Goal: Task Accomplishment & Management: Manage account settings

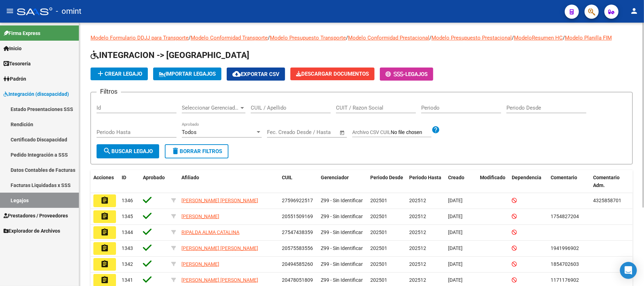
click at [282, 102] on div "CUIL / Apellido" at bounding box center [291, 105] width 80 height 15
paste input "20544977874"
type input "20544977874"
drag, startPoint x: 139, startPoint y: 146, endPoint x: 148, endPoint y: 145, distance: 8.9
click at [140, 145] on button "search Buscar Legajo" at bounding box center [128, 151] width 63 height 14
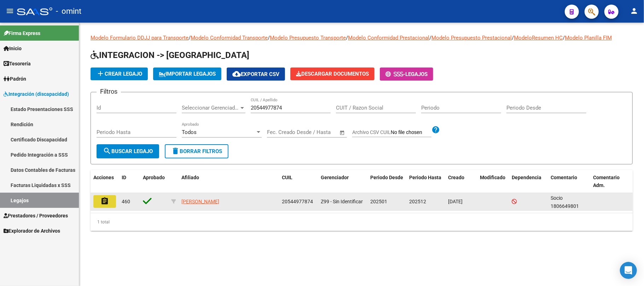
click at [112, 200] on button "assignment" at bounding box center [104, 201] width 23 height 13
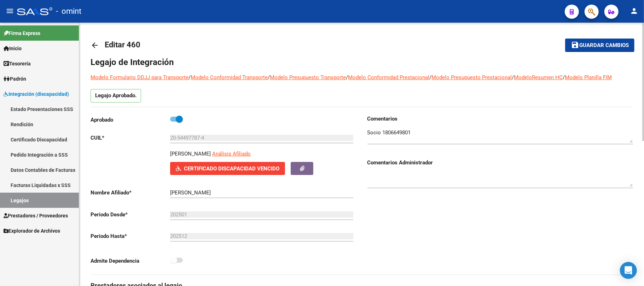
click at [395, 132] on textarea at bounding box center [501, 136] width 266 height 14
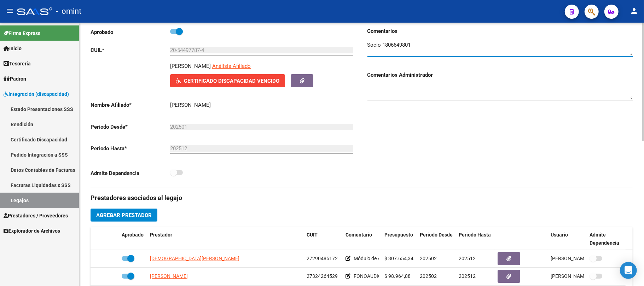
scroll to position [94, 0]
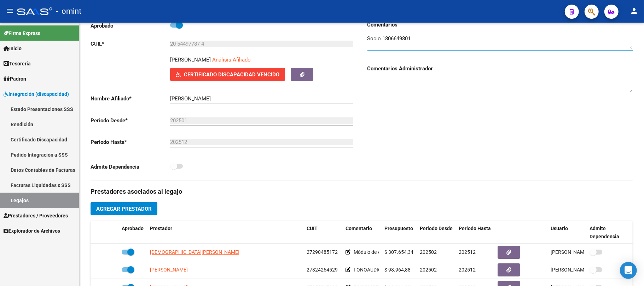
click at [23, 93] on span "Integración (discapacidad)" at bounding box center [36, 94] width 65 height 8
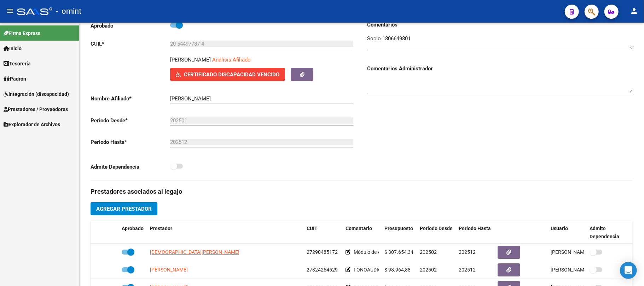
click at [28, 108] on span "Prestadores / Proveedores" at bounding box center [36, 109] width 64 height 8
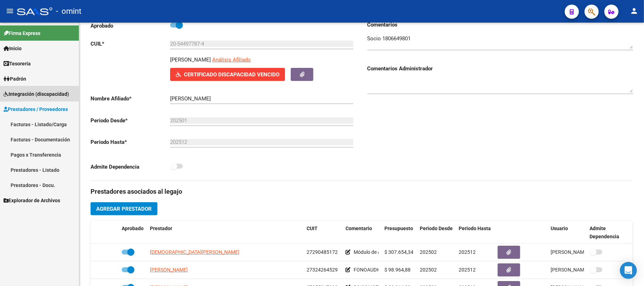
click at [28, 91] on span "Integración (discapacidad)" at bounding box center [36, 94] width 65 height 8
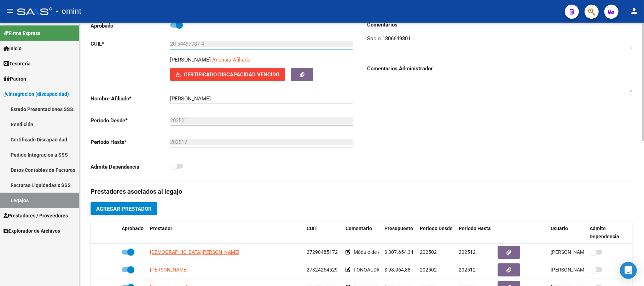
drag, startPoint x: 204, startPoint y: 44, endPoint x: 137, endPoint y: 44, distance: 67.6
click at [137, 44] on app-form-text-field "CUIL * 20-54497787-4 Ingresar CUIL" at bounding box center [222, 44] width 263 height 6
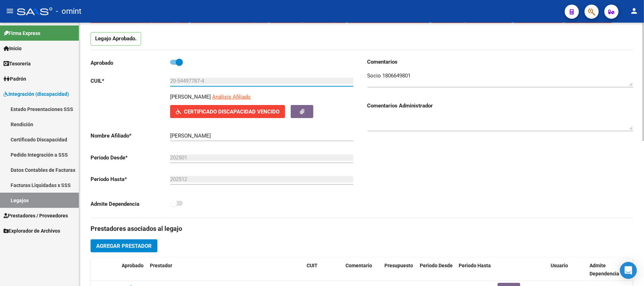
scroll to position [0, 0]
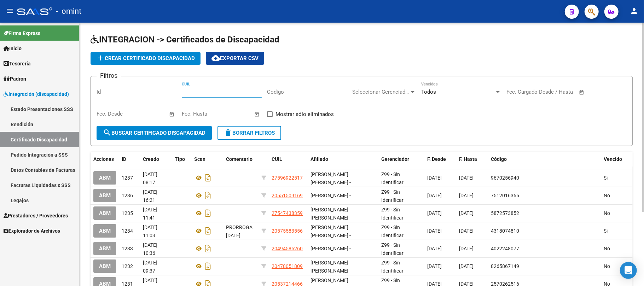
click at [220, 89] on input "CUIL" at bounding box center [222, 92] width 80 height 6
paste input "20-54497787-4"
type input "20-54497787-4"
drag, startPoint x: 158, startPoint y: 134, endPoint x: 163, endPoint y: 134, distance: 5.4
click at [158, 134] on span "search Buscar Certificado Discapacidad" at bounding box center [154, 133] width 103 height 6
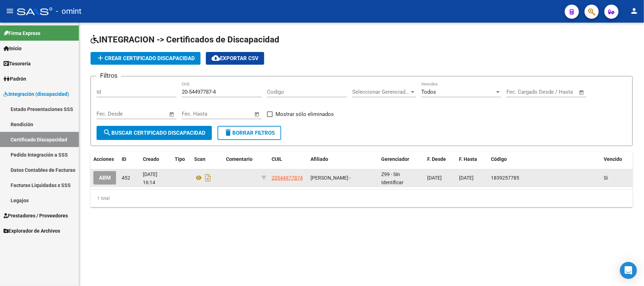
click at [103, 178] on span "ABM" at bounding box center [105, 178] width 12 height 6
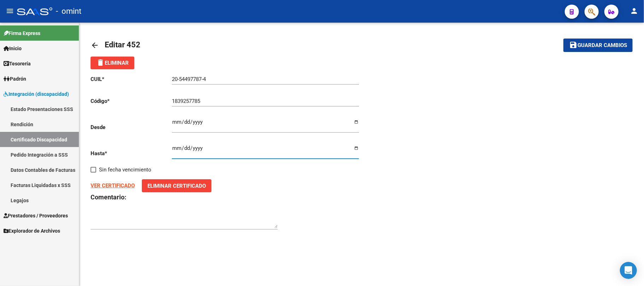
click at [177, 148] on input "2025-02-06" at bounding box center [265, 150] width 187 height 11
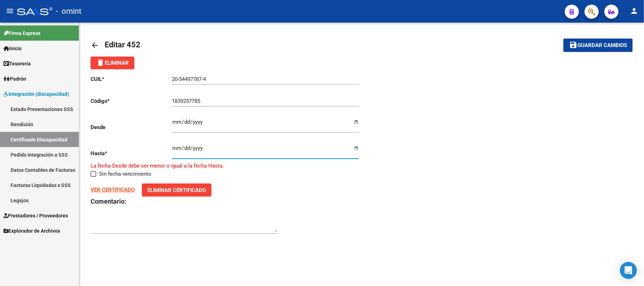
type input "2025-02-07"
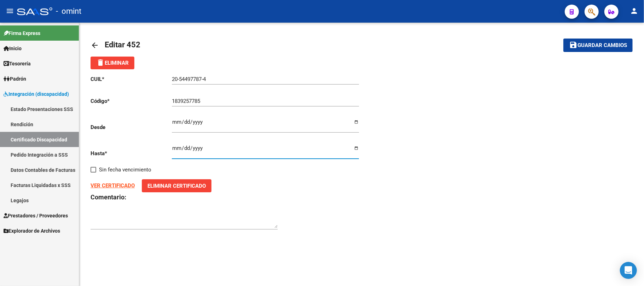
type input "2025-05-07"
click at [289, 187] on div "VER CERTIFICADO Eliminar Certificado" at bounding box center [226, 185] width 271 height 13
click at [600, 45] on span "Guardar cambios" at bounding box center [603, 45] width 50 height 6
click at [95, 42] on mat-icon "arrow_back" at bounding box center [95, 45] width 8 height 8
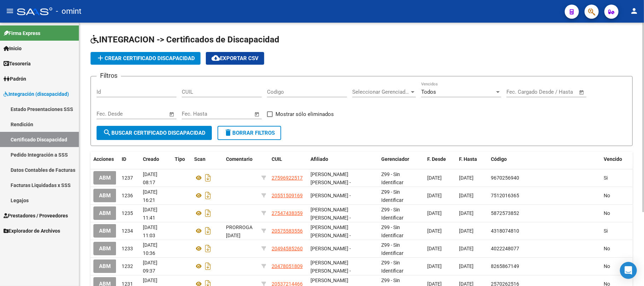
click at [129, 60] on span "add Crear Certificado Discapacidad" at bounding box center [145, 58] width 99 height 6
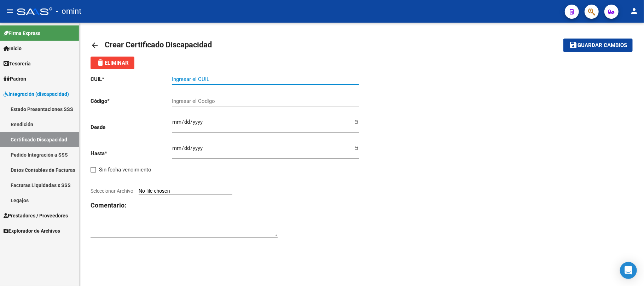
click at [202, 81] on input "Ingresar el CUIL" at bounding box center [265, 79] width 187 height 6
paste input "20-54497787-4"
type input "20-54497787-4"
click at [209, 101] on input "Ingresar el Codigo" at bounding box center [265, 101] width 187 height 6
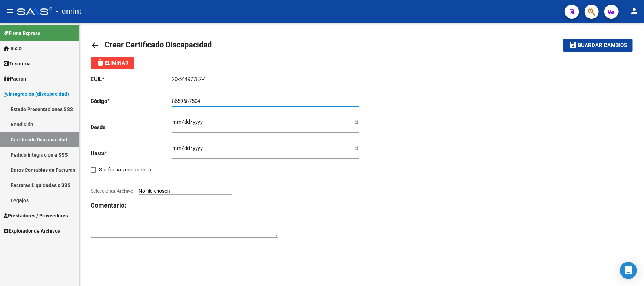
type input "8659687504"
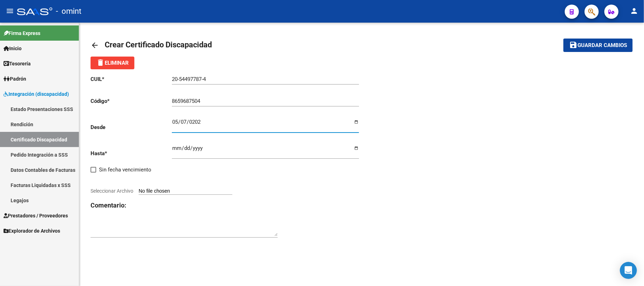
type input "2025-05-07"
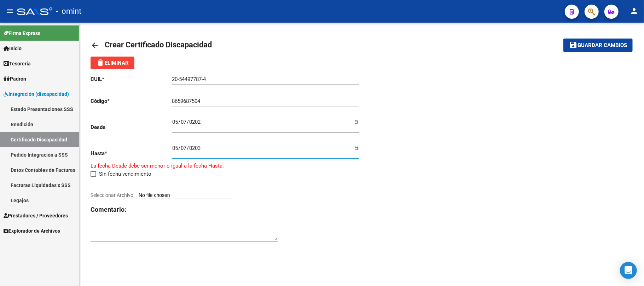
type input "2035-05-07"
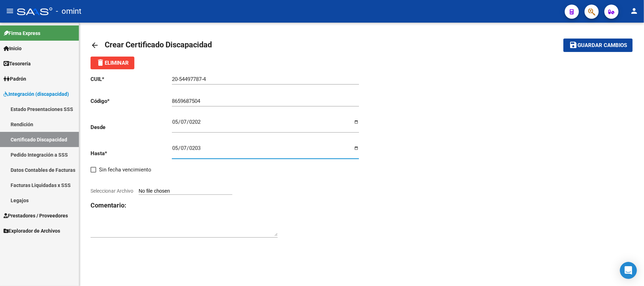
click at [172, 190] on input "Seleccionar Archivo" at bounding box center [186, 191] width 94 height 7
type input "C:\fakepath\cud_de_martnez_ciro133985341397277180.pdf"
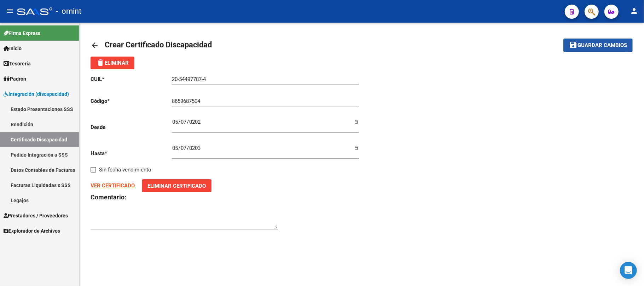
click at [592, 46] on span "Guardar cambios" at bounding box center [603, 45] width 50 height 6
click at [178, 121] on input "2025-05-07" at bounding box center [265, 124] width 187 height 11
type input "2025-05-08"
drag, startPoint x: 596, startPoint y: 47, endPoint x: 590, endPoint y: 52, distance: 8.5
click at [596, 47] on span "Guardar cambios" at bounding box center [603, 45] width 50 height 6
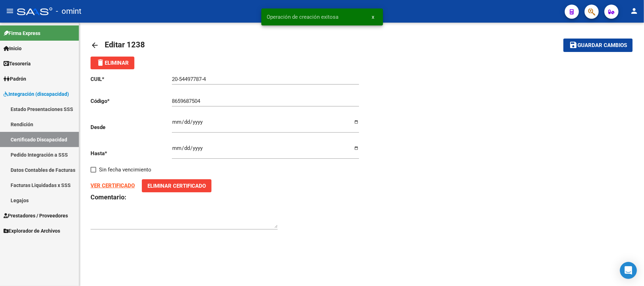
click at [189, 75] on div "20-54497787-4 Ingresar el CUIL" at bounding box center [265, 76] width 187 height 15
click at [190, 78] on input "20-54497787-4" at bounding box center [265, 79] width 187 height 6
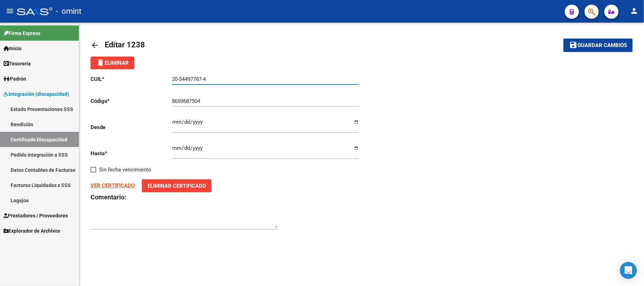
click at [190, 78] on input "20-54497787-4" at bounding box center [265, 79] width 187 height 6
click at [88, 41] on div "arrow_back Editar 1238 save Guardar cambios delete Eliminar CUIL * 20-54497787-…" at bounding box center [361, 138] width 565 height 231
click at [96, 43] on mat-icon "arrow_back" at bounding box center [95, 45] width 8 height 8
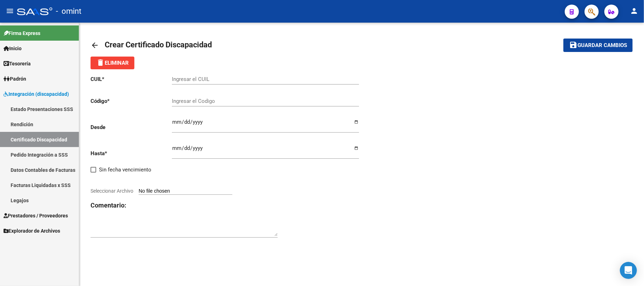
click at [42, 140] on link "Certificado Discapacidad" at bounding box center [39, 139] width 79 height 15
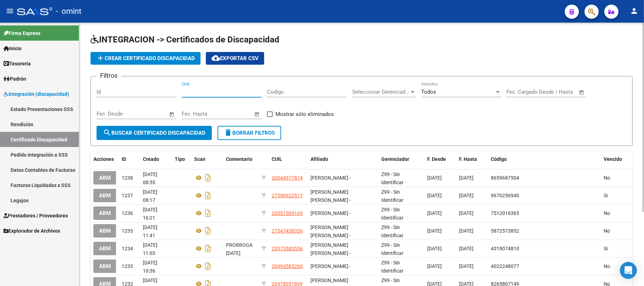
click at [223, 90] on input "CUIL" at bounding box center [222, 92] width 80 height 6
paste input "20-54497787-4"
type input "20-54497787-4"
click at [169, 126] on button "search Buscar Certificado Discapacidad" at bounding box center [154, 133] width 115 height 14
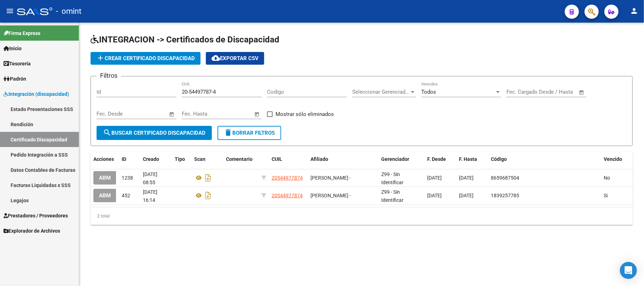
drag, startPoint x: 105, startPoint y: 161, endPoint x: 269, endPoint y: 235, distance: 179.9
click at [269, 235] on div "INTEGRACION -> Certificados de Discapacidad add Crear Certificado Discapacidad …" at bounding box center [361, 135] width 565 height 225
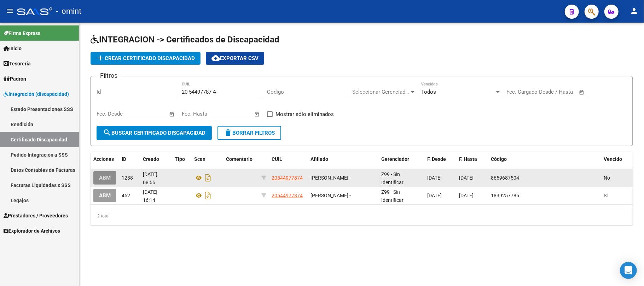
click at [103, 178] on span "ABM" at bounding box center [105, 178] width 12 height 6
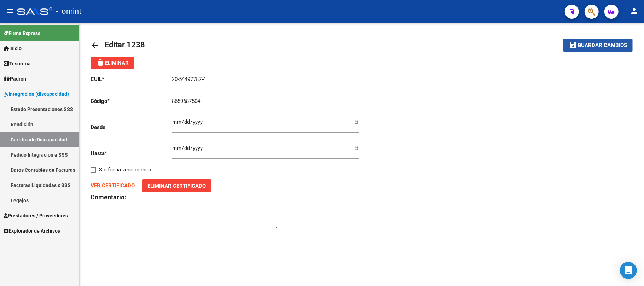
click at [600, 47] on span "Guardar cambios" at bounding box center [603, 45] width 50 height 6
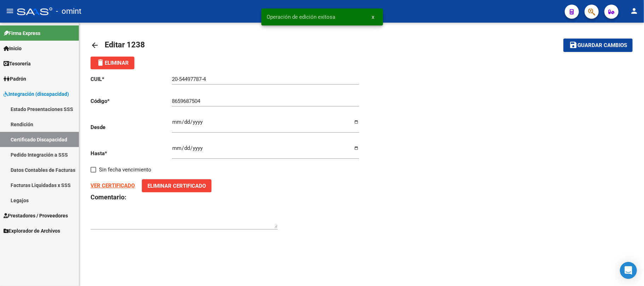
click at [94, 44] on mat-icon "arrow_back" at bounding box center [95, 45] width 8 height 8
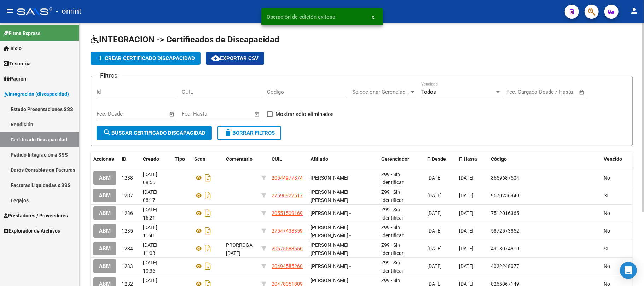
click at [216, 93] on input "CUIL" at bounding box center [222, 92] width 80 height 6
paste input "20-54497787-4"
type input "20-54497787-4"
click at [154, 134] on span "search Buscar Certificado Discapacidad" at bounding box center [154, 133] width 103 height 6
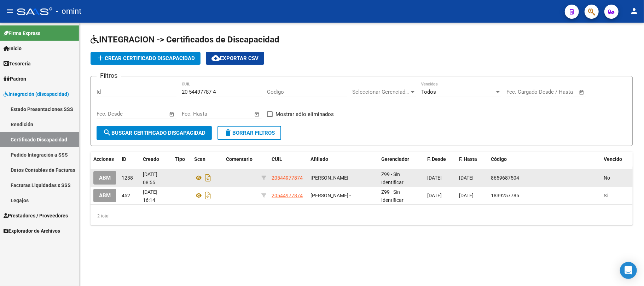
click at [105, 180] on span "ABM" at bounding box center [105, 178] width 12 height 6
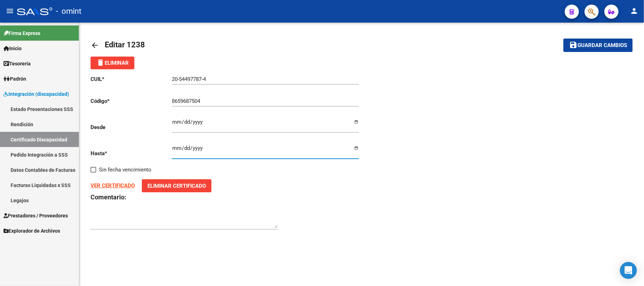
click at [179, 148] on input "2035-05-07" at bounding box center [265, 150] width 187 height 11
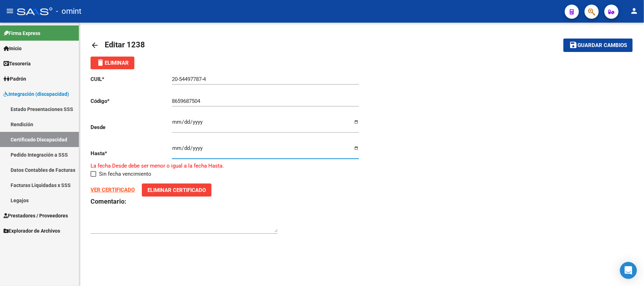
type input "2035-05-06"
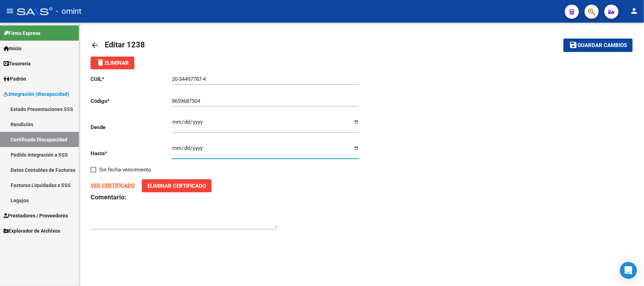
click at [606, 44] on span "Guardar cambios" at bounding box center [603, 45] width 50 height 6
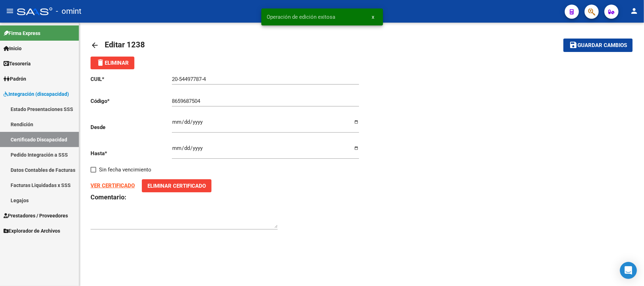
click at [92, 41] on mat-icon "arrow_back" at bounding box center [95, 45] width 8 height 8
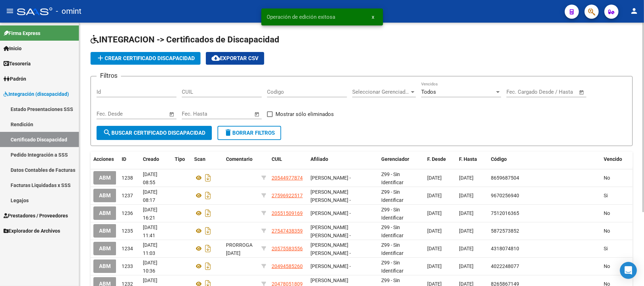
click at [201, 90] on input "CUIL" at bounding box center [222, 92] width 80 height 6
paste input "20-54497787-4"
type input "20-54497787-4"
click at [162, 139] on button "search Buscar Certificado Discapacidad" at bounding box center [154, 133] width 115 height 14
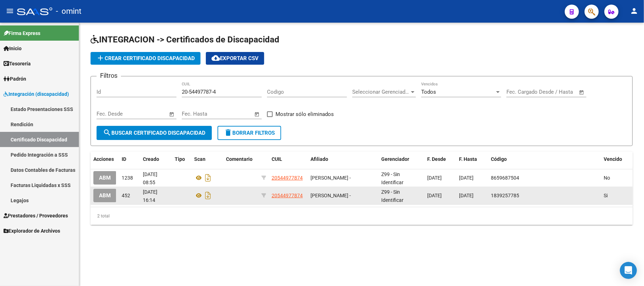
click at [103, 195] on span "ABM" at bounding box center [105, 196] width 12 height 6
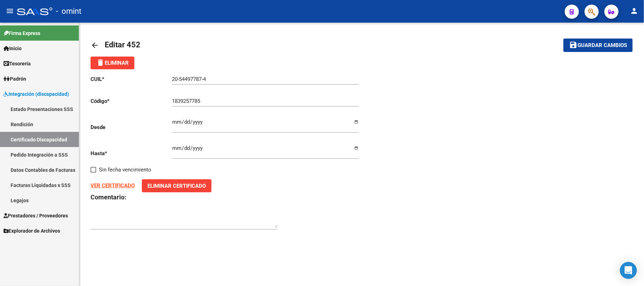
click at [96, 47] on mat-icon "arrow_back" at bounding box center [95, 45] width 8 height 8
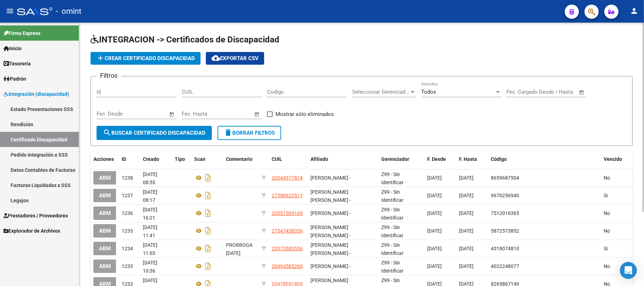
click at [241, 93] on input "CUIL" at bounding box center [222, 92] width 80 height 6
paste input "20-54497787-4"
type input "20-54497787-4"
click at [133, 132] on span "search Buscar Certificado Discapacidad" at bounding box center [154, 133] width 103 height 6
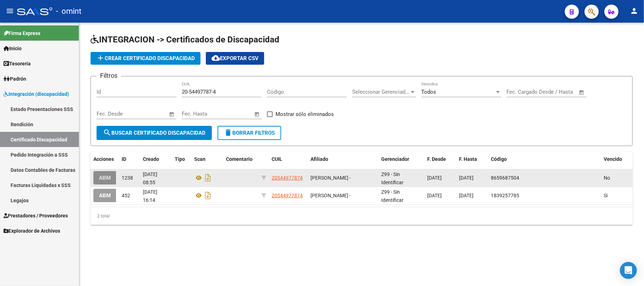
click at [103, 175] on span "ABM" at bounding box center [105, 178] width 12 height 6
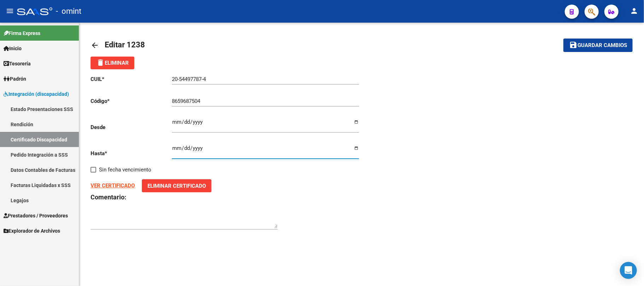
click at [177, 149] on input "2035-05-06" at bounding box center [265, 150] width 187 height 11
click at [177, 124] on input "2025-05-08" at bounding box center [265, 124] width 187 height 11
click at [121, 185] on strong "VER CERTIFICADO" at bounding box center [113, 186] width 44 height 6
click at [178, 146] on input "2035-05-06" at bounding box center [265, 150] width 187 height 11
type input "2035-05-07"
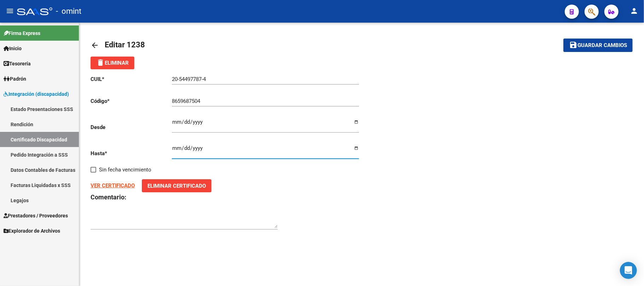
click at [173, 126] on input "2025-05-08" at bounding box center [265, 124] width 187 height 11
type input "2025-05-07"
click at [490, 79] on div "CUIL * 20-54497787-4 Ingresar el CUIL Código * 8659687504 Ingresar el Codigo De…" at bounding box center [362, 152] width 542 height 167
click at [611, 47] on span "Guardar cambios" at bounding box center [603, 45] width 50 height 6
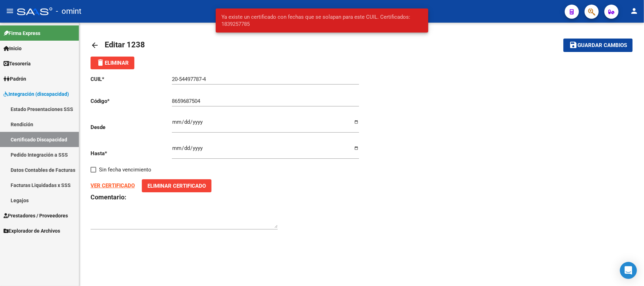
click at [601, 45] on span "Guardar cambios" at bounding box center [603, 45] width 50 height 6
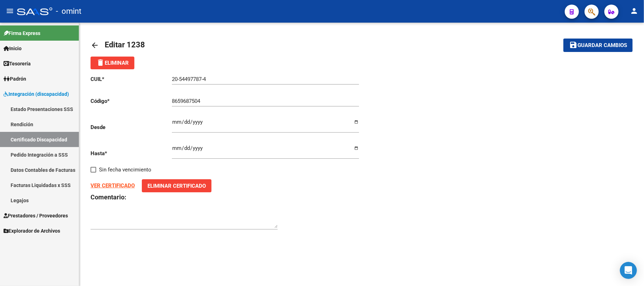
click at [30, 139] on link "Certificado Discapacidad" at bounding box center [39, 139] width 79 height 15
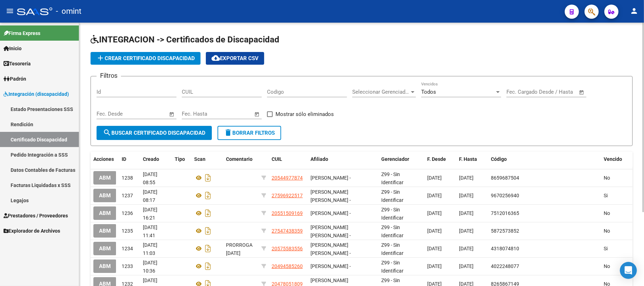
click at [221, 97] on div "CUIL" at bounding box center [222, 89] width 80 height 15
paste input "20-54497787-4"
type input "20-54497787-4"
click at [180, 134] on span "search Buscar Certificado Discapacidad" at bounding box center [154, 133] width 103 height 6
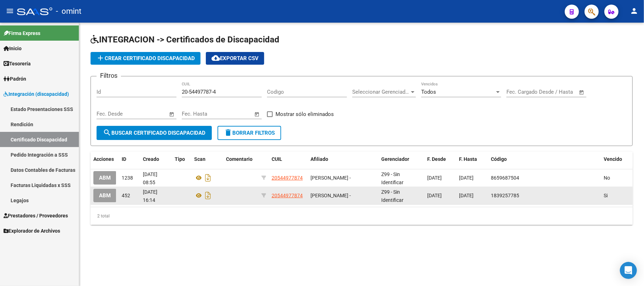
click at [110, 200] on button "ABM" at bounding box center [104, 195] width 23 height 13
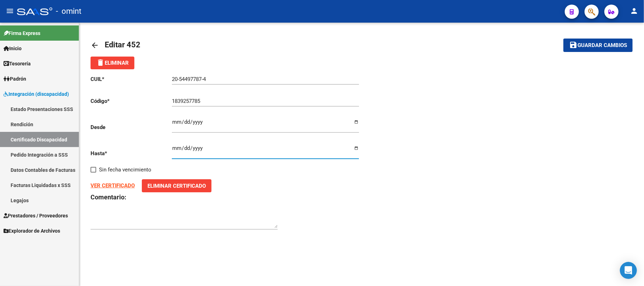
click at [174, 150] on input "2025-05-07" at bounding box center [265, 150] width 187 height 11
click at [174, 149] on input "2025-05-07" at bounding box center [265, 150] width 187 height 11
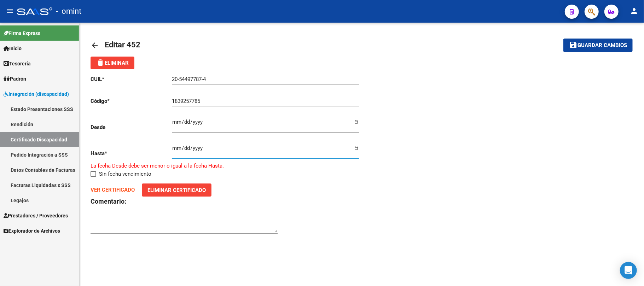
type input "2025-05-09"
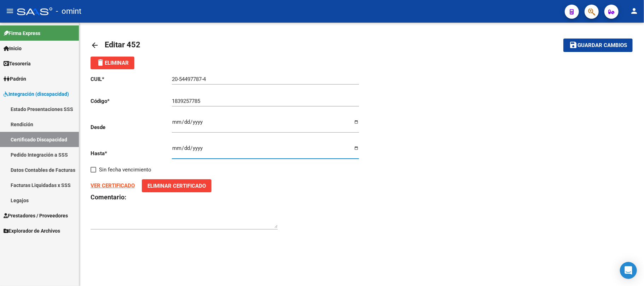
click at [173, 149] on input "2025-05-09" at bounding box center [265, 150] width 187 height 11
type input "2025-05-06"
click at [321, 192] on h3 "Comentario:" at bounding box center [226, 197] width 271 height 10
click at [603, 48] on span "Guardar cambios" at bounding box center [603, 45] width 50 height 6
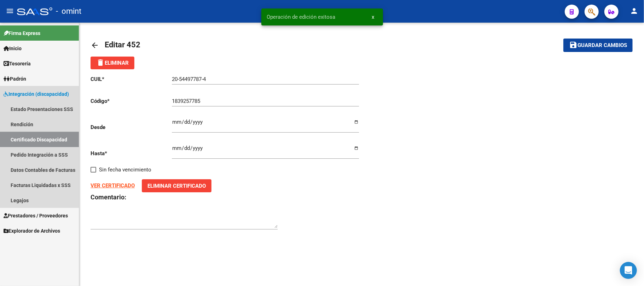
click at [42, 141] on link "Certificado Discapacidad" at bounding box center [39, 139] width 79 height 15
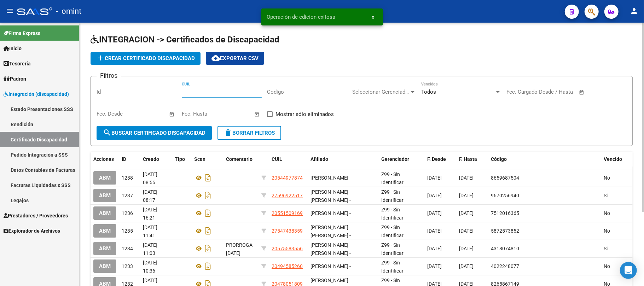
click at [224, 89] on input "CUIL" at bounding box center [222, 92] width 80 height 6
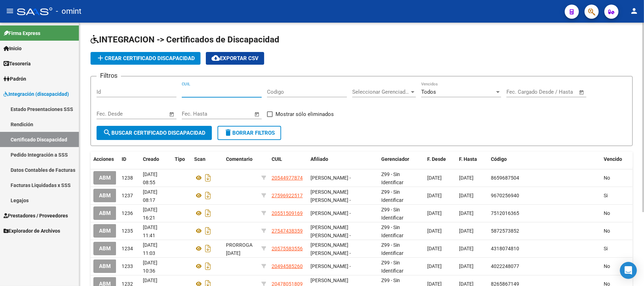
paste input "20-54497787-4"
type input "20-54497787-4"
click at [147, 138] on button "search Buscar Certificado Discapacidad" at bounding box center [154, 133] width 115 height 14
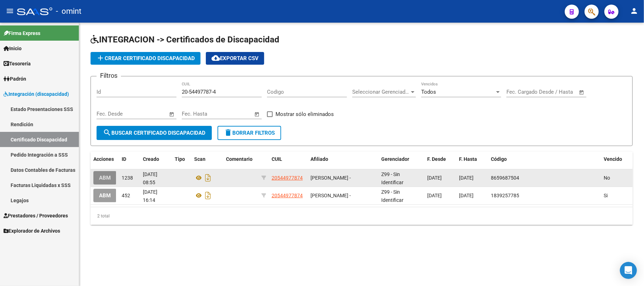
click at [97, 174] on button "ABM" at bounding box center [104, 177] width 23 height 13
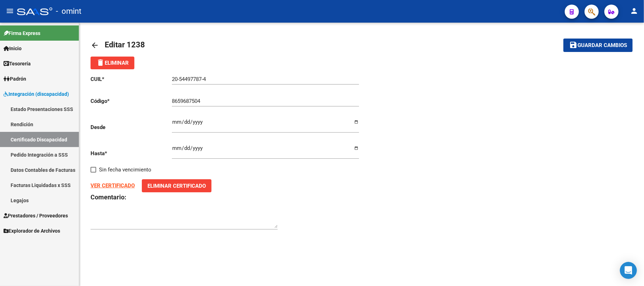
click at [176, 149] on input "2035-05-06" at bounding box center [265, 150] width 187 height 11
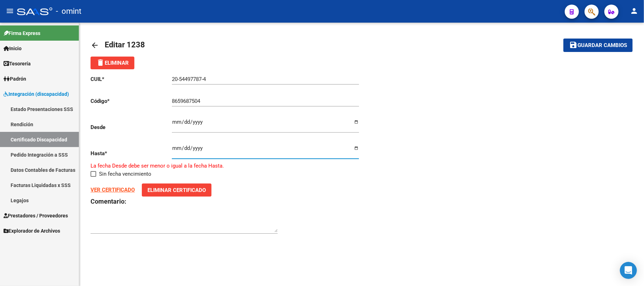
type input "2035-05-07"
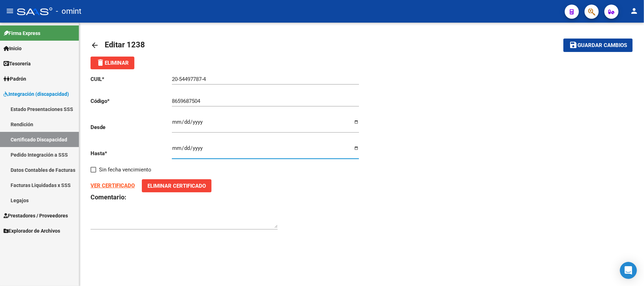
click at [582, 50] on button "save Guardar cambios" at bounding box center [598, 45] width 69 height 13
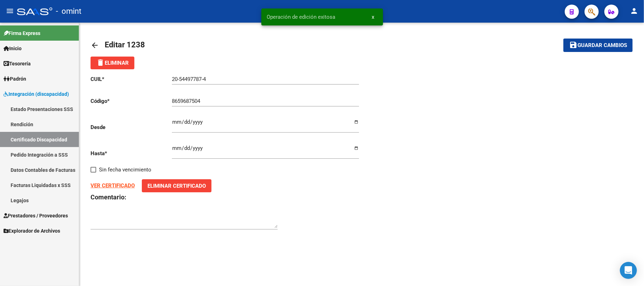
click at [91, 43] on mat-icon "arrow_back" at bounding box center [95, 45] width 8 height 8
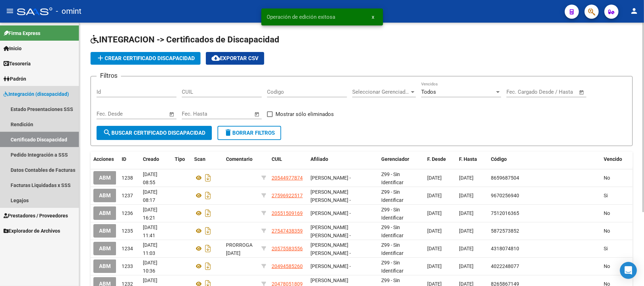
click at [42, 138] on link "Certificado Discapacidad" at bounding box center [39, 139] width 79 height 15
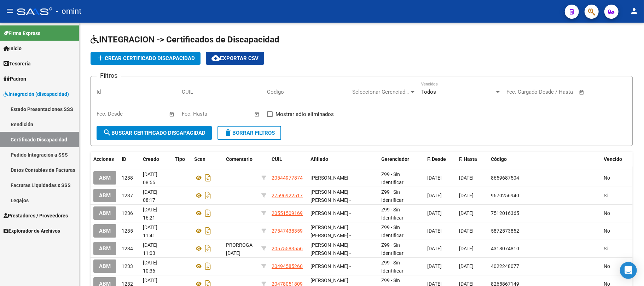
click at [25, 216] on span "Prestadores / Proveedores" at bounding box center [36, 216] width 64 height 8
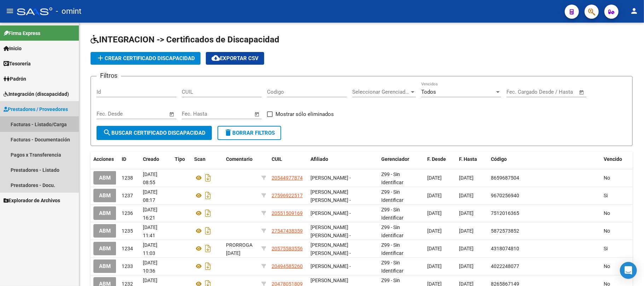
click at [29, 122] on link "Facturas - Listado/Carga" at bounding box center [39, 124] width 79 height 15
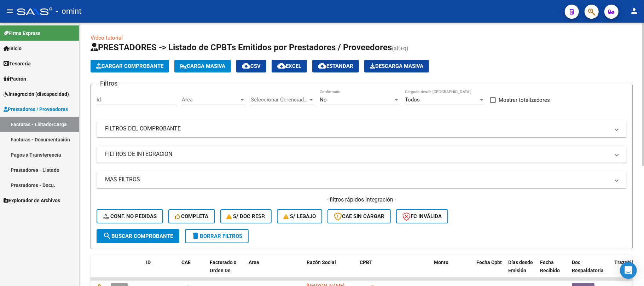
click at [121, 98] on input "Id" at bounding box center [137, 100] width 80 height 6
paste input "20028"
type input "20028"
click at [127, 236] on span "search Buscar Comprobante" at bounding box center [138, 236] width 70 height 6
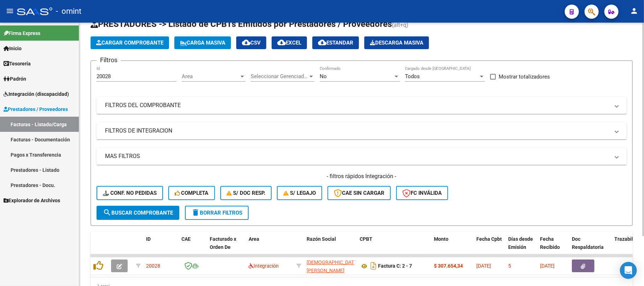
scroll to position [62, 0]
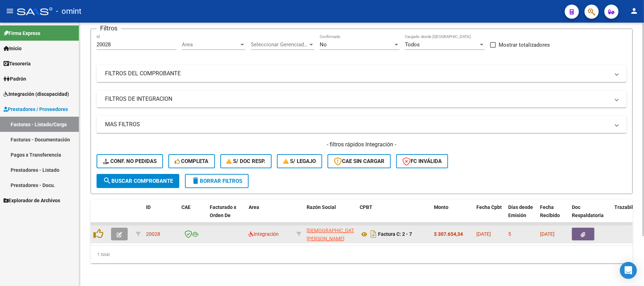
click at [121, 232] on icon "button" at bounding box center [119, 234] width 5 height 5
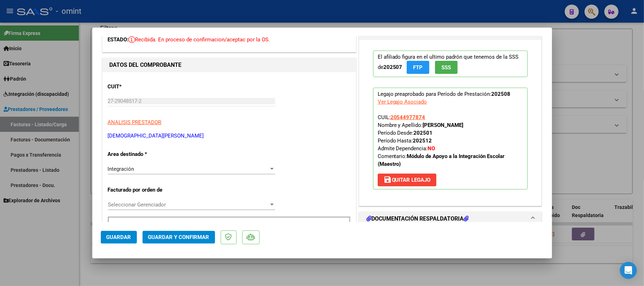
scroll to position [0, 0]
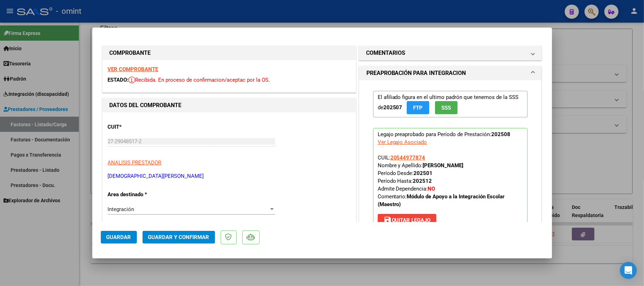
click at [147, 68] on strong "VER COMPROBANTE" at bounding box center [133, 69] width 51 height 6
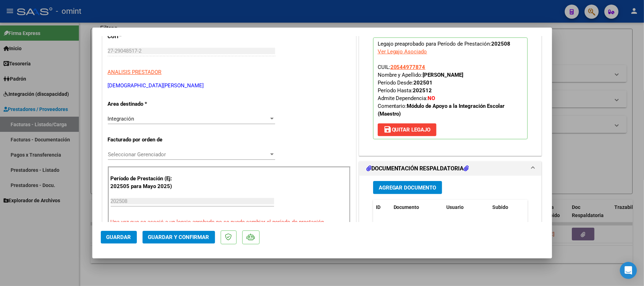
scroll to position [94, 0]
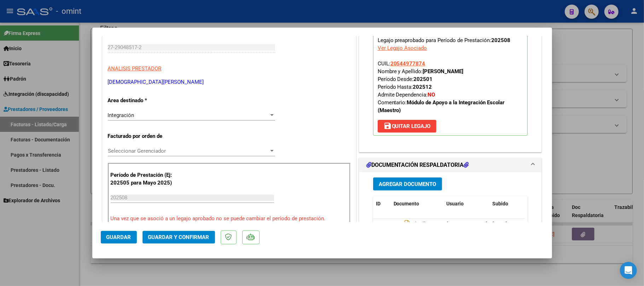
click at [174, 241] on button "Guardar y Confirmar" at bounding box center [179, 237] width 73 height 13
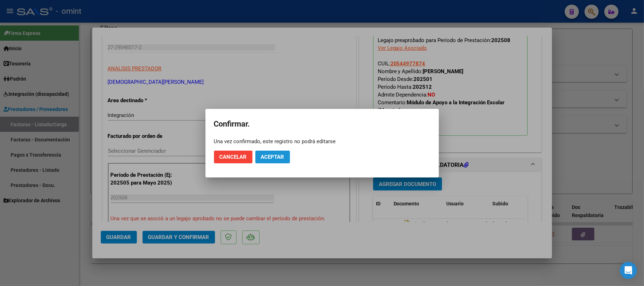
click at [277, 157] on span "Aceptar" at bounding box center [272, 157] width 23 height 6
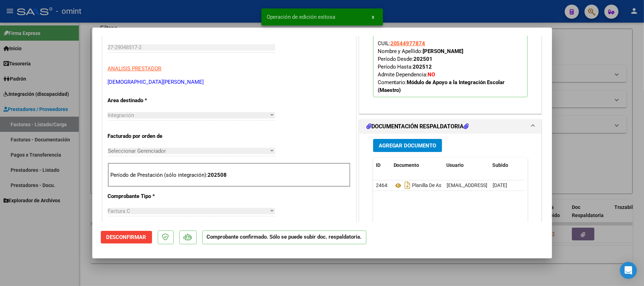
click at [180, 16] on div at bounding box center [322, 143] width 644 height 286
type input "$ 0,00"
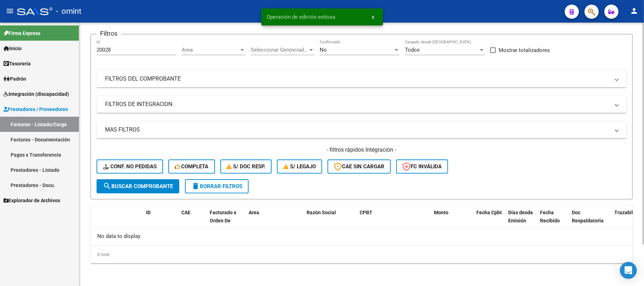
scroll to position [49, 0]
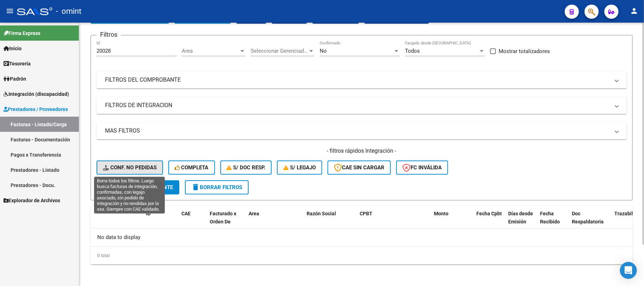
click at [133, 168] on span "Conf. no pedidas" at bounding box center [130, 167] width 54 height 6
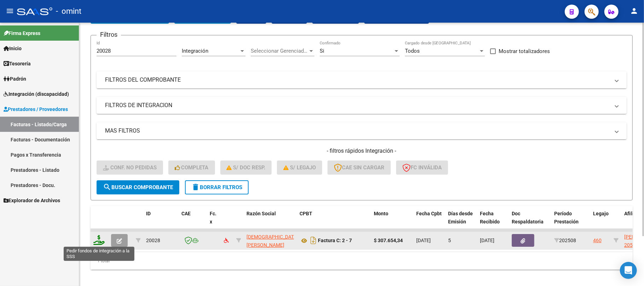
click at [99, 240] on icon at bounding box center [98, 240] width 11 height 10
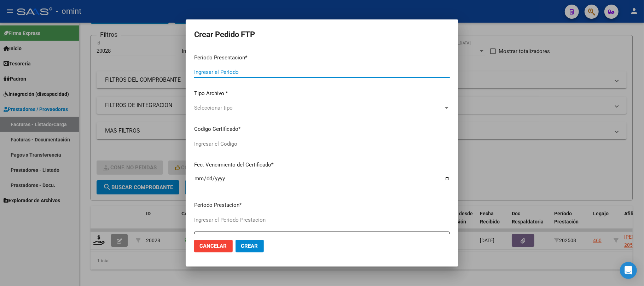
type input "202508"
type input "$ 307.654,34"
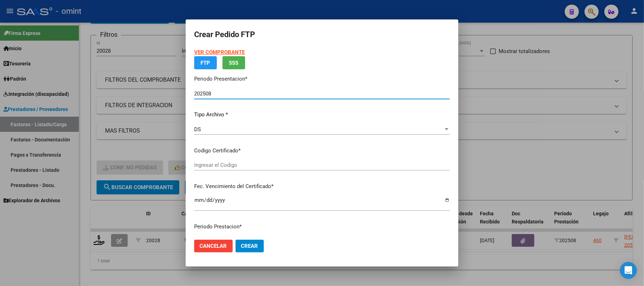
type input "8659687504"
type input "2035-05-07"
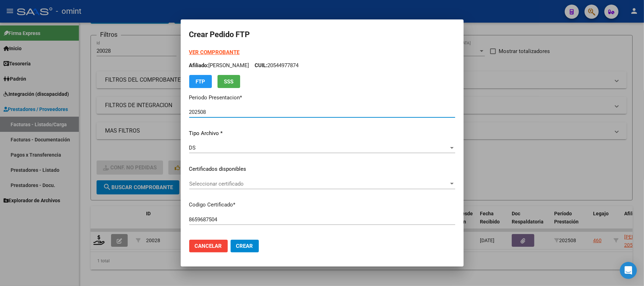
click at [227, 184] on span "Seleccionar certificado" at bounding box center [319, 184] width 260 height 6
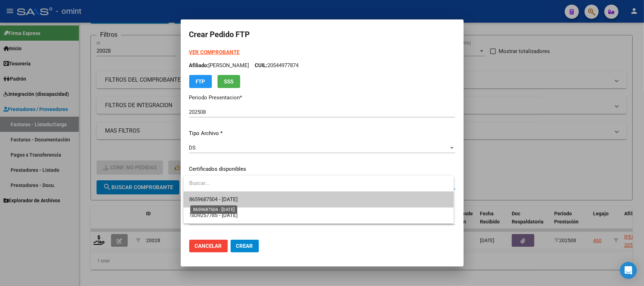
click at [238, 200] on span "8659687504 - 2035-05-07" at bounding box center [213, 199] width 48 height 6
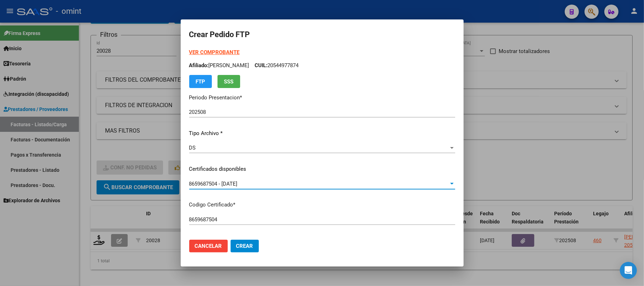
scroll to position [189, 0]
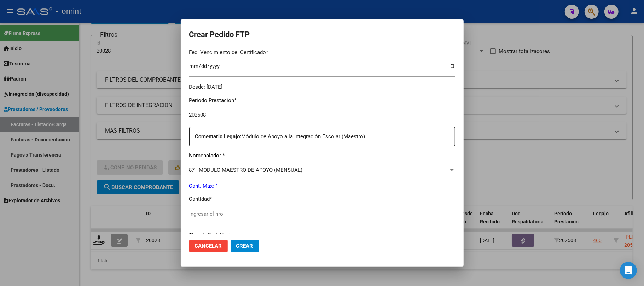
click at [221, 213] on input "Ingresar el nro" at bounding box center [322, 214] width 266 height 6
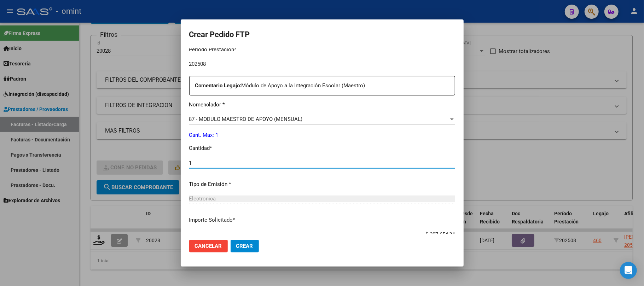
scroll to position [287, 0]
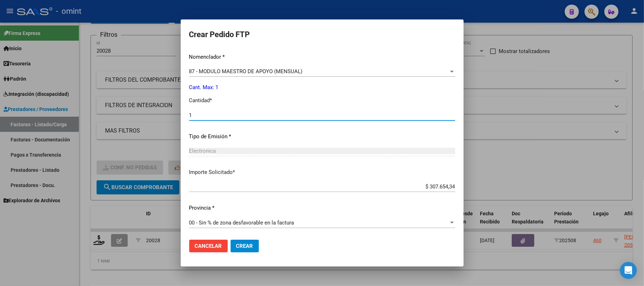
type input "1"
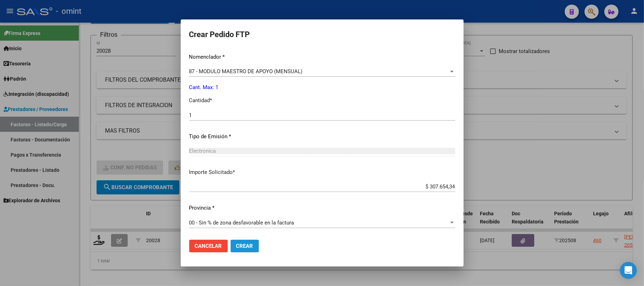
click at [246, 244] on span "Crear" at bounding box center [244, 246] width 17 height 6
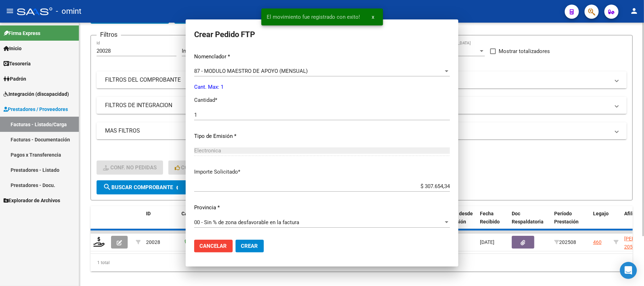
scroll to position [248, 0]
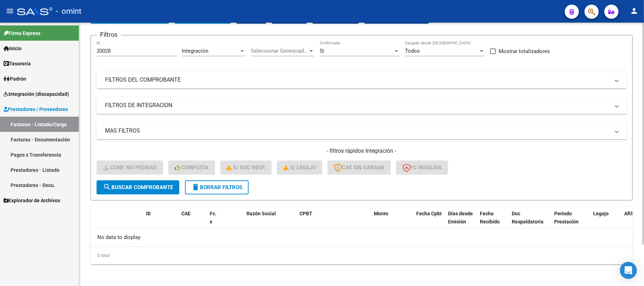
drag, startPoint x: 122, startPoint y: 54, endPoint x: 81, endPoint y: 60, distance: 42.1
click at [81, 60] on div "Video tutorial PRESTADORES -> Listado de CPBTs Emitidos por Prestadores / Prove…" at bounding box center [361, 130] width 565 height 313
click at [114, 47] on div "20028 Id" at bounding box center [137, 48] width 80 height 15
click at [116, 50] on input "20028" at bounding box center [137, 51] width 80 height 6
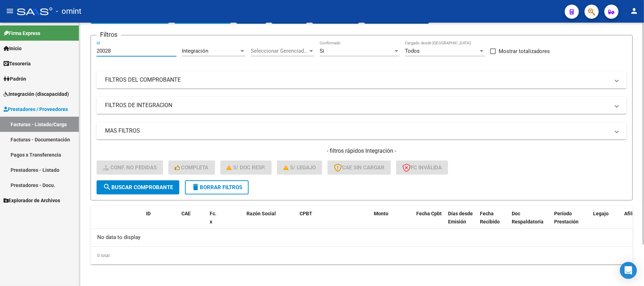
click at [116, 50] on input "20028" at bounding box center [137, 51] width 80 height 6
paste input "267"
type input "20267"
click at [146, 184] on span "search Buscar Comprobante" at bounding box center [138, 187] width 70 height 6
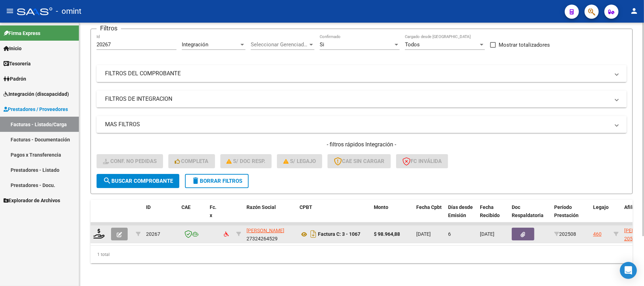
scroll to position [62, 0]
click at [101, 230] on icon at bounding box center [98, 234] width 11 height 10
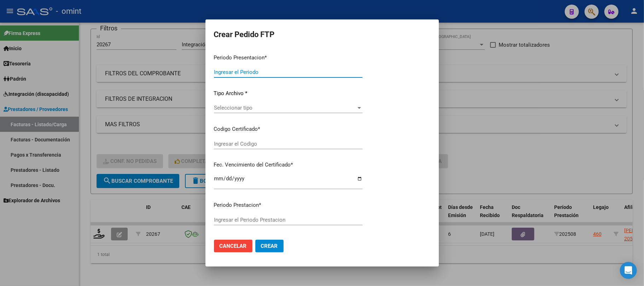
type input "202508"
type input "$ 98.964,88"
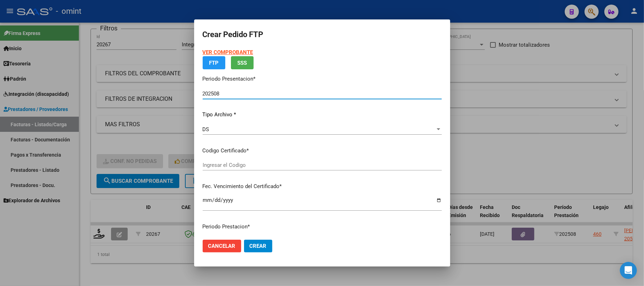
type input "8659687504"
type input "2035-05-07"
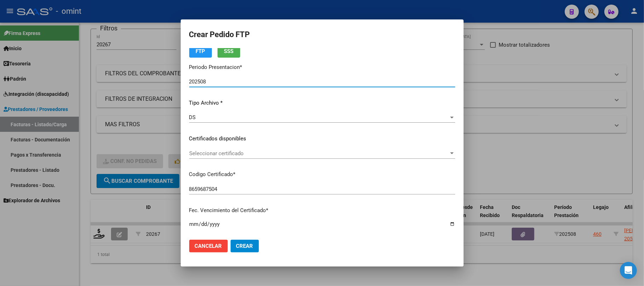
scroll to position [47, 0]
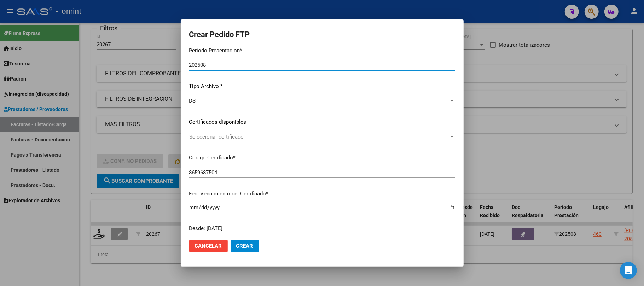
click at [222, 134] on span "Seleccionar certificado" at bounding box center [319, 137] width 260 height 6
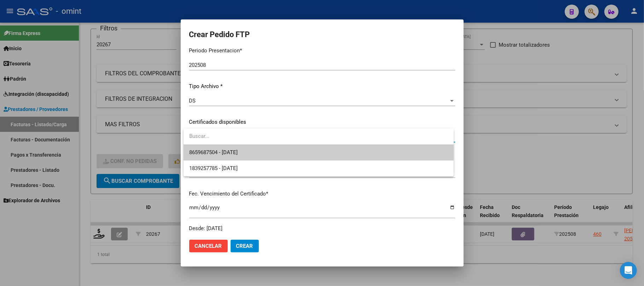
click at [237, 156] on span "8659687504 - 2035-05-07" at bounding box center [318, 153] width 259 height 16
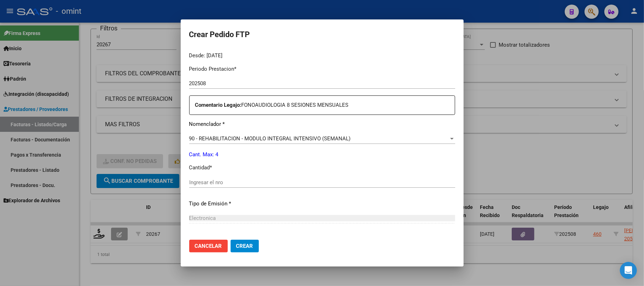
scroll to position [236, 0]
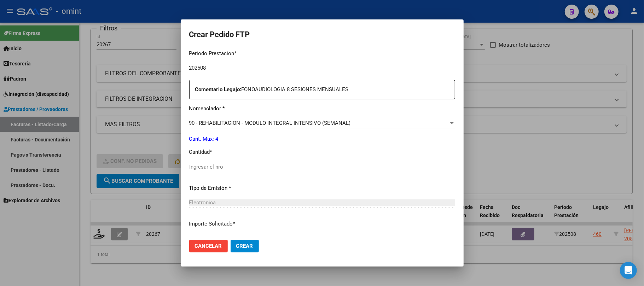
click at [220, 169] on input "Ingresar el nro" at bounding box center [322, 167] width 266 height 6
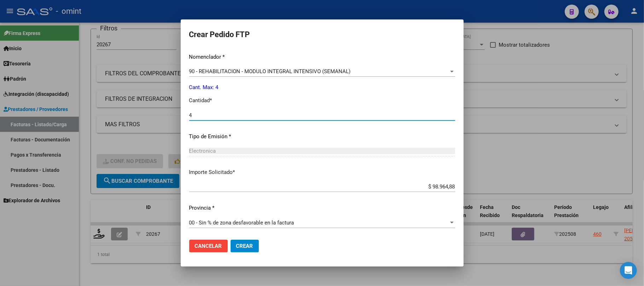
type input "4"
click at [258, 245] on button "Crear" at bounding box center [245, 246] width 28 height 13
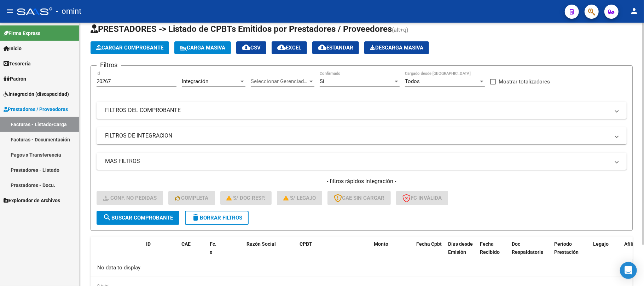
scroll to position [2, 0]
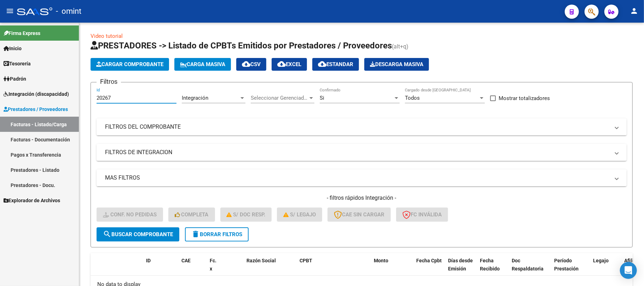
drag, startPoint x: 120, startPoint y: 98, endPoint x: 54, endPoint y: 99, distance: 65.8
click at [54, 99] on mat-sidenav-container "Firma Express Inicio Instructivos Contacto OS Tesorería Extractos Procesados (c…" at bounding box center [322, 155] width 644 height 264
paste input "19641"
type input "19641"
click at [154, 233] on span "search Buscar Comprobante" at bounding box center [138, 234] width 70 height 6
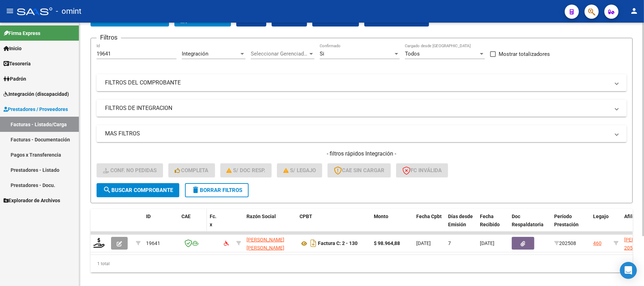
scroll to position [62, 0]
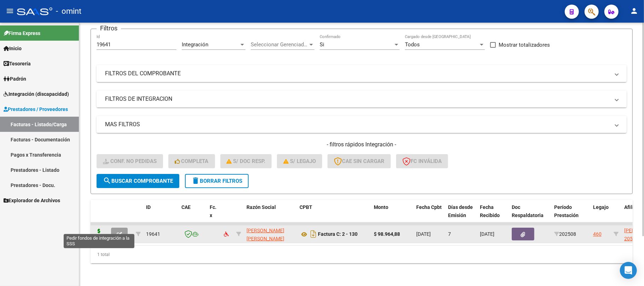
click at [98, 229] on icon at bounding box center [98, 234] width 11 height 10
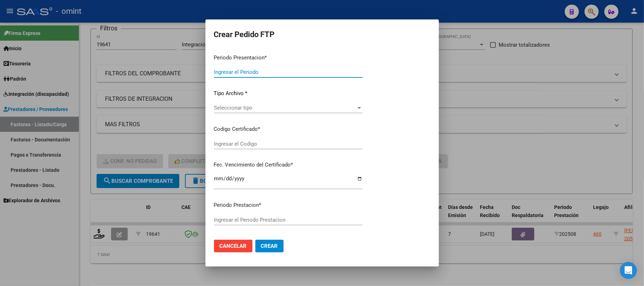
type input "202508"
type input "$ 98.964,88"
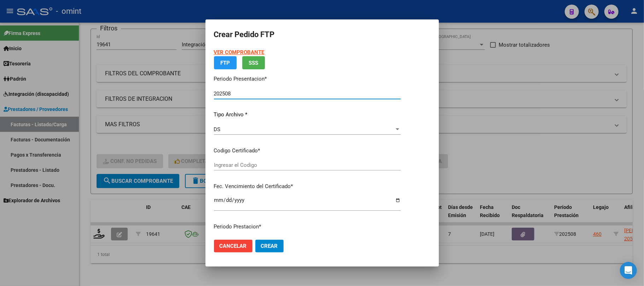
type input "8659687504"
type input "2035-05-07"
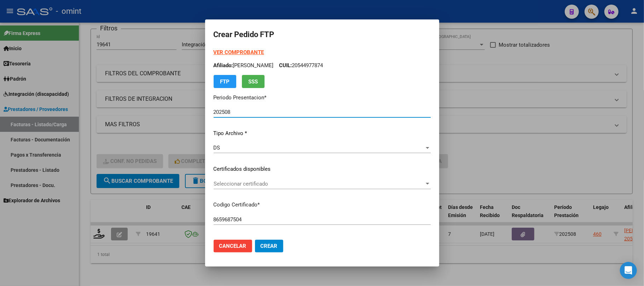
click at [244, 186] on span "Seleccionar certificado" at bounding box center [319, 184] width 211 height 6
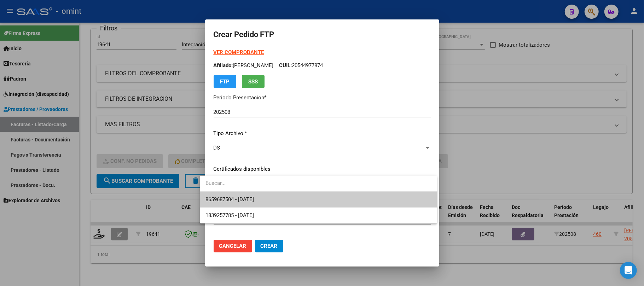
click at [258, 203] on span "8659687504 - 2035-05-07" at bounding box center [319, 200] width 226 height 16
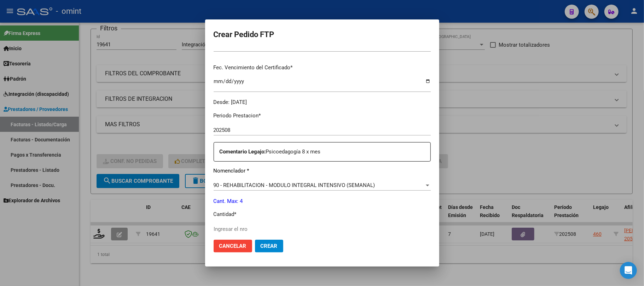
scroll to position [189, 0]
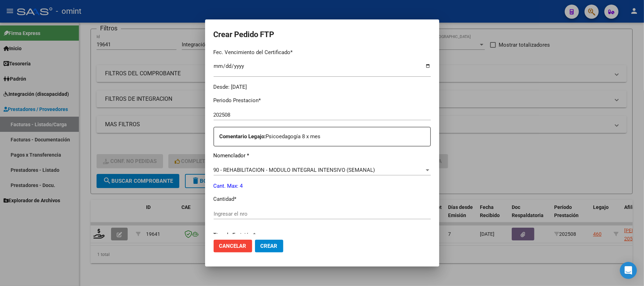
click at [244, 214] on input "Ingresar el nro" at bounding box center [322, 214] width 217 height 6
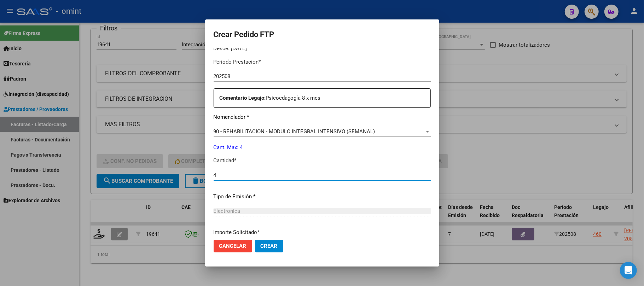
scroll to position [287, 0]
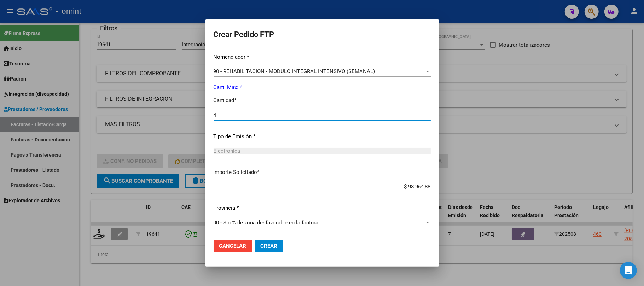
type input "4"
click at [261, 246] on span "Crear" at bounding box center [269, 246] width 17 height 6
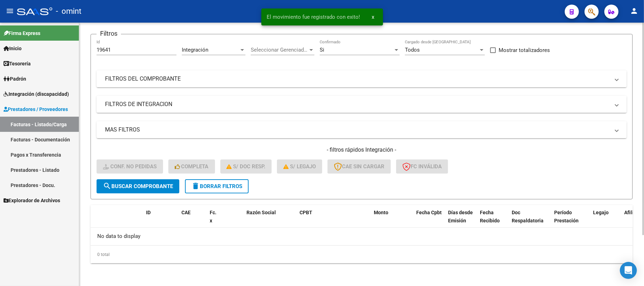
scroll to position [49, 0]
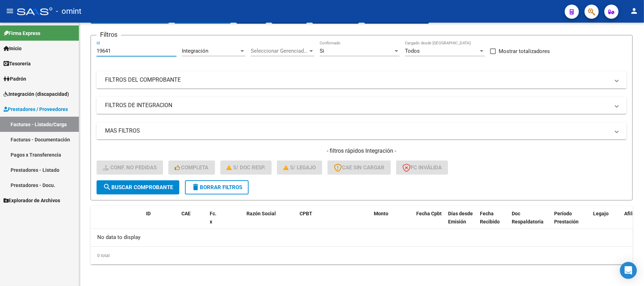
drag, startPoint x: 103, startPoint y: 52, endPoint x: 59, endPoint y: 57, distance: 44.8
click at [59, 57] on mat-sidenav-container "Firma Express Inicio Instructivos Contacto OS Tesorería Extractos Procesados (c…" at bounding box center [322, 155] width 644 height 264
paste input "758"
type input "19758"
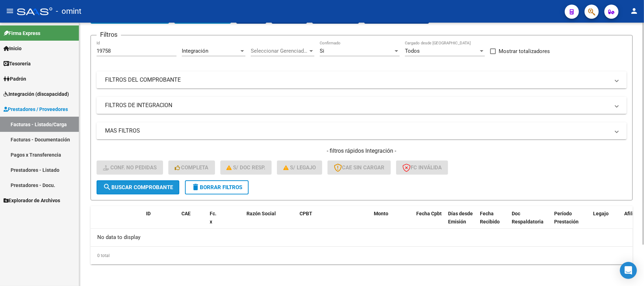
click at [146, 186] on span "search Buscar Comprobante" at bounding box center [138, 187] width 70 height 6
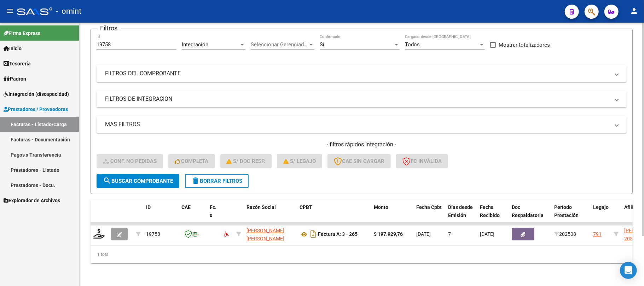
scroll to position [62, 0]
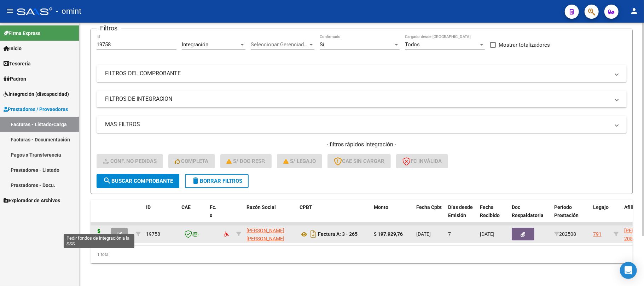
click at [103, 229] on icon at bounding box center [98, 234] width 11 height 10
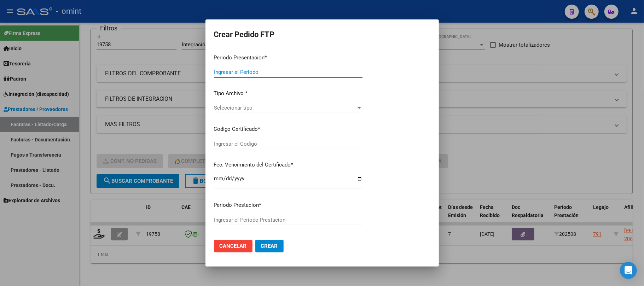
type input "202508"
type input "$ 197.929,76"
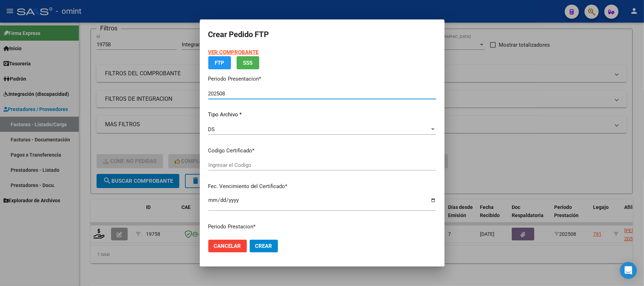
type input "6506452963"
type input "2027-06-21"
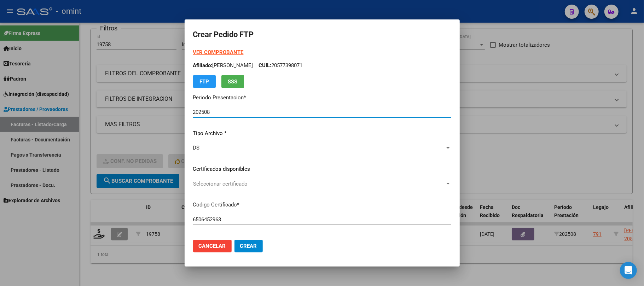
click at [211, 184] on span "Seleccionar certificado" at bounding box center [319, 184] width 252 height 6
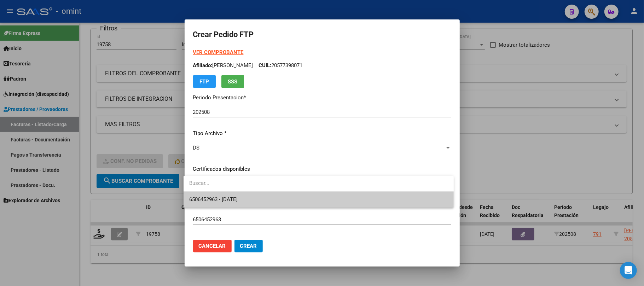
drag, startPoint x: 235, startPoint y: 197, endPoint x: 237, endPoint y: 193, distance: 4.7
click at [235, 196] on span "6506452963 - 2027-06-21" at bounding box center [213, 199] width 48 height 6
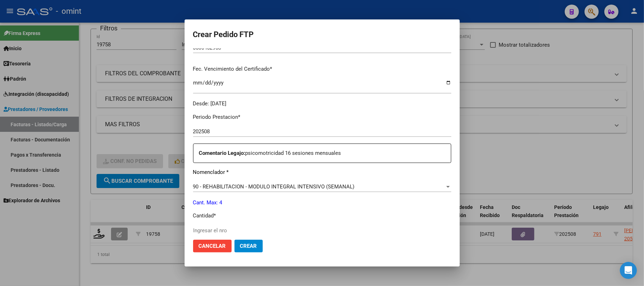
scroll to position [189, 0]
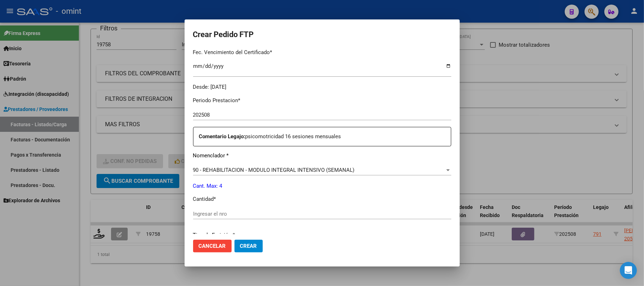
click at [203, 215] on input "Ingresar el nro" at bounding box center [322, 214] width 258 height 6
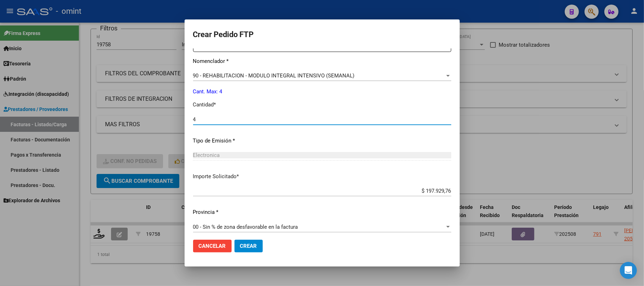
scroll to position [287, 0]
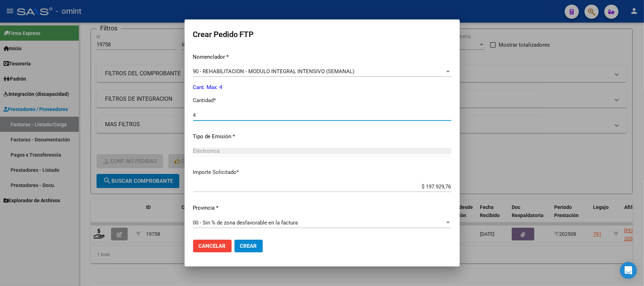
type input "4"
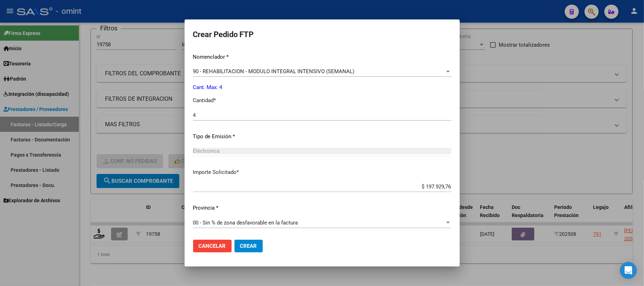
click at [241, 253] on mat-dialog-actions "Cancelar Crear" at bounding box center [322, 246] width 258 height 24
click at [241, 248] on span "Crear" at bounding box center [248, 246] width 17 height 6
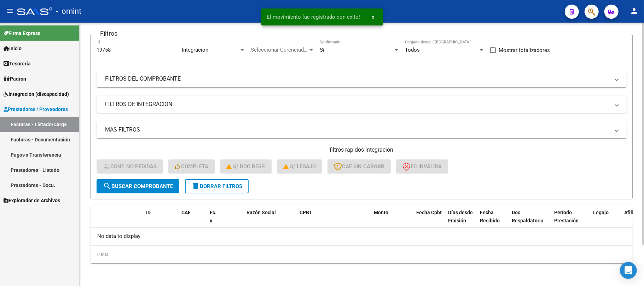
scroll to position [49, 0]
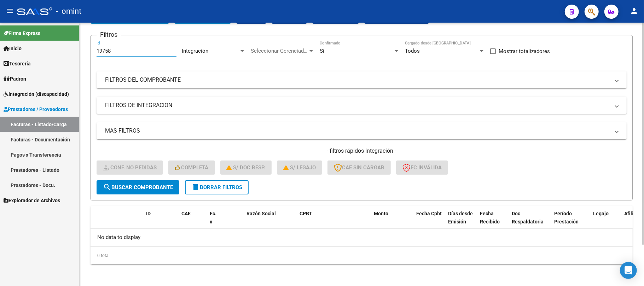
drag, startPoint x: 119, startPoint y: 53, endPoint x: 84, endPoint y: 50, distance: 35.5
click at [85, 52] on div "Video tutorial PRESTADORES -> Listado de CPBTs Emitidos por Prestadores / Prove…" at bounding box center [361, 130] width 565 height 313
paste input "45"
type input "19745"
click at [150, 185] on span "search Buscar Comprobante" at bounding box center [138, 187] width 70 height 6
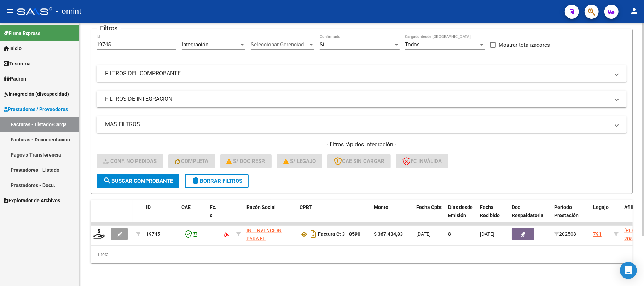
scroll to position [62, 0]
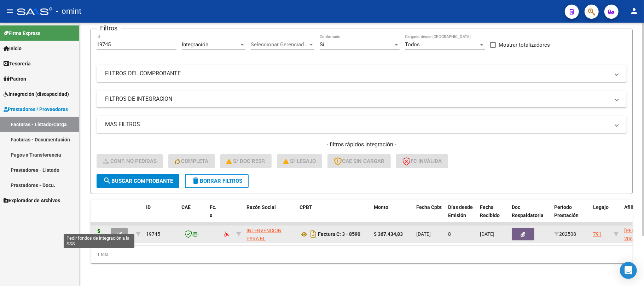
click at [102, 229] on icon at bounding box center [98, 234] width 11 height 10
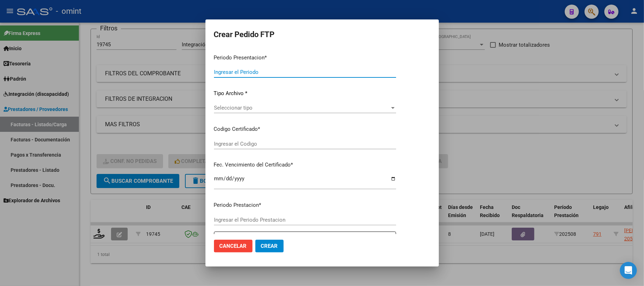
type input "202508"
type input "$ 367.434,83"
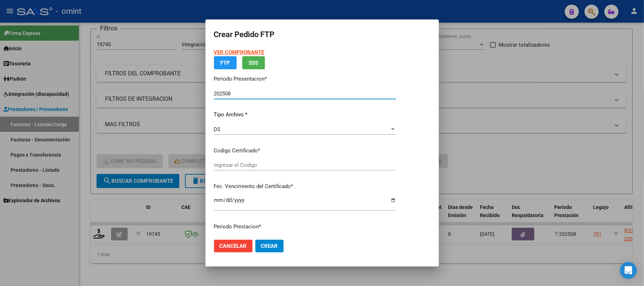
type input "6506452963"
type input "2027-06-21"
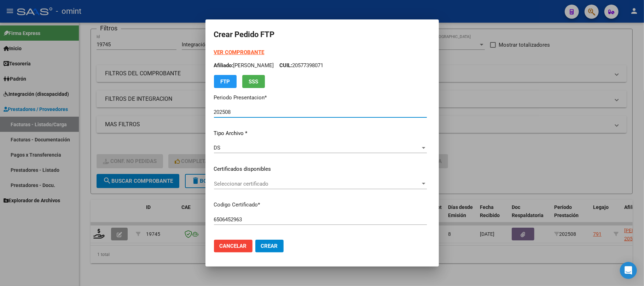
click at [239, 186] on span "Seleccionar certificado" at bounding box center [317, 184] width 207 height 6
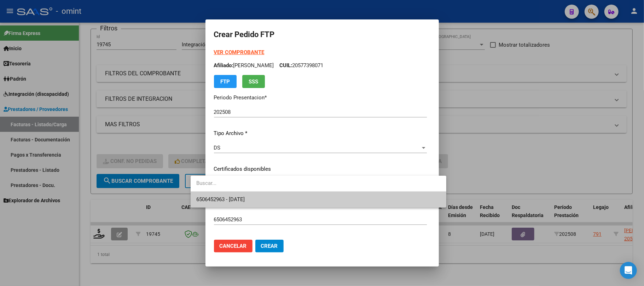
click at [236, 197] on span "6506452963 - 2027-06-21" at bounding box center [220, 199] width 48 height 6
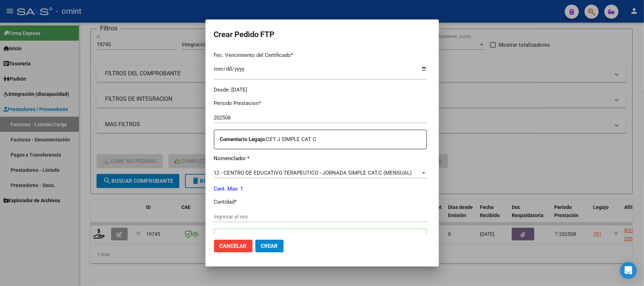
scroll to position [189, 0]
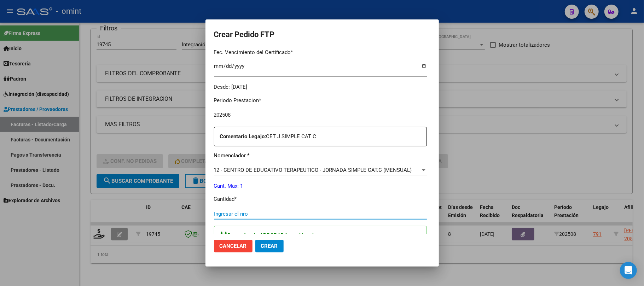
click at [250, 211] on input "Ingresar el nro" at bounding box center [320, 214] width 213 height 6
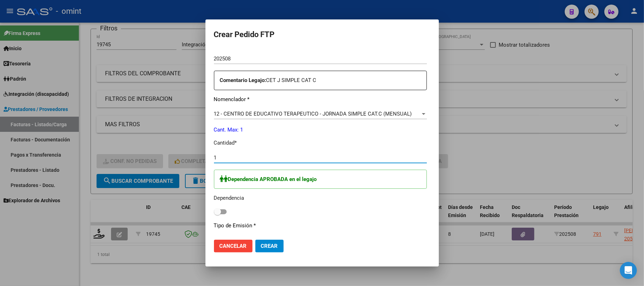
scroll to position [330, 0]
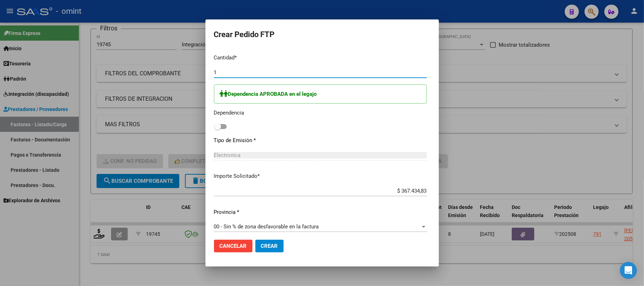
type input "1"
click at [214, 126] on span at bounding box center [217, 126] width 7 height 7
click at [217, 129] on input "checkbox" at bounding box center [217, 129] width 0 height 0
checkbox input "true"
click at [262, 253] on mat-dialog-actions "Cancelar Crear" at bounding box center [322, 246] width 217 height 24
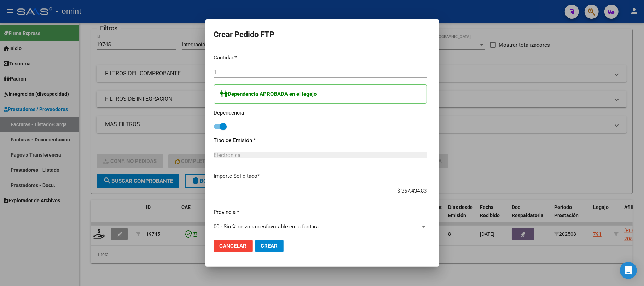
drag, startPoint x: 260, startPoint y: 249, endPoint x: 269, endPoint y: 246, distance: 9.3
click at [261, 248] on span "Crear" at bounding box center [269, 246] width 17 height 6
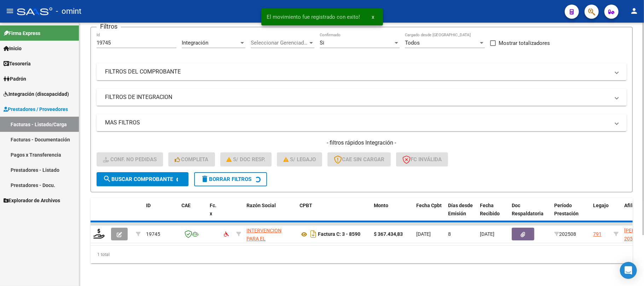
scroll to position [49, 0]
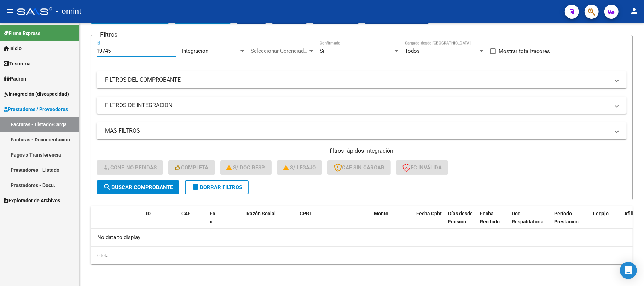
drag, startPoint x: 122, startPoint y: 53, endPoint x: 60, endPoint y: 51, distance: 61.6
click at [68, 54] on mat-sidenav-container "Firma Express Inicio Instructivos Contacto OS Tesorería Extractos Procesados (c…" at bounding box center [322, 155] width 644 height 264
paste input "20603"
type input "20603"
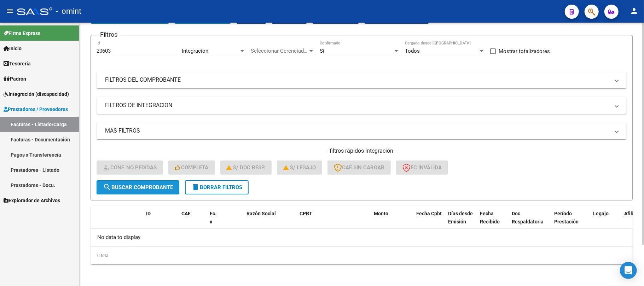
click at [142, 192] on button "search Buscar Comprobante" at bounding box center [138, 187] width 83 height 14
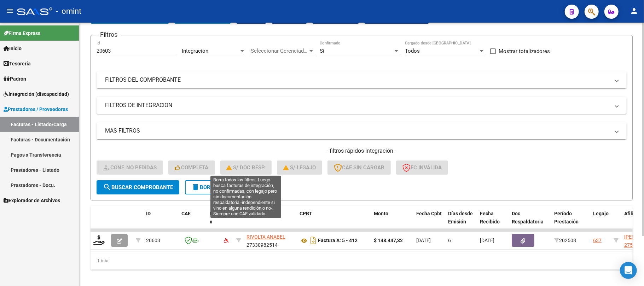
scroll to position [62, 0]
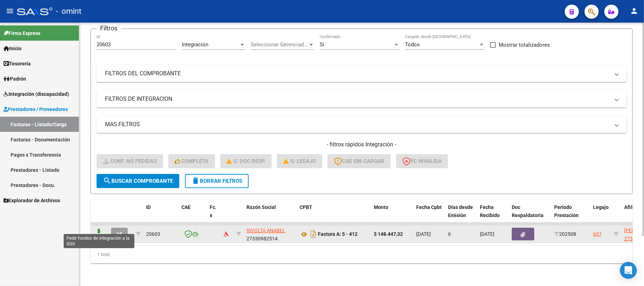
click at [102, 229] on icon at bounding box center [98, 234] width 11 height 10
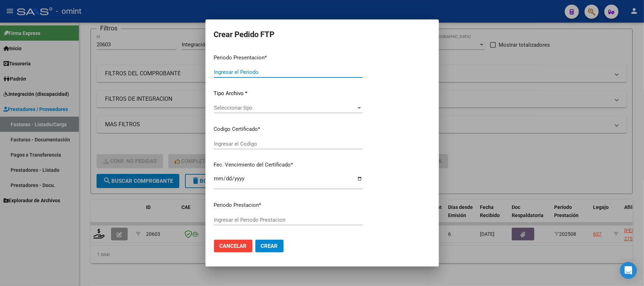
type input "202508"
type input "$ 148.447,32"
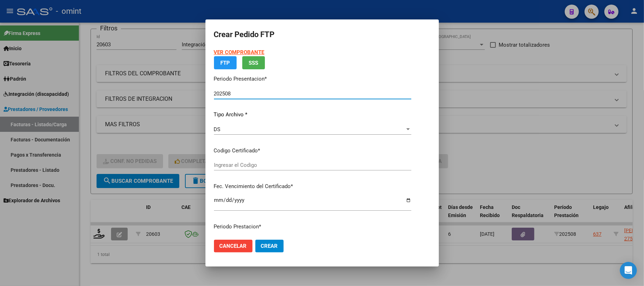
type input "2723249290"
type input "2026-09-30"
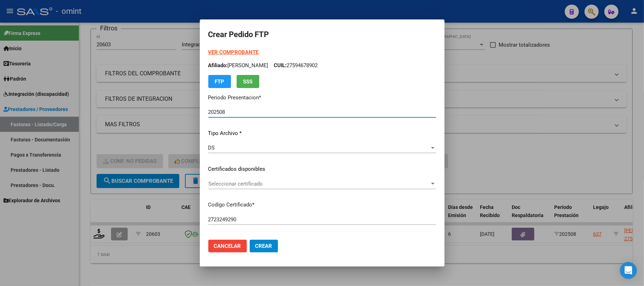
click at [217, 184] on span "Seleccionar certificado" at bounding box center [318, 184] width 221 height 6
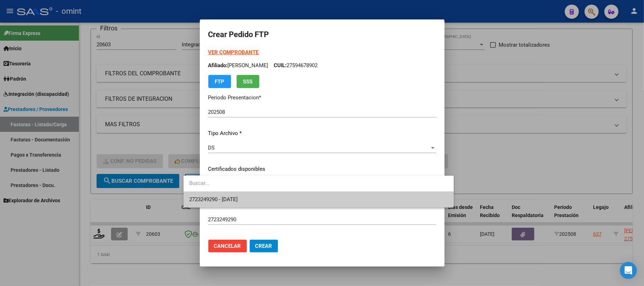
click at [235, 199] on span "2723249290 - 2026-09-30" at bounding box center [213, 199] width 48 height 6
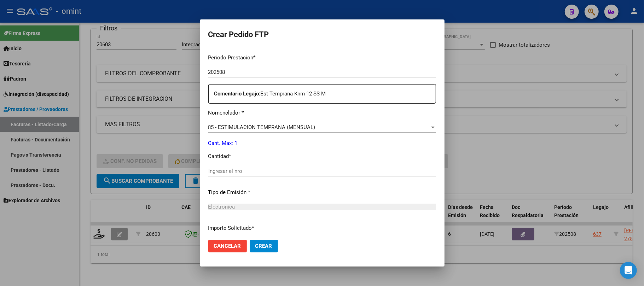
scroll to position [283, 0]
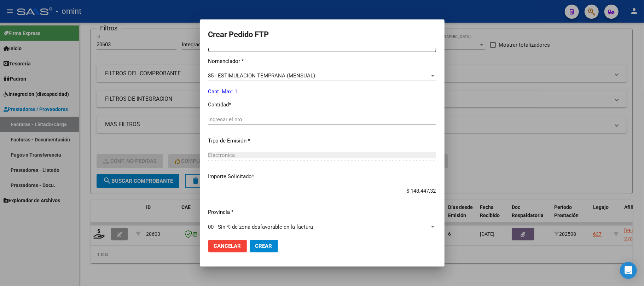
click at [217, 119] on input "Ingresar el nro" at bounding box center [322, 119] width 228 height 6
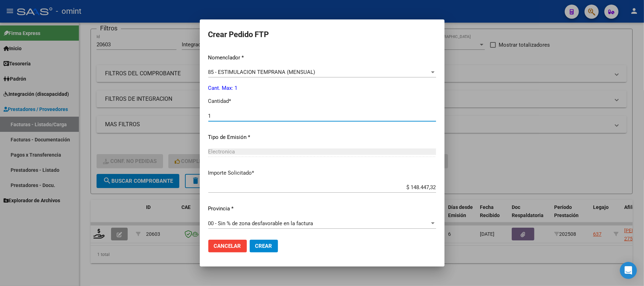
scroll to position [287, 0]
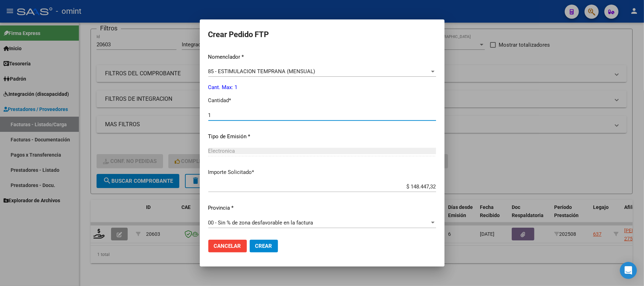
type input "1"
click at [255, 247] on span "Crear" at bounding box center [263, 246] width 17 height 6
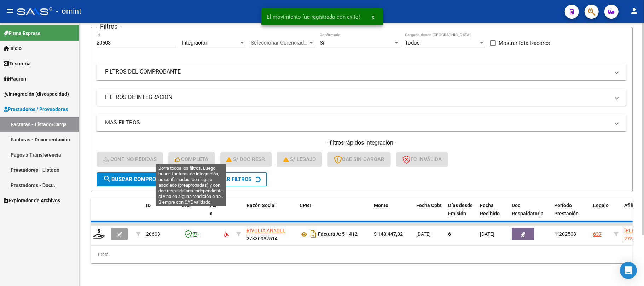
scroll to position [49, 0]
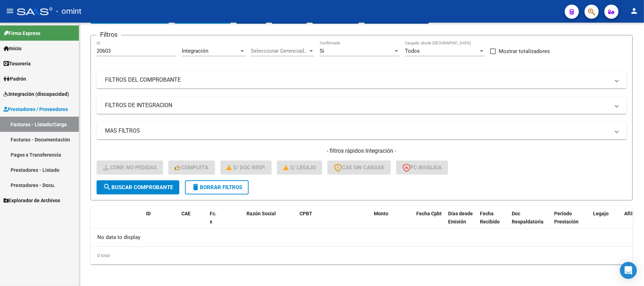
drag, startPoint x: 120, startPoint y: 50, endPoint x: 53, endPoint y: 52, distance: 66.9
click at [52, 52] on mat-sidenav-container "Firma Express Inicio Instructivos Contacto OS Tesorería Extractos Procesados (c…" at bounding box center [322, 155] width 644 height 264
paste input "072"
type input "20072"
click at [129, 187] on span "search Buscar Comprobante" at bounding box center [138, 187] width 70 height 6
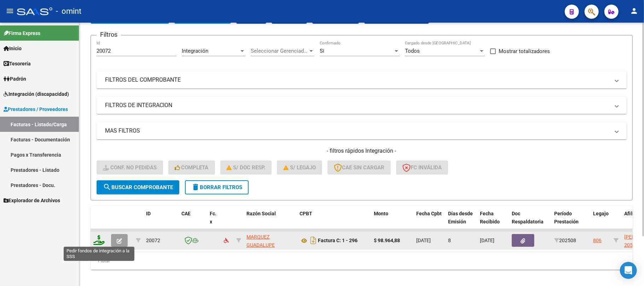
click at [98, 238] on icon at bounding box center [98, 240] width 11 height 10
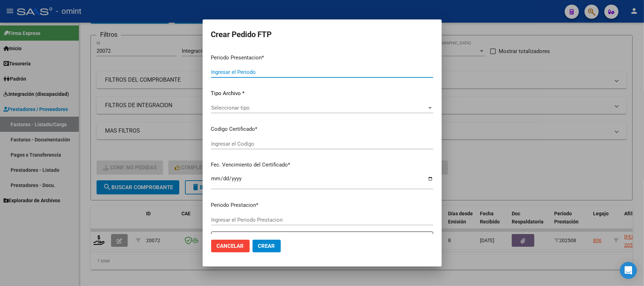
type input "202508"
type input "$ 98.964,88"
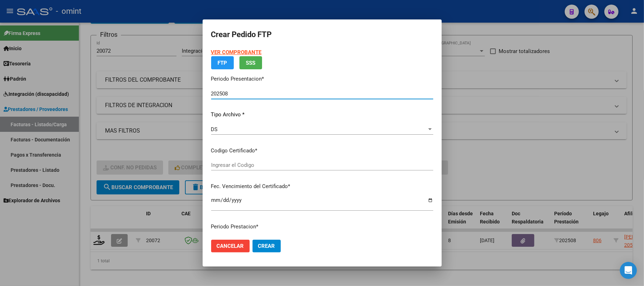
type input "730907970"
type input "2023-09-04"
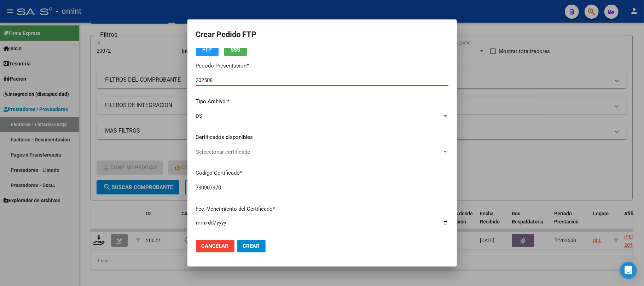
scroll to position [94, 0]
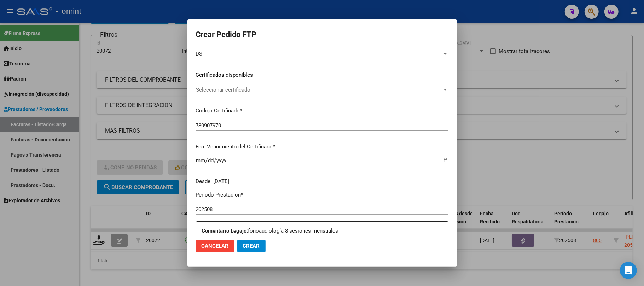
click at [233, 94] on div "Seleccionar certificado Seleccionar certificado" at bounding box center [322, 90] width 253 height 11
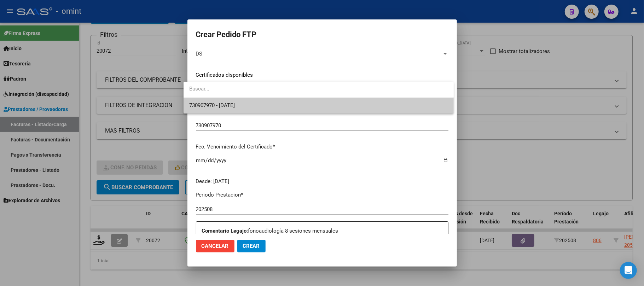
click at [241, 111] on span "730907970 - 2023-09-04" at bounding box center [318, 106] width 259 height 16
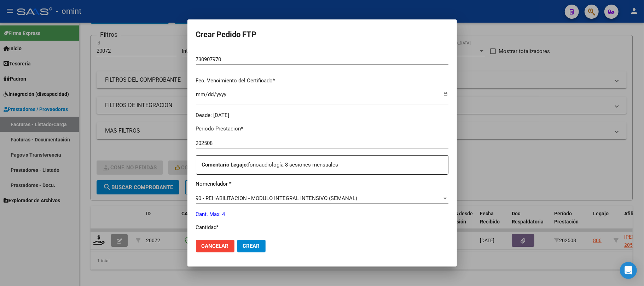
scroll to position [236, 0]
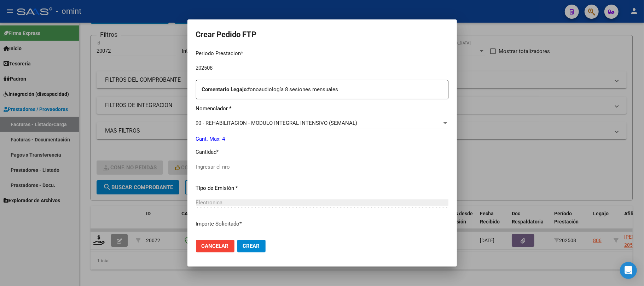
click at [242, 171] on div "Ingresar el nro" at bounding box center [322, 167] width 253 height 11
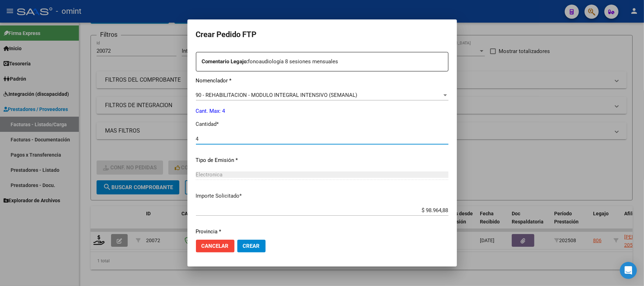
scroll to position [287, 0]
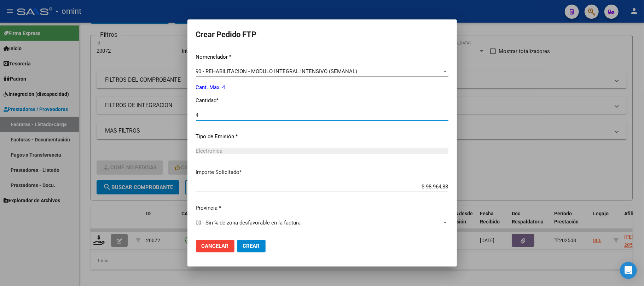
type input "4"
click at [246, 246] on span "Crear" at bounding box center [251, 246] width 17 height 6
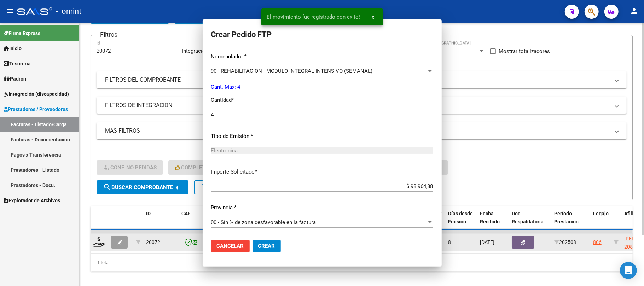
scroll to position [0, 0]
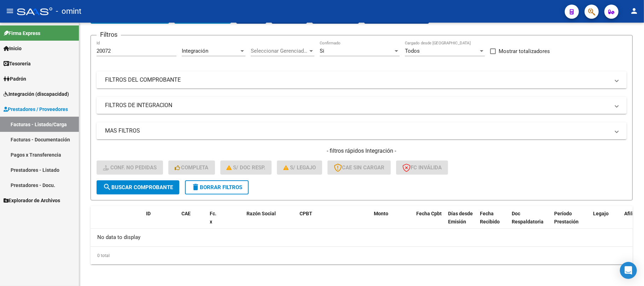
drag, startPoint x: 130, startPoint y: 47, endPoint x: 51, endPoint y: 51, distance: 79.0
click at [51, 51] on mat-sidenav-container "Firma Express Inicio Instructivos Contacto OS Tesorería Extractos Procesados (c…" at bounding box center [322, 155] width 644 height 264
paste input "1"
type input "20071"
click at [153, 187] on span "search Buscar Comprobante" at bounding box center [138, 187] width 70 height 6
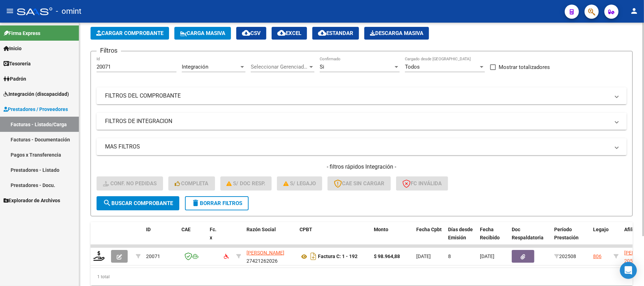
scroll to position [49, 0]
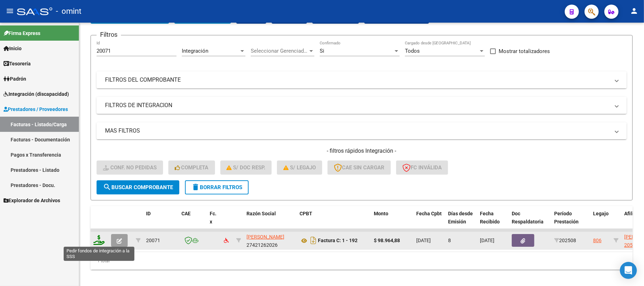
click at [100, 237] on icon at bounding box center [98, 240] width 11 height 10
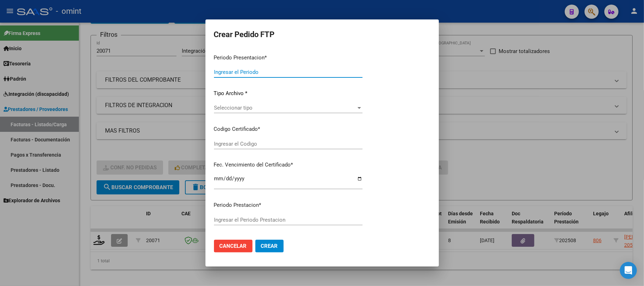
type input "202508"
type input "$ 98.964,88"
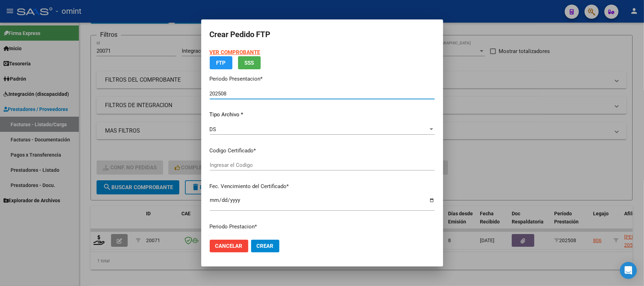
type input "730907970"
type input "2023-09-04"
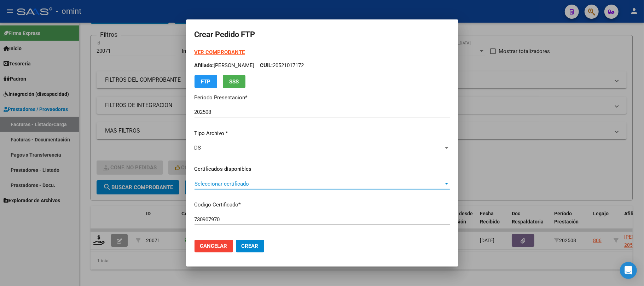
click at [218, 185] on span "Seleccionar certificado" at bounding box center [319, 184] width 249 height 6
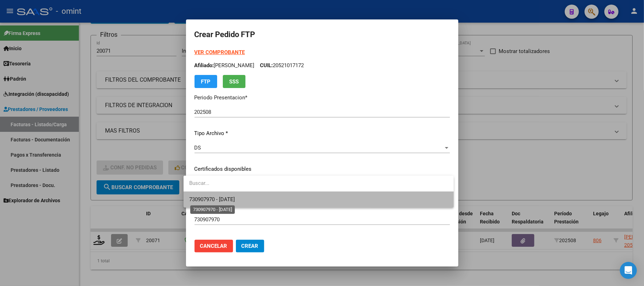
click at [233, 196] on span "730907970 - 2023-09-04" at bounding box center [212, 199] width 46 height 6
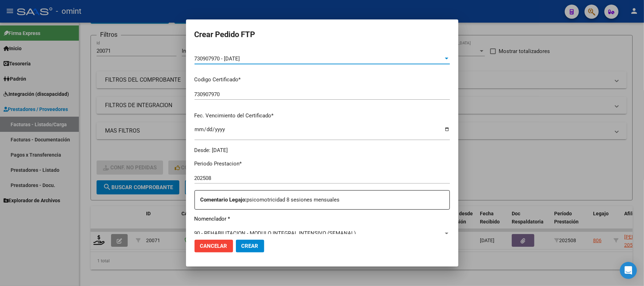
scroll to position [189, 0]
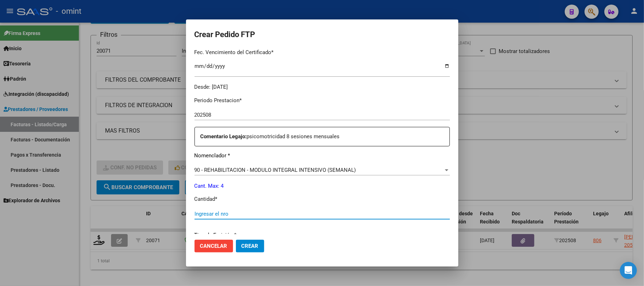
click at [219, 213] on input "Ingresar el nro" at bounding box center [322, 214] width 255 height 6
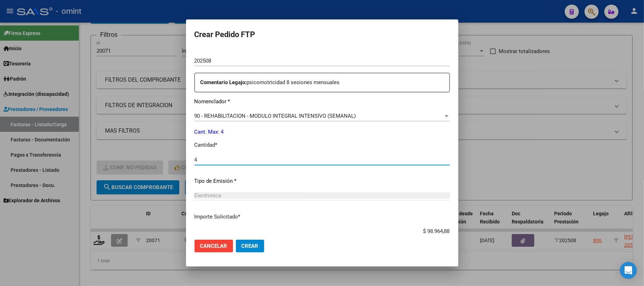
scroll to position [287, 0]
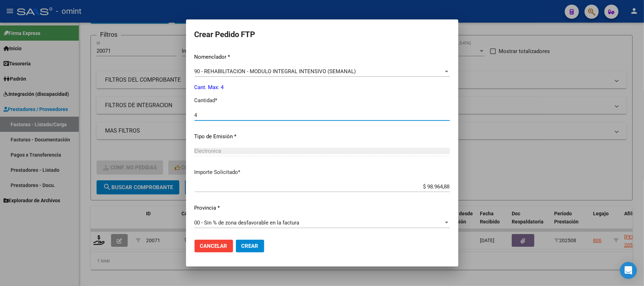
type input "4"
click at [242, 248] on span "Crear" at bounding box center [250, 246] width 17 height 6
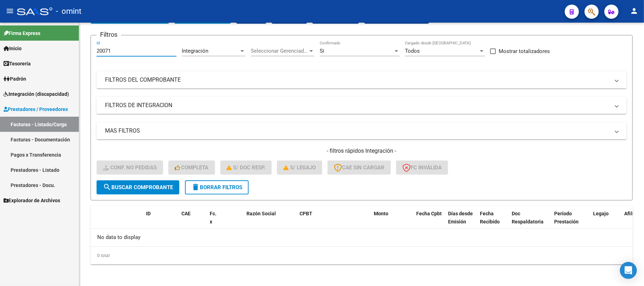
drag, startPoint x: 127, startPoint y: 51, endPoint x: 69, endPoint y: 52, distance: 58.0
click at [69, 52] on mat-sidenav-container "Firma Express Inicio Instructivos Contacto OS Tesorería Extractos Procesados (c…" at bounding box center [322, 155] width 644 height 264
paste input "0"
type input "20070"
click at [150, 182] on button "search Buscar Comprobante" at bounding box center [138, 187] width 83 height 14
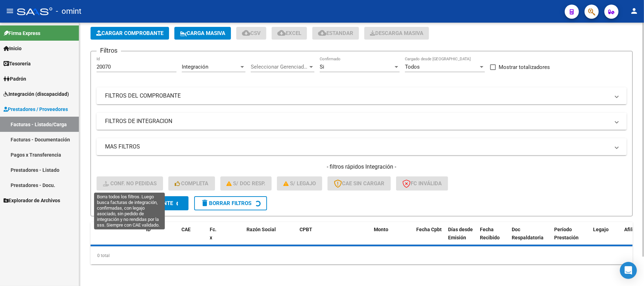
scroll to position [49, 0]
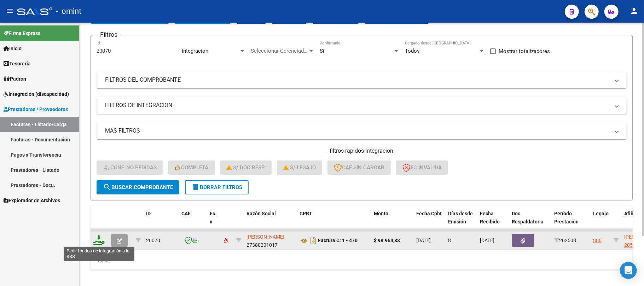
click at [100, 240] on icon at bounding box center [98, 240] width 11 height 10
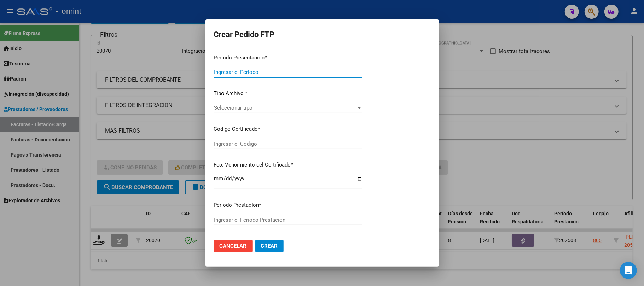
type input "202508"
type input "$ 98.964,88"
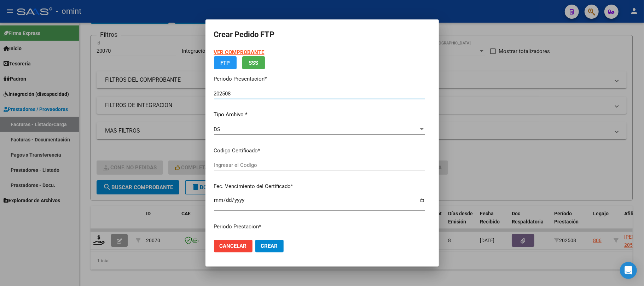
type input "730907970"
type input "2023-09-04"
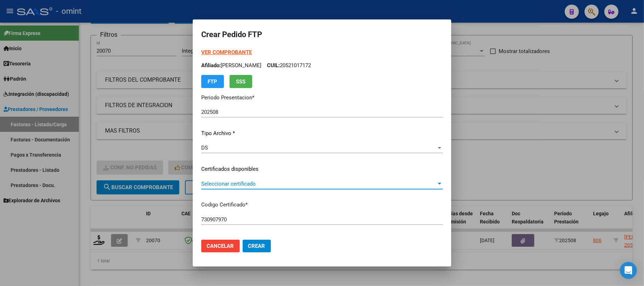
click at [223, 187] on span "Seleccionar certificado" at bounding box center [318, 184] width 235 height 6
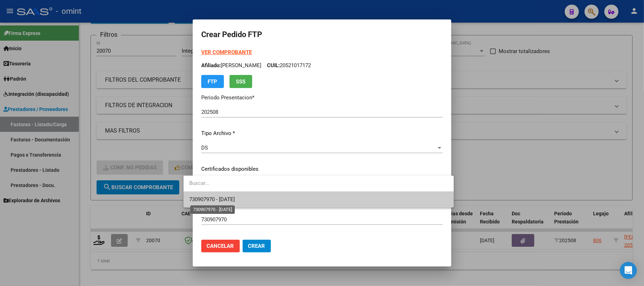
click at [230, 203] on span "730907970 - 2023-09-04" at bounding box center [318, 200] width 259 height 16
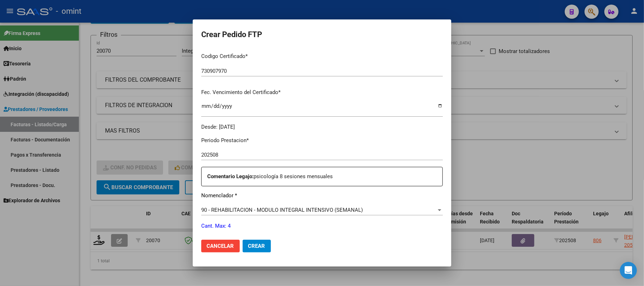
scroll to position [189, 0]
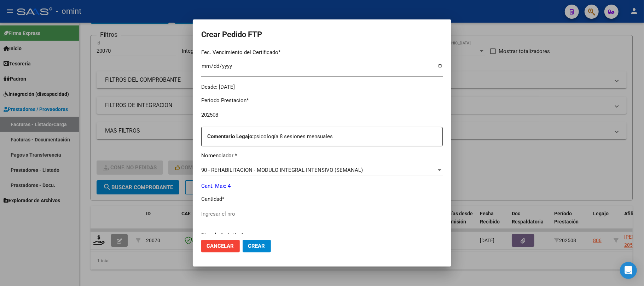
click at [221, 215] on input "Ingresar el nro" at bounding box center [322, 214] width 242 height 6
type input "4"
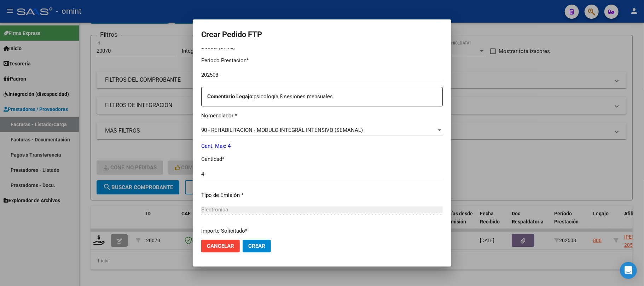
scroll to position [236, 0]
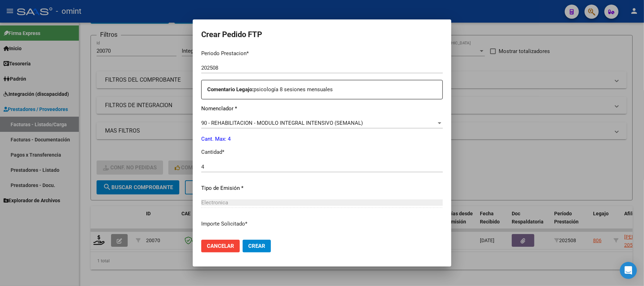
click at [252, 243] on span "Crear" at bounding box center [256, 246] width 17 height 6
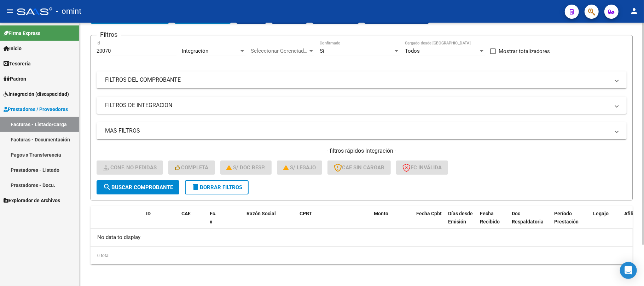
scroll to position [2, 0]
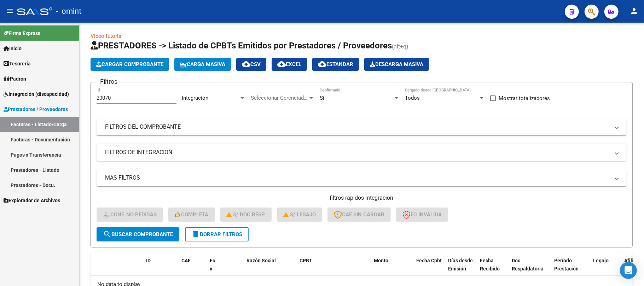
drag, startPoint x: 118, startPoint y: 98, endPoint x: 59, endPoint y: 99, distance: 58.4
click at [59, 99] on mat-sidenav-container "Firma Express Inicio Instructivos Contacto OS Tesorería Extractos Procesados (c…" at bounding box center [322, 155] width 644 height 264
paste input "68"
type input "20068"
click at [153, 231] on span "search Buscar Comprobante" at bounding box center [138, 234] width 70 height 6
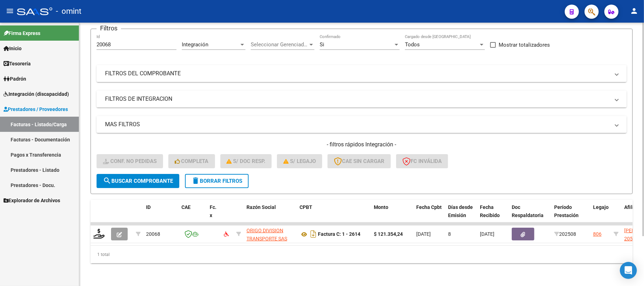
scroll to position [62, 0]
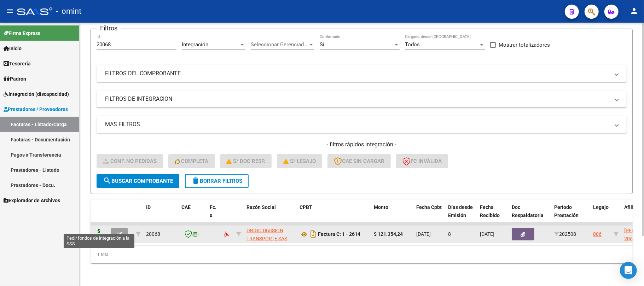
click at [98, 229] on icon at bounding box center [98, 234] width 11 height 10
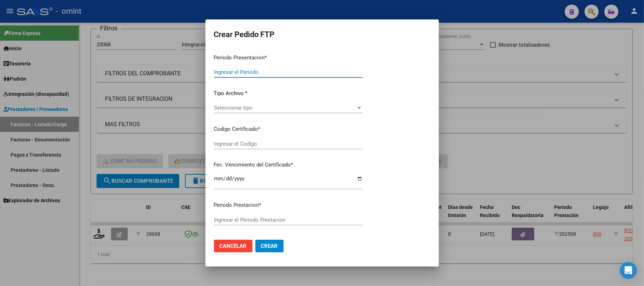
type input "202508"
type input "$ 121.354,24"
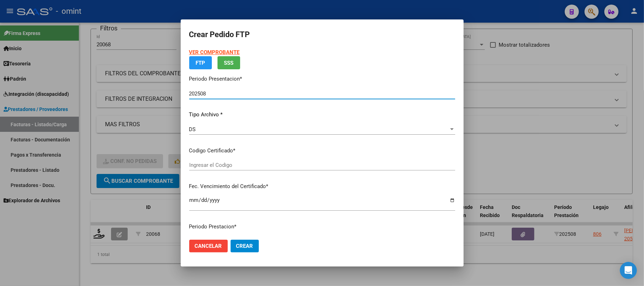
type input "730907970"
type input "2023-09-04"
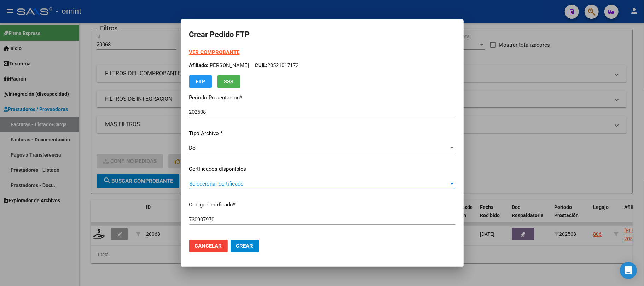
click at [217, 186] on span "Seleccionar certificado" at bounding box center [319, 184] width 260 height 6
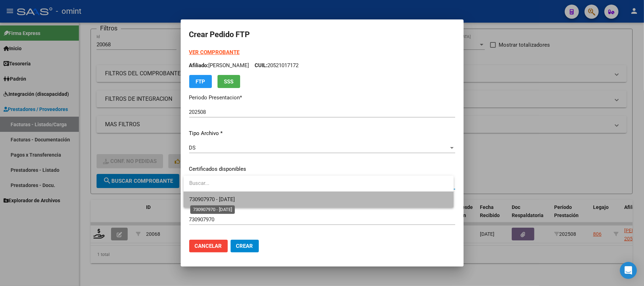
drag, startPoint x: 221, startPoint y: 200, endPoint x: 313, endPoint y: 179, distance: 94.2
click at [221, 200] on span "730907970 - 2023-09-04" at bounding box center [212, 199] width 46 height 6
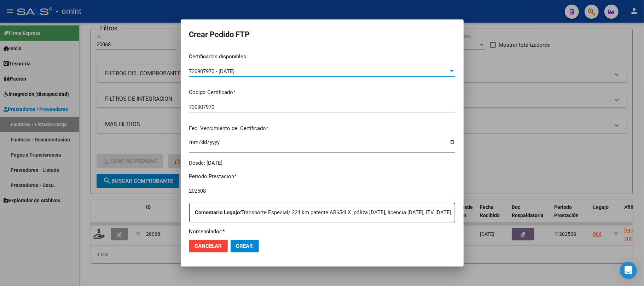
scroll to position [189, 0]
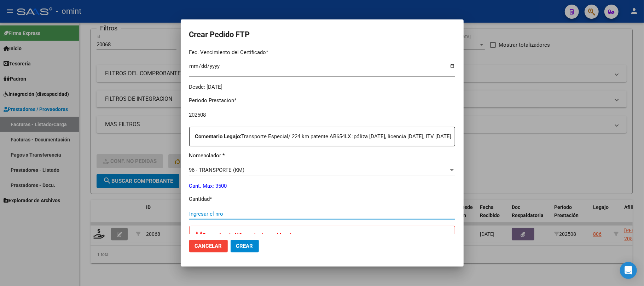
click at [209, 217] on input "Ingresar el nro" at bounding box center [322, 214] width 266 height 6
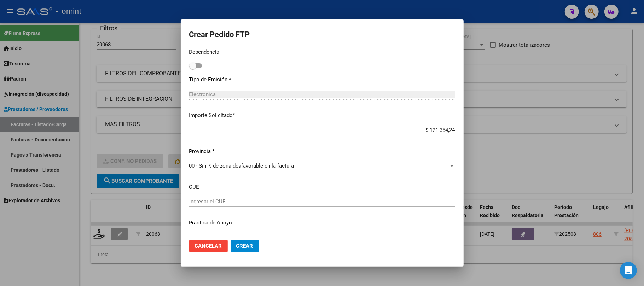
scroll to position [414, 0]
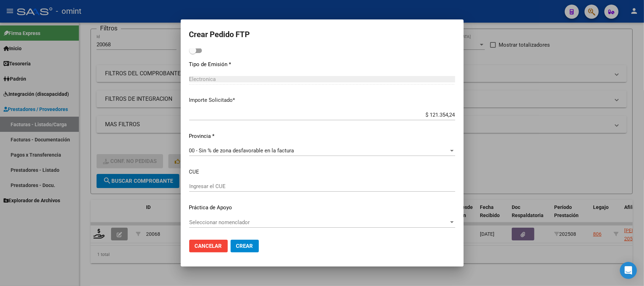
type input "224"
click at [249, 245] on span "Crear" at bounding box center [244, 246] width 17 height 6
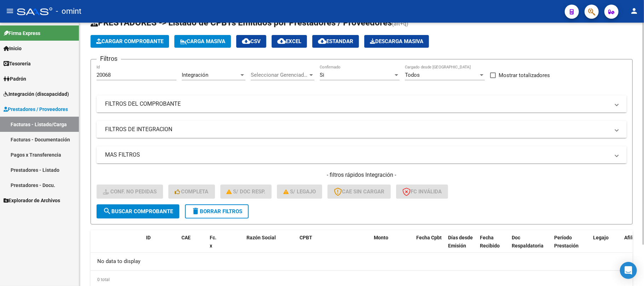
scroll to position [2, 0]
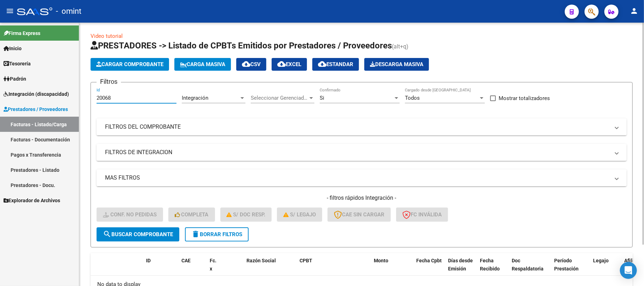
drag, startPoint x: 117, startPoint y: 98, endPoint x: 104, endPoint y: 105, distance: 14.9
click at [78, 96] on mat-sidenav-container "Firma Express Inicio Instructivos Contacto OS Tesorería Extractos Procesados (c…" at bounding box center [322, 155] width 644 height 264
paste input "1782472302"
type input "1782472302"
click at [222, 229] on button "delete Borrar Filtros" at bounding box center [217, 234] width 64 height 14
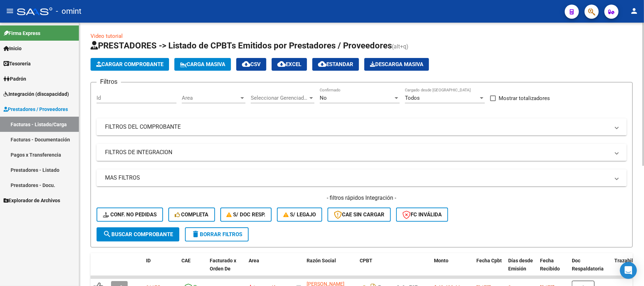
click at [128, 93] on div "Id" at bounding box center [137, 95] width 80 height 15
paste input "20725"
type input "20725"
click at [155, 238] on button "search Buscar Comprobante" at bounding box center [138, 234] width 83 height 14
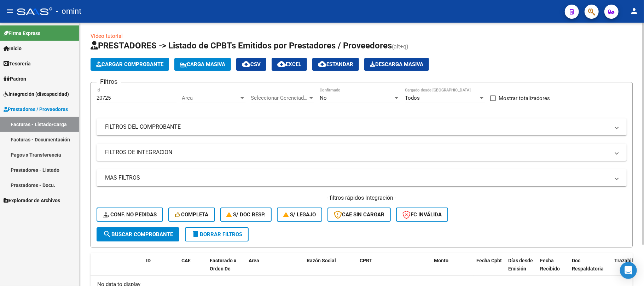
scroll to position [49, 0]
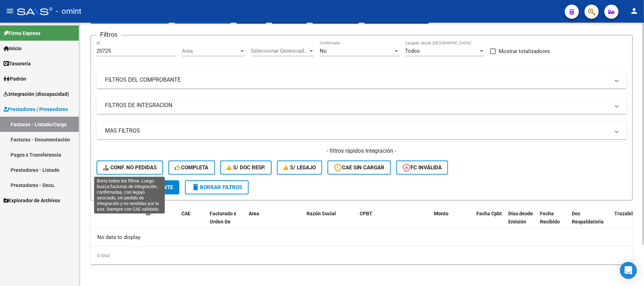
click at [94, 163] on form "Filtros 20725 Id Area Area Seleccionar Gerenciador Seleccionar Gerenciador No C…" at bounding box center [362, 118] width 542 height 166
click at [132, 168] on span "Conf. no pedidas" at bounding box center [130, 167] width 54 height 6
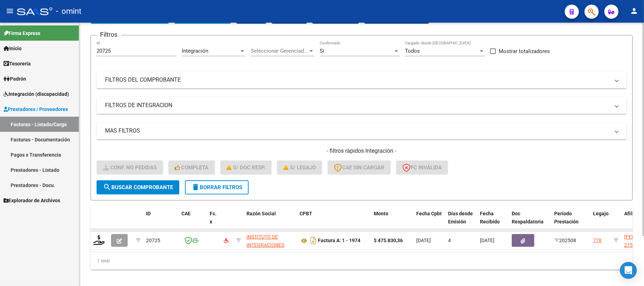
scroll to position [62, 0]
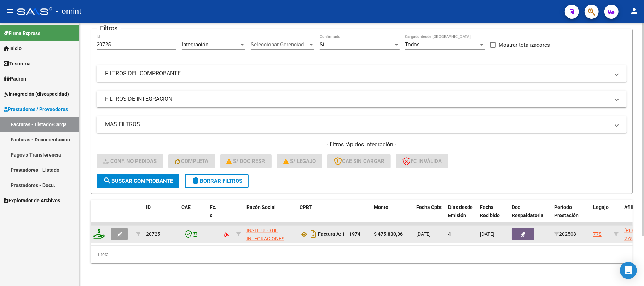
click at [98, 230] on icon at bounding box center [98, 234] width 11 height 10
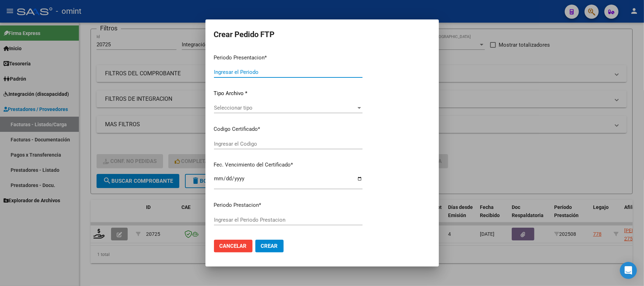
type input "202508"
type input "$ 475.830,36"
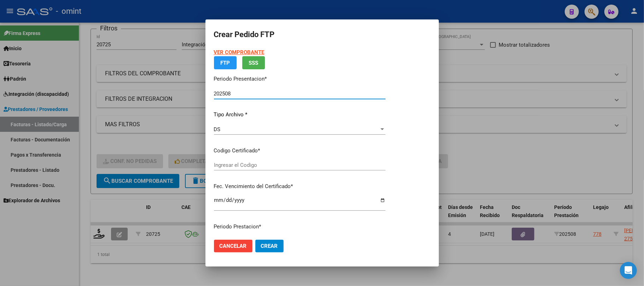
type input "858663013"
type input "2027-01-31"
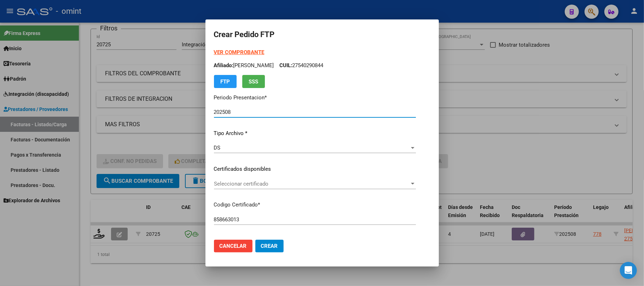
click at [221, 179] on div "Seleccionar certificado Seleccionar certificado" at bounding box center [315, 184] width 202 height 11
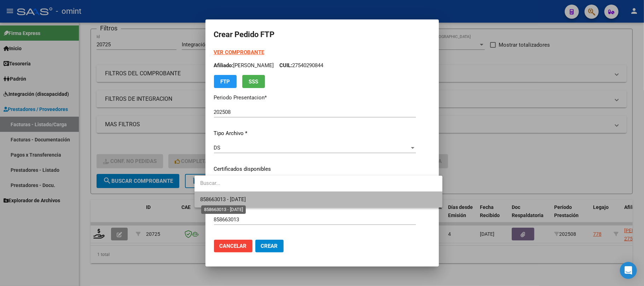
click at [243, 198] on span "858663013 - 2027-01-31" at bounding box center [223, 199] width 46 height 6
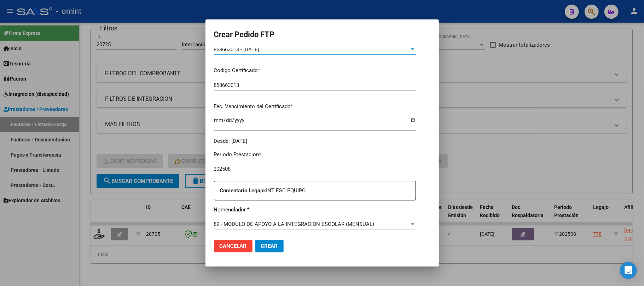
scroll to position [189, 0]
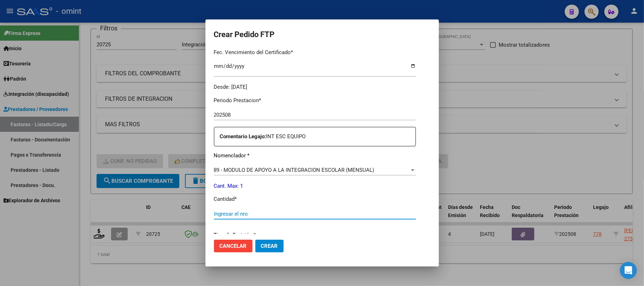
click at [248, 212] on input "Ingresar el nro" at bounding box center [315, 214] width 202 height 6
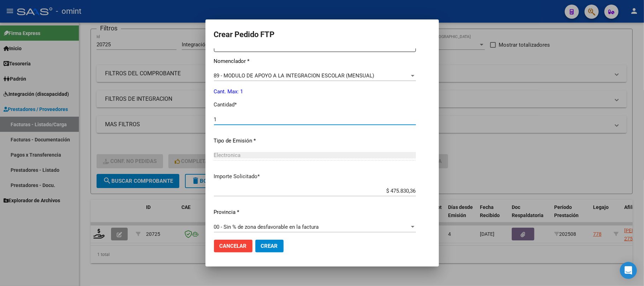
scroll to position [287, 0]
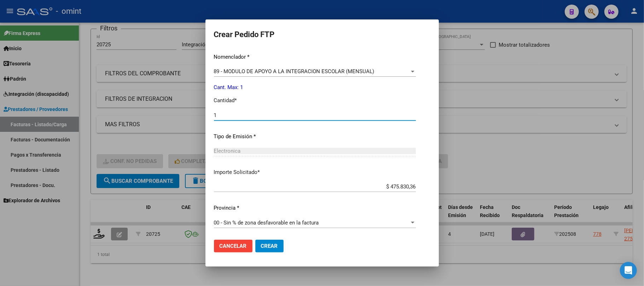
type input "1"
click at [255, 242] on button "Crear" at bounding box center [269, 246] width 28 height 13
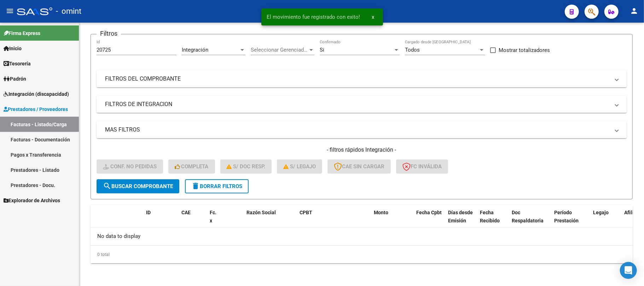
scroll to position [49, 0]
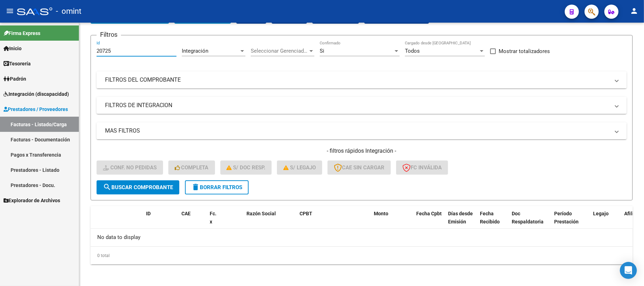
drag, startPoint x: 122, startPoint y: 53, endPoint x: 75, endPoint y: 52, distance: 46.7
click at [75, 52] on mat-sidenav-container "Firma Express Inicio Instructivos Contacto OS Tesorería Extractos Procesados (c…" at bounding box center [322, 155] width 644 height 264
paste input "19441"
type input "19441"
drag, startPoint x: 145, startPoint y: 178, endPoint x: 147, endPoint y: 185, distance: 7.4
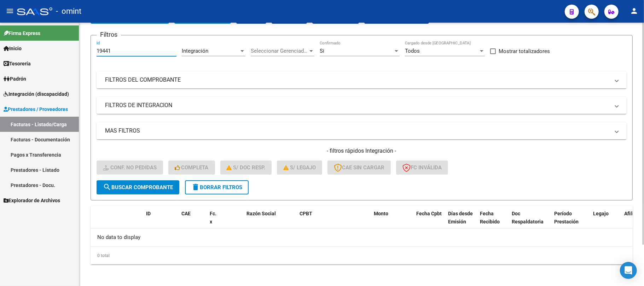
click at [146, 178] on div "- filtros rápidos Integración - Conf. no pedidas Completa S/ Doc Resp. S/ legaj…" at bounding box center [362, 163] width 530 height 33
click at [149, 186] on span "search Buscar Comprobante" at bounding box center [138, 187] width 70 height 6
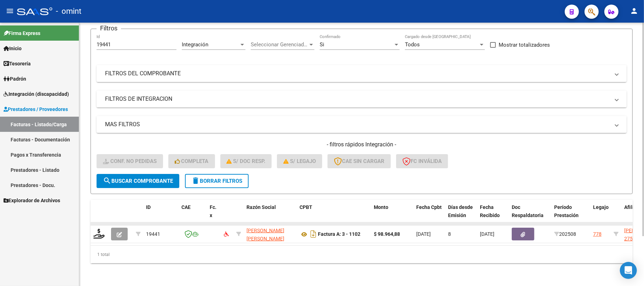
scroll to position [62, 0]
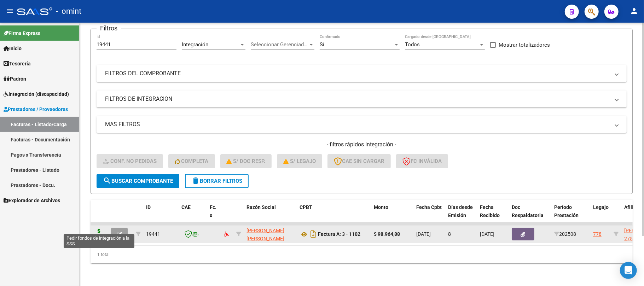
click at [97, 229] on icon at bounding box center [98, 234] width 11 height 10
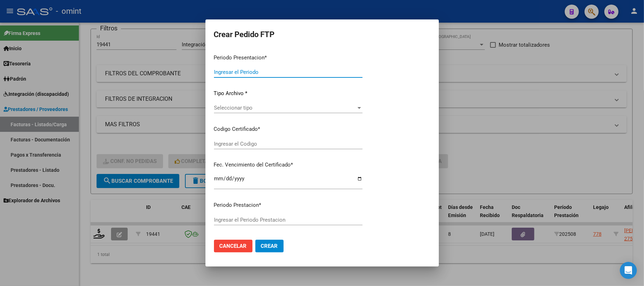
type input "202508"
type input "$ 98.964,88"
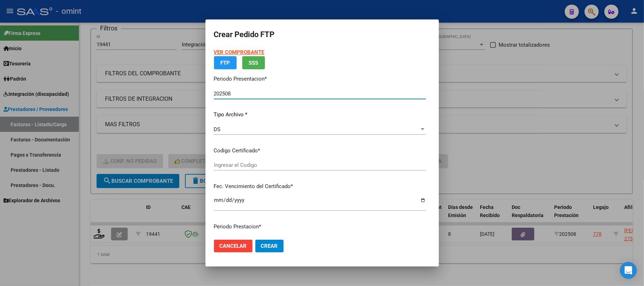
type input "858663013"
type input "2027-01-31"
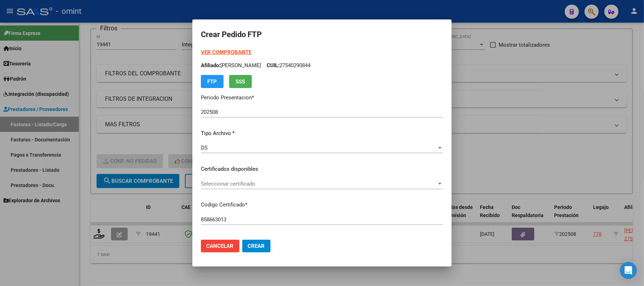
click at [230, 189] on div "Seleccionar certificado Seleccionar certificado" at bounding box center [322, 184] width 242 height 11
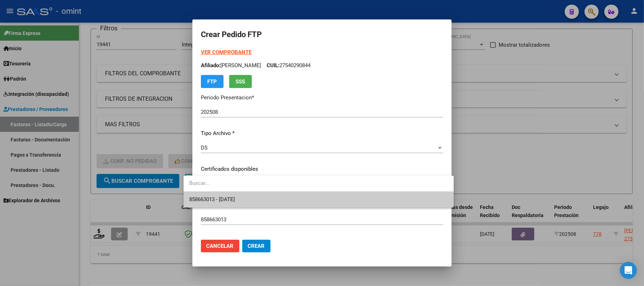
click at [232, 207] on span "858663013 - 2027-01-31" at bounding box center [318, 200] width 259 height 16
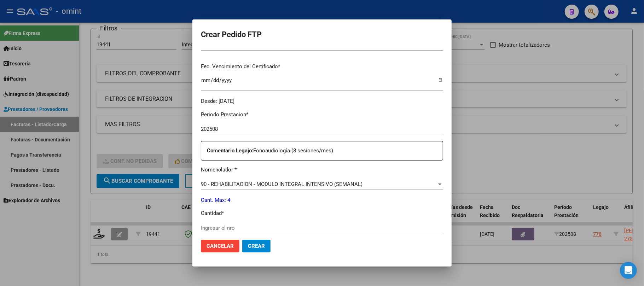
scroll to position [189, 0]
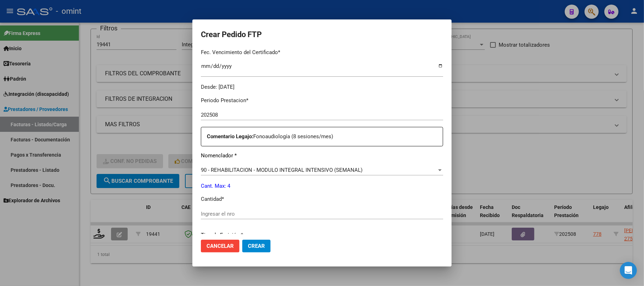
click at [223, 213] on div "Ingresar el nro" at bounding box center [322, 214] width 242 height 11
type input "4"
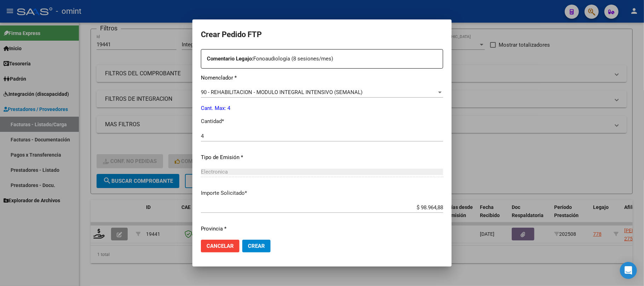
scroll to position [287, 0]
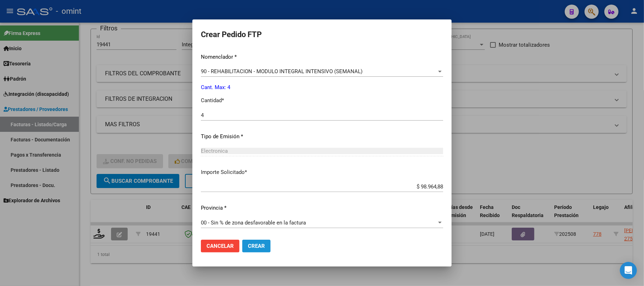
click at [248, 241] on button "Crear" at bounding box center [256, 246] width 28 height 13
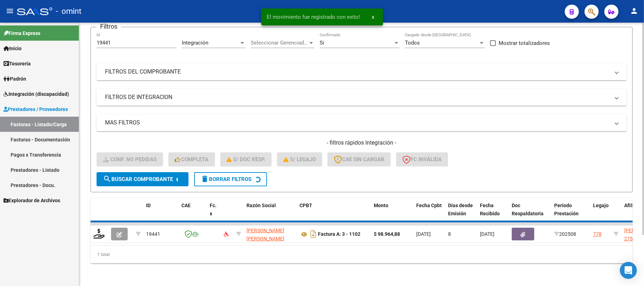
scroll to position [49, 0]
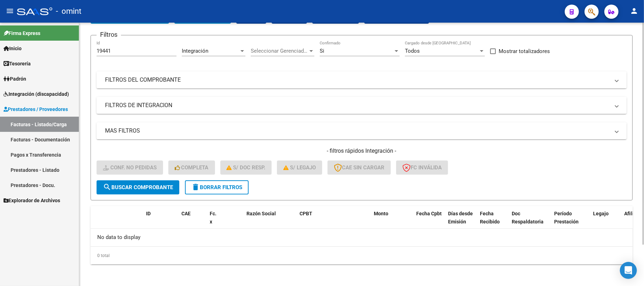
drag, startPoint x: 121, startPoint y: 54, endPoint x: 117, endPoint y: 52, distance: 4.1
click at [118, 53] on div "19441 Id" at bounding box center [137, 48] width 80 height 15
click at [117, 50] on input "19441" at bounding box center [137, 51] width 80 height 6
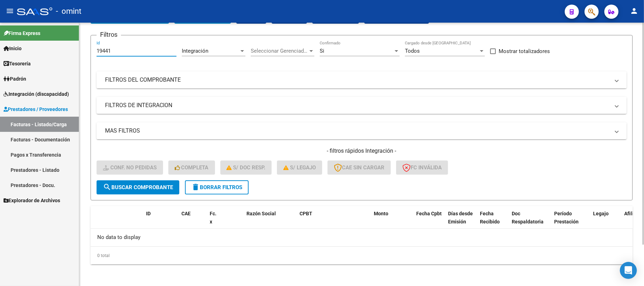
paste input "262"
type input "19262"
click at [155, 184] on span "search Buscar Comprobante" at bounding box center [138, 187] width 70 height 6
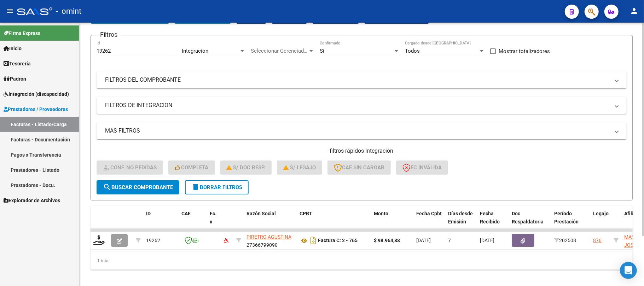
scroll to position [62, 0]
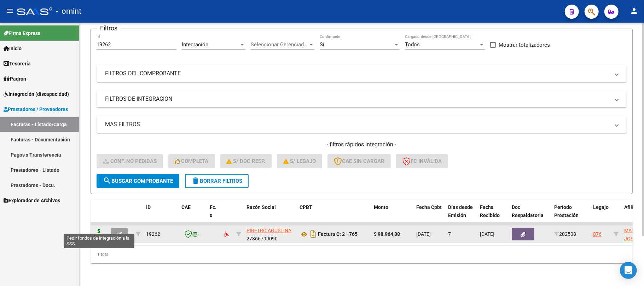
click at [96, 229] on icon at bounding box center [98, 234] width 11 height 10
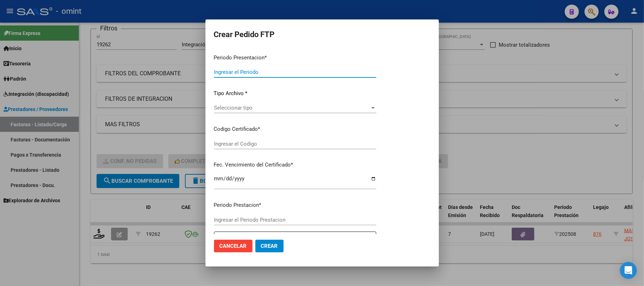
type input "202508"
type input "$ 98.964,88"
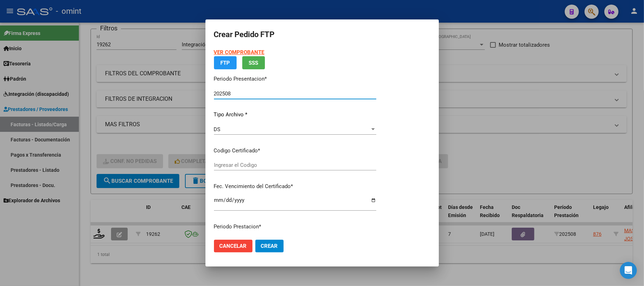
type input "2694859819"
type input "2027-07-18"
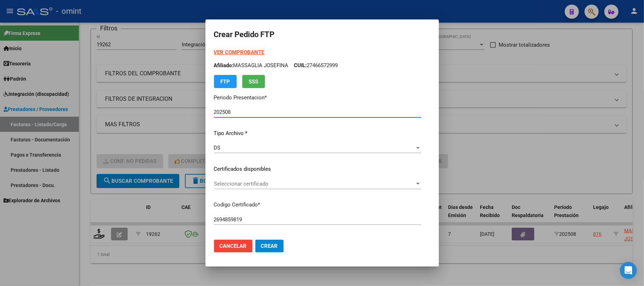
click at [264, 187] on div "Seleccionar certificado Seleccionar certificado" at bounding box center [317, 184] width 207 height 11
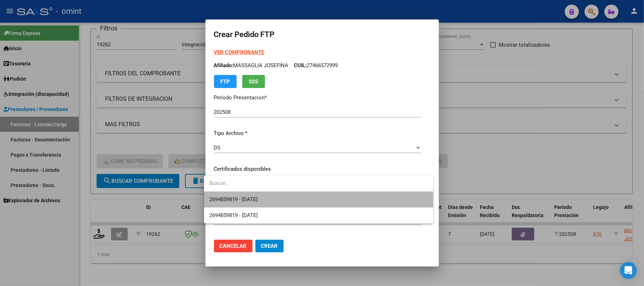
click at [252, 204] on span "2694859819 - 2027-07-18" at bounding box center [319, 200] width 218 height 16
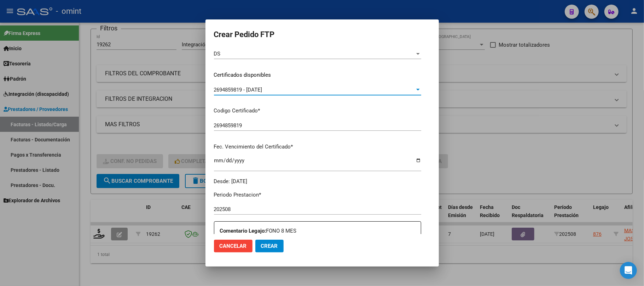
scroll to position [189, 0]
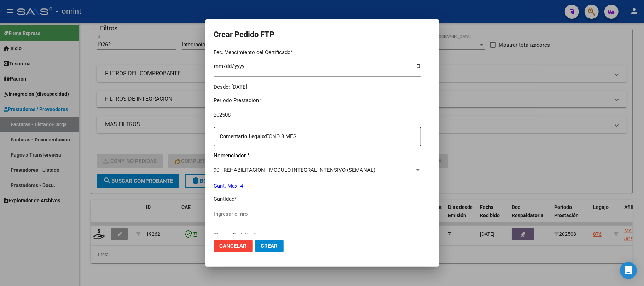
click at [251, 212] on input "Ingresar el nro" at bounding box center [317, 214] width 207 height 6
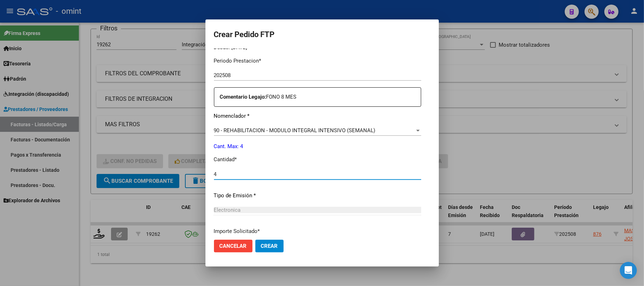
scroll to position [287, 0]
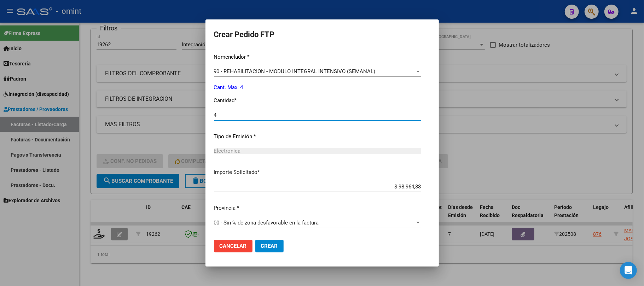
type input "4"
click at [267, 246] on span "Crear" at bounding box center [269, 246] width 17 height 6
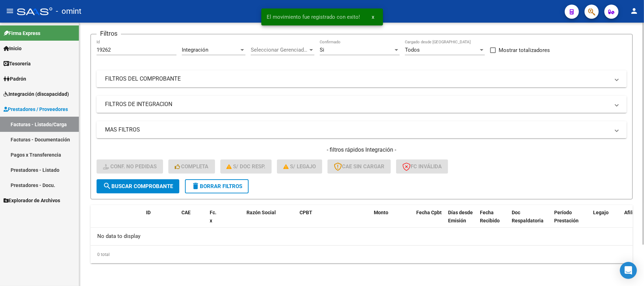
scroll to position [49, 0]
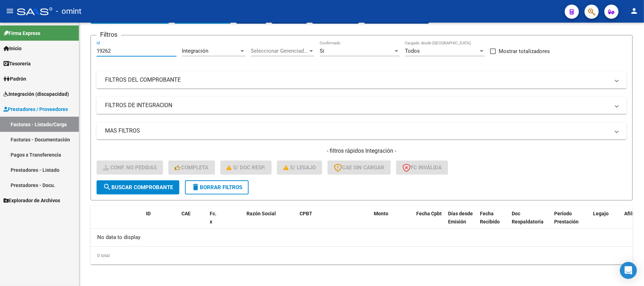
drag, startPoint x: 116, startPoint y: 48, endPoint x: 50, endPoint y: 54, distance: 66.1
click at [50, 54] on mat-sidenav-container "Firma Express Inicio Instructivos Contacto OS Tesorería Extractos Procesados (c…" at bounding box center [322, 155] width 644 height 264
paste input "97"
type input "19972"
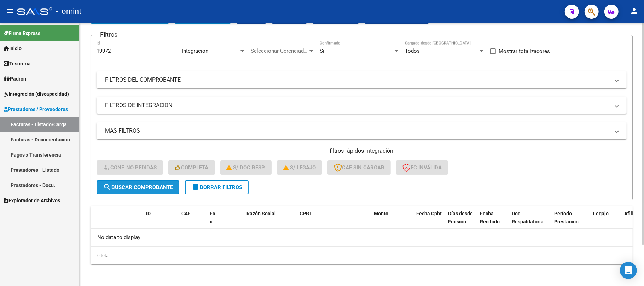
click at [140, 187] on span "search Buscar Comprobante" at bounding box center [138, 187] width 70 height 6
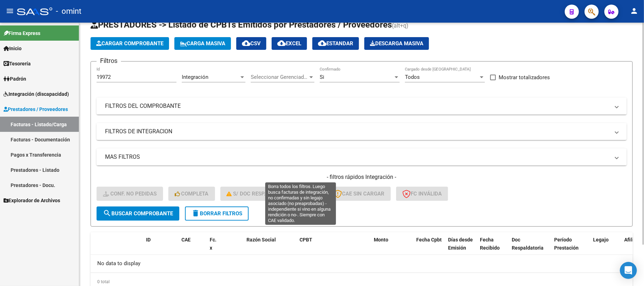
scroll to position [0, 0]
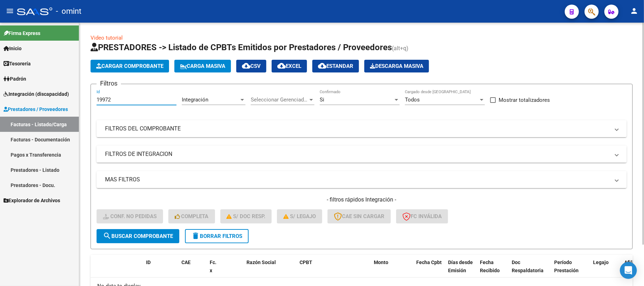
drag, startPoint x: 115, startPoint y: 99, endPoint x: 80, endPoint y: 98, distance: 34.7
click at [67, 99] on mat-sidenav-container "Firma Express Inicio Instructivos Contacto OS Tesorería Extractos Procesados (c…" at bounding box center [322, 155] width 644 height 264
click at [152, 236] on span "search Buscar Comprobante" at bounding box center [138, 236] width 70 height 6
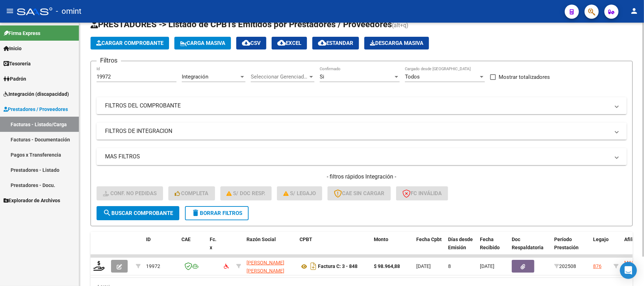
scroll to position [33, 0]
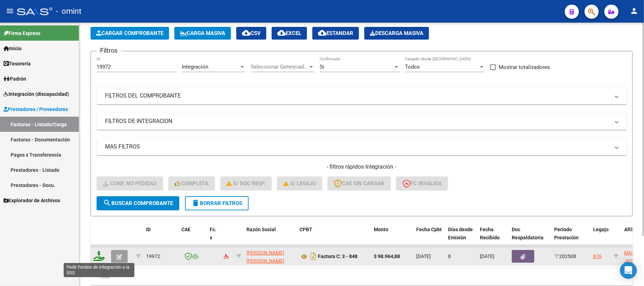
click at [101, 256] on icon at bounding box center [98, 256] width 11 height 10
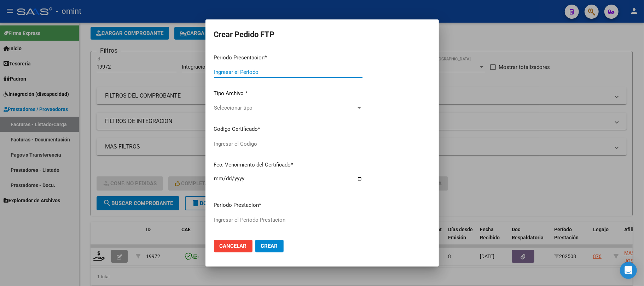
type input "202508"
type input "$ 98.964,88"
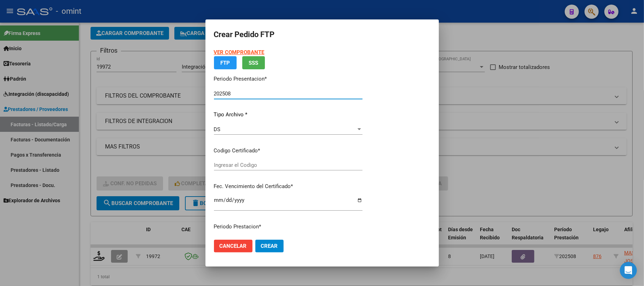
type input "2694859819"
type input "2027-07-18"
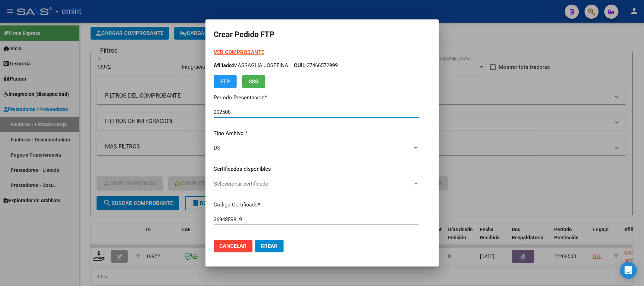
click at [247, 185] on span "Seleccionar certificado" at bounding box center [313, 184] width 199 height 6
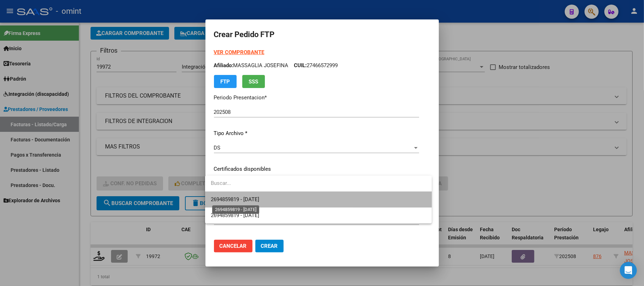
drag, startPoint x: 258, startPoint y: 202, endPoint x: 328, endPoint y: 186, distance: 71.6
click at [258, 202] on span "2694859819 - 2027-07-18" at bounding box center [235, 199] width 48 height 6
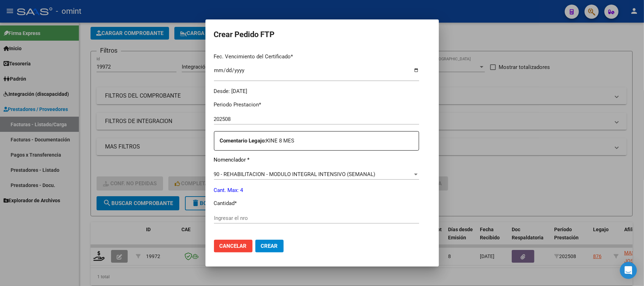
scroll to position [236, 0]
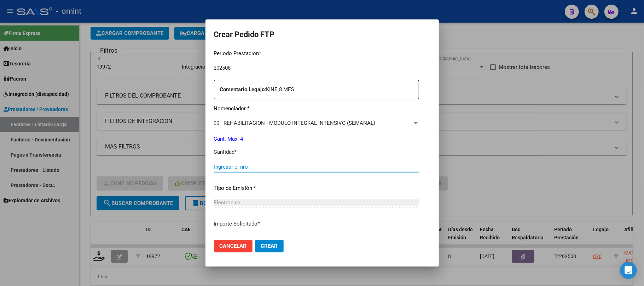
click at [238, 167] on input "Ingresar el nro" at bounding box center [316, 167] width 205 height 6
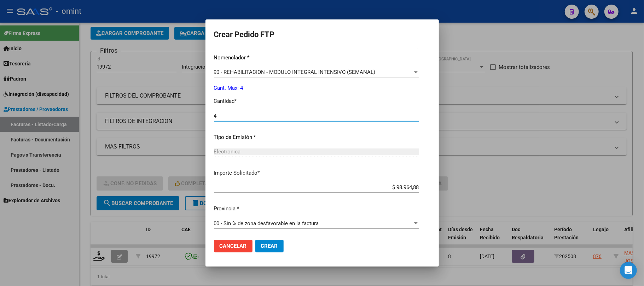
scroll to position [287, 0]
type input "4"
click at [269, 246] on span "Crear" at bounding box center [269, 246] width 17 height 6
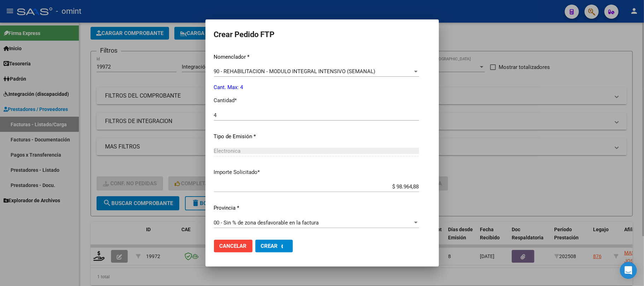
scroll to position [0, 0]
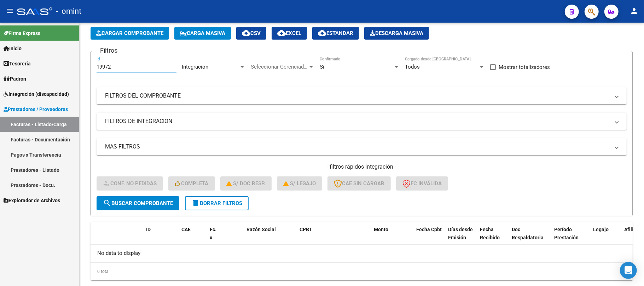
drag, startPoint x: 131, startPoint y: 67, endPoint x: 54, endPoint y: 67, distance: 76.1
click at [54, 67] on mat-sidenav-container "Firma Express Inicio Instructivos Contacto OS Tesorería Extractos Procesados (c…" at bounding box center [322, 155] width 644 height 264
paste input "20181"
type input "20181"
click at [145, 200] on span "search Buscar Comprobante" at bounding box center [138, 203] width 70 height 6
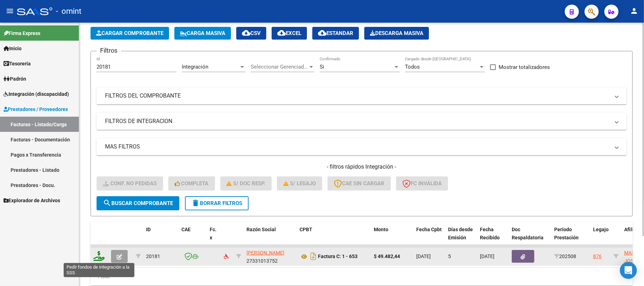
click at [98, 252] on icon at bounding box center [98, 256] width 11 height 10
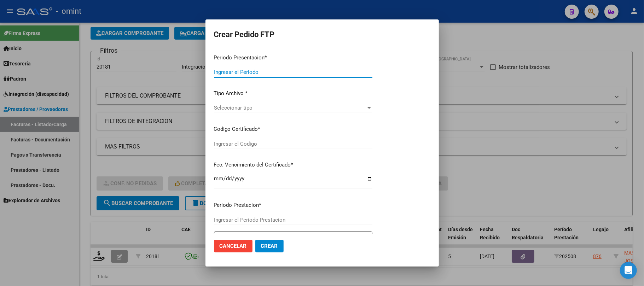
type input "202508"
type input "$ 49.482,44"
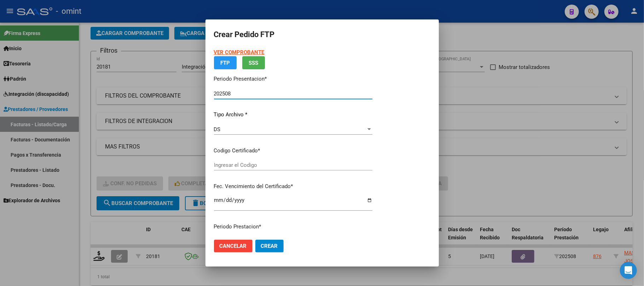
type input "2694859819"
type input "2027-07-18"
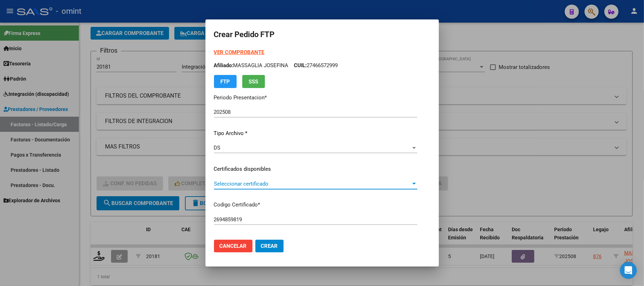
click at [251, 185] on span "Seleccionar certificado" at bounding box center [312, 184] width 197 height 6
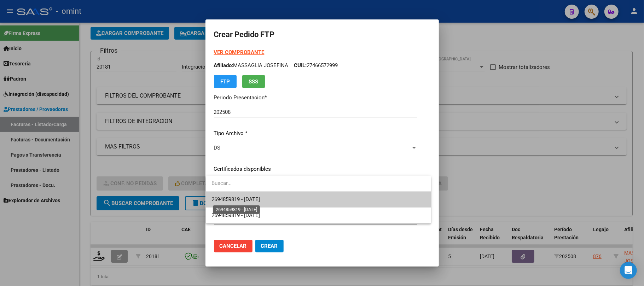
click at [244, 202] on span "2694859819 - 2027-07-18" at bounding box center [236, 199] width 48 height 6
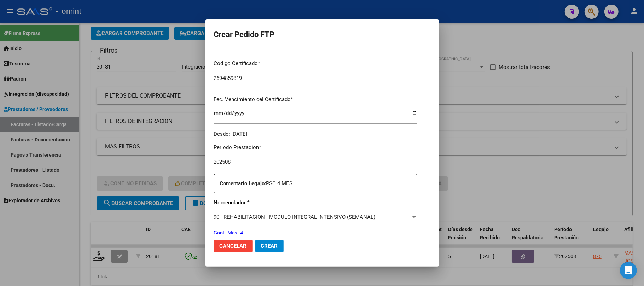
scroll to position [189, 0]
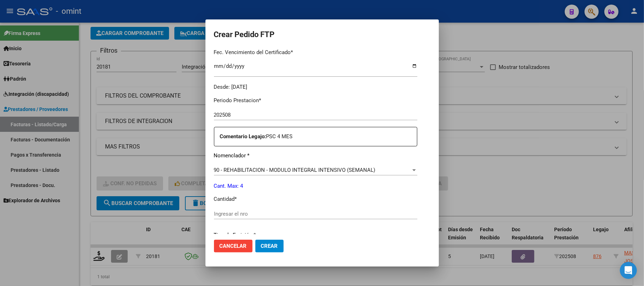
click at [230, 212] on input "Ingresar el nro" at bounding box center [315, 214] width 203 height 6
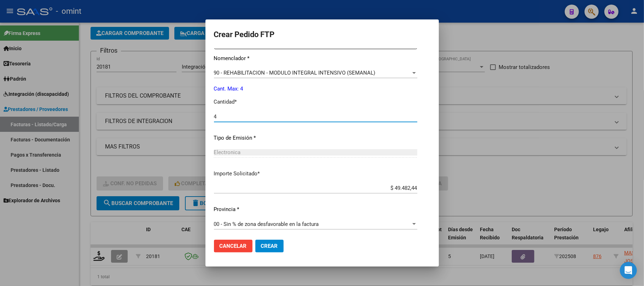
scroll to position [287, 0]
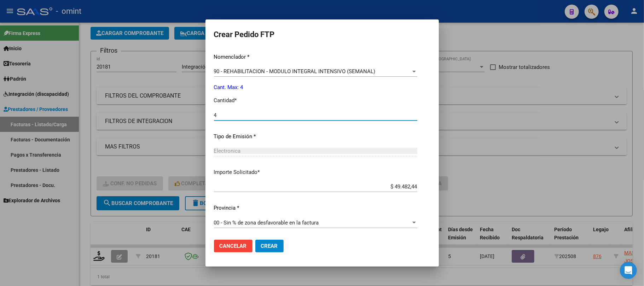
type input "4"
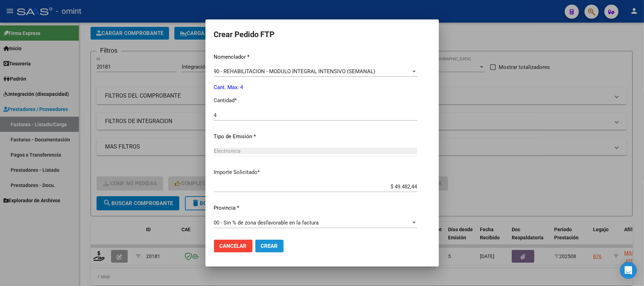
click at [269, 249] on span "Crear" at bounding box center [269, 246] width 17 height 6
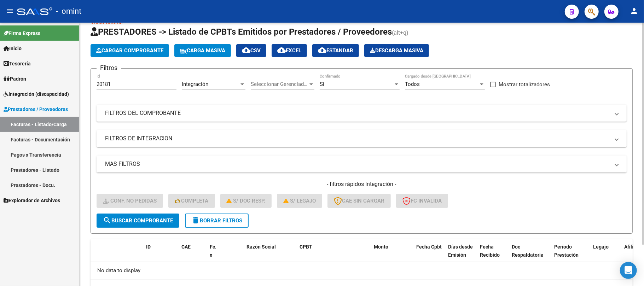
scroll to position [0, 0]
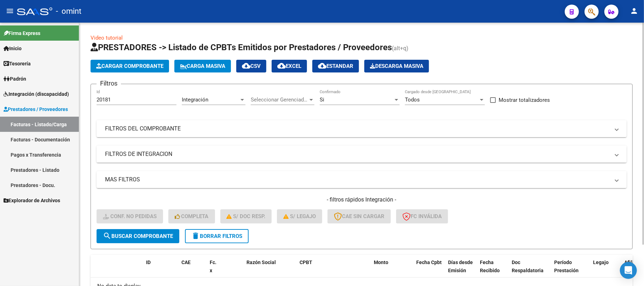
click at [98, 104] on div "20181 Id" at bounding box center [137, 97] width 80 height 15
paste input "18814"
type input "18814"
click at [150, 238] on span "search Buscar Comprobante" at bounding box center [138, 236] width 70 height 6
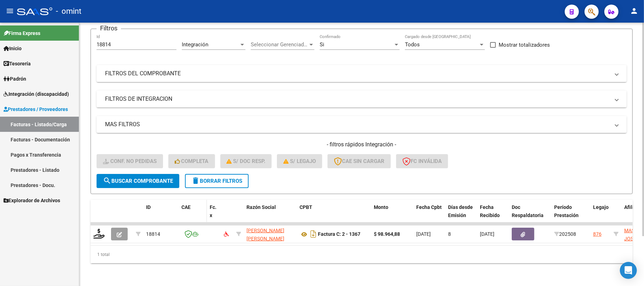
scroll to position [62, 0]
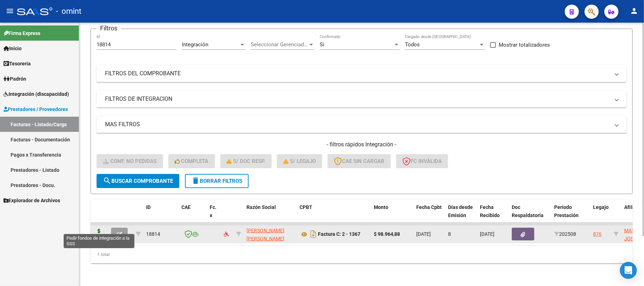
click at [96, 229] on icon at bounding box center [98, 234] width 11 height 10
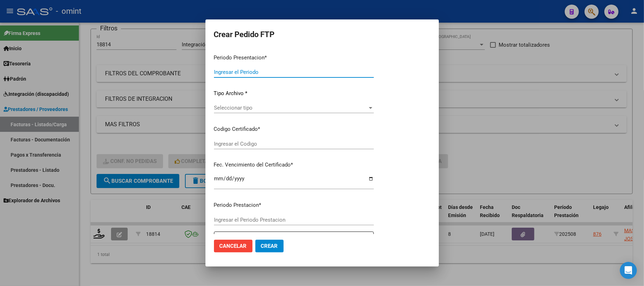
type input "202508"
type input "$ 98.964,88"
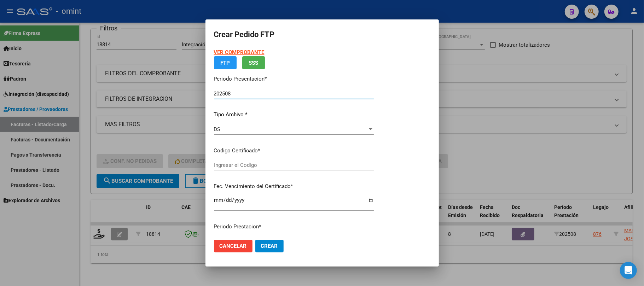
type input "2694859819"
type input "2027-07-18"
click at [243, 155] on p "Certificados disponibles" at bounding box center [294, 151] width 160 height 8
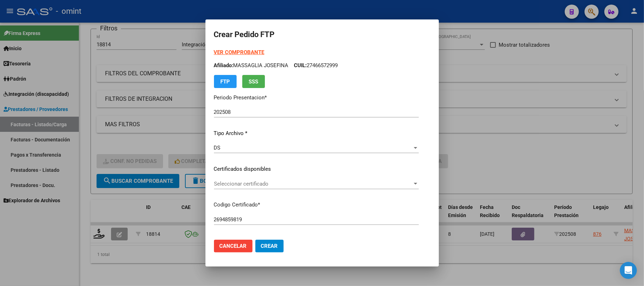
click at [250, 185] on span "Seleccionar certificado" at bounding box center [313, 184] width 198 height 6
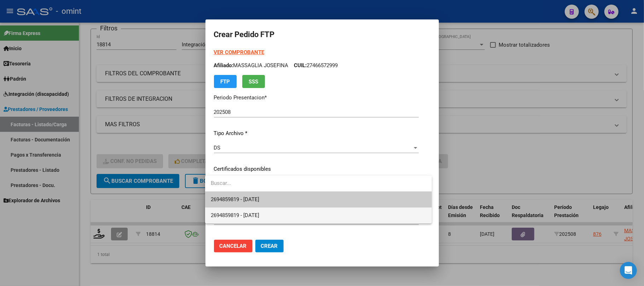
click at [256, 219] on span "2694859819 - 2025-12-31" at bounding box center [318, 216] width 215 height 16
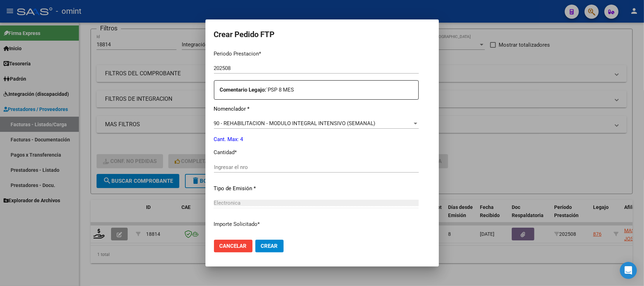
scroll to position [236, 0]
click at [227, 168] on input "Ingresar el nro" at bounding box center [316, 167] width 205 height 6
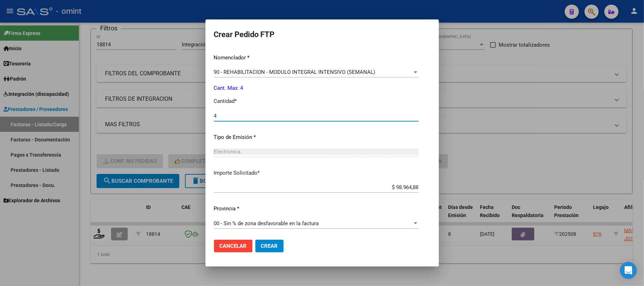
scroll to position [287, 0]
type input "4"
click at [265, 248] on span "Crear" at bounding box center [269, 246] width 17 height 6
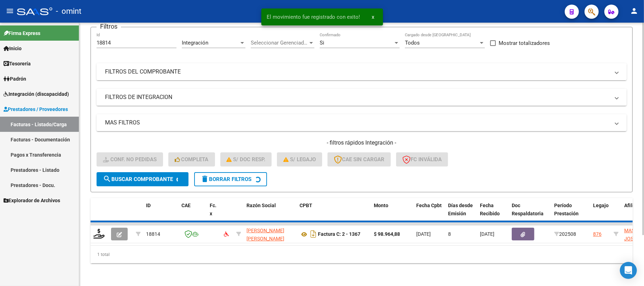
scroll to position [49, 0]
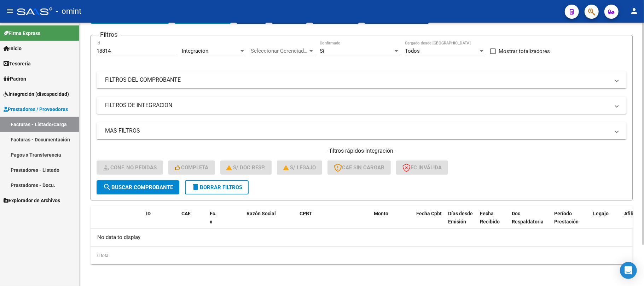
drag, startPoint x: 112, startPoint y: 47, endPoint x: 81, endPoint y: 52, distance: 30.8
click at [81, 52] on div "Video tutorial PRESTADORES -> Listado de CPBTs Emitidos por Prestadores / Prove…" at bounding box center [361, 130] width 565 height 313
click at [110, 48] on input "18814" at bounding box center [137, 51] width 80 height 6
click at [109, 49] on input "18814" at bounding box center [137, 51] width 80 height 6
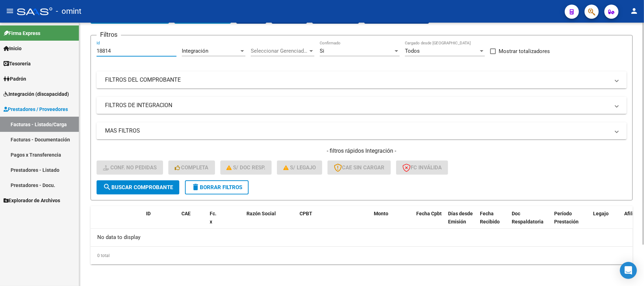
click at [109, 49] on input "18814" at bounding box center [137, 51] width 80 height 6
paste input "315"
type input "18315"
click at [129, 184] on span "search Buscar Comprobante" at bounding box center [138, 187] width 70 height 6
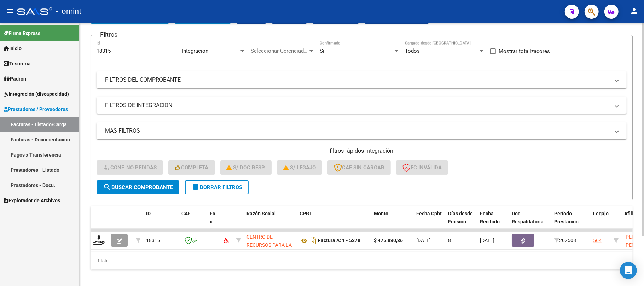
scroll to position [62, 0]
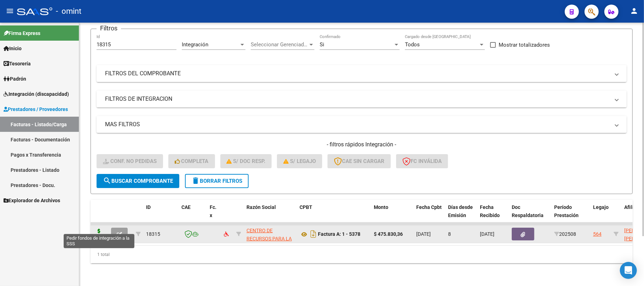
click at [100, 229] on icon at bounding box center [98, 234] width 11 height 10
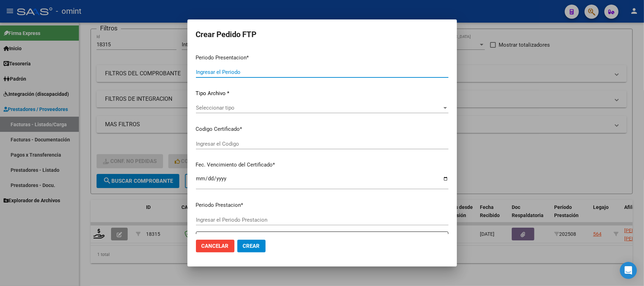
type input "202508"
type input "$ 475.830,36"
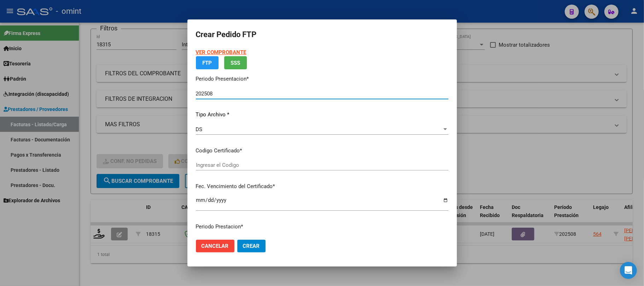
type input "2176078956"
type input "2029-12-20"
drag, startPoint x: 227, startPoint y: 158, endPoint x: 225, endPoint y: 162, distance: 3.6
click at [225, 162] on div "VER COMPROBANTE ARCA Padrón FTP SSS Periodo Presentacion * 202508 Ingresar el P…" at bounding box center [322, 154] width 253 height 213
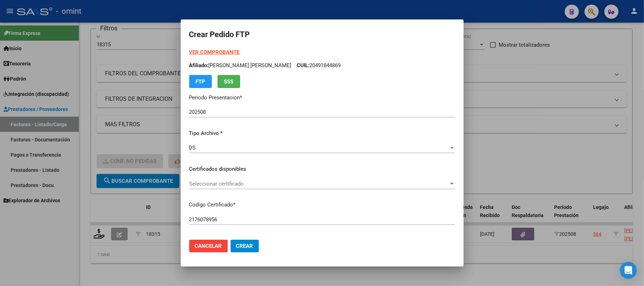
click at [221, 180] on div "Seleccionar certificado Seleccionar certificado" at bounding box center [322, 184] width 266 height 11
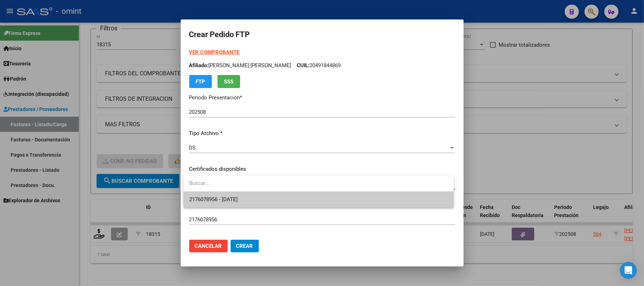
click at [234, 201] on span "2176078956 - 2029-12-20" at bounding box center [213, 199] width 48 height 6
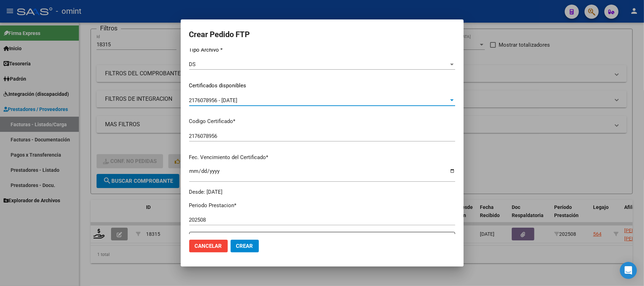
scroll to position [189, 0]
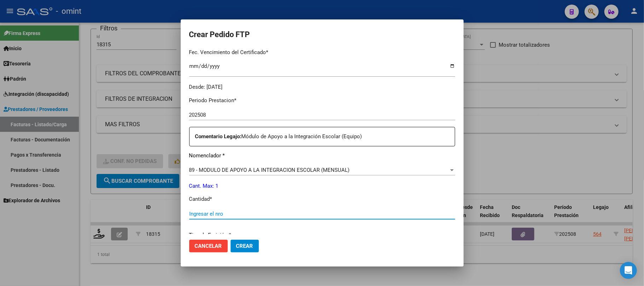
click at [227, 217] on input "Ingresar el nro" at bounding box center [322, 214] width 266 height 6
type input "1"
click at [248, 247] on span "Crear" at bounding box center [244, 246] width 17 height 6
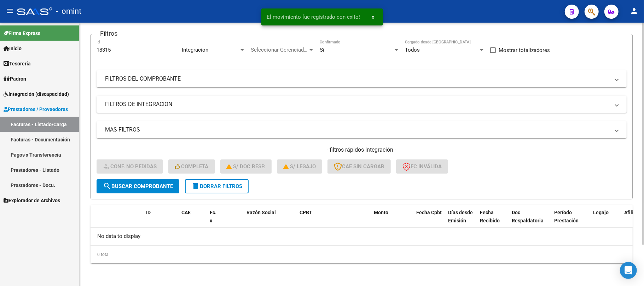
scroll to position [49, 0]
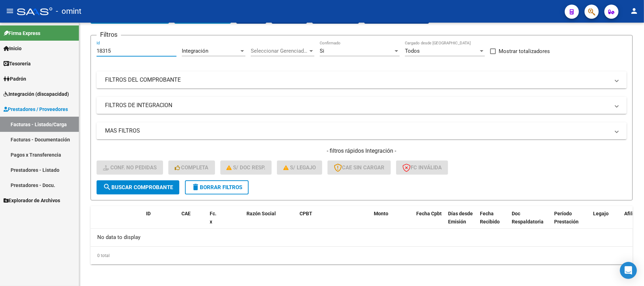
drag, startPoint x: 129, startPoint y: 52, endPoint x: 78, endPoint y: 50, distance: 51.3
click at [78, 50] on mat-sidenav-container "Firma Express Inicio Instructivos Contacto OS Tesorería Extractos Procesados (c…" at bounding box center [322, 155] width 644 height 264
paste input "47"
type input "18475"
click at [138, 190] on span "search Buscar Comprobante" at bounding box center [138, 187] width 70 height 6
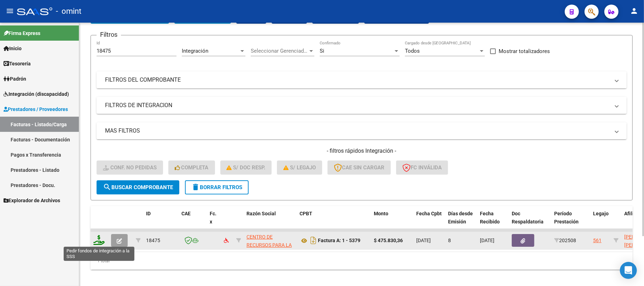
click at [100, 242] on icon at bounding box center [98, 240] width 11 height 10
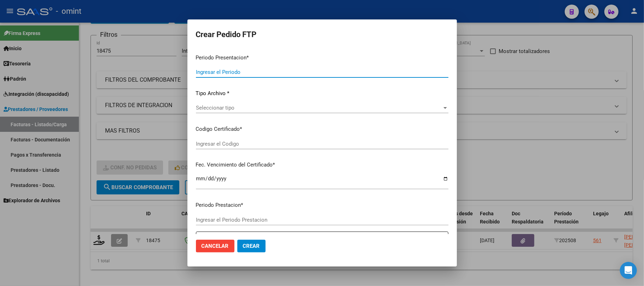
type input "202508"
type input "$ 475.830,36"
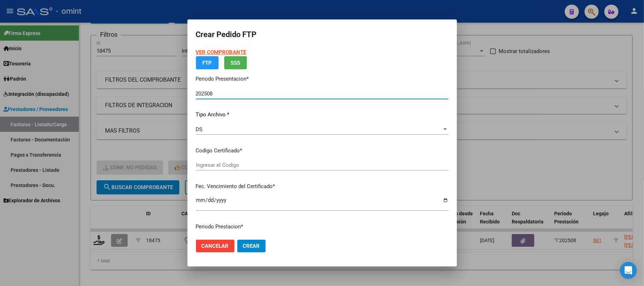
type input "9047395326"
type input "2030-01-08"
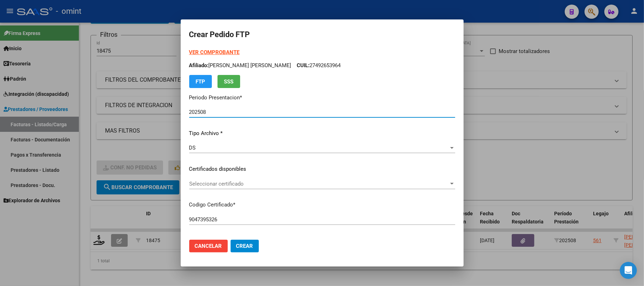
click at [217, 166] on p "Certificados disponibles" at bounding box center [322, 169] width 266 height 8
click at [220, 183] on span "Seleccionar certificado" at bounding box center [319, 184] width 260 height 6
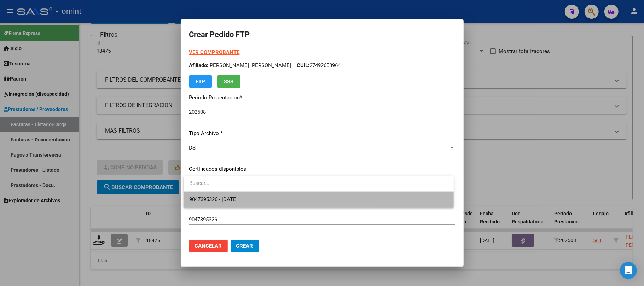
click at [234, 205] on span "9047395326 - 2030-01-08" at bounding box center [318, 200] width 259 height 16
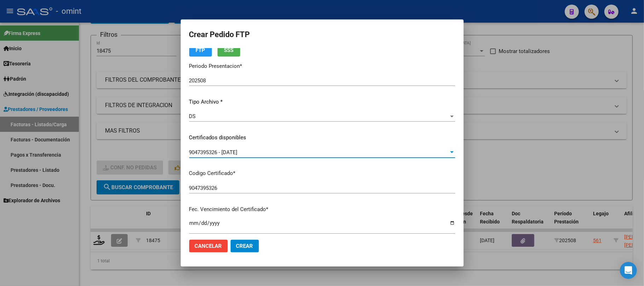
scroll to position [189, 0]
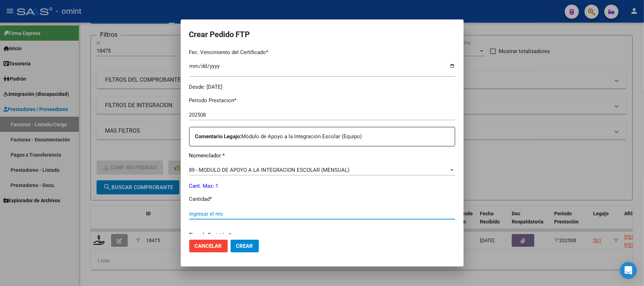
click at [229, 215] on input "Ingresar el nro" at bounding box center [322, 214] width 266 height 6
type input "1"
click at [252, 251] on button "Crear" at bounding box center [245, 246] width 28 height 13
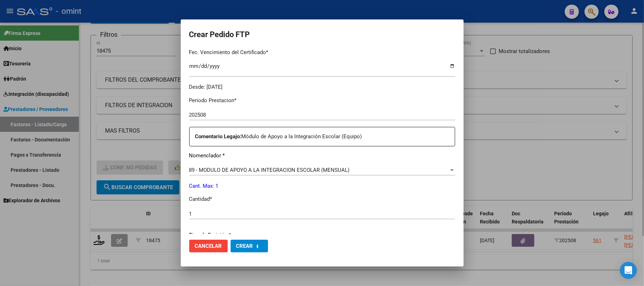
scroll to position [0, 0]
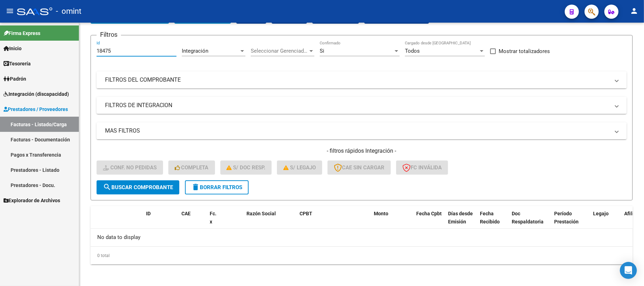
drag, startPoint x: 124, startPoint y: 48, endPoint x: 56, endPoint y: 48, distance: 68.3
click at [56, 48] on mat-sidenav-container "Firma Express Inicio Instructivos Contacto OS Tesorería Extractos Procesados (c…" at bounding box center [322, 155] width 644 height 264
paste input "20386"
type input "20386"
click at [133, 186] on span "search Buscar Comprobante" at bounding box center [138, 187] width 70 height 6
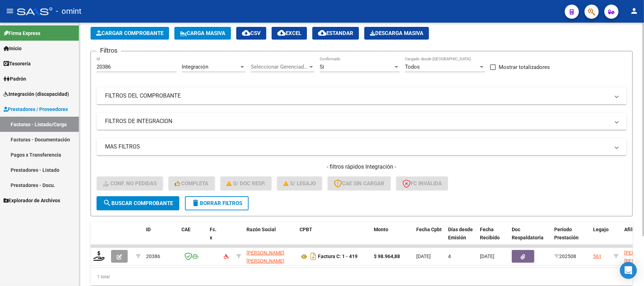
scroll to position [49, 0]
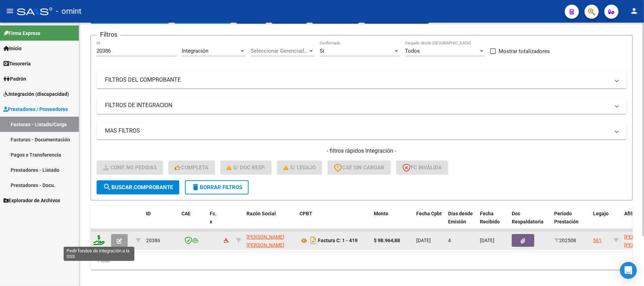
click at [104, 241] on icon at bounding box center [98, 240] width 11 height 10
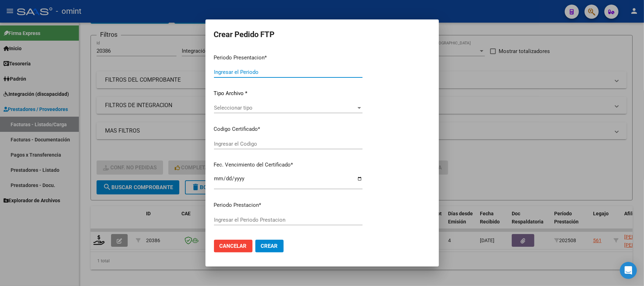
type input "202508"
type input "$ 98.964,88"
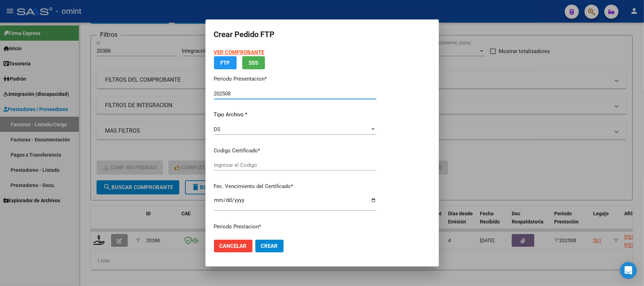
type input "9047395326"
type input "2030-01-08"
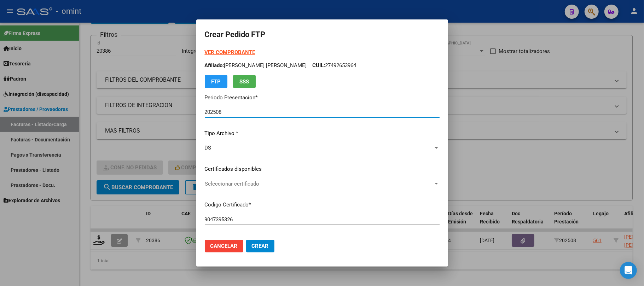
click at [232, 185] on span "Seleccionar certificado" at bounding box center [319, 184] width 229 height 6
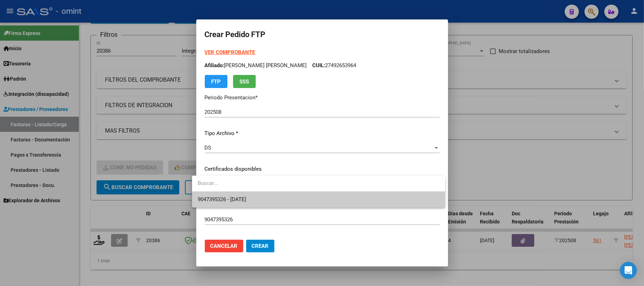
click at [239, 197] on span "9047395326 - 2030-01-08" at bounding box center [222, 199] width 48 height 6
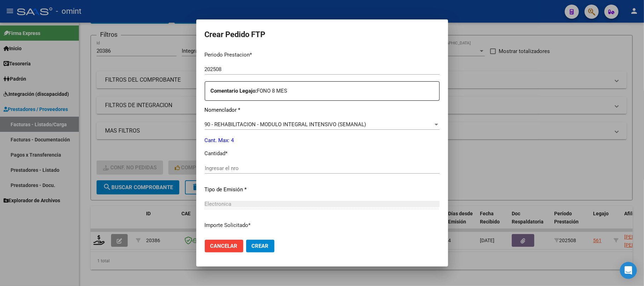
scroll to position [236, 0]
click at [219, 168] on input "Ingresar el nro" at bounding box center [322, 167] width 235 height 6
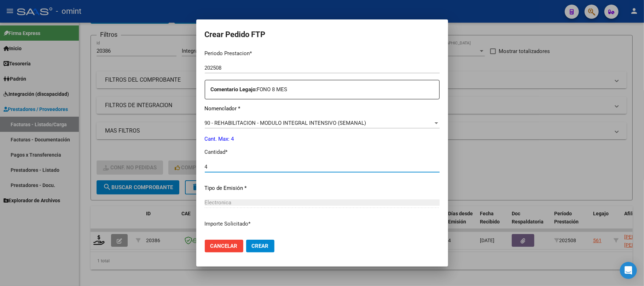
scroll to position [287, 0]
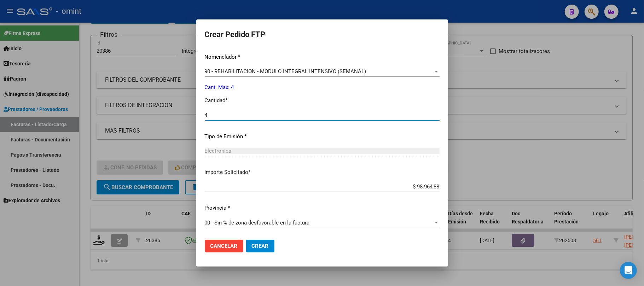
type input "4"
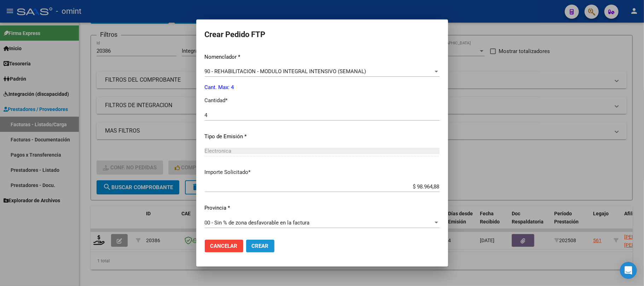
click at [263, 251] on button "Crear" at bounding box center [260, 246] width 28 height 13
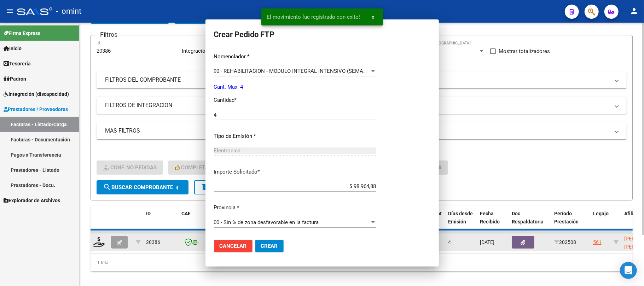
scroll to position [248, 0]
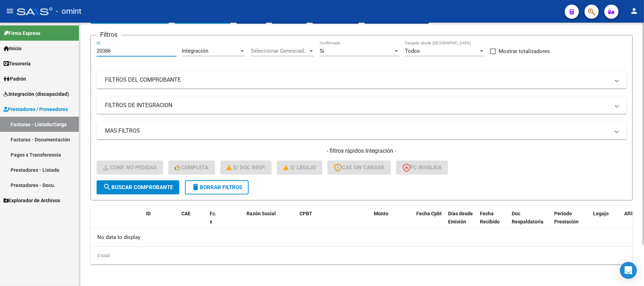
drag, startPoint x: 132, startPoint y: 51, endPoint x: 82, endPoint y: 52, distance: 49.5
click at [79, 50] on mat-sidenav-container "Firma Express Inicio Instructivos Contacto OS Tesorería Extractos Procesados (c…" at bounding box center [322, 155] width 644 height 264
paste input "1175"
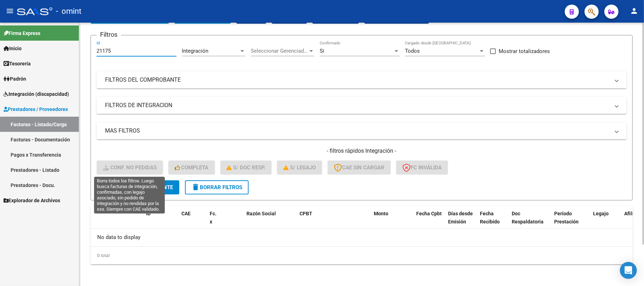
type input "21175"
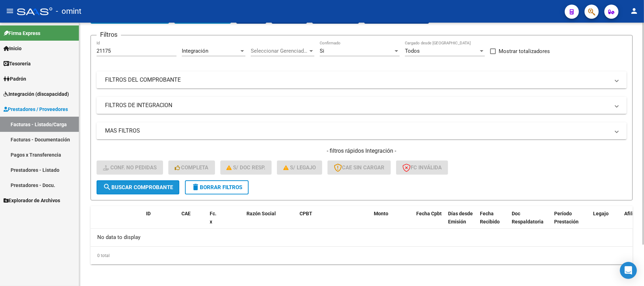
click at [145, 187] on span "search Buscar Comprobante" at bounding box center [138, 187] width 70 height 6
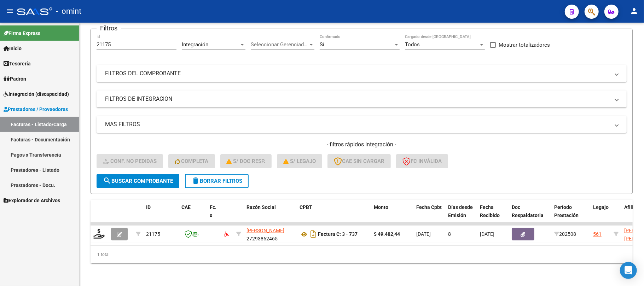
scroll to position [62, 0]
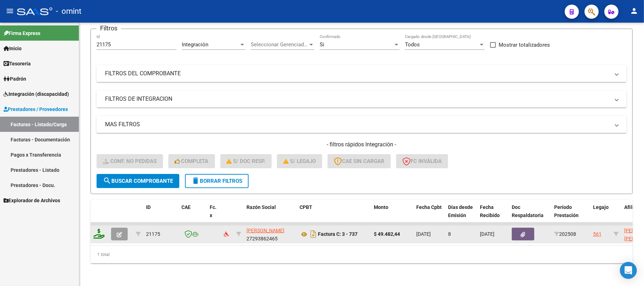
click at [97, 229] on icon at bounding box center [98, 234] width 11 height 10
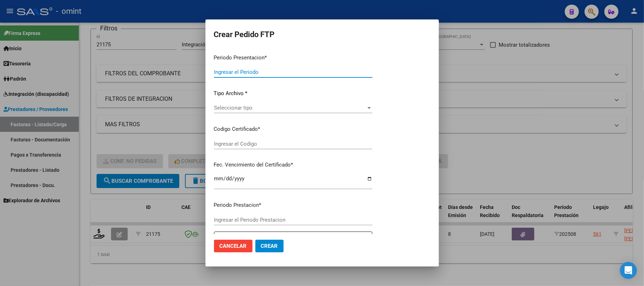
type input "202508"
type input "$ 49.482,44"
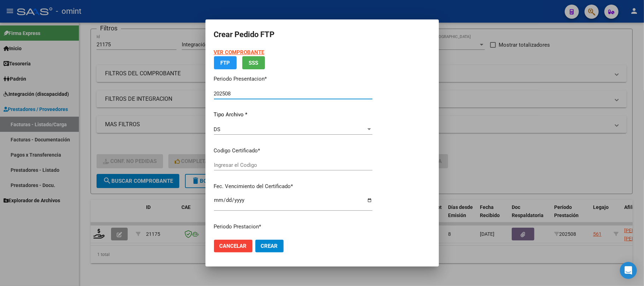
type input "9047395326"
type input "2030-01-08"
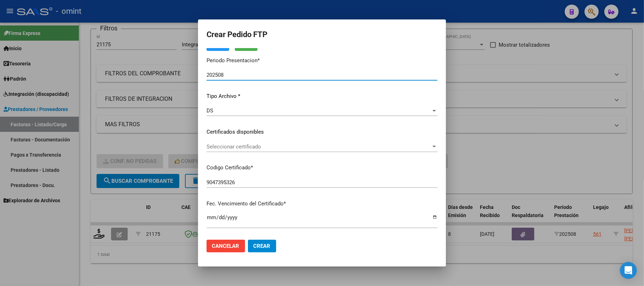
scroll to position [94, 0]
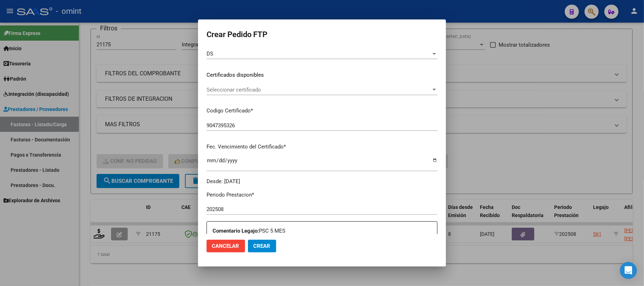
click at [213, 88] on span "Seleccionar certificado" at bounding box center [319, 90] width 225 height 6
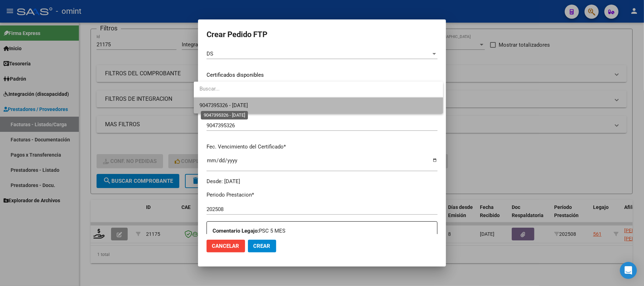
click at [227, 104] on span "9047395326 - 2030-01-08" at bounding box center [224, 105] width 48 height 6
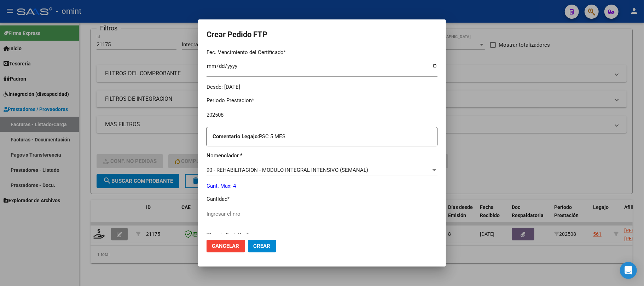
scroll to position [283, 0]
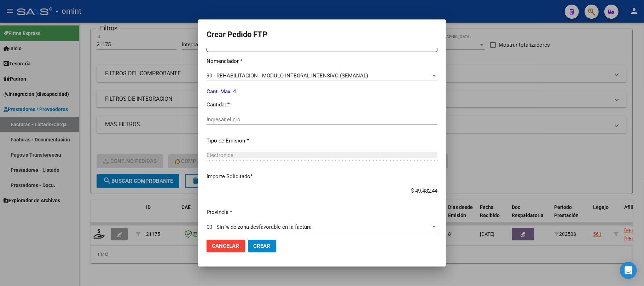
click at [217, 117] on input "Ingresar el nro" at bounding box center [322, 119] width 231 height 6
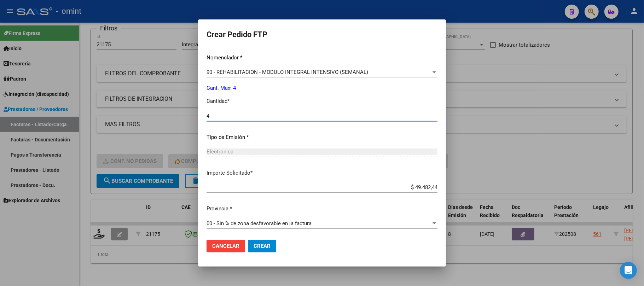
scroll to position [287, 0]
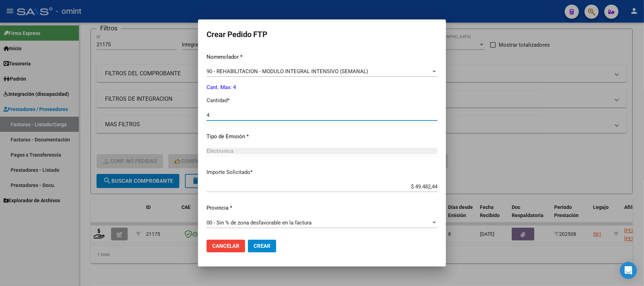
type input "4"
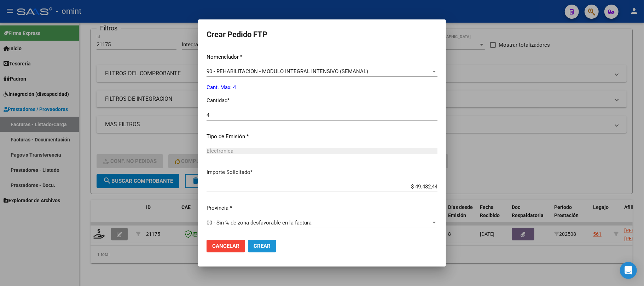
click at [254, 243] on span "Crear" at bounding box center [262, 246] width 17 height 6
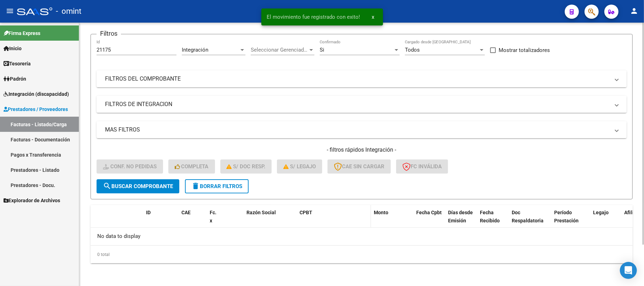
scroll to position [49, 0]
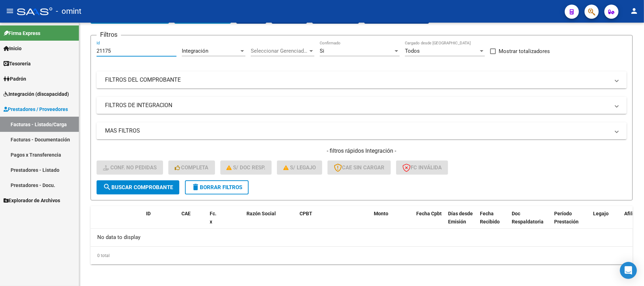
drag, startPoint x: 128, startPoint y: 51, endPoint x: 37, endPoint y: 56, distance: 91.0
click at [46, 56] on mat-sidenav-container "Firma Express Inicio Instructivos Contacto OS Tesorería Extractos Procesados (c…" at bounding box center [322, 155] width 644 height 264
paste input "18781"
type input "18781"
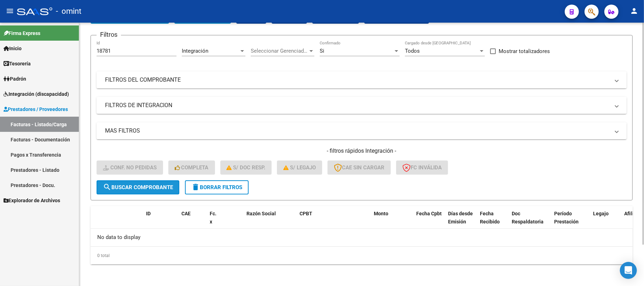
click at [150, 184] on span "search Buscar Comprobante" at bounding box center [138, 187] width 70 height 6
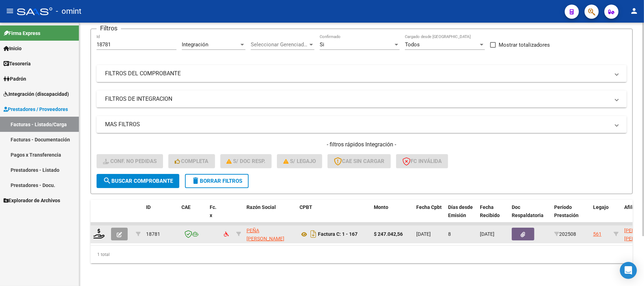
scroll to position [62, 0]
click at [98, 229] on icon at bounding box center [98, 234] width 11 height 10
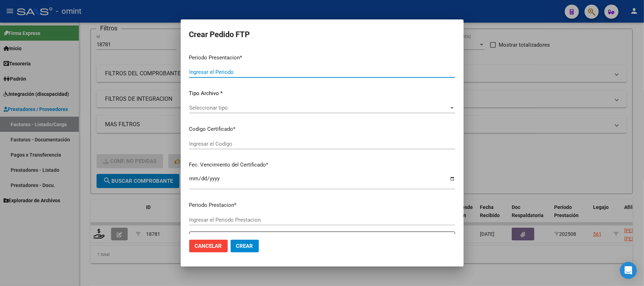
type input "202508"
type input "$ 247.042,56"
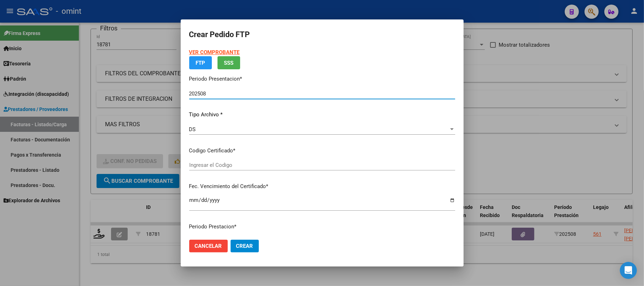
type input "9047395326"
type input "2030-01-08"
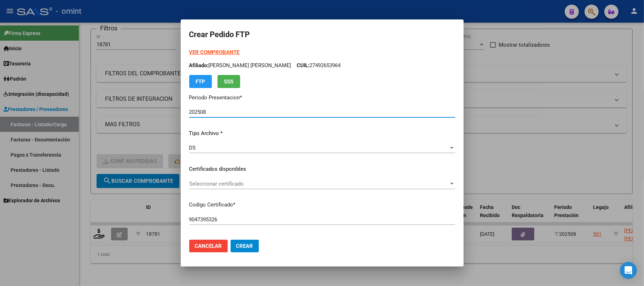
click at [224, 186] on span "Seleccionar certificado" at bounding box center [319, 184] width 260 height 6
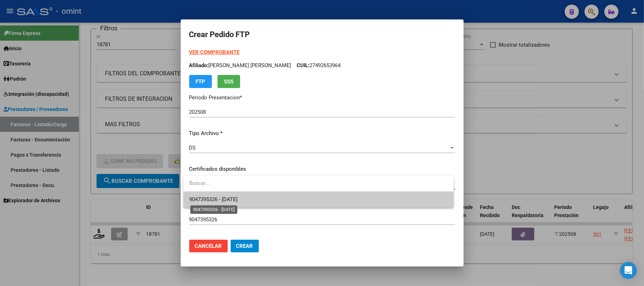
click at [224, 199] on span "9047395326 - 2030-01-08" at bounding box center [213, 199] width 48 height 6
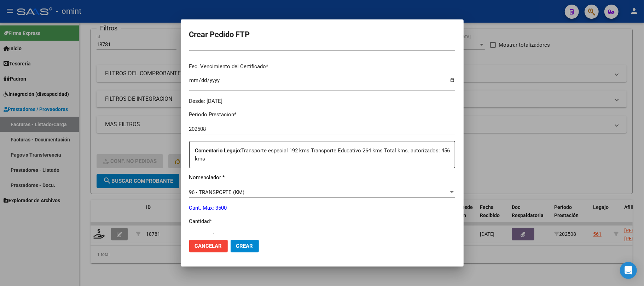
scroll to position [189, 0]
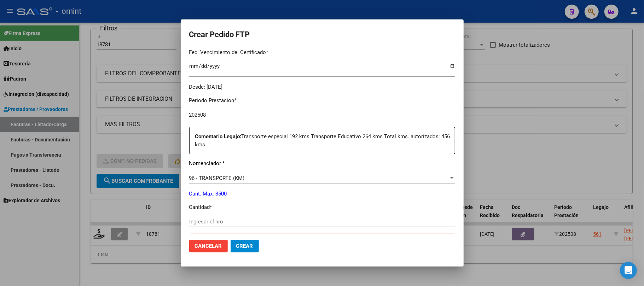
click at [219, 221] on input "Ingresar el nro" at bounding box center [322, 222] width 266 height 6
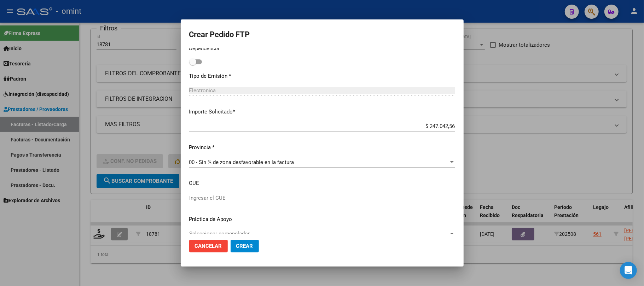
scroll to position [414, 0]
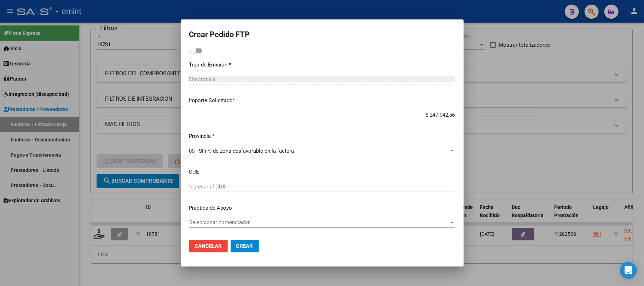
type input "456"
click at [253, 244] on span "Crear" at bounding box center [244, 246] width 17 height 6
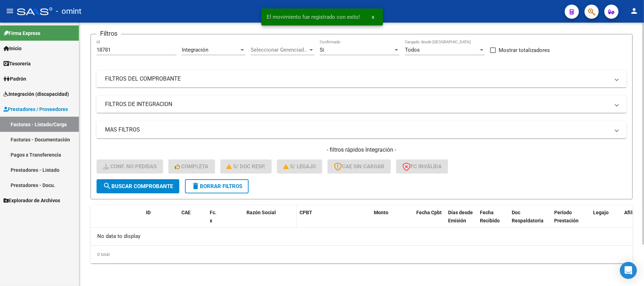
scroll to position [49, 0]
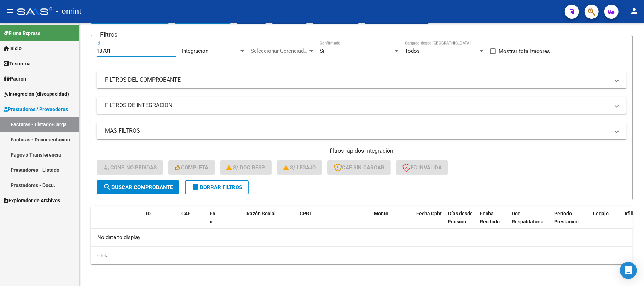
drag, startPoint x: 123, startPoint y: 50, endPoint x: 53, endPoint y: 53, distance: 70.8
click at [53, 53] on mat-sidenav-container "Firma Express Inicio Instructivos Contacto OS Tesorería Extractos Procesados (c…" at bounding box center [322, 155] width 644 height 264
paste input "9725"
type input "19725"
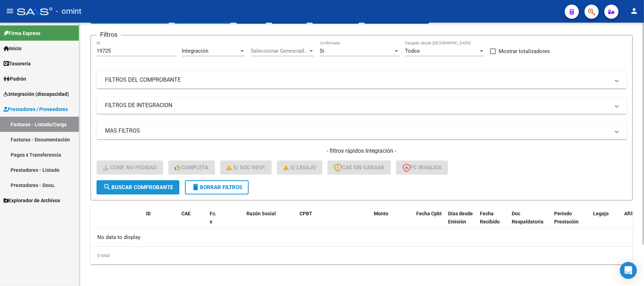
click at [166, 186] on span "search Buscar Comprobante" at bounding box center [138, 187] width 70 height 6
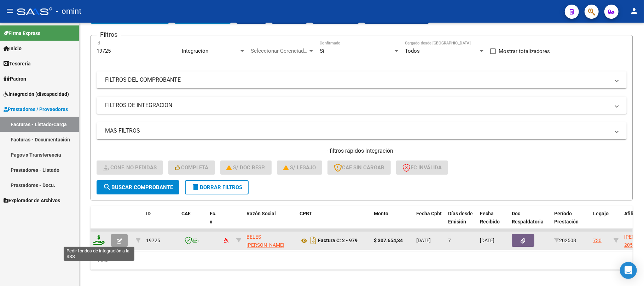
click at [103, 241] on icon at bounding box center [98, 240] width 11 height 10
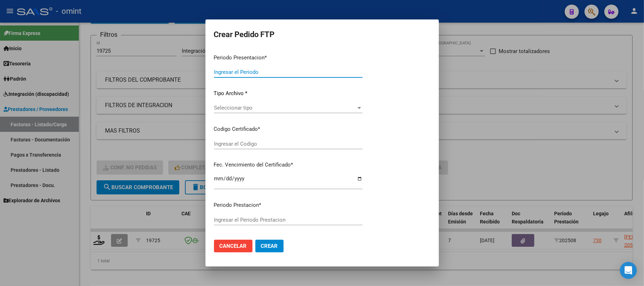
type input "202508"
type input "$ 307.654,34"
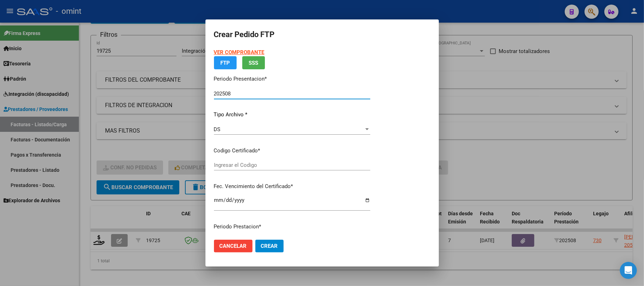
type input "3102242842"
type input "2033-10-01"
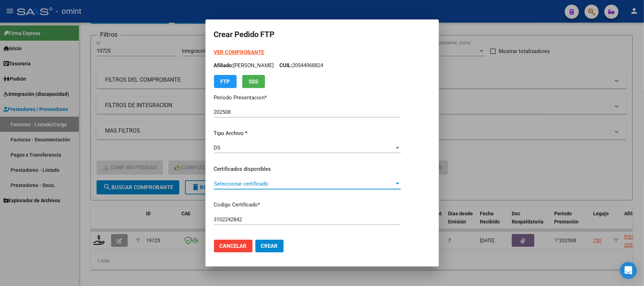
click at [248, 184] on span "Seleccionar certificado" at bounding box center [304, 184] width 180 height 6
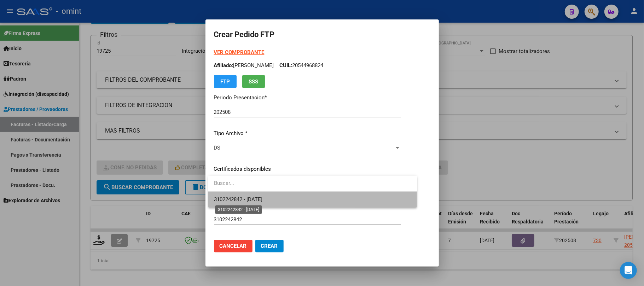
click at [251, 197] on span "3102242842 - 2033-10-01" at bounding box center [238, 199] width 48 height 6
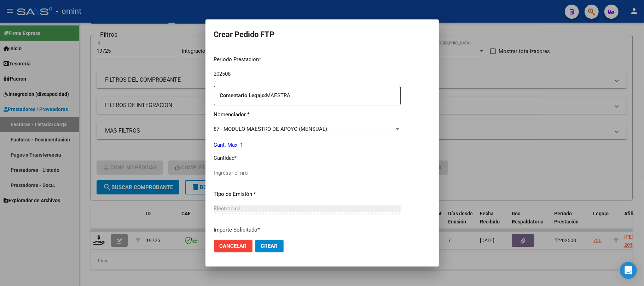
scroll to position [287, 0]
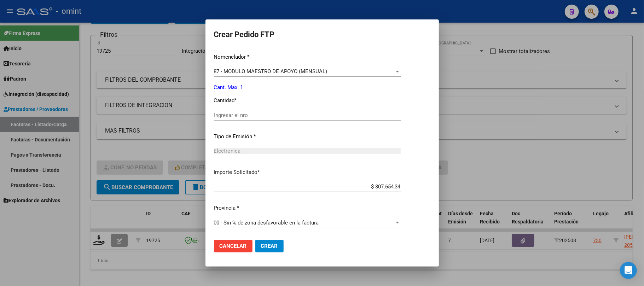
click at [232, 117] on input "Ingresar el nro" at bounding box center [307, 115] width 187 height 6
type input "1"
click at [267, 248] on span "Crear" at bounding box center [269, 246] width 17 height 6
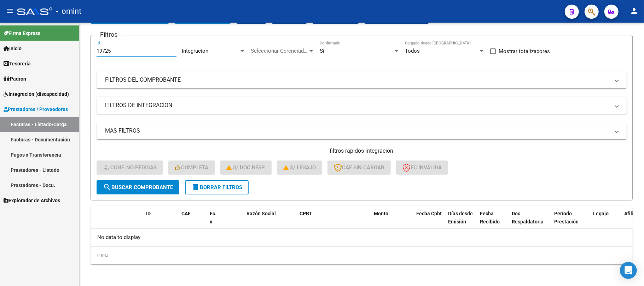
drag, startPoint x: 124, startPoint y: 50, endPoint x: 70, endPoint y: 53, distance: 54.2
click at [70, 53] on mat-sidenav-container "Firma Express Inicio Instructivos Contacto OS Tesorería Extractos Procesados (c…" at bounding box center [322, 155] width 644 height 264
paste input "20859"
type input "20859"
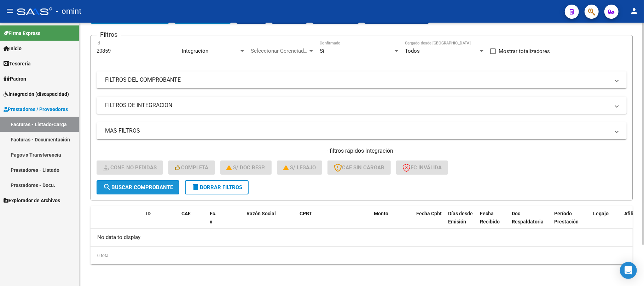
click at [154, 192] on button "search Buscar Comprobante" at bounding box center [138, 187] width 83 height 14
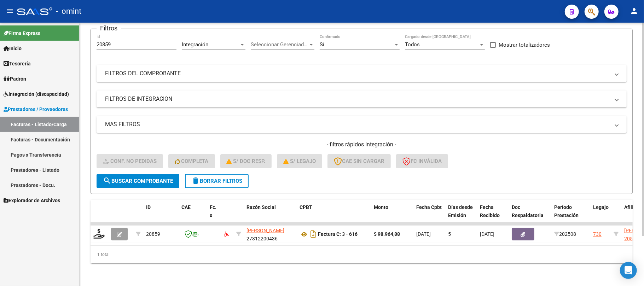
scroll to position [62, 0]
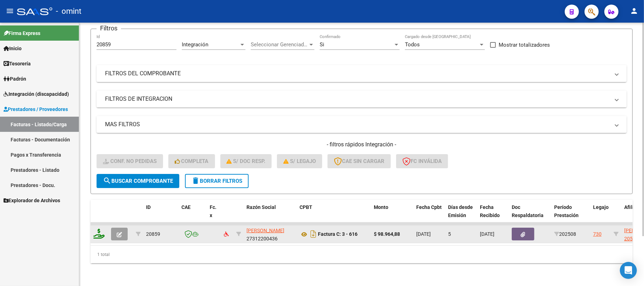
drag, startPoint x: 90, startPoint y: 229, endPoint x: 97, endPoint y: 228, distance: 7.2
click at [91, 229] on div "Video tutorial PRESTADORES -> Listado de CPBTs Emitidos por Prestadores / Prove…" at bounding box center [361, 126] width 565 height 319
click at [98, 229] on icon at bounding box center [98, 234] width 11 height 10
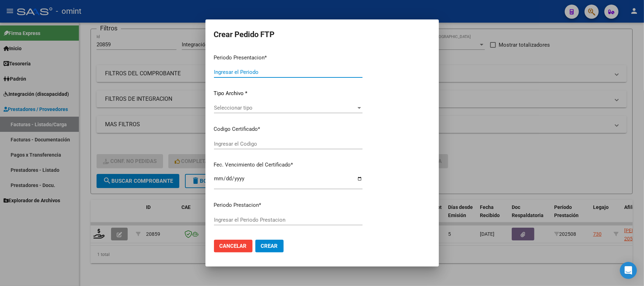
type input "202508"
type input "$ 98.964,88"
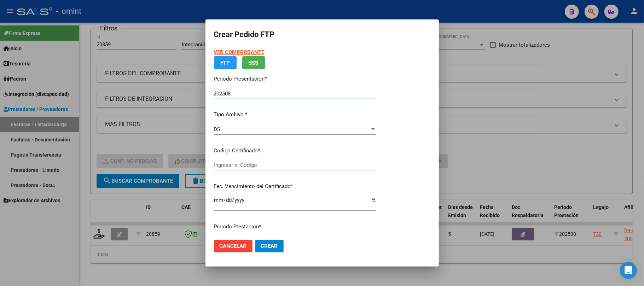
type input "3102242842"
type input "2033-10-01"
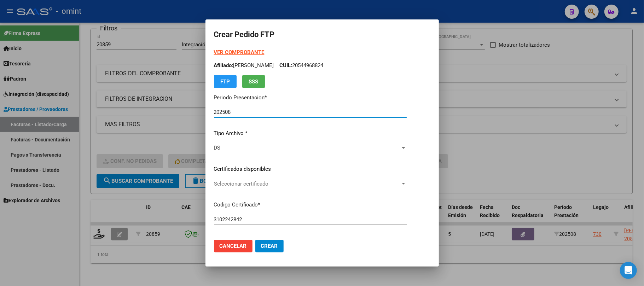
click at [229, 166] on div "VER COMPROBANTE ARCA Padrón Afiliado: MAYER JOAQUIN CUIL: 20544968824 FTP SSS P…" at bounding box center [310, 163] width 193 height 231
click at [233, 183] on div "Seleccionar certificado Seleccionar certificado" at bounding box center [310, 184] width 193 height 11
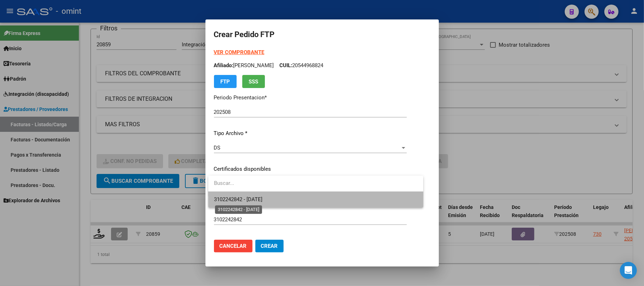
click at [243, 200] on span "3102242842 - 2033-10-01" at bounding box center [238, 199] width 48 height 6
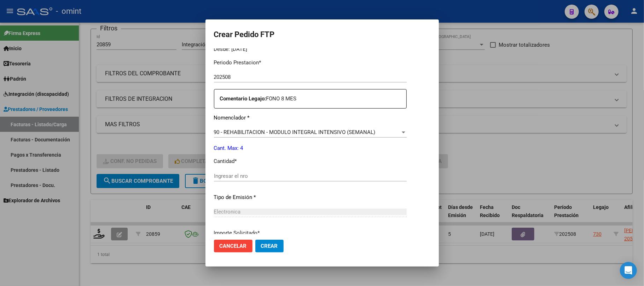
scroll to position [236, 0]
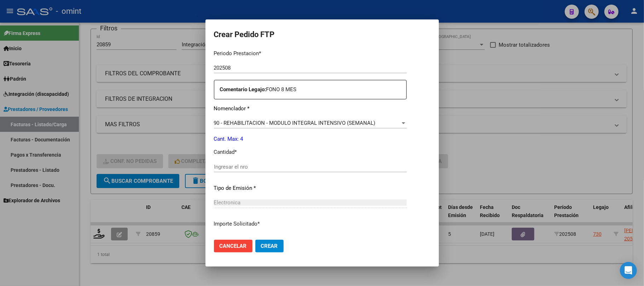
click at [247, 162] on div "Ingresar el nro" at bounding box center [310, 167] width 193 height 11
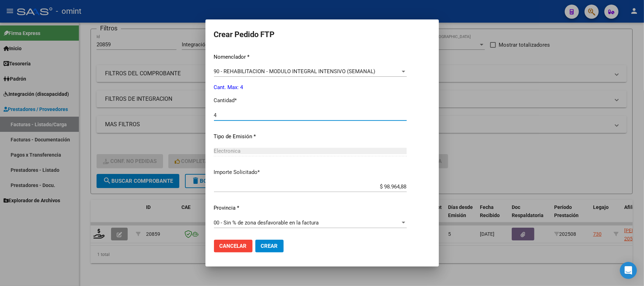
type input "4"
drag, startPoint x: 285, startPoint y: 240, endPoint x: 276, endPoint y: 248, distance: 11.8
click at [284, 241] on mat-dialog-actions "Cancelar Crear" at bounding box center [322, 246] width 217 height 24
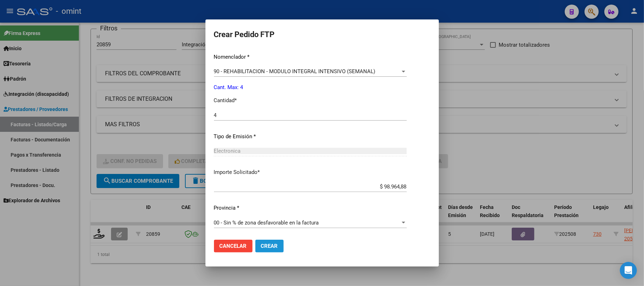
click at [276, 248] on span "Crear" at bounding box center [269, 246] width 17 height 6
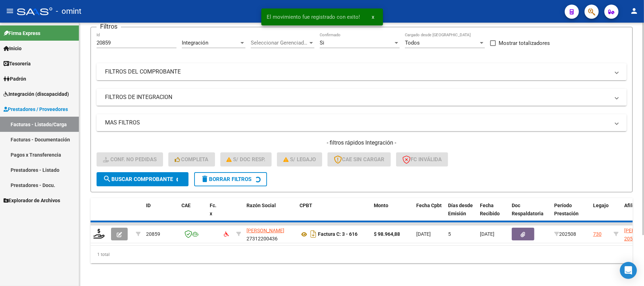
scroll to position [49, 0]
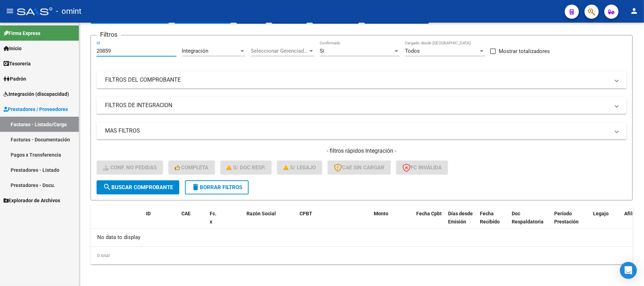
drag, startPoint x: 121, startPoint y: 50, endPoint x: 65, endPoint y: 57, distance: 56.0
click at [65, 57] on mat-sidenav-container "Firma Express Inicio Instructivos Contacto OS Tesorería Extractos Procesados (c…" at bounding box center [322, 155] width 644 height 264
paste input "90"
type input "20890"
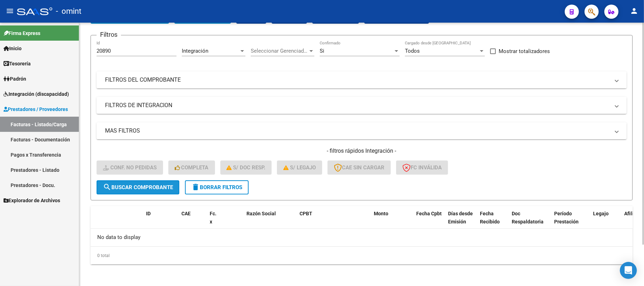
click at [140, 189] on span "search Buscar Comprobante" at bounding box center [138, 187] width 70 height 6
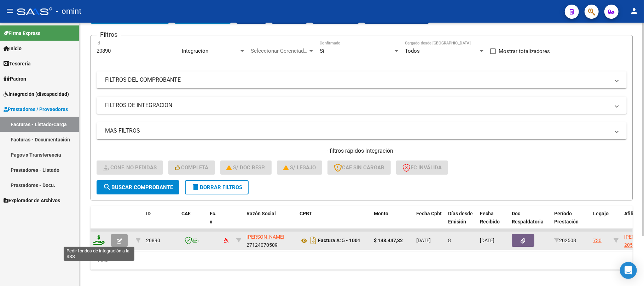
click at [95, 239] on icon at bounding box center [98, 240] width 11 height 10
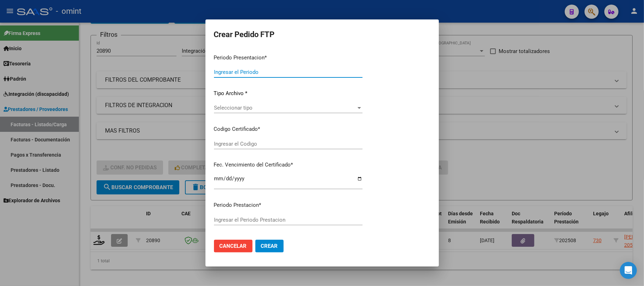
type input "202508"
type input "$ 148.447,32"
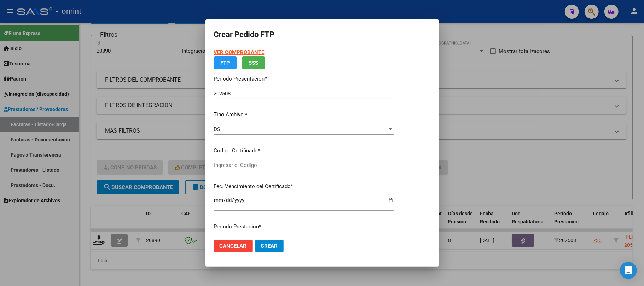
type input "3102242842"
type input "2033-10-01"
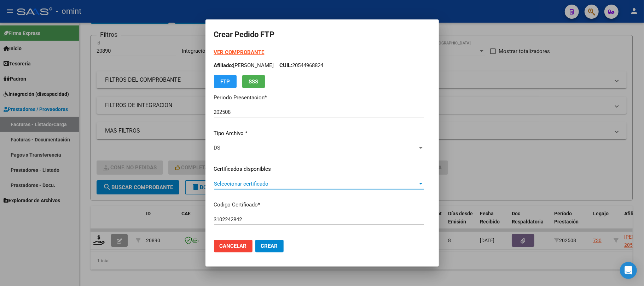
click at [221, 181] on span "Seleccionar certificado" at bounding box center [316, 184] width 204 height 6
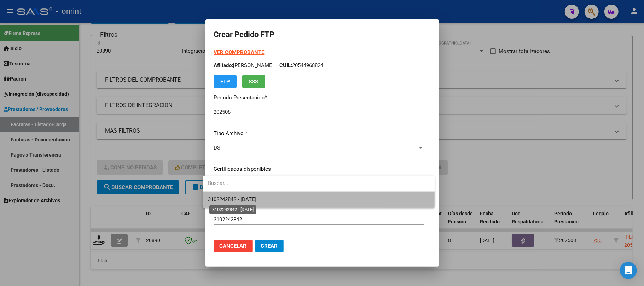
drag, startPoint x: 230, startPoint y: 196, endPoint x: 237, endPoint y: 196, distance: 7.4
click at [230, 196] on span "3102242842 - 2033-10-01" at bounding box center [232, 199] width 48 height 6
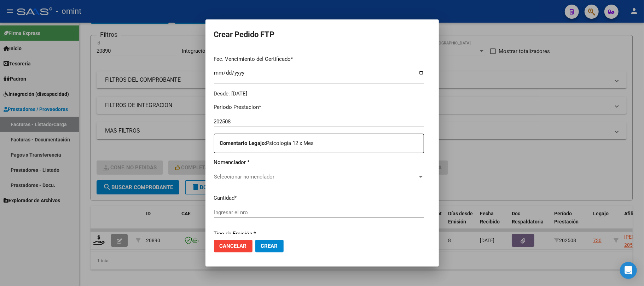
scroll to position [236, 0]
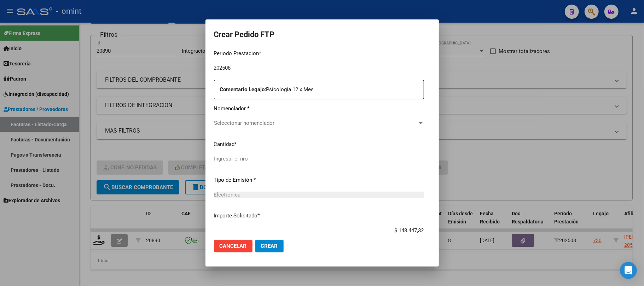
click at [216, 121] on span "Seleccionar nomenclador" at bounding box center [316, 123] width 204 height 6
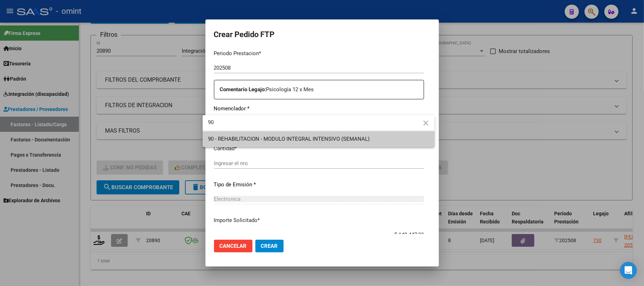
type input "90"
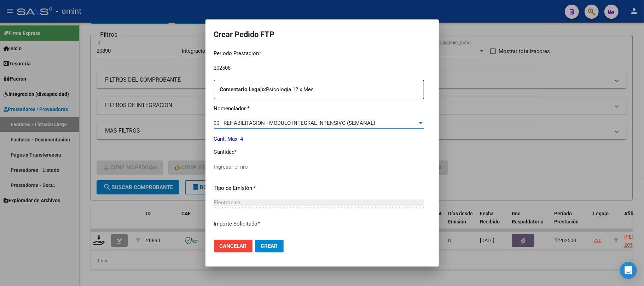
drag, startPoint x: 240, startPoint y: 166, endPoint x: 244, endPoint y: 166, distance: 3.9
click at [241, 166] on input "Ingresar el nro" at bounding box center [319, 167] width 210 height 6
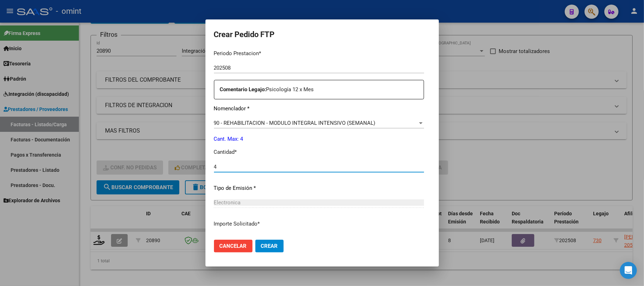
type input "4"
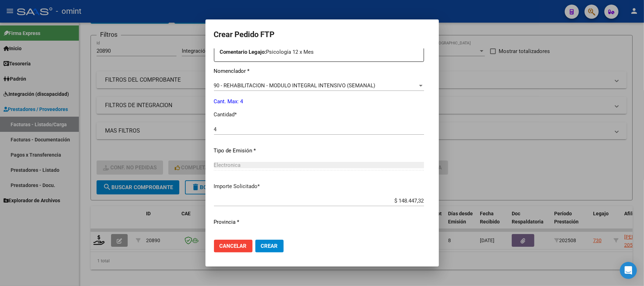
scroll to position [287, 0]
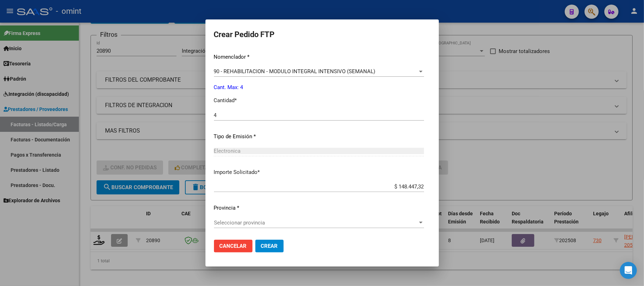
click at [279, 221] on span "Seleccionar provincia" at bounding box center [316, 223] width 204 height 6
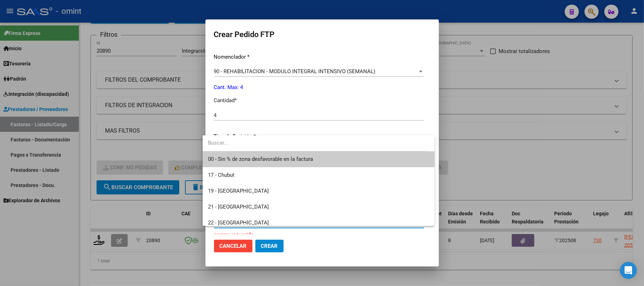
click at [246, 161] on span "00 - Sin % de zona desfavorable en la factura" at bounding box center [260, 159] width 105 height 6
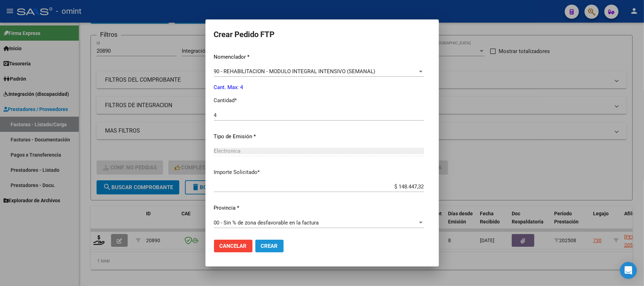
click at [269, 248] on span "Crear" at bounding box center [269, 246] width 17 height 6
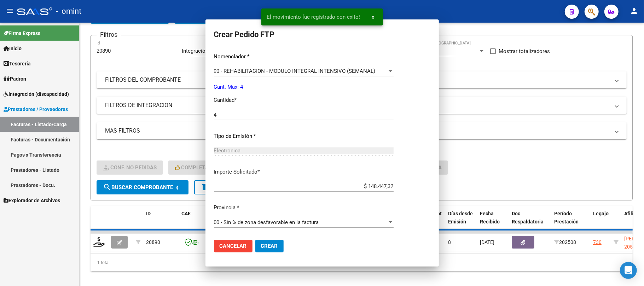
scroll to position [0, 0]
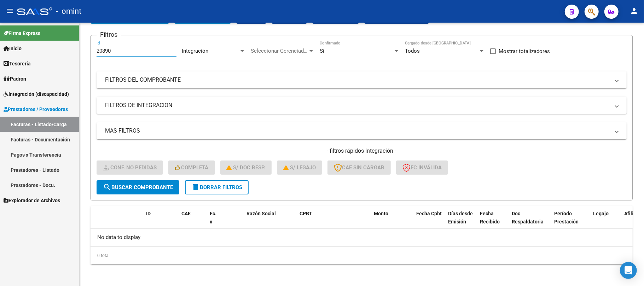
drag, startPoint x: 117, startPoint y: 53, endPoint x: 58, endPoint y: 59, distance: 58.7
click at [58, 59] on mat-sidenav-container "Firma Express Inicio Instructivos Contacto OS Tesorería Extractos Procesados (c…" at bounding box center [322, 155] width 644 height 264
paste input "051"
type input "20051"
click at [145, 189] on span "search Buscar Comprobante" at bounding box center [138, 187] width 70 height 6
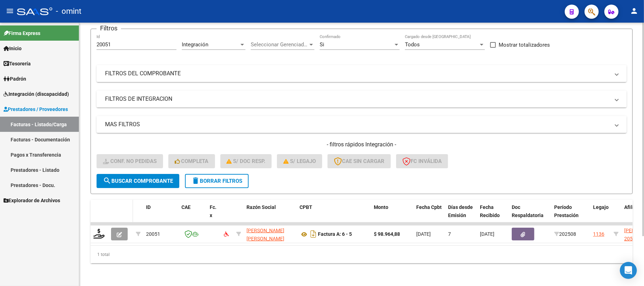
scroll to position [62, 0]
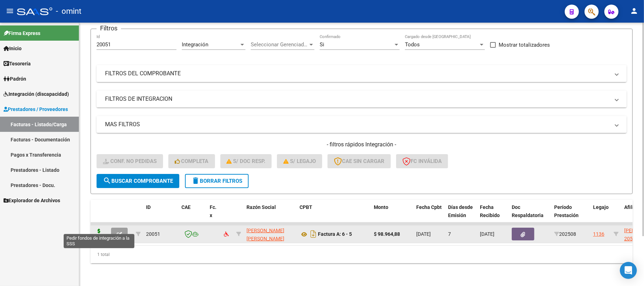
click at [104, 229] on icon at bounding box center [98, 234] width 11 height 10
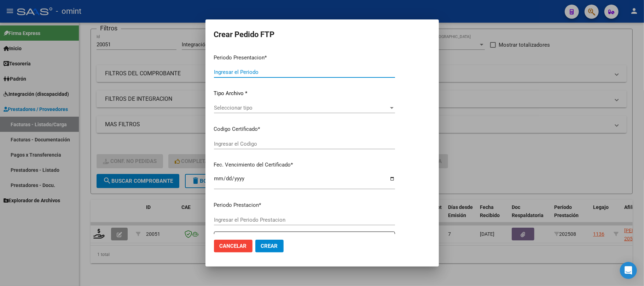
type input "202508"
type input "$ 98.964,88"
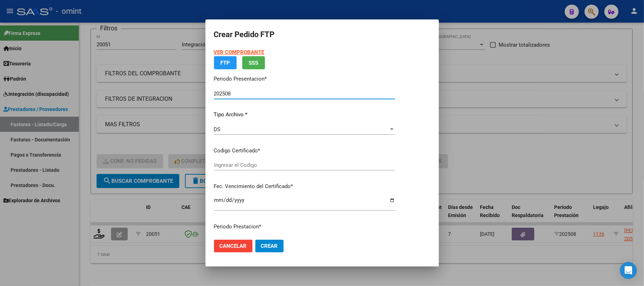
type input "5033845565"
type input "2035-07-31"
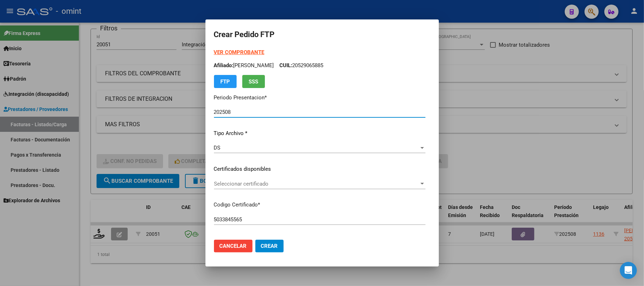
click at [241, 185] on span "Seleccionar certificado" at bounding box center [316, 184] width 205 height 6
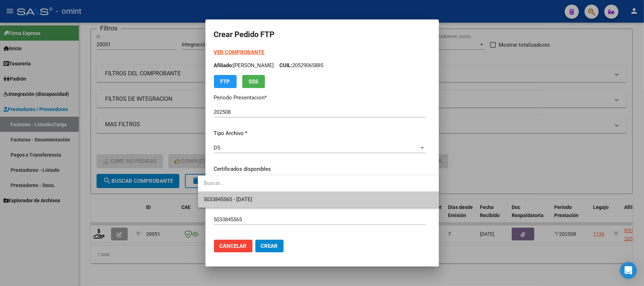
click at [238, 196] on span "5033845565 - 2035-07-31" at bounding box center [228, 199] width 48 height 6
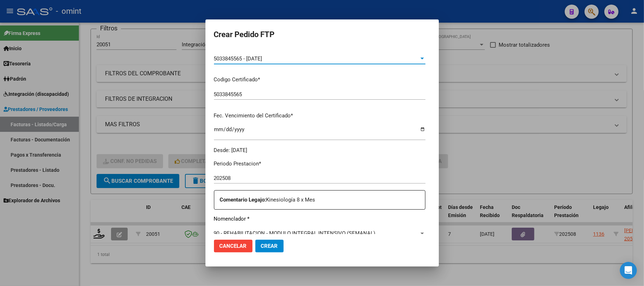
scroll to position [189, 0]
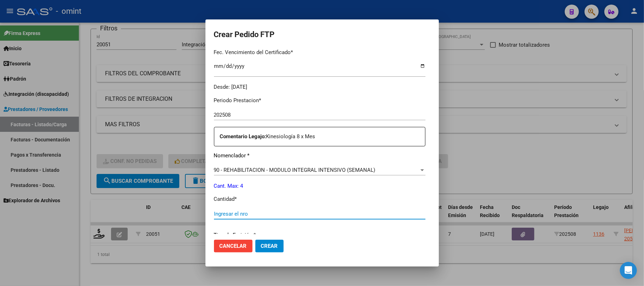
click at [238, 213] on input "Ingresar el nro" at bounding box center [320, 214] width 212 height 6
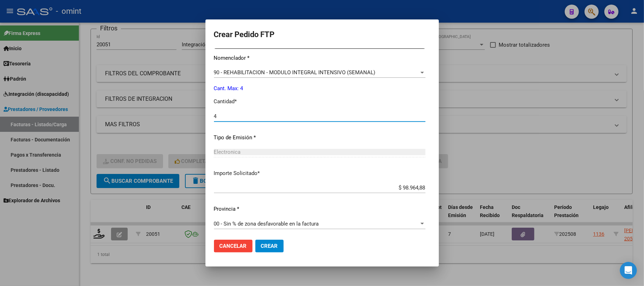
scroll to position [287, 0]
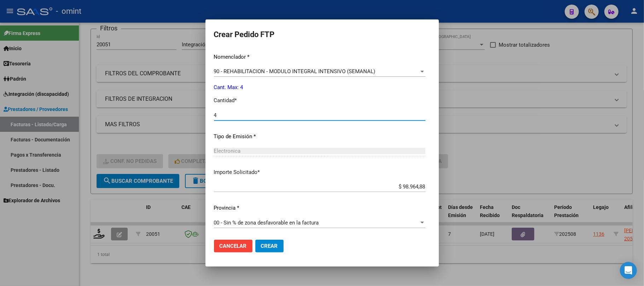
type input "4"
click at [270, 251] on button "Crear" at bounding box center [269, 246] width 28 height 13
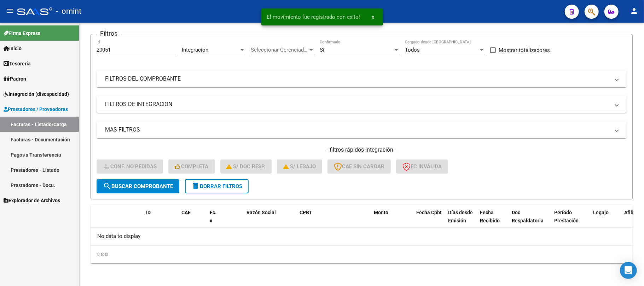
scroll to position [49, 0]
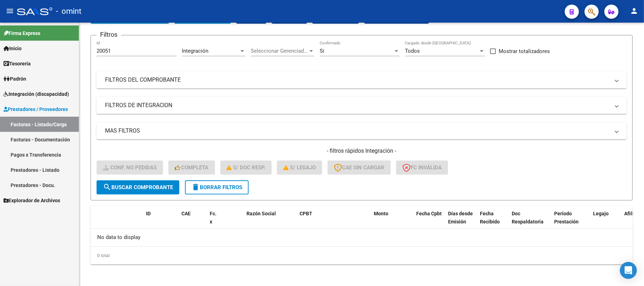
drag, startPoint x: 131, startPoint y: 47, endPoint x: 58, endPoint y: 54, distance: 73.3
click at [61, 54] on mat-sidenav-container "Firma Express Inicio Instructivos Contacto OS Tesorería Extractos Procesados (c…" at bounding box center [322, 155] width 644 height 264
click at [111, 50] on input "20051" at bounding box center [137, 51] width 80 height 6
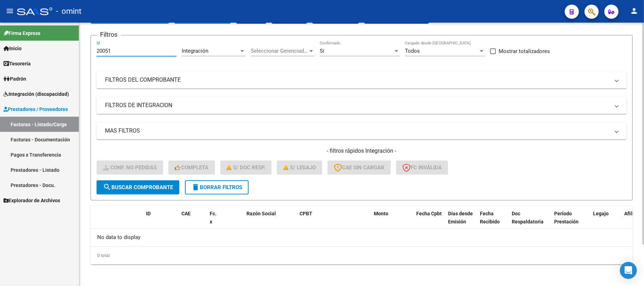
paste input "19720"
click at [155, 185] on span "search Buscar Comprobante" at bounding box center [138, 187] width 70 height 6
click at [153, 185] on span "search Buscar Comprobante" at bounding box center [138, 187] width 70 height 6
drag, startPoint x: 112, startPoint y: 50, endPoint x: 57, endPoint y: 57, distance: 55.9
click at [60, 55] on mat-sidenav-container "Firma Express Inicio Instructivos Contacto OS Tesorería Extractos Procesados (c…" at bounding box center [322, 155] width 644 height 264
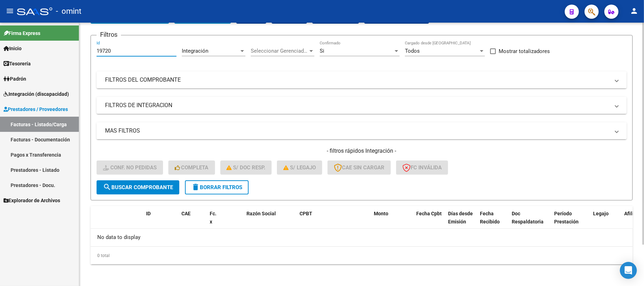
paste input "11"
type input "19711"
click at [141, 186] on span "search Buscar Comprobante" at bounding box center [138, 187] width 70 height 6
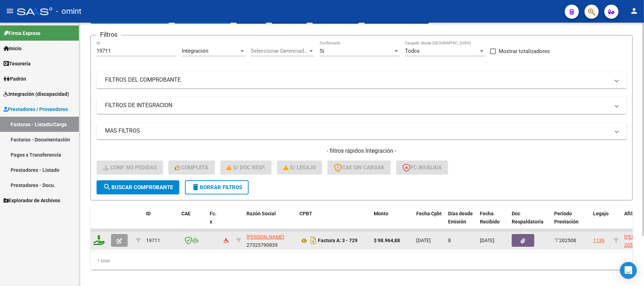
click at [101, 236] on icon at bounding box center [98, 240] width 11 height 10
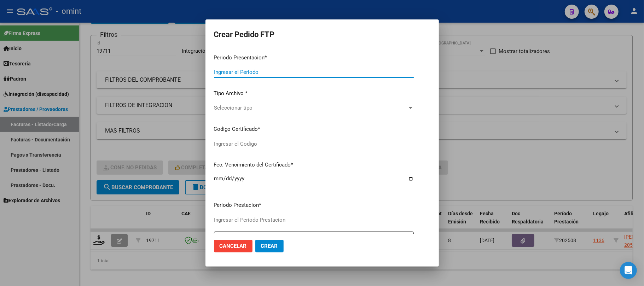
type input "202508"
type input "$ 98.964,88"
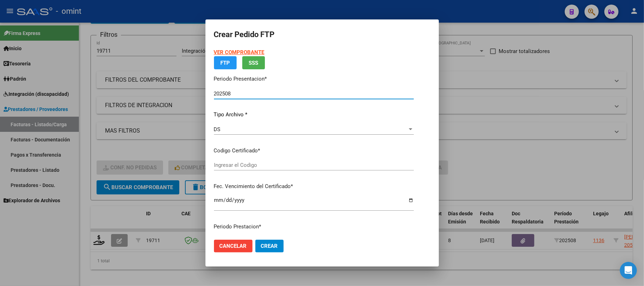
type input "5033845565"
type input "2035-07-31"
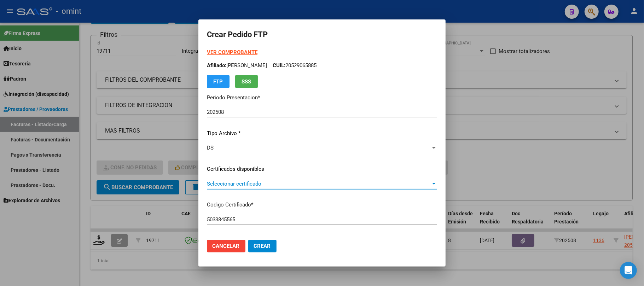
click at [213, 187] on span "Seleccionar certificado" at bounding box center [319, 184] width 224 height 6
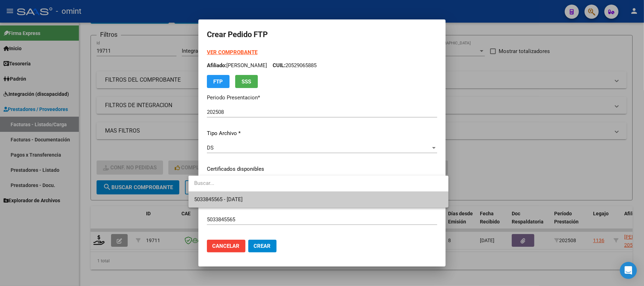
click at [222, 195] on span "5033845565 - 2035-07-31" at bounding box center [318, 200] width 249 height 16
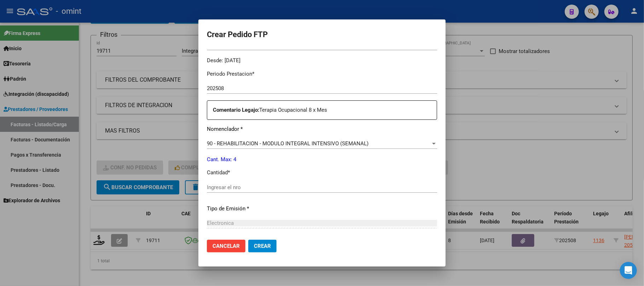
scroll to position [236, 0]
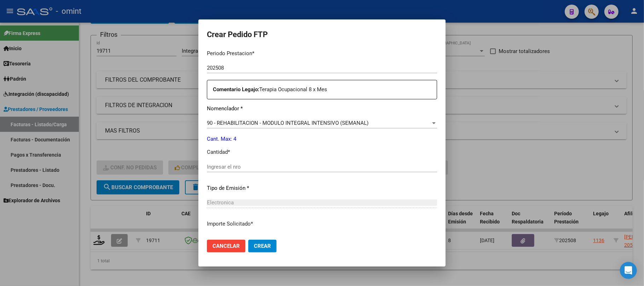
click at [231, 169] on input "Ingresar el nro" at bounding box center [322, 167] width 230 height 6
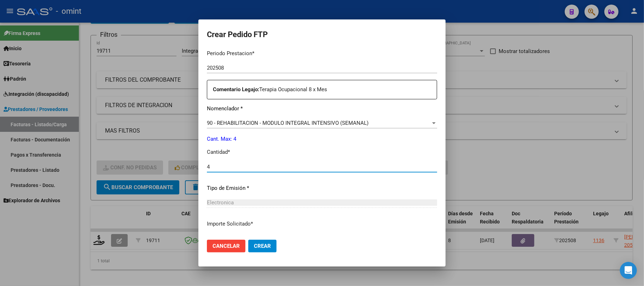
scroll to position [287, 0]
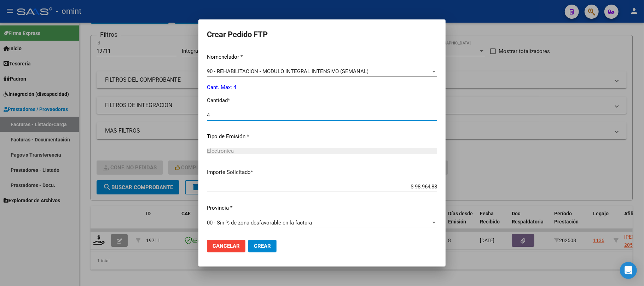
type input "4"
click at [254, 248] on span "Crear" at bounding box center [262, 246] width 17 height 6
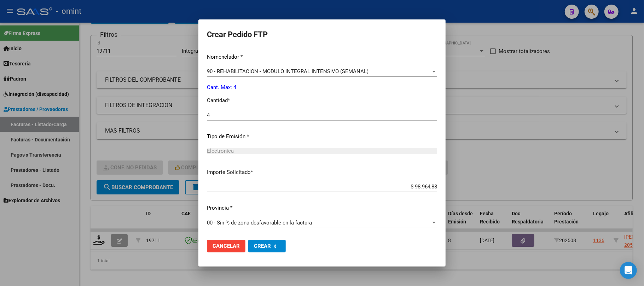
scroll to position [0, 0]
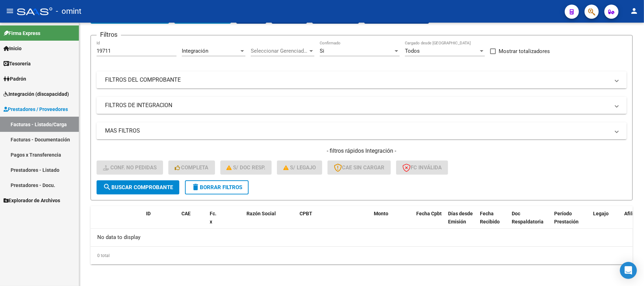
drag, startPoint x: 106, startPoint y: 50, endPoint x: 24, endPoint y: 63, distance: 83.1
click at [23, 61] on mat-sidenav-container "Firma Express Inicio Instructivos Contacto OS Tesorería Extractos Procesados (c…" at bounding box center [322, 155] width 644 height 264
paste input "20027"
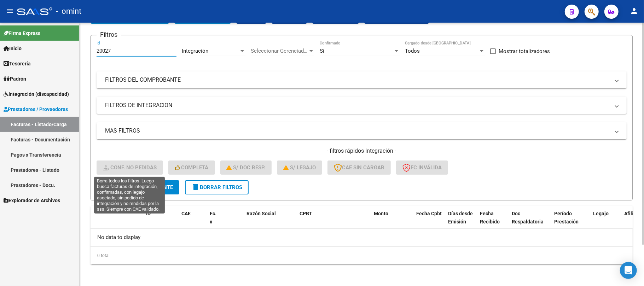
type input "20027"
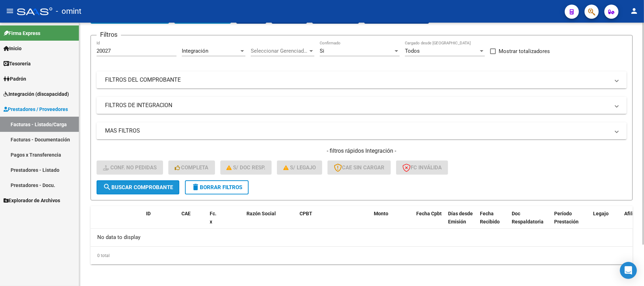
click at [161, 187] on span "search Buscar Comprobante" at bounding box center [138, 187] width 70 height 6
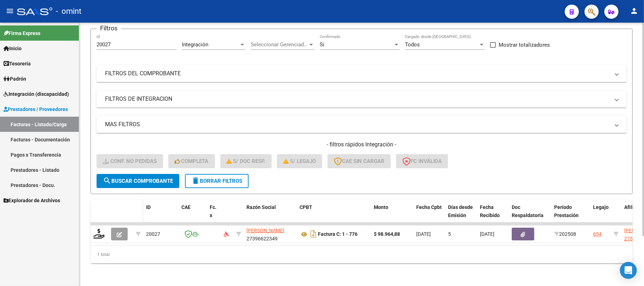
scroll to position [62, 0]
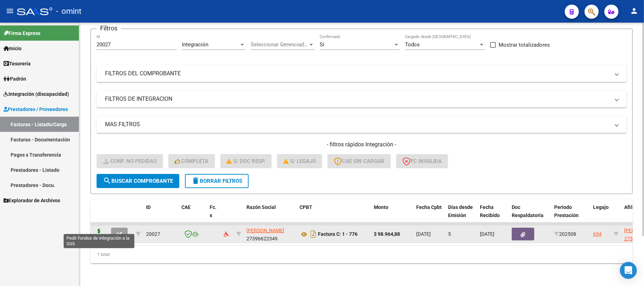
drag, startPoint x: 93, startPoint y: 230, endPoint x: 102, endPoint y: 231, distance: 9.6
click at [94, 230] on datatable-body-cell at bounding box center [100, 234] width 18 height 17
click at [102, 231] on div at bounding box center [99, 234] width 12 height 11
click at [98, 231] on icon at bounding box center [98, 234] width 11 height 10
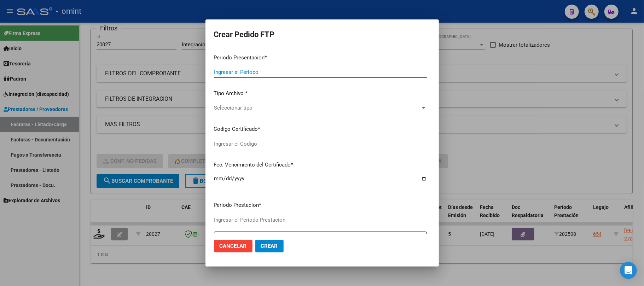
type input "202508"
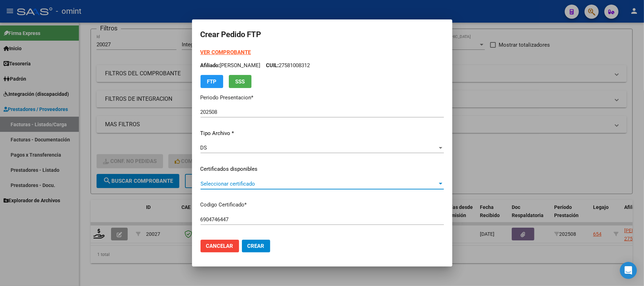
click at [223, 187] on span "Seleccionar certificado" at bounding box center [319, 184] width 237 height 6
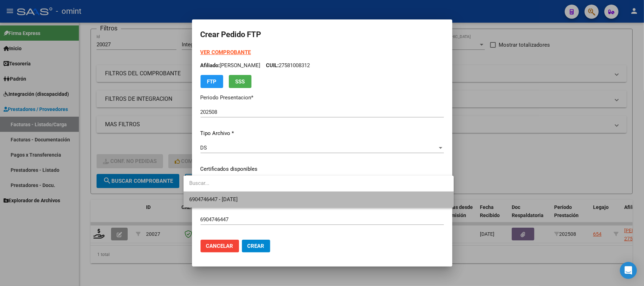
click at [227, 196] on span "6904746447 - 2026-04-30" at bounding box center [318, 200] width 259 height 16
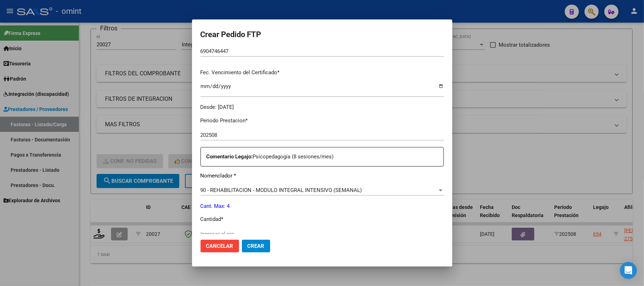
scroll to position [189, 0]
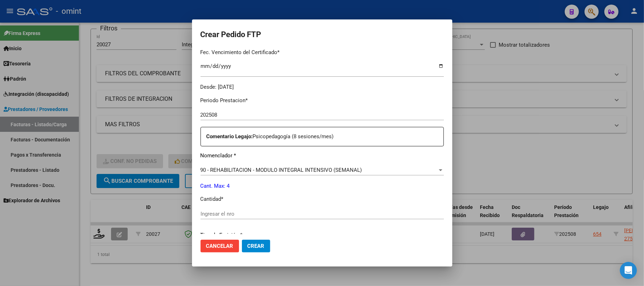
click at [207, 208] on div "Periodo Prestacion * 202508 Ingresar el Periodo Prestacion Comentario Legajo: P…" at bounding box center [322, 212] width 243 height 242
click at [207, 213] on input "Ingresar el nro" at bounding box center [322, 214] width 243 height 6
click at [248, 244] on span "Crear" at bounding box center [256, 246] width 17 height 6
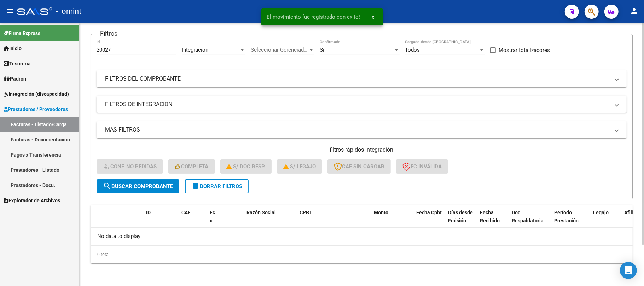
scroll to position [49, 0]
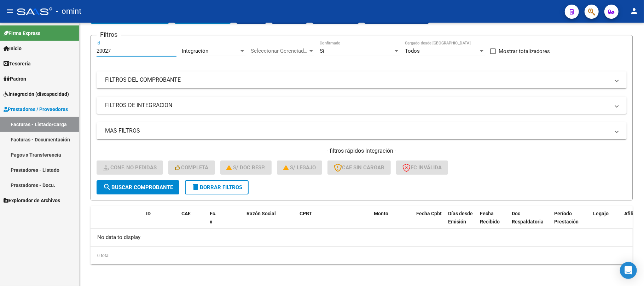
drag, startPoint x: 119, startPoint y: 49, endPoint x: 50, endPoint y: 57, distance: 69.5
click at [52, 57] on mat-sidenav-container "Firma Express Inicio Instructivos Contacto OS Tesorería Extractos Procesados (c…" at bounding box center [322, 155] width 644 height 264
paste input "744"
click at [146, 194] on form "Filtros 20744 Id Integración Area Seleccionar Gerenciador Seleccionar Gerenciad…" at bounding box center [362, 118] width 542 height 166
click at [146, 188] on span "search Buscar Comprobante" at bounding box center [138, 187] width 70 height 6
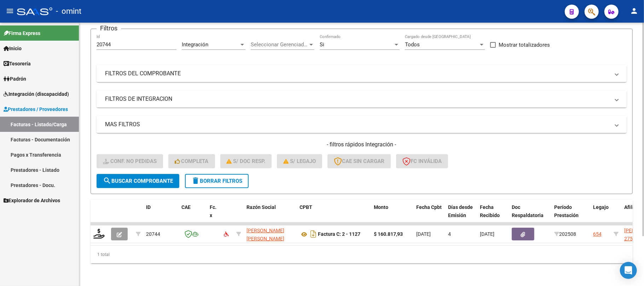
scroll to position [62, 0]
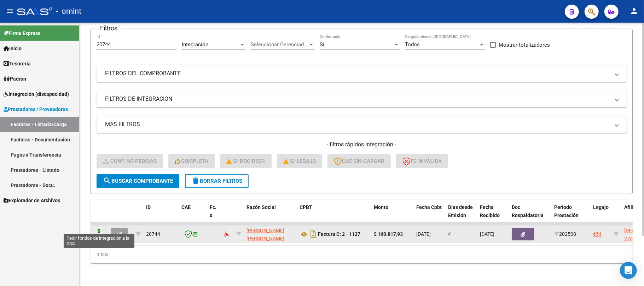
click at [98, 231] on icon at bounding box center [98, 234] width 11 height 10
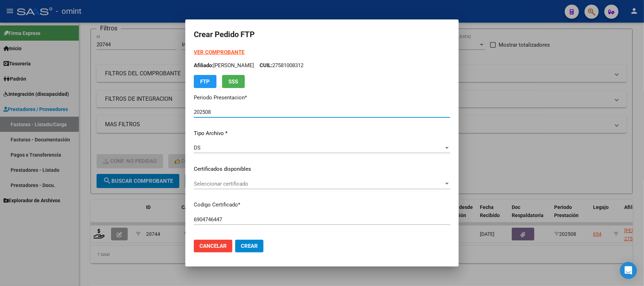
click at [233, 184] on span "Seleccionar certificado" at bounding box center [319, 184] width 250 height 6
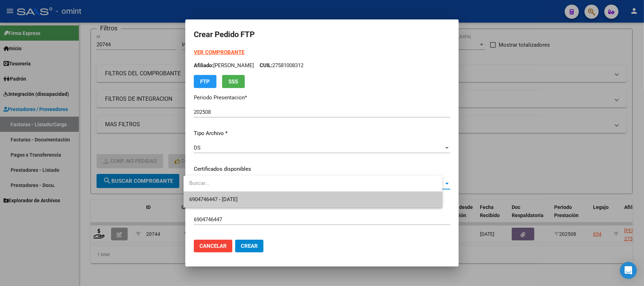
click at [233, 194] on span "6904746447 - 2026-04-30" at bounding box center [313, 200] width 248 height 16
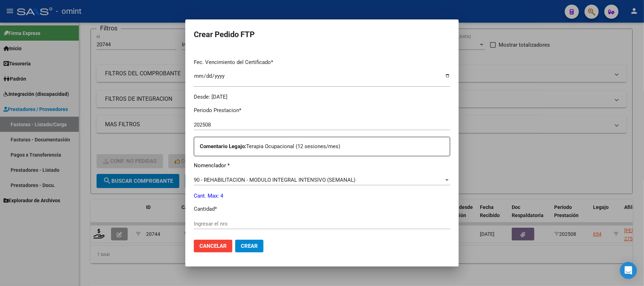
scroll to position [236, 0]
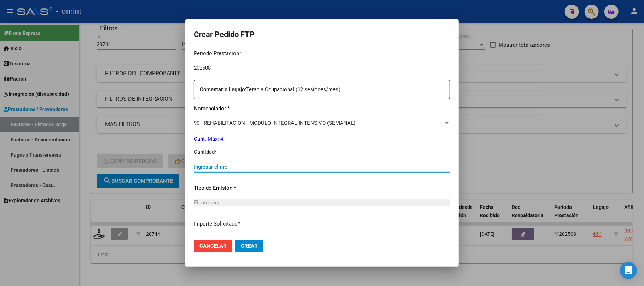
click at [213, 169] on input "Ingresar el nro" at bounding box center [322, 167] width 256 height 6
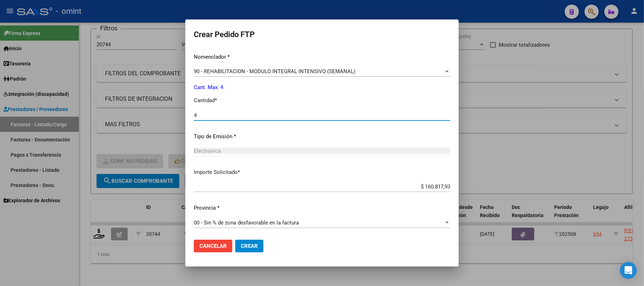
click at [251, 241] on button "Crear" at bounding box center [249, 246] width 28 height 13
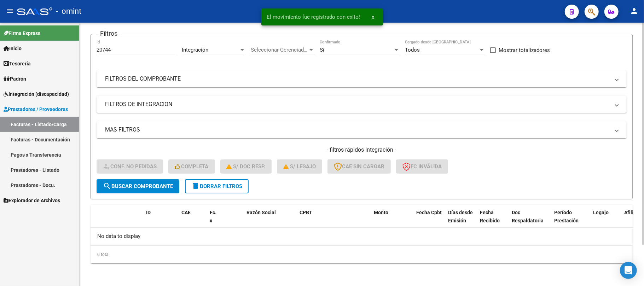
scroll to position [49, 0]
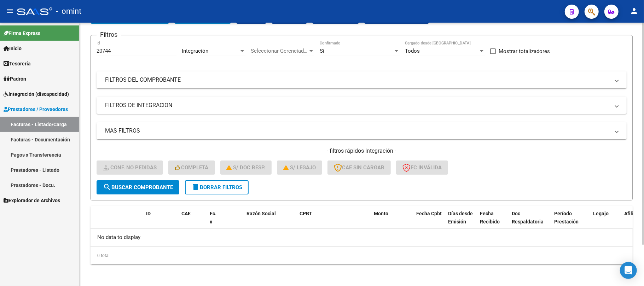
drag, startPoint x: 129, startPoint y: 46, endPoint x: 84, endPoint y: 52, distance: 45.6
click at [84, 52] on div "Video tutorial PRESTADORES -> Listado de CPBTs Emitidos por Prestadores / Prove…" at bounding box center [361, 130] width 565 height 313
drag, startPoint x: 119, startPoint y: 52, endPoint x: 113, endPoint y: 52, distance: 5.7
click at [115, 52] on input "20744" at bounding box center [137, 51] width 80 height 6
click at [113, 52] on input "20744" at bounding box center [137, 51] width 80 height 6
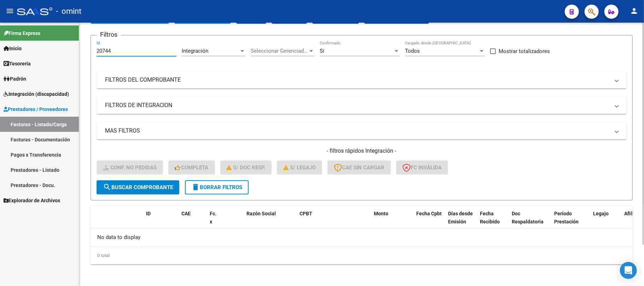
click at [113, 52] on input "20744" at bounding box center [137, 51] width 80 height 6
click at [112, 51] on input "20744" at bounding box center [137, 51] width 80 height 6
paste input "586"
click at [140, 183] on button "search Buscar Comprobante" at bounding box center [138, 187] width 83 height 14
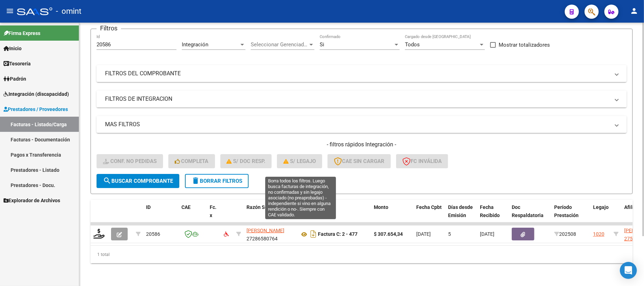
scroll to position [62, 0]
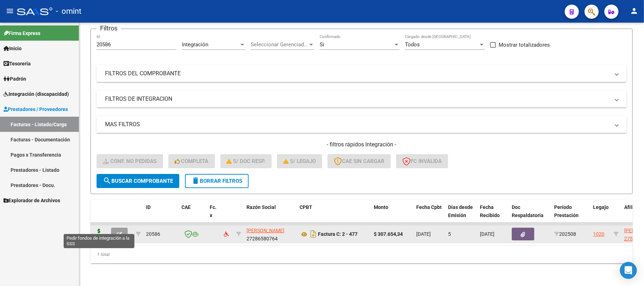
click at [95, 230] on icon at bounding box center [98, 234] width 11 height 10
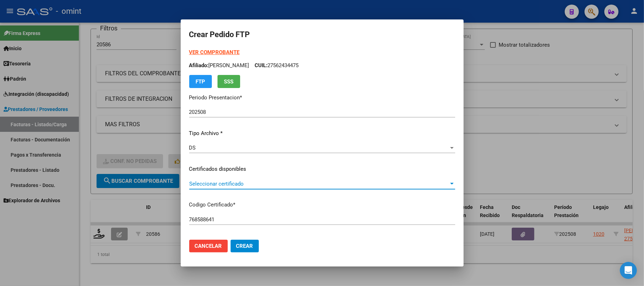
click at [213, 181] on span "Seleccionar certificado" at bounding box center [319, 184] width 260 height 6
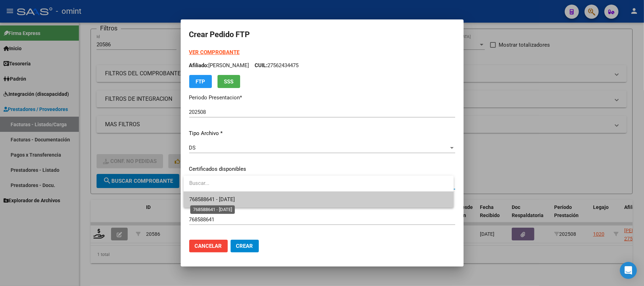
click at [228, 201] on span "768588641 - 2026-09-28" at bounding box center [212, 199] width 46 height 6
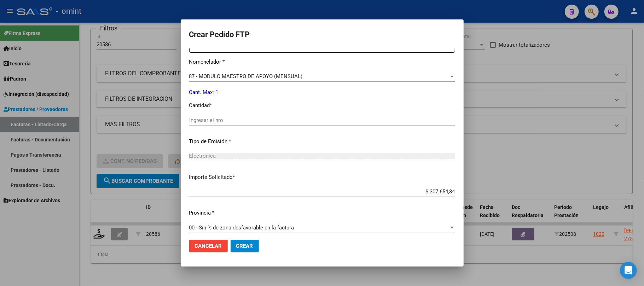
scroll to position [283, 0]
click at [230, 124] on div "Ingresar el nro" at bounding box center [322, 119] width 266 height 11
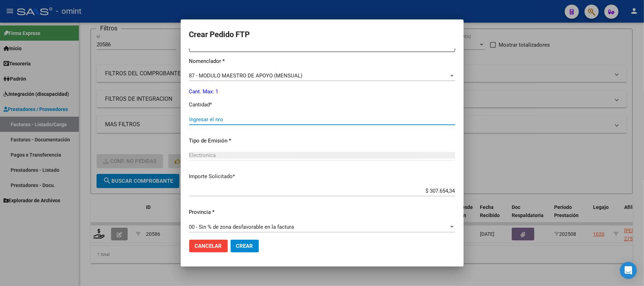
click at [228, 119] on input "Ingresar el nro" at bounding box center [322, 119] width 266 height 6
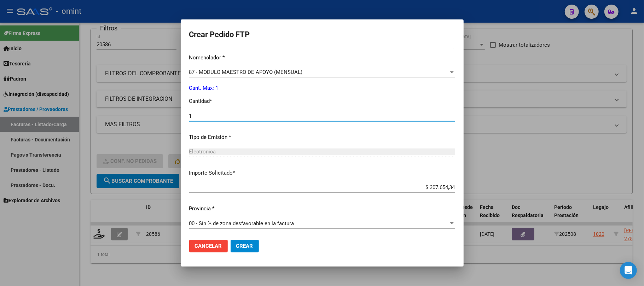
scroll to position [287, 0]
click at [229, 244] on div "Cancelar Crear" at bounding box center [224, 246] width 70 height 13
click at [241, 245] on span "Crear" at bounding box center [244, 246] width 17 height 6
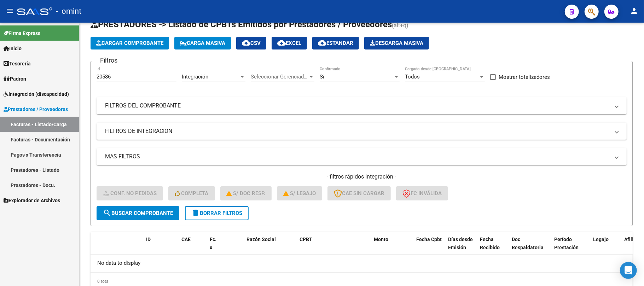
scroll to position [0, 0]
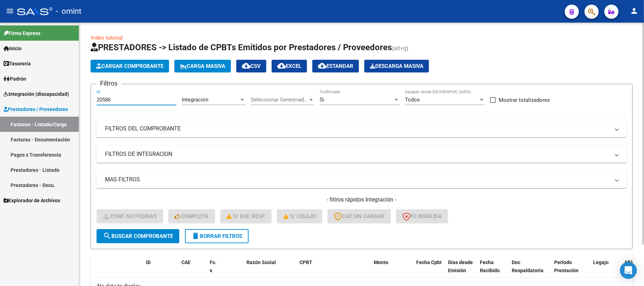
drag, startPoint x: 127, startPoint y: 98, endPoint x: 89, endPoint y: 98, distance: 37.5
click at [90, 98] on div "Video tutorial PRESTADORES -> Listado de CPBTs Emitidos por Prestadores / Prove…" at bounding box center [361, 179] width 565 height 313
paste input "297"
drag, startPoint x: 152, startPoint y: 229, endPoint x: 148, endPoint y: 233, distance: 6.0
click at [152, 231] on button "search Buscar Comprobante" at bounding box center [138, 236] width 83 height 14
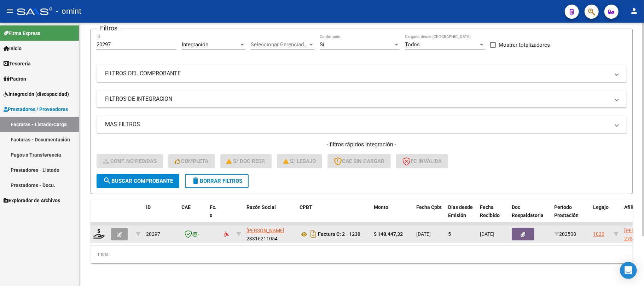
scroll to position [62, 0]
click at [97, 231] on icon at bounding box center [98, 234] width 11 height 10
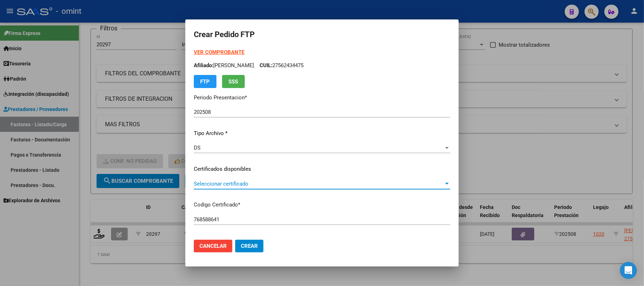
click at [225, 187] on span "Seleccionar certificado" at bounding box center [319, 184] width 250 height 6
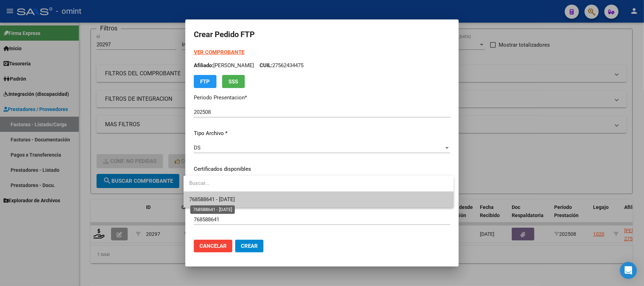
click at [230, 202] on span "768588641 - 2026-09-28" at bounding box center [212, 199] width 46 height 6
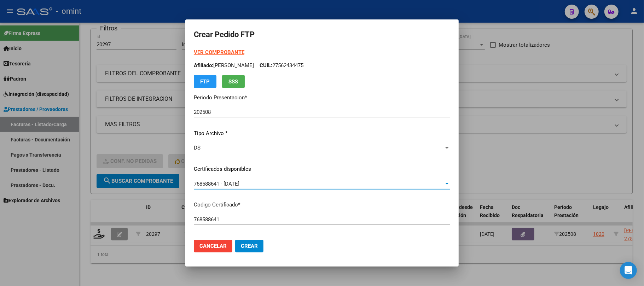
scroll to position [189, 0]
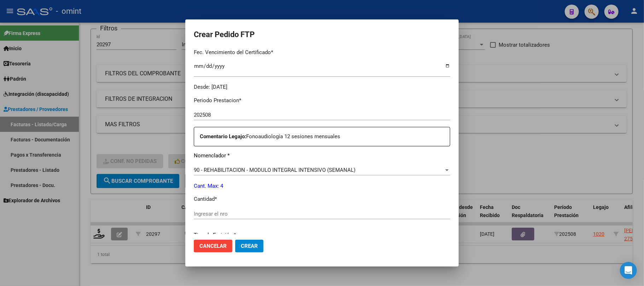
click at [220, 214] on input "Ingresar el nro" at bounding box center [322, 214] width 256 height 6
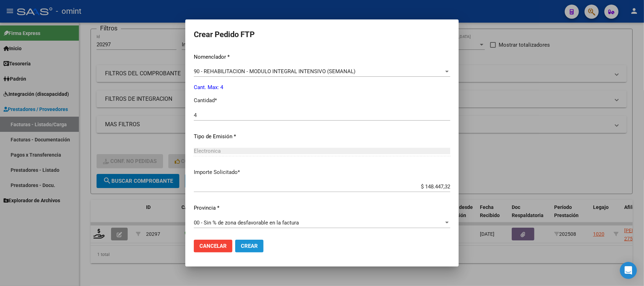
click at [241, 246] on span "Crear" at bounding box center [249, 246] width 17 height 6
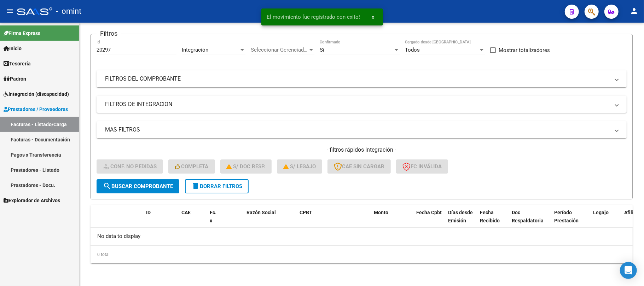
scroll to position [49, 0]
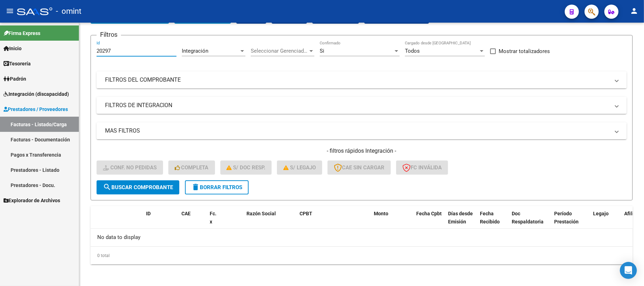
drag, startPoint x: 122, startPoint y: 49, endPoint x: 77, endPoint y: 50, distance: 44.9
click at [77, 48] on mat-sidenav-container "Firma Express Inicio Instructivos Contacto OS Tesorería Extractos Procesados (c…" at bounding box center [322, 155] width 644 height 264
paste input "413"
click at [148, 183] on button "search Buscar Comprobante" at bounding box center [138, 187] width 83 height 14
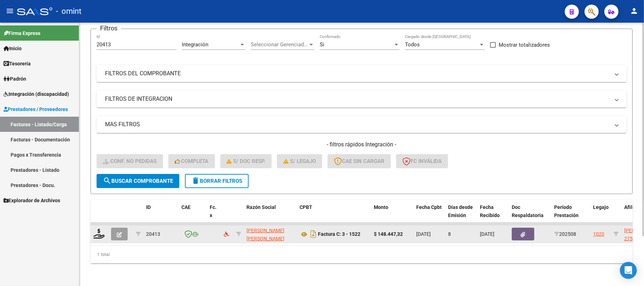
scroll to position [62, 0]
click at [102, 230] on icon at bounding box center [98, 234] width 11 height 10
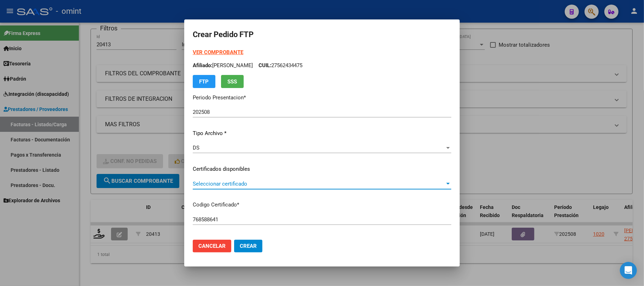
click at [230, 183] on span "Seleccionar certificado" at bounding box center [319, 184] width 252 height 6
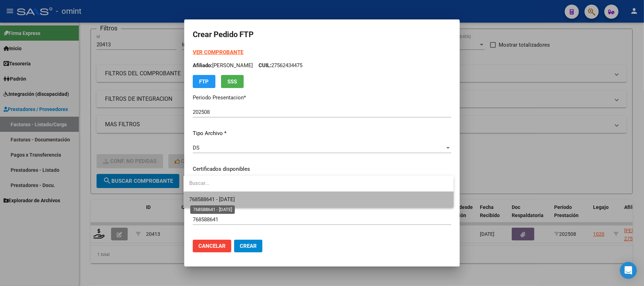
click at [235, 197] on span "768588641 - 2026-09-28" at bounding box center [212, 199] width 46 height 6
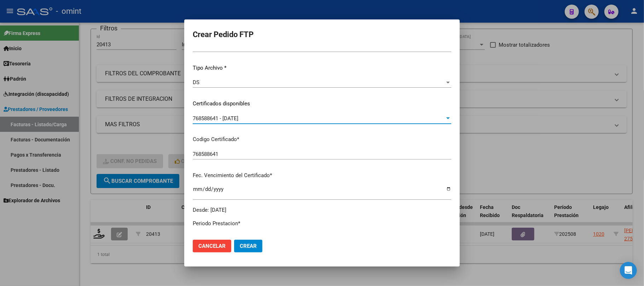
scroll to position [189, 0]
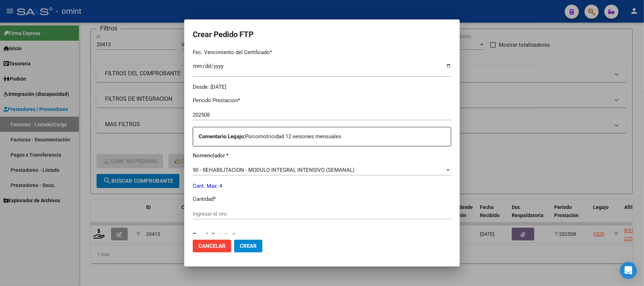
drag, startPoint x: 222, startPoint y: 214, endPoint x: 231, endPoint y: 213, distance: 8.6
click at [221, 214] on input "Ingresar el nro" at bounding box center [322, 214] width 259 height 6
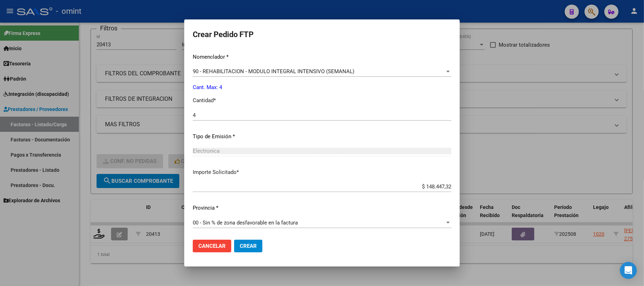
click at [248, 248] on span "Crear" at bounding box center [248, 246] width 17 height 6
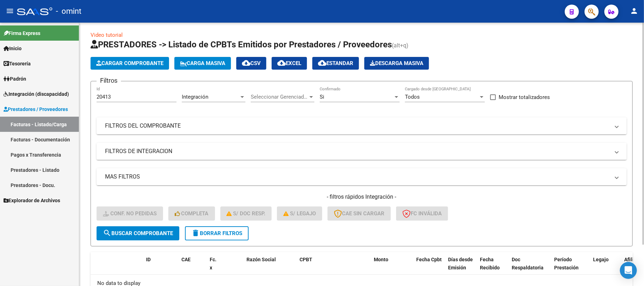
scroll to position [0, 0]
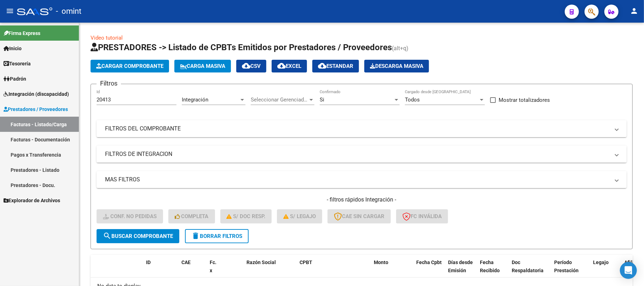
drag, startPoint x: 117, startPoint y: 101, endPoint x: 69, endPoint y: 102, distance: 48.1
click at [70, 101] on mat-sidenav-container "Firma Express Inicio Instructivos Contacto OS Tesorería Extractos Procesados (c…" at bounding box center [322, 155] width 644 height 264
paste input "19922"
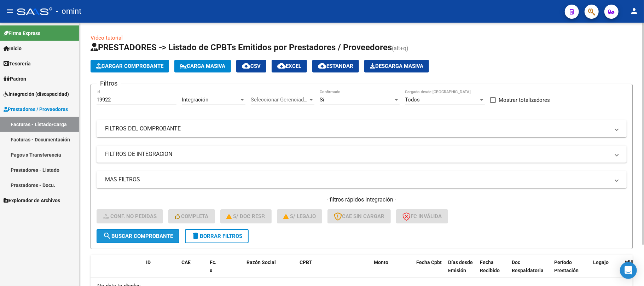
click at [149, 239] on button "search Buscar Comprobante" at bounding box center [138, 236] width 83 height 14
click at [141, 236] on span "search Buscar Comprobante" at bounding box center [138, 236] width 70 height 6
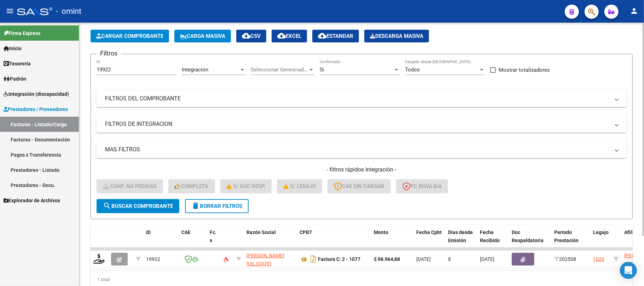
scroll to position [33, 0]
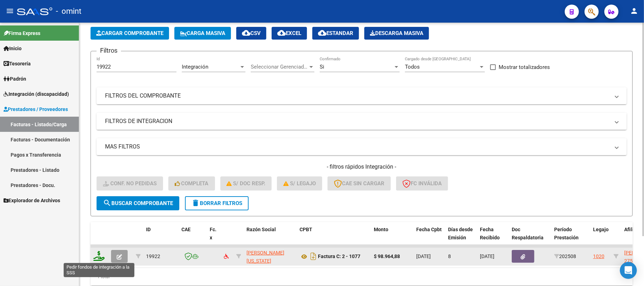
click at [97, 254] on icon at bounding box center [98, 256] width 11 height 10
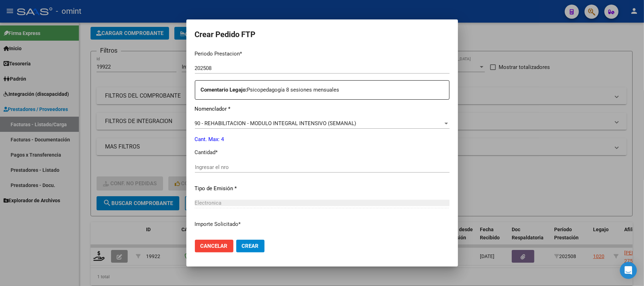
scroll to position [236, 0]
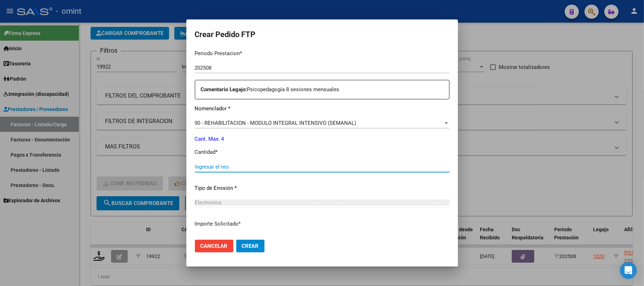
click at [224, 165] on input "Ingresar el nro" at bounding box center [322, 167] width 255 height 6
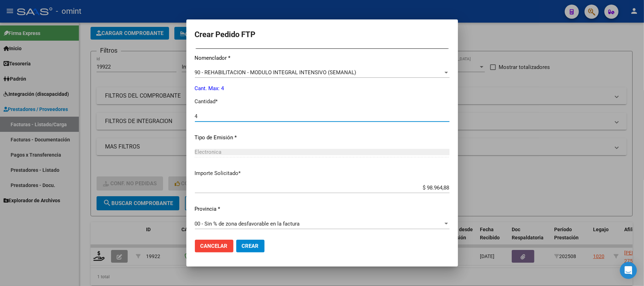
scroll to position [287, 0]
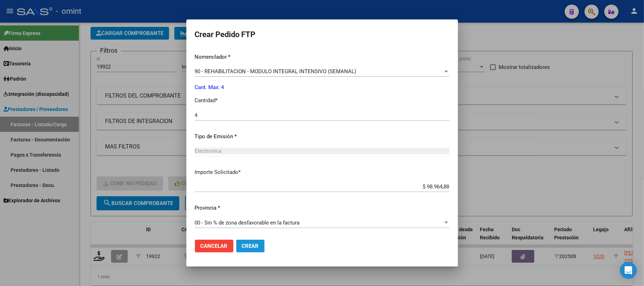
click at [242, 247] on span "Crear" at bounding box center [250, 246] width 17 height 6
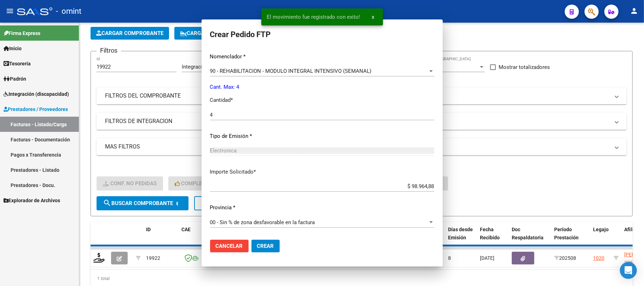
scroll to position [0, 0]
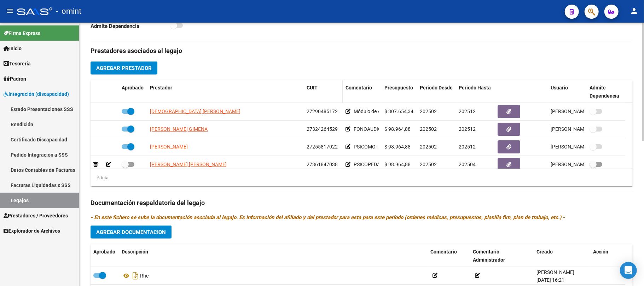
scroll to position [236, 0]
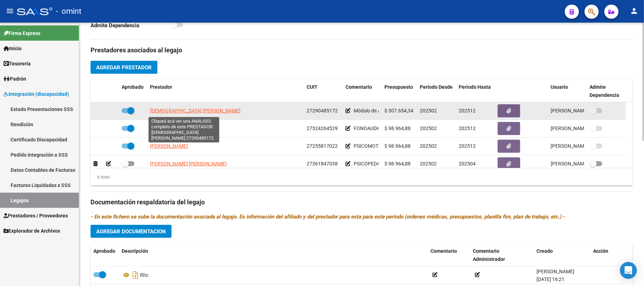
click at [176, 111] on span "[DEMOGRAPHIC_DATA] [PERSON_NAME]" at bounding box center [195, 111] width 91 height 6
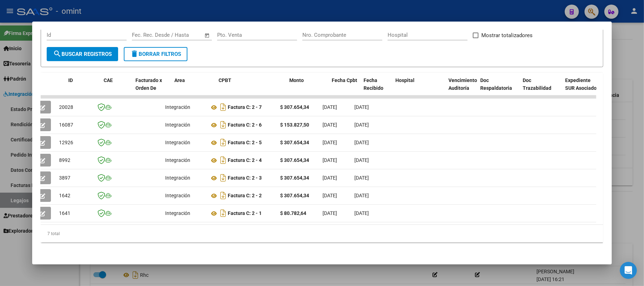
scroll to position [0, 0]
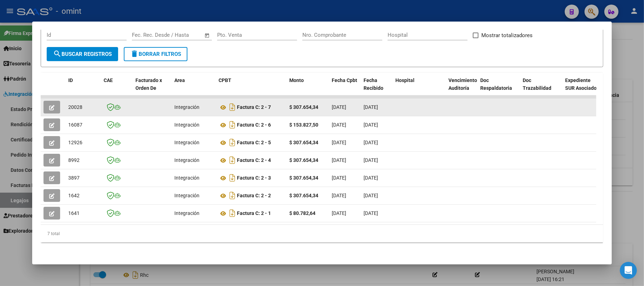
click at [76, 104] on span "20028" at bounding box center [75, 107] width 14 height 6
copy span "20028"
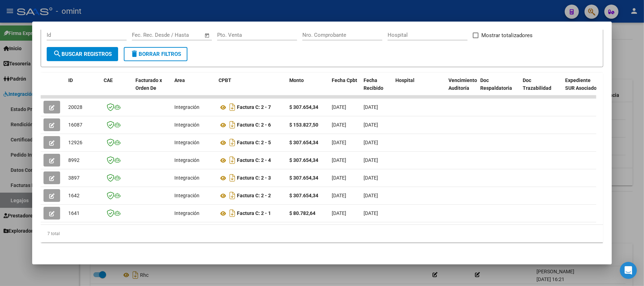
click at [151, 5] on div at bounding box center [322, 143] width 644 height 286
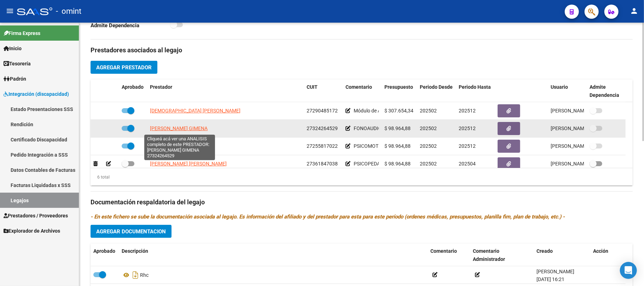
click at [171, 129] on span "LEDESMA ROCCA GIMENA" at bounding box center [179, 129] width 58 height 6
type textarea "27324264529"
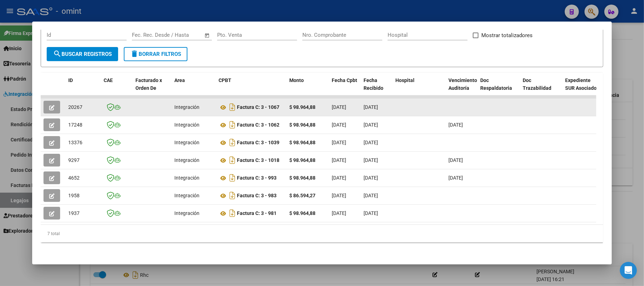
click at [78, 104] on span "20267" at bounding box center [75, 107] width 14 height 6
copy span "20267"
click at [52, 104] on span "button" at bounding box center [51, 107] width 5 height 6
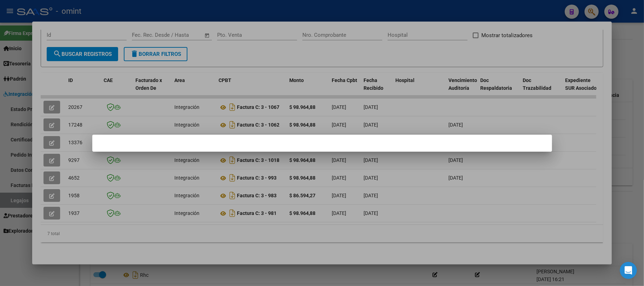
click at [152, 111] on div at bounding box center [322, 143] width 644 height 286
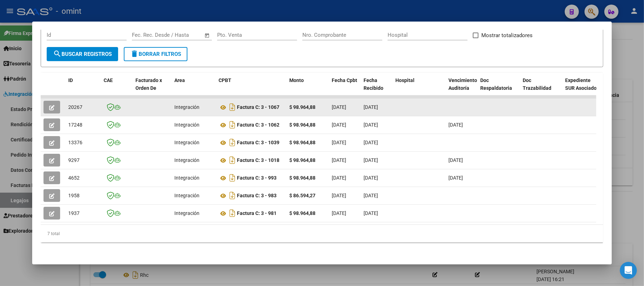
click at [76, 104] on span "20267" at bounding box center [75, 107] width 14 height 6
click at [58, 101] on button "button" at bounding box center [52, 107] width 17 height 13
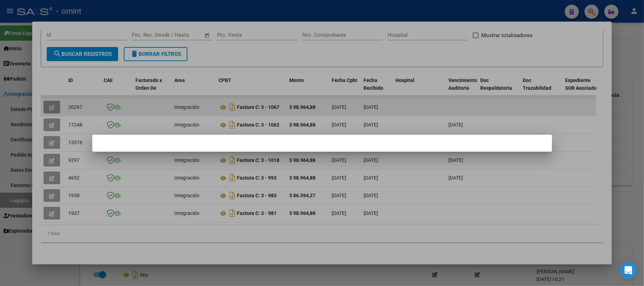
click at [58, 101] on div at bounding box center [322, 143] width 644 height 286
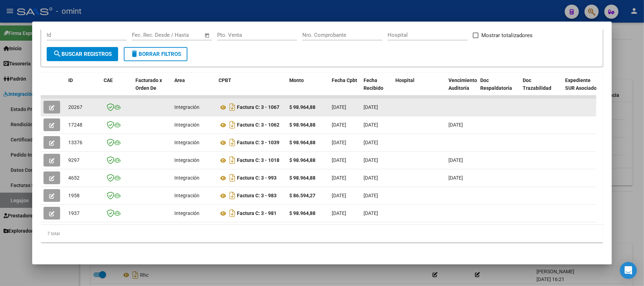
click at [58, 101] on button "button" at bounding box center [52, 107] width 17 height 13
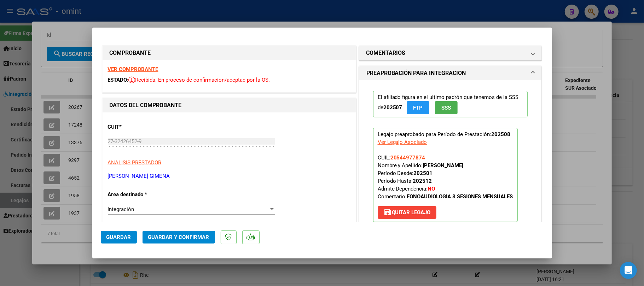
click at [151, 71] on strong "VER COMPROBANTE" at bounding box center [133, 69] width 51 height 6
click at [153, 68] on strong "VER COMPROBANTE" at bounding box center [133, 69] width 51 height 6
click at [181, 238] on span "Guardar y Confirmar" at bounding box center [178, 237] width 61 height 6
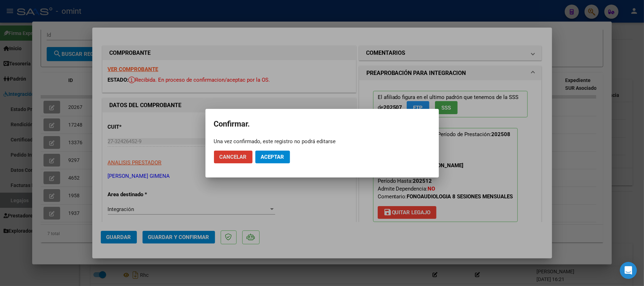
click at [267, 158] on span "Aceptar" at bounding box center [272, 157] width 23 height 6
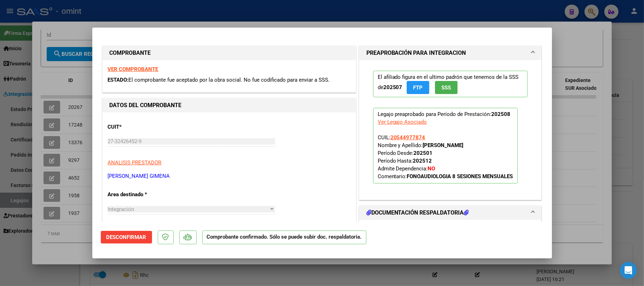
click at [80, 129] on div at bounding box center [322, 143] width 644 height 286
type input "$ 0,00"
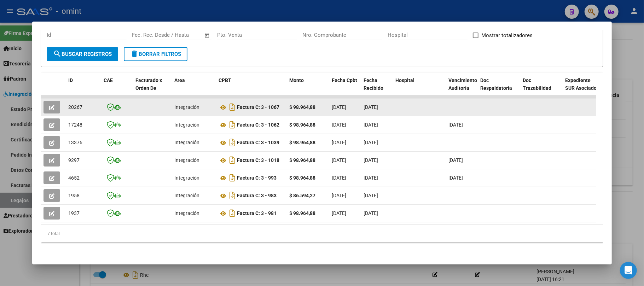
click at [78, 104] on span "20267" at bounding box center [75, 107] width 14 height 6
copy span "20267"
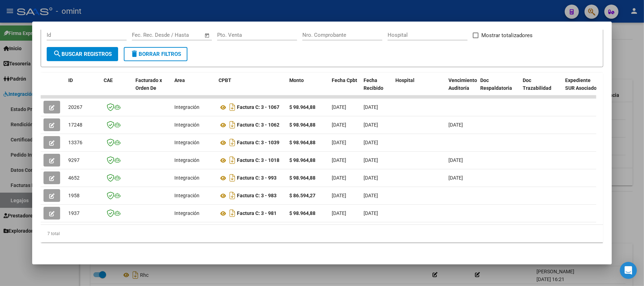
click at [194, 6] on div at bounding box center [322, 143] width 644 height 286
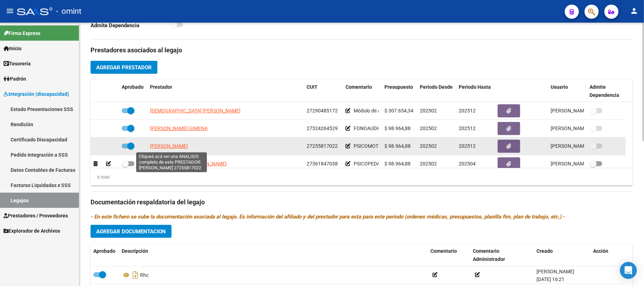
click at [169, 146] on span "SARGIOTTO CARLA" at bounding box center [169, 146] width 38 height 6
type textarea "27255817022"
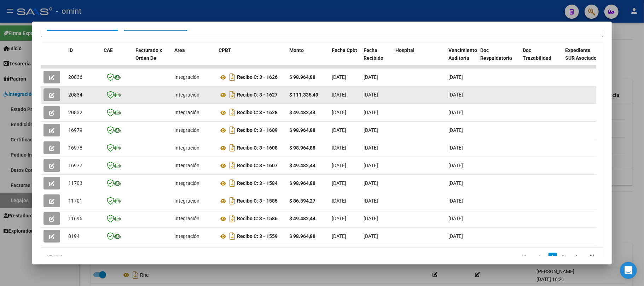
click at [71, 93] on span "20834" at bounding box center [75, 95] width 14 height 6
copy span "20834"
click at [53, 98] on button "button" at bounding box center [52, 94] width 17 height 13
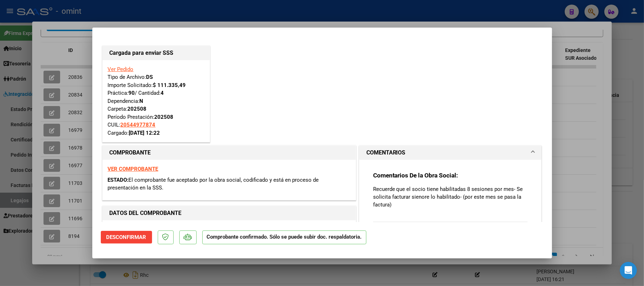
click at [208, 17] on div at bounding box center [322, 143] width 644 height 286
type input "$ 0,00"
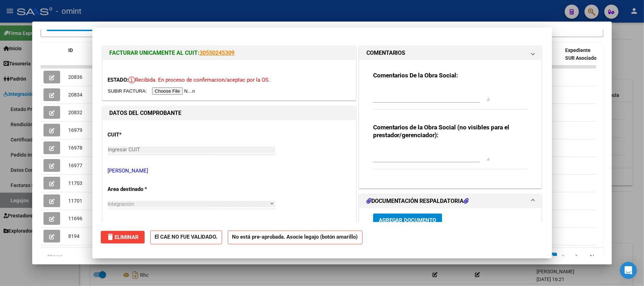
click at [206, 7] on div at bounding box center [322, 143] width 644 height 286
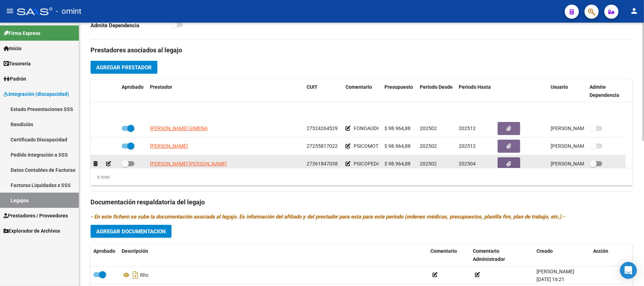
scroll to position [42, 0]
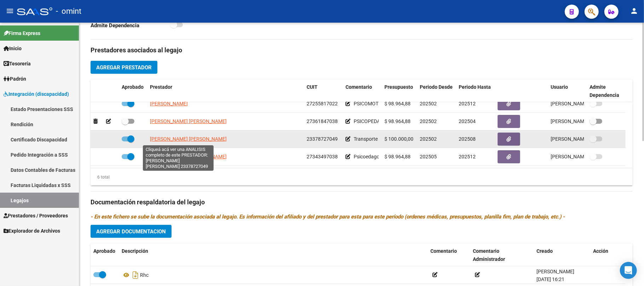
click at [177, 140] on span "OCAÑO MATIAS GABRIEL" at bounding box center [188, 139] width 77 height 6
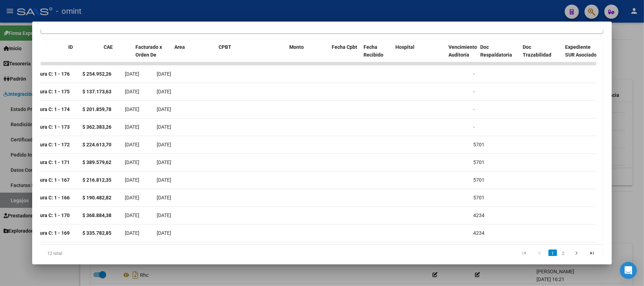
scroll to position [0, 0]
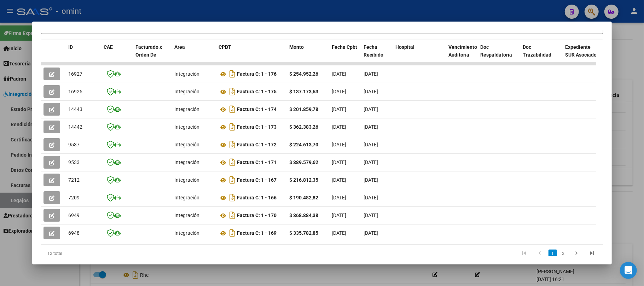
click at [61, 8] on div at bounding box center [322, 143] width 644 height 286
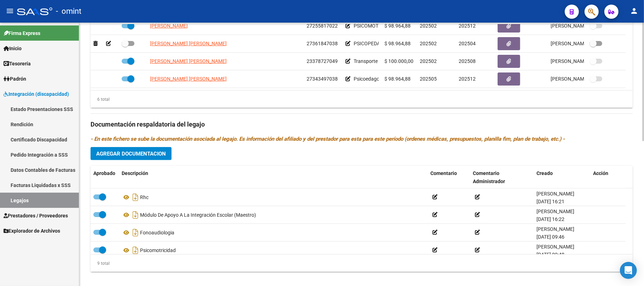
scroll to position [323, 0]
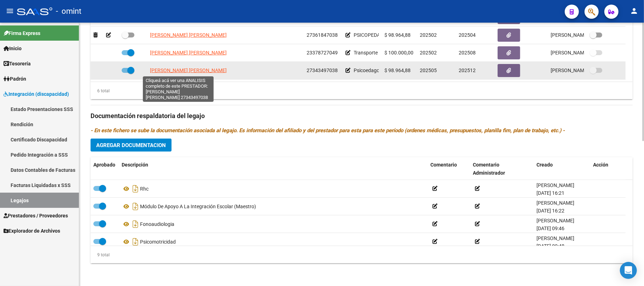
click at [169, 71] on span "GODOY MARINA ANDREA" at bounding box center [188, 71] width 77 height 6
type textarea "27343497038"
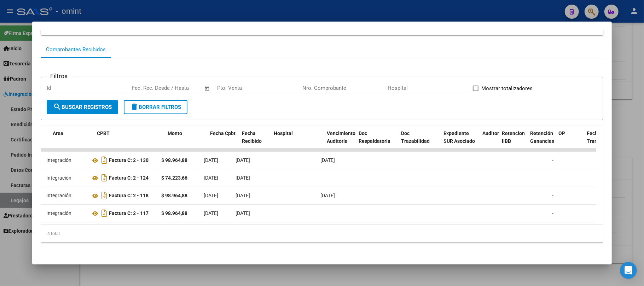
scroll to position [0, 0]
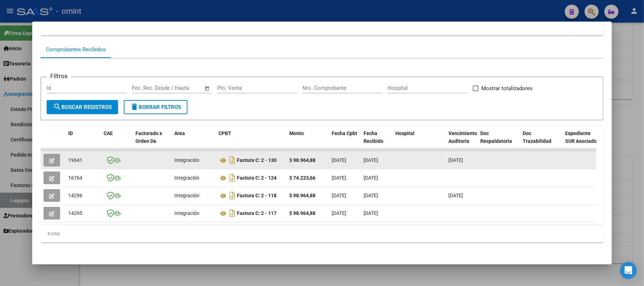
click at [73, 157] on span "19641" at bounding box center [75, 160] width 14 height 6
copy span "19641"
click at [50, 158] on icon "button" at bounding box center [51, 160] width 5 height 5
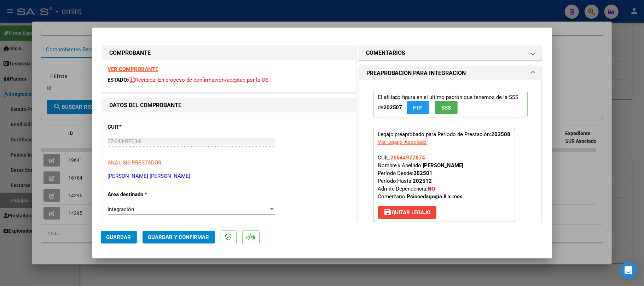
click at [138, 71] on strong "VER COMPROBANTE" at bounding box center [133, 69] width 51 height 6
click at [169, 237] on span "Guardar y Confirmar" at bounding box center [178, 237] width 61 height 6
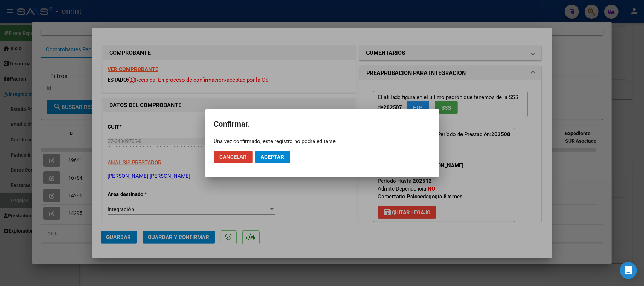
click at [262, 158] on span "Aceptar" at bounding box center [272, 157] width 23 height 6
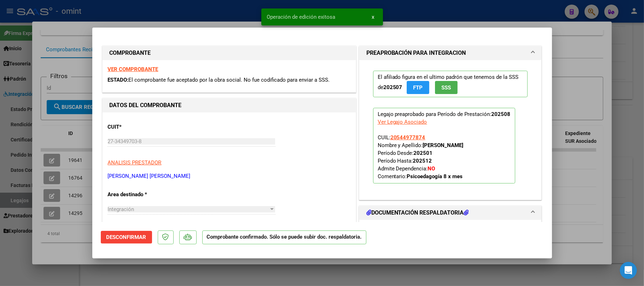
click at [111, 15] on div at bounding box center [322, 143] width 644 height 286
type input "$ 0,00"
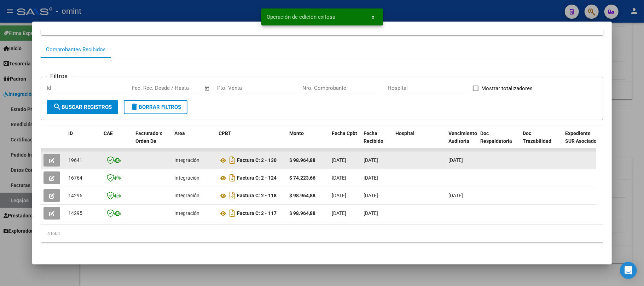
click at [80, 156] on div "19641" at bounding box center [83, 160] width 30 height 8
click at [79, 157] on span "19641" at bounding box center [75, 160] width 14 height 6
copy span "19641"
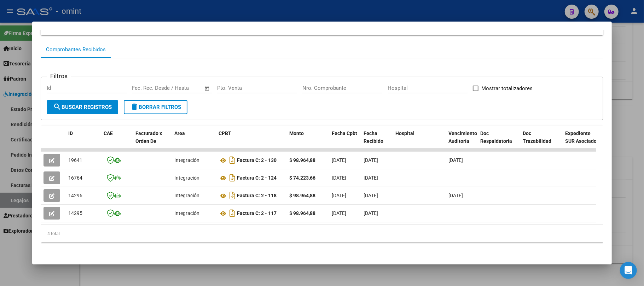
click at [206, 6] on div at bounding box center [322, 143] width 644 height 286
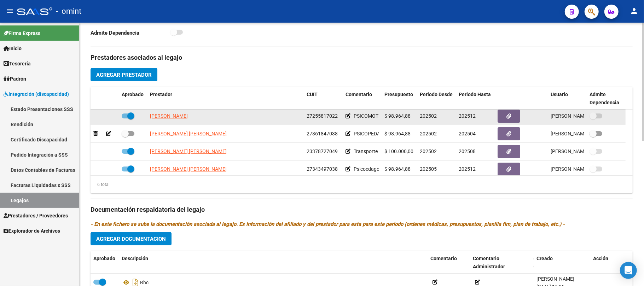
scroll to position [42, 0]
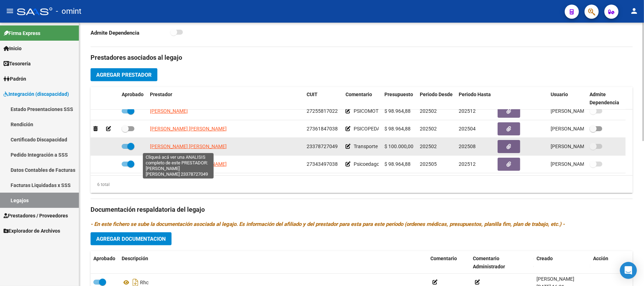
click at [166, 149] on span "OCAÑO MATIAS GABRIEL" at bounding box center [188, 147] width 77 height 6
type textarea "23378727049"
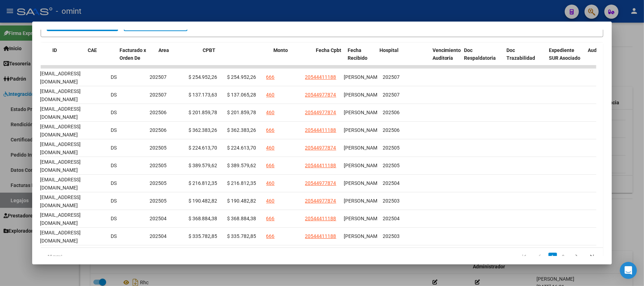
scroll to position [0, 0]
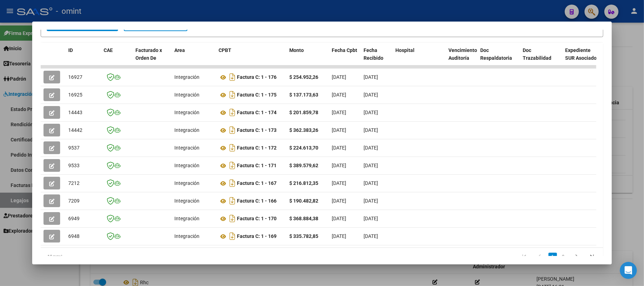
click at [200, 17] on div at bounding box center [322, 143] width 644 height 286
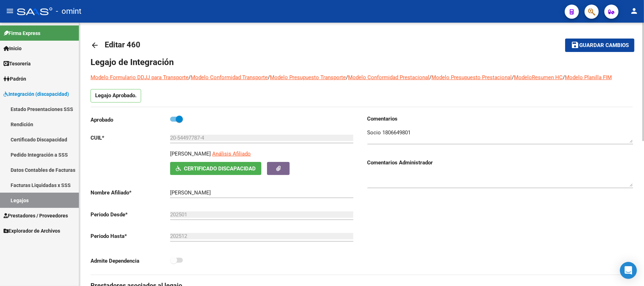
click at [94, 44] on mat-icon "arrow_back" at bounding box center [95, 45] width 8 height 8
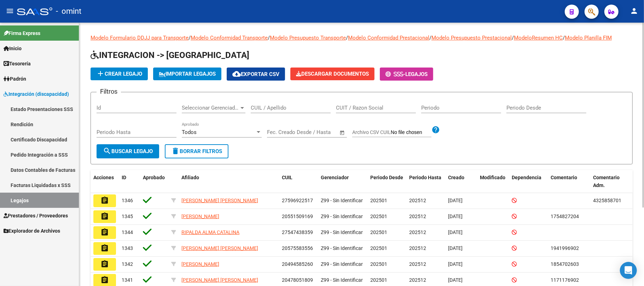
click at [261, 106] on input "CUIL / Apellido" at bounding box center [291, 108] width 80 height 6
paste input "20577398071"
type input "20577398071"
click at [128, 144] on button "search Buscar Legajo" at bounding box center [128, 151] width 63 height 14
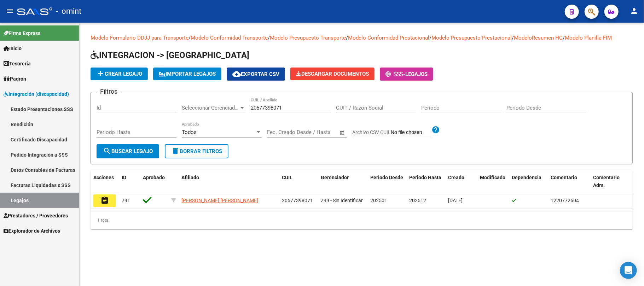
click at [107, 201] on mat-icon "assignment" at bounding box center [104, 200] width 8 height 8
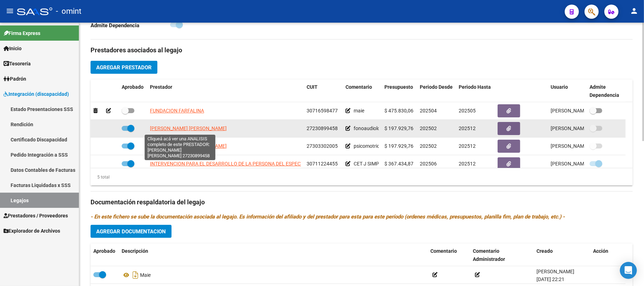
click at [173, 129] on span "MERCADO LAURA BEATRIZ" at bounding box center [188, 129] width 77 height 6
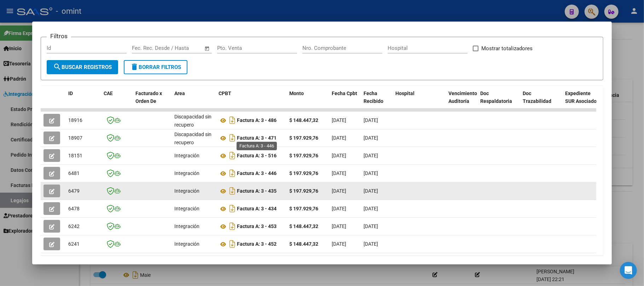
scroll to position [136, 0]
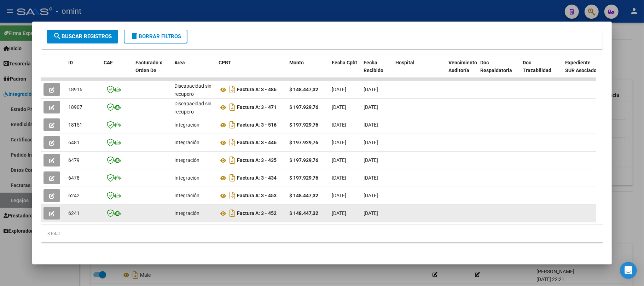
drag, startPoint x: 204, startPoint y: 217, endPoint x: 256, endPoint y: 213, distance: 52.5
click at [256, 213] on datatable-body "18916 Discapacidad sin recupero Factura A: 3 - 486 $ 148.447,32 03/07/2025 02/0…" at bounding box center [319, 151] width 556 height 147
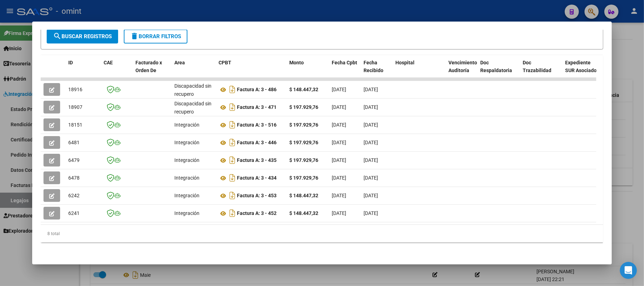
drag, startPoint x: 215, startPoint y: 217, endPoint x: 324, endPoint y: 217, distance: 109.0
click at [324, 217] on datatable-body "18916 Discapacidad sin recupero Factura A: 3 - 486 $ 148.447,32 03/07/2025 02/0…" at bounding box center [319, 151] width 556 height 147
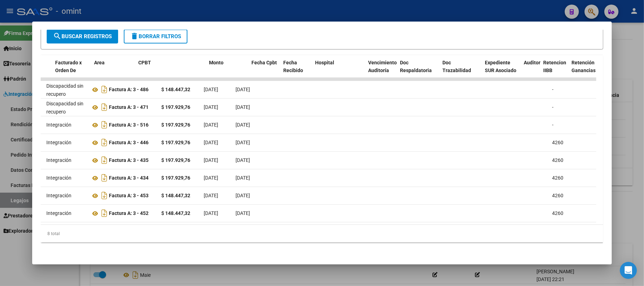
scroll to position [0, 0]
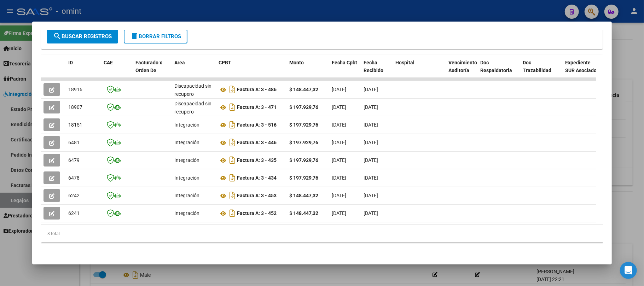
click at [2, 61] on div at bounding box center [322, 143] width 644 height 286
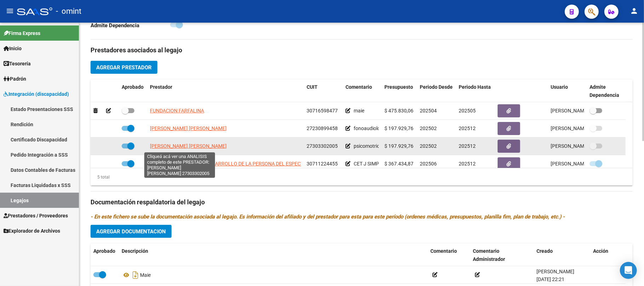
click at [164, 146] on span "RECALDE MARIA EUGENIA" at bounding box center [188, 146] width 77 height 6
type textarea "27303302005"
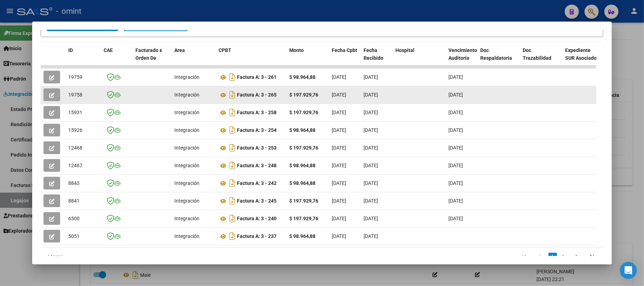
click at [70, 93] on span "19758" at bounding box center [75, 95] width 14 height 6
copy span "19758"
click at [53, 97] on icon "button" at bounding box center [51, 95] width 5 height 5
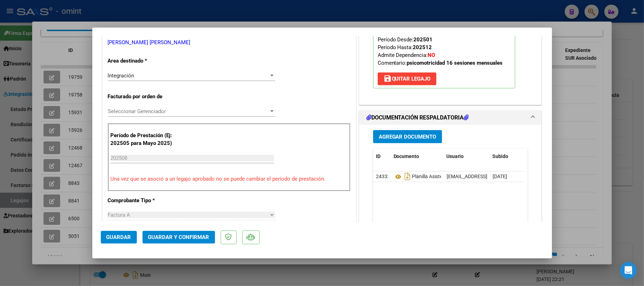
scroll to position [142, 0]
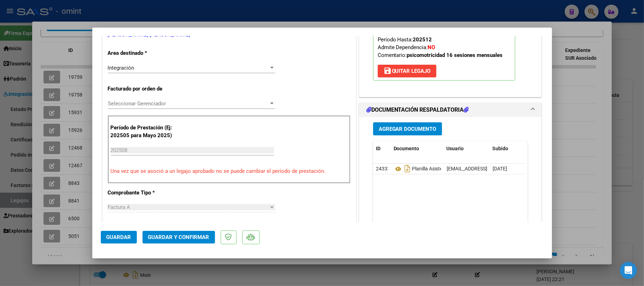
click at [180, 242] on button "Guardar y Confirmar" at bounding box center [179, 237] width 73 height 13
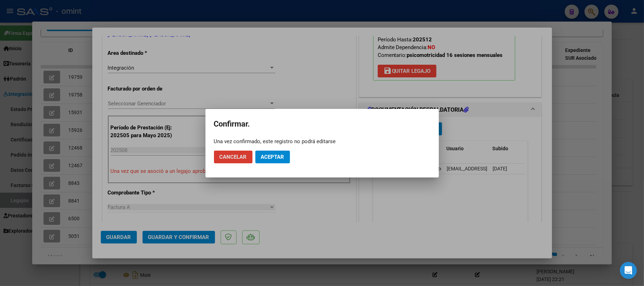
click at [232, 161] on button "Cancelar" at bounding box center [233, 157] width 39 height 13
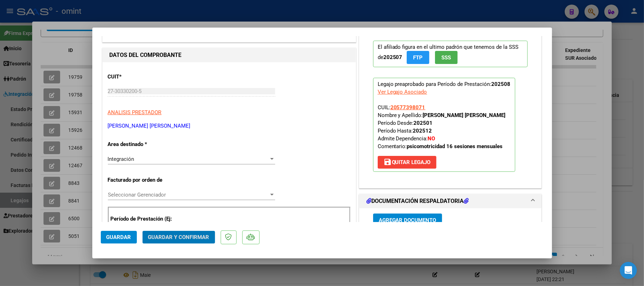
scroll to position [0, 0]
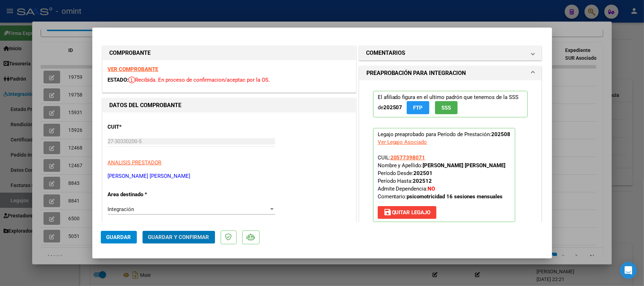
click at [135, 67] on strong "VER COMPROBANTE" at bounding box center [133, 69] width 51 height 6
click at [198, 233] on button "Guardar y Confirmar" at bounding box center [179, 237] width 73 height 13
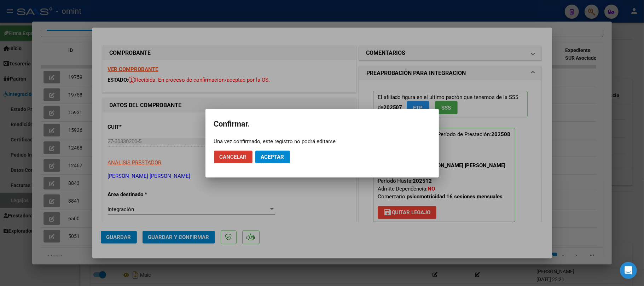
click at [278, 159] on span "Aceptar" at bounding box center [272, 157] width 23 height 6
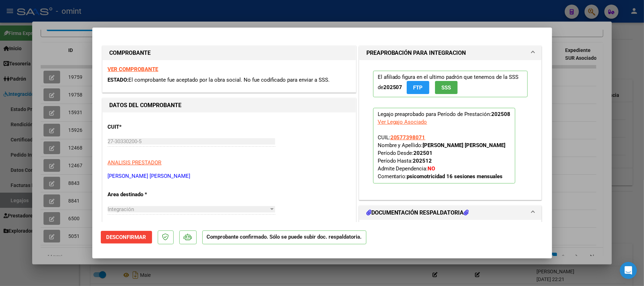
click at [68, 87] on div at bounding box center [322, 143] width 644 height 286
type input "$ 0,00"
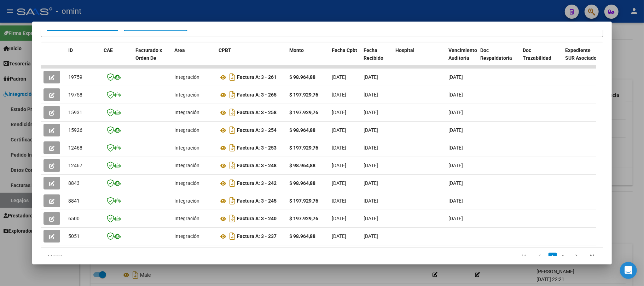
click at [111, 11] on div at bounding box center [322, 143] width 644 height 286
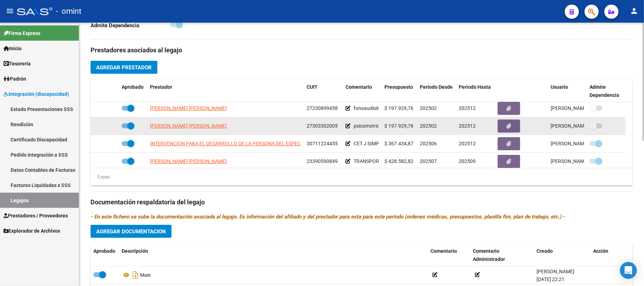
scroll to position [24, 0]
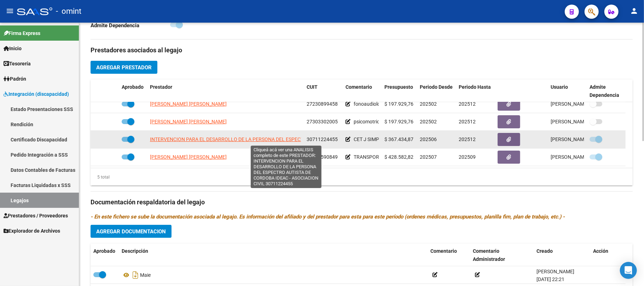
click at [202, 140] on span "INTERVENCION PARA EL DESARROLLO DE LA PERSONA DEL ESPECTRO AUTISTA DE CORDOBA I…" at bounding box center [286, 140] width 272 height 6
type textarea "30711224455"
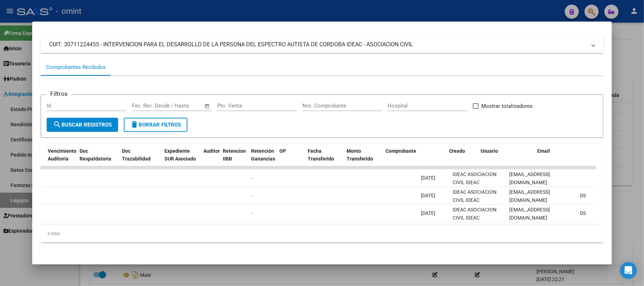
scroll to position [0, 0]
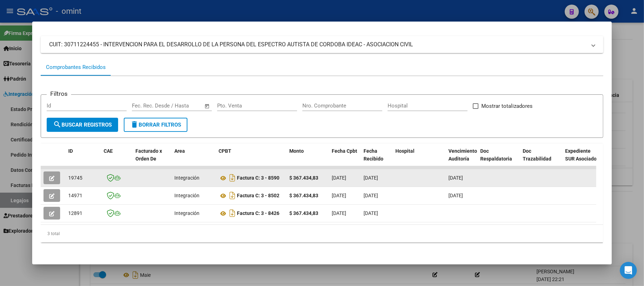
click at [75, 175] on span "19745" at bounding box center [75, 178] width 14 height 6
copy span "19745"
click at [52, 176] on icon "button" at bounding box center [51, 178] width 5 height 5
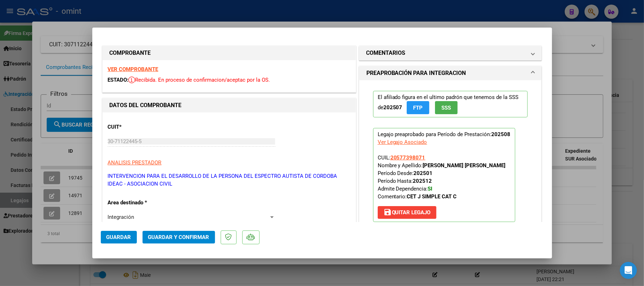
click at [148, 72] on strong "VER COMPROBANTE" at bounding box center [133, 69] width 51 height 6
click at [179, 238] on span "Guardar y Confirmar" at bounding box center [178, 237] width 61 height 6
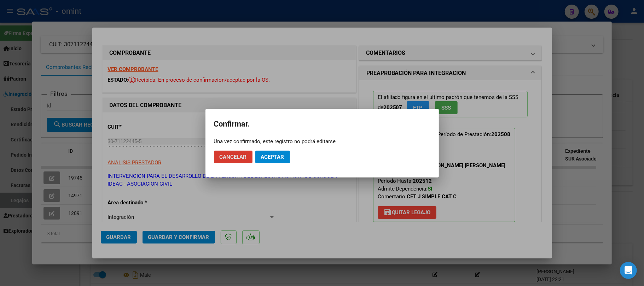
click at [278, 161] on button "Aceptar" at bounding box center [272, 157] width 35 height 13
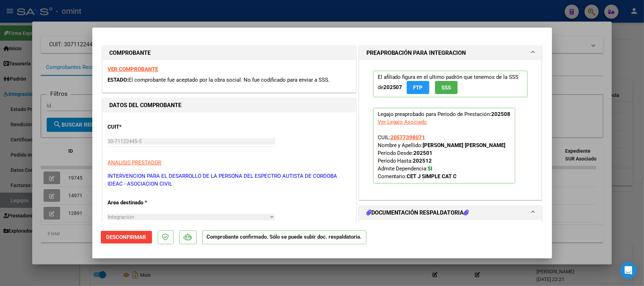
click at [78, 94] on div at bounding box center [322, 143] width 644 height 286
type input "$ 0,00"
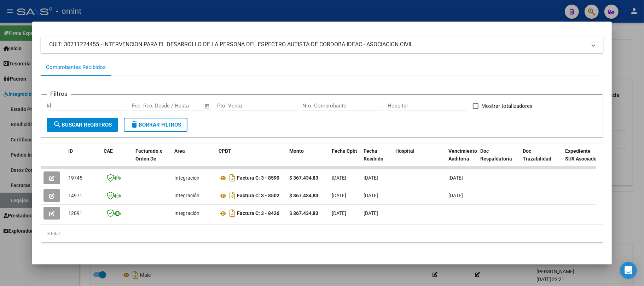
click at [163, 12] on div at bounding box center [322, 143] width 644 height 286
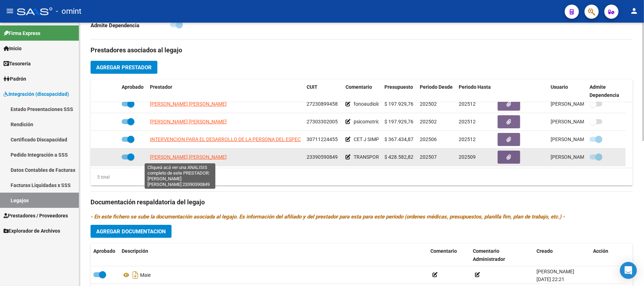
click at [175, 156] on span "GARCIA IGNACIO NICOLAS" at bounding box center [188, 157] width 77 height 6
type textarea "23390590849"
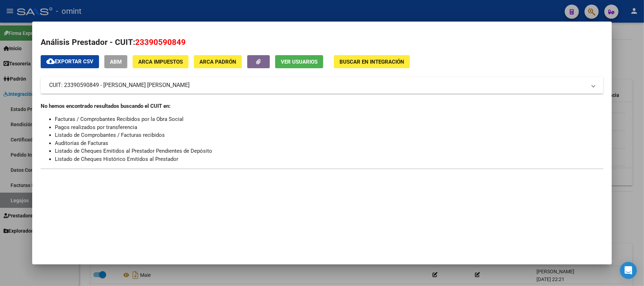
click at [180, 6] on div at bounding box center [322, 143] width 644 height 286
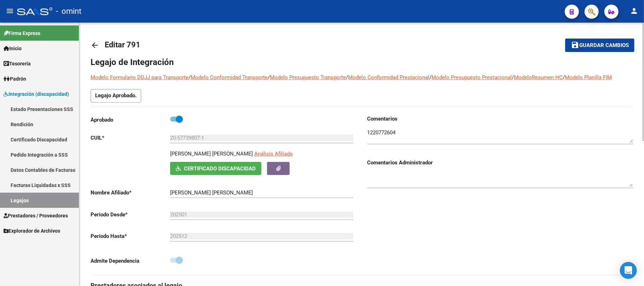
click at [93, 42] on mat-icon "arrow_back" at bounding box center [95, 45] width 8 height 8
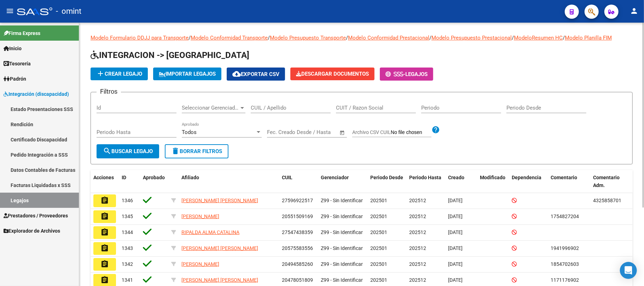
click at [271, 112] on div "CUIL / Apellido" at bounding box center [291, 105] width 80 height 15
paste input "27594678902"
type input "27594678902"
click at [126, 153] on span "search Buscar Legajo" at bounding box center [128, 151] width 50 height 6
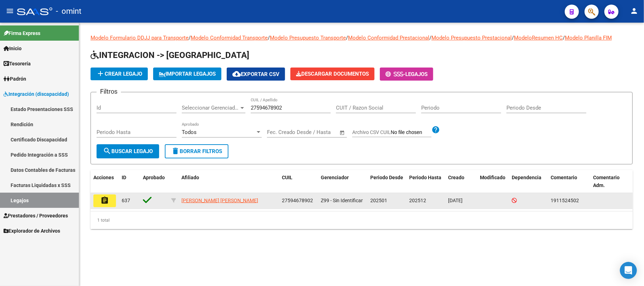
click at [105, 200] on mat-icon "assignment" at bounding box center [104, 200] width 8 height 8
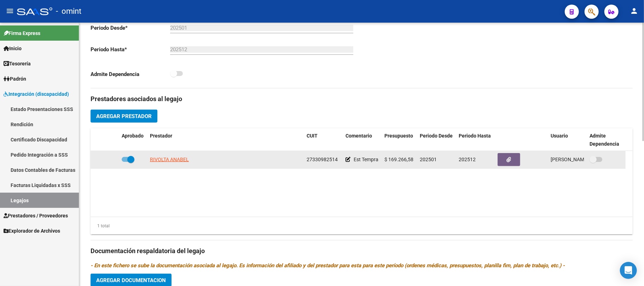
scroll to position [189, 0]
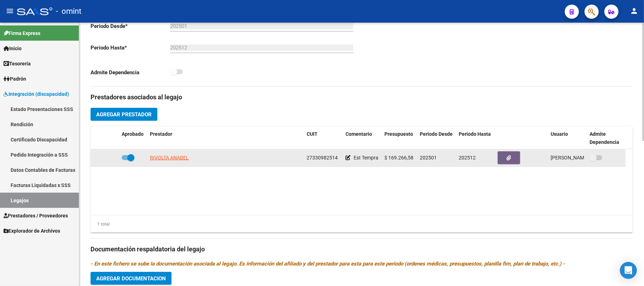
click at [167, 154] on datatable-body-cell "RIVOLTA ANABEL" at bounding box center [225, 157] width 157 height 17
click at [164, 156] on span "RIVOLTA ANABEL" at bounding box center [169, 158] width 39 height 6
type textarea "27330982514"
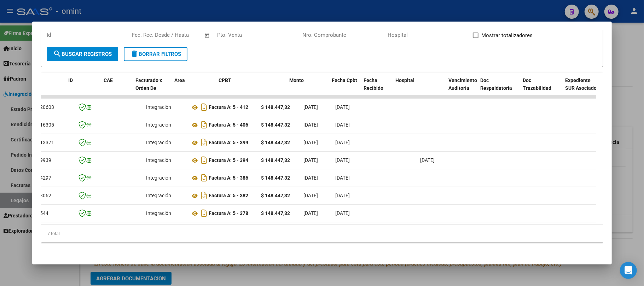
scroll to position [0, 0]
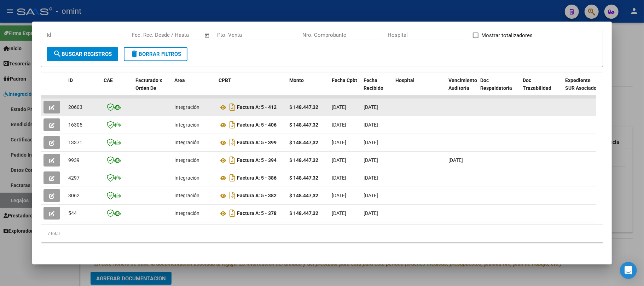
click at [78, 104] on span "20603" at bounding box center [75, 107] width 14 height 6
copy span "20603"
drag, startPoint x: 60, startPoint y: 102, endPoint x: 56, endPoint y: 104, distance: 4.8
click at [59, 102] on div at bounding box center [53, 107] width 19 height 13
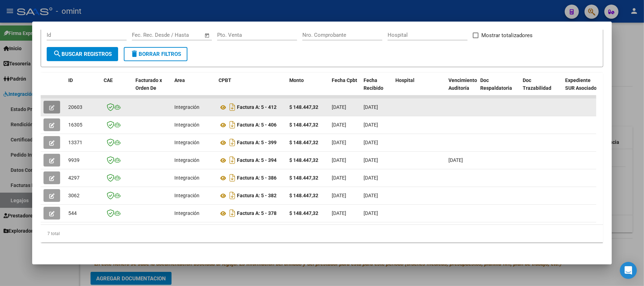
click at [54, 103] on button "button" at bounding box center [52, 107] width 17 height 13
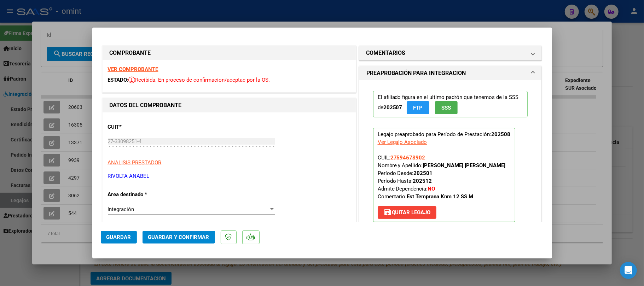
click at [137, 70] on strong "VER COMPROBANTE" at bounding box center [133, 69] width 51 height 6
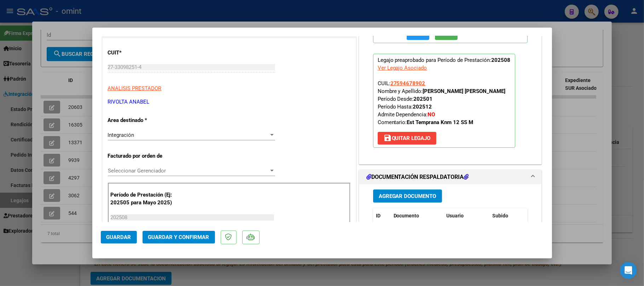
scroll to position [142, 0]
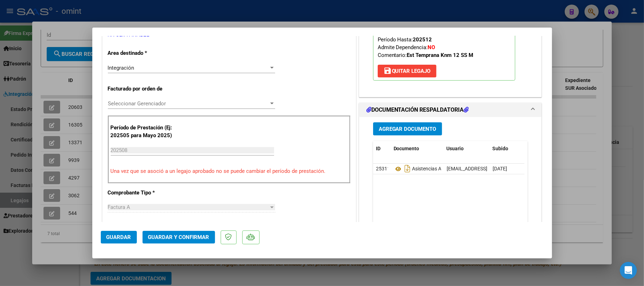
click at [178, 236] on span "Guardar y Confirmar" at bounding box center [178, 237] width 61 height 6
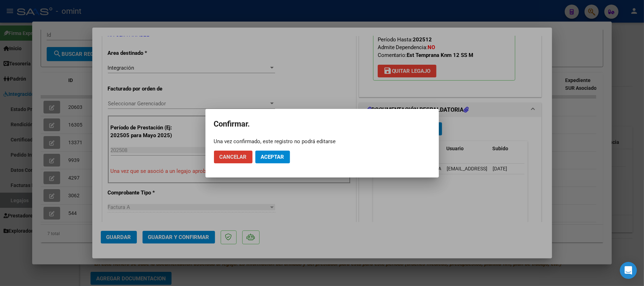
click at [265, 153] on button "Aceptar" at bounding box center [272, 157] width 35 height 13
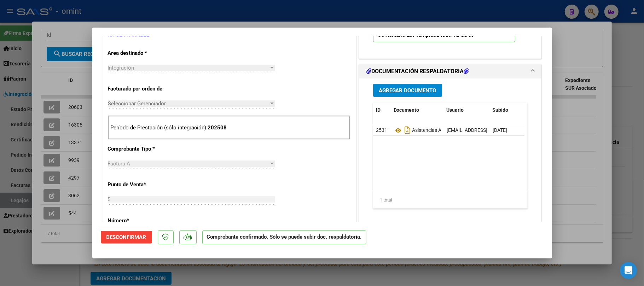
drag, startPoint x: 56, startPoint y: 170, endPoint x: 62, endPoint y: 161, distance: 11.2
click at [56, 169] on div at bounding box center [322, 143] width 644 height 286
type input "$ 0,00"
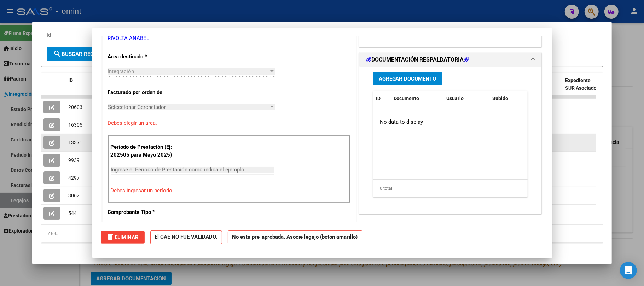
scroll to position [0, 0]
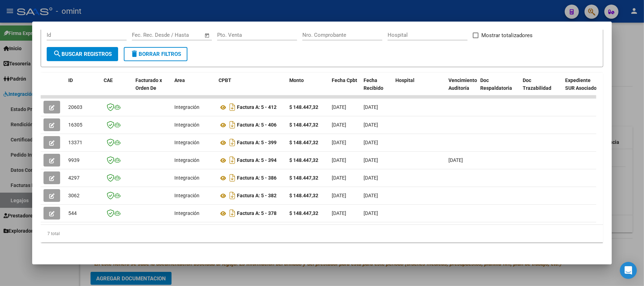
click at [117, 11] on div at bounding box center [322, 143] width 644 height 286
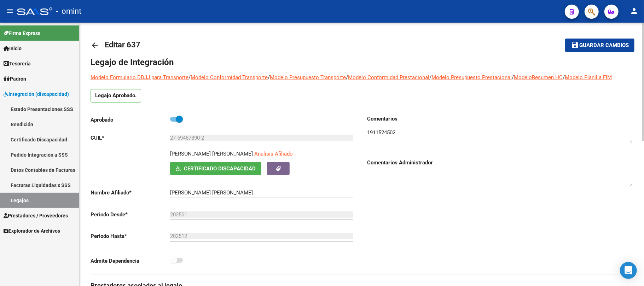
click at [91, 43] on mat-icon "arrow_back" at bounding box center [95, 45] width 8 height 8
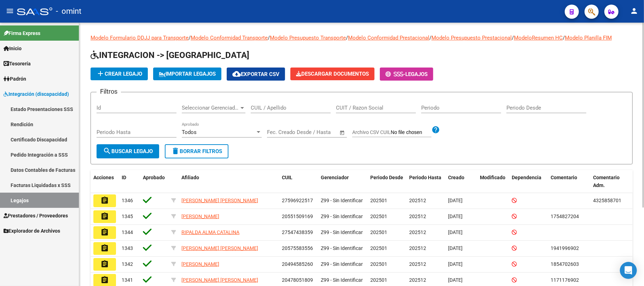
click at [289, 104] on div "CUIL / Apellido" at bounding box center [291, 105] width 80 height 15
paste input "20521017172"
type input "20521017172"
click at [129, 152] on span "search Buscar Legajo" at bounding box center [128, 151] width 50 height 6
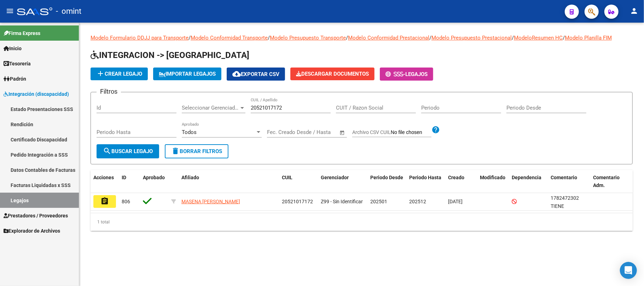
click at [102, 201] on mat-icon "assignment" at bounding box center [104, 201] width 8 height 8
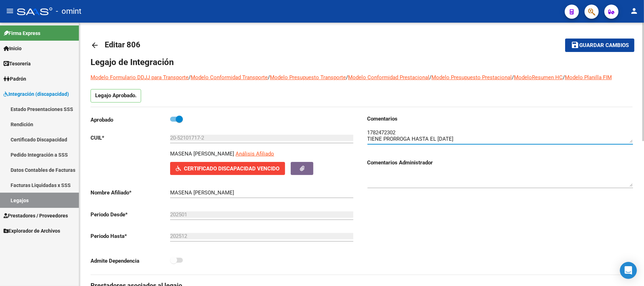
click at [375, 129] on textarea at bounding box center [501, 136] width 266 height 14
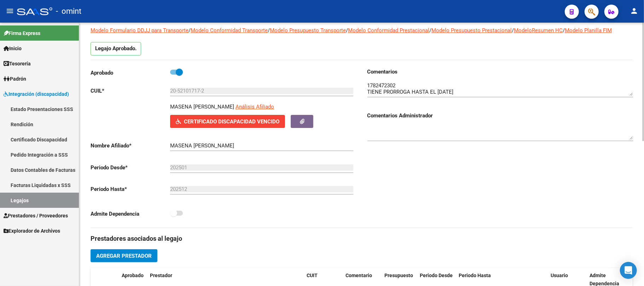
scroll to position [142, 0]
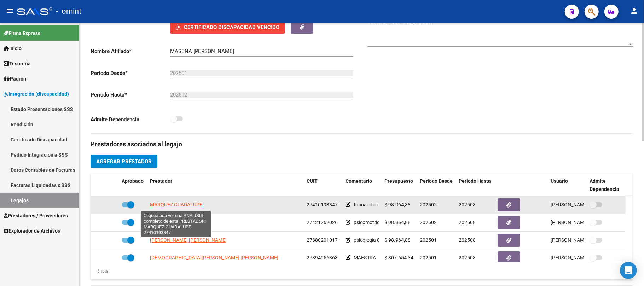
click at [180, 207] on span "MARQUEZ GUADALUPE" at bounding box center [176, 205] width 52 height 6
type textarea "27410193847"
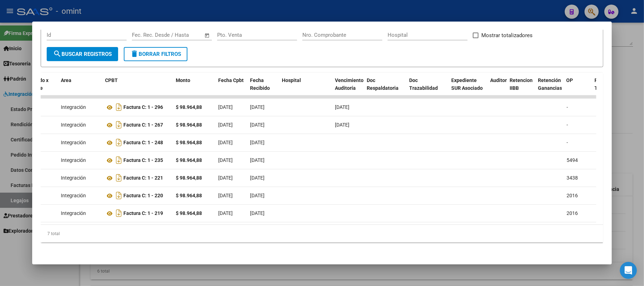
scroll to position [0, 0]
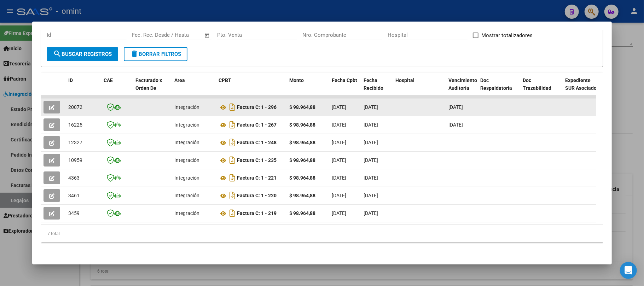
click at [73, 104] on span "20072" at bounding box center [75, 107] width 14 height 6
click at [52, 105] on icon "button" at bounding box center [51, 107] width 5 height 5
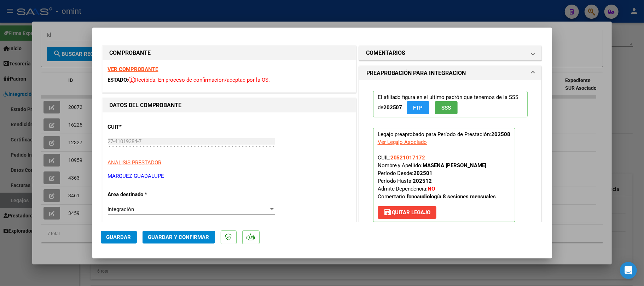
click at [137, 72] on strong "VER COMPROBANTE" at bounding box center [133, 69] width 51 height 6
click at [185, 240] on span "Guardar y Confirmar" at bounding box center [178, 237] width 61 height 6
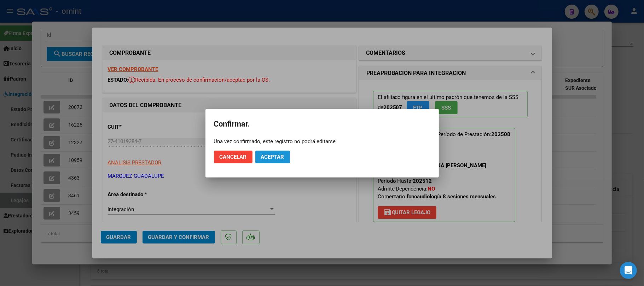
click at [275, 154] on span "Aceptar" at bounding box center [272, 157] width 23 height 6
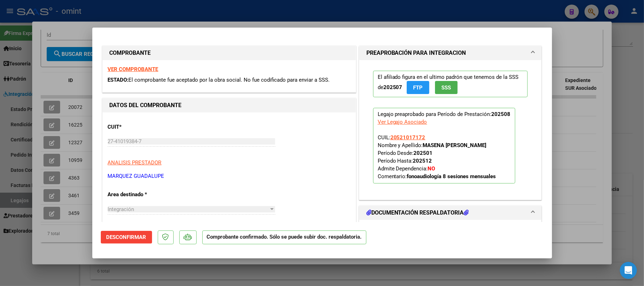
click at [64, 89] on div at bounding box center [322, 143] width 644 height 286
type input "$ 0,00"
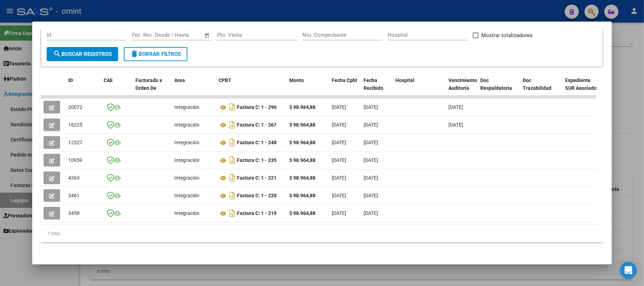
click at [132, 10] on div at bounding box center [322, 143] width 644 height 286
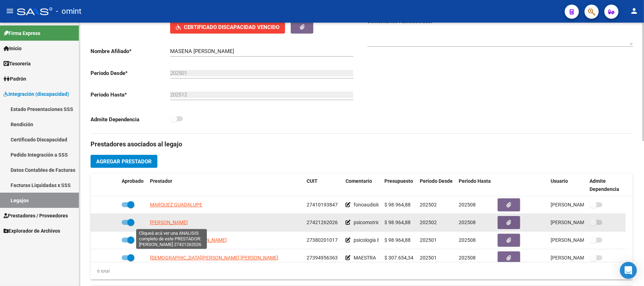
click at [168, 225] on span "MICHLIG BARBARA" at bounding box center [169, 223] width 38 height 6
type textarea "27421262026"
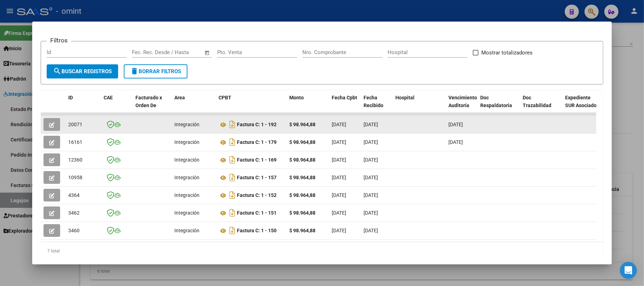
click at [75, 124] on span "20071" at bounding box center [75, 125] width 14 height 6
click at [54, 124] on button "button" at bounding box center [52, 124] width 17 height 13
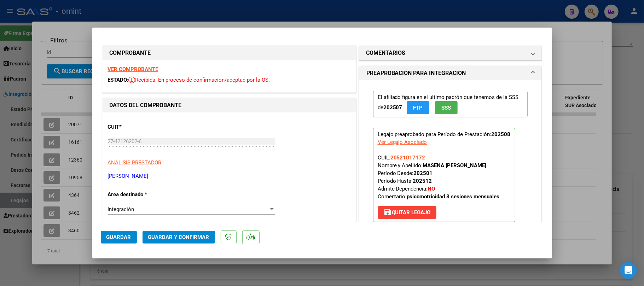
click at [132, 70] on strong "VER COMPROBANTE" at bounding box center [133, 69] width 51 height 6
click at [187, 233] on button "Guardar y Confirmar" at bounding box center [179, 237] width 73 height 13
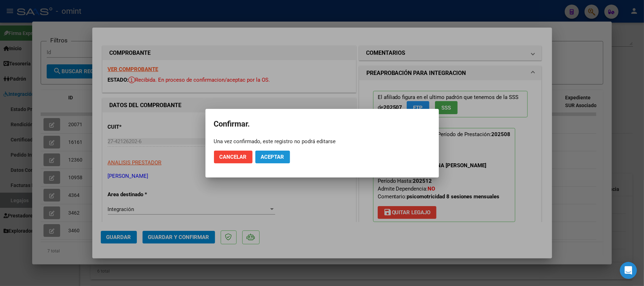
click at [272, 152] on button "Aceptar" at bounding box center [272, 157] width 35 height 13
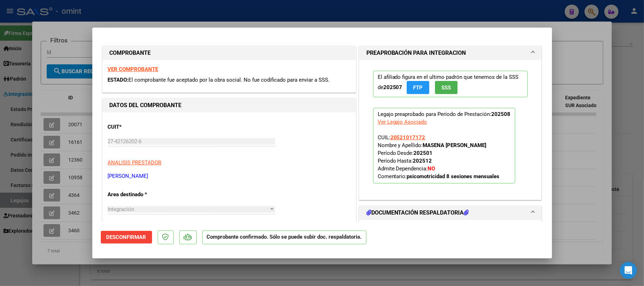
click at [75, 190] on div at bounding box center [322, 143] width 644 height 286
type input "$ 0,00"
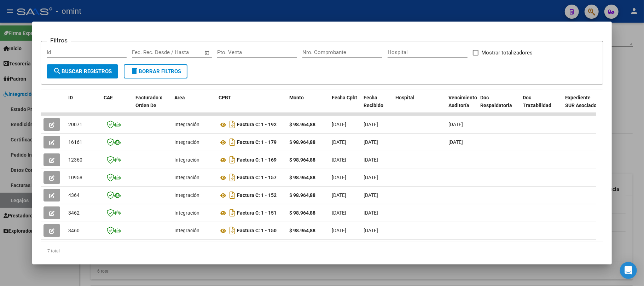
click at [112, 16] on div at bounding box center [322, 143] width 644 height 286
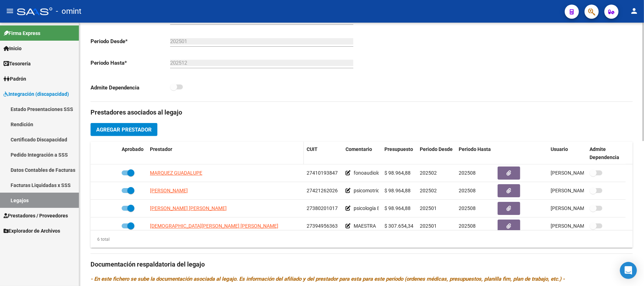
scroll to position [189, 0]
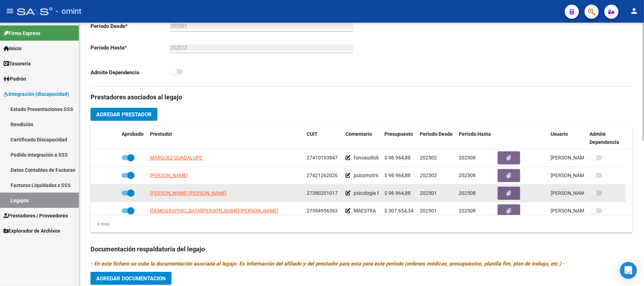
click at [180, 198] on datatable-body-cell "REMIREZ MARIA VICTORIA" at bounding box center [225, 193] width 157 height 17
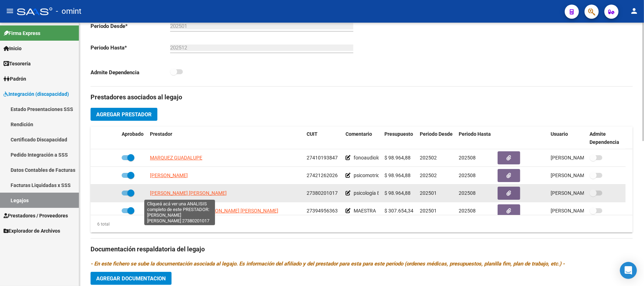
click at [180, 196] on span "REMIREZ MARIA VICTORIA" at bounding box center [188, 193] width 77 height 6
type textarea "27380201017"
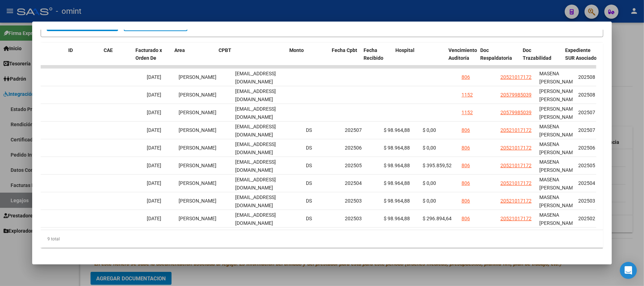
scroll to position [0, 0]
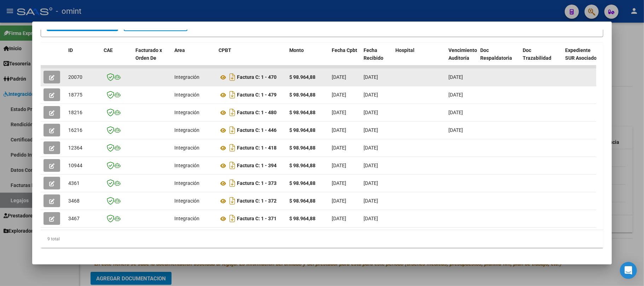
click at [70, 76] on span "20070" at bounding box center [75, 77] width 14 height 6
click at [53, 76] on icon "button" at bounding box center [51, 77] width 5 height 5
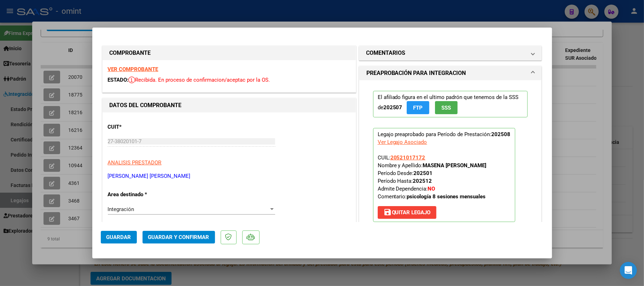
click at [125, 64] on div "VER COMPROBANTE ESTADO: Recibida. En proceso de confirmacion/aceptac por la OS." at bounding box center [229, 76] width 253 height 32
click at [123, 68] on strong "VER COMPROBANTE" at bounding box center [133, 69] width 51 height 6
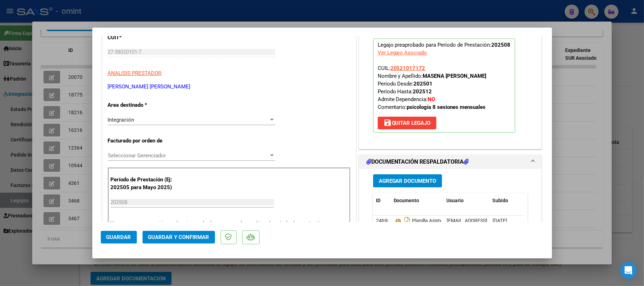
scroll to position [189, 0]
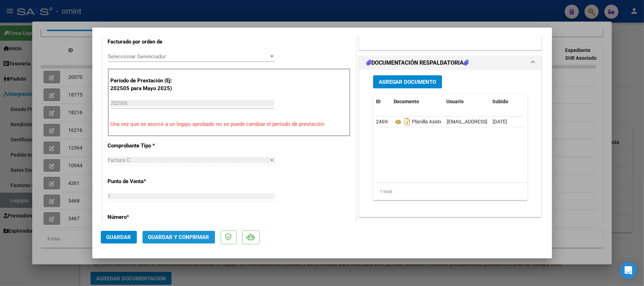
click at [184, 234] on button "Guardar y Confirmar" at bounding box center [179, 237] width 73 height 13
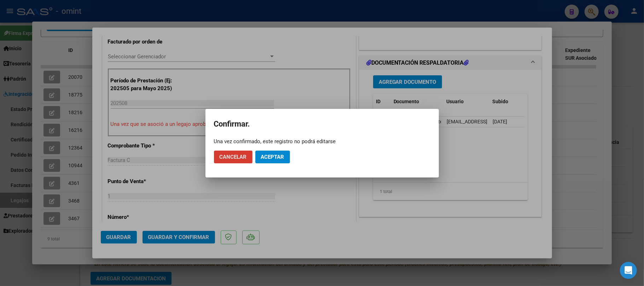
click at [280, 155] on span "Aceptar" at bounding box center [272, 157] width 23 height 6
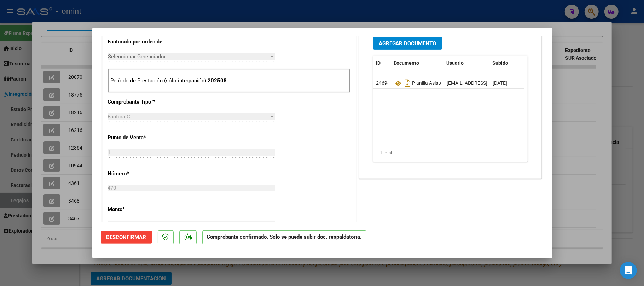
click at [61, 137] on div at bounding box center [322, 143] width 644 height 286
type input "$ 0,00"
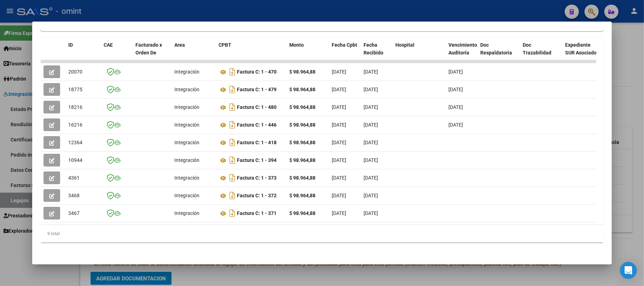
scroll to position [154, 0]
click at [8, 87] on div at bounding box center [322, 143] width 644 height 286
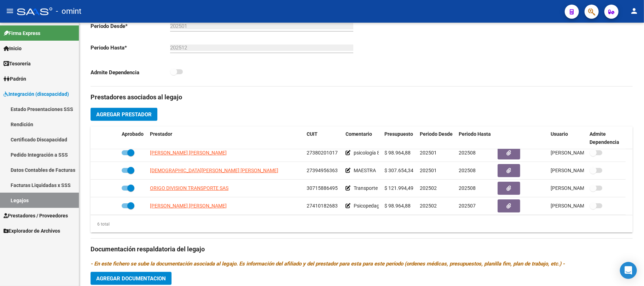
scroll to position [42, 0]
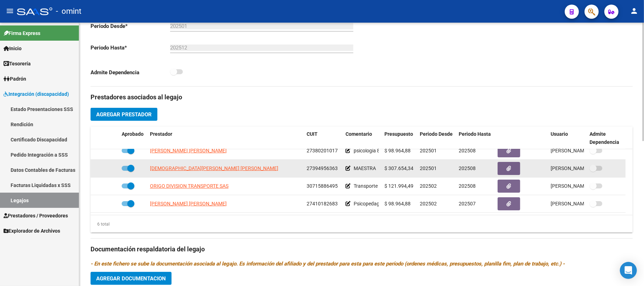
click at [163, 170] on span "BRITO MARIA BELEN" at bounding box center [214, 169] width 128 height 6
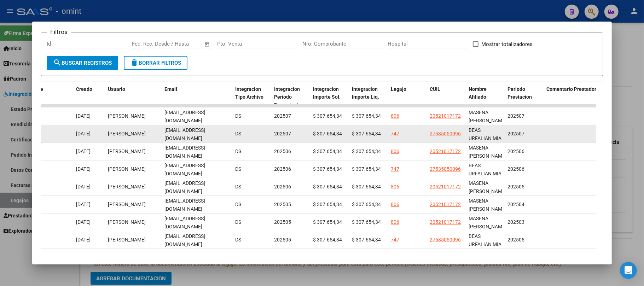
scroll to position [89, 0]
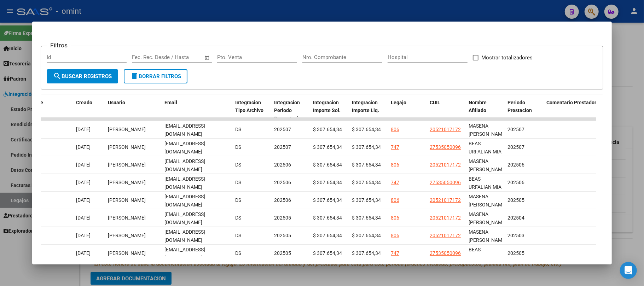
click at [183, 14] on div at bounding box center [322, 143] width 644 height 286
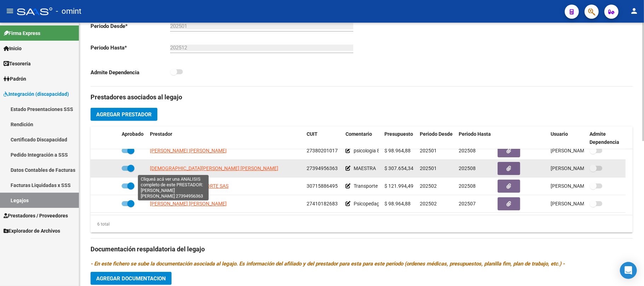
click at [174, 170] on span "BRITO MARIA BELEN" at bounding box center [214, 169] width 128 height 6
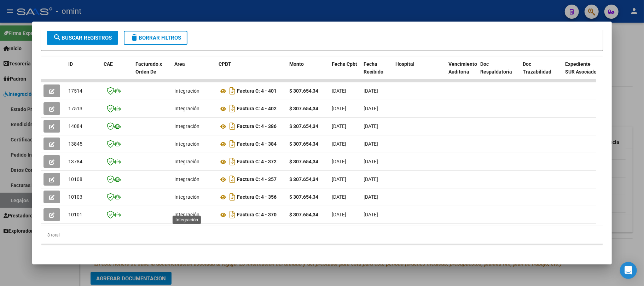
scroll to position [136, 0]
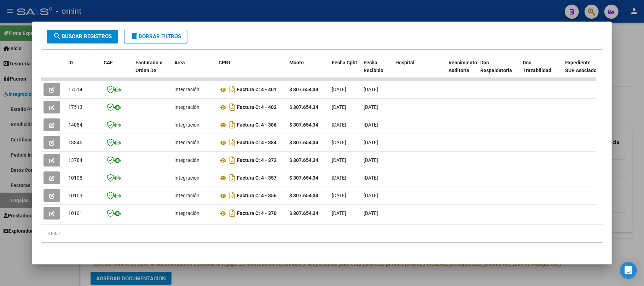
drag, startPoint x: 191, startPoint y: 217, endPoint x: 472, endPoint y: 217, distance: 280.5
click at [472, 217] on datatable-body "17514 Integración Factura C: 4 - 401 $ 307.654,34 01/08/2025 10/08/2025 - 10/08…" at bounding box center [319, 151] width 556 height 147
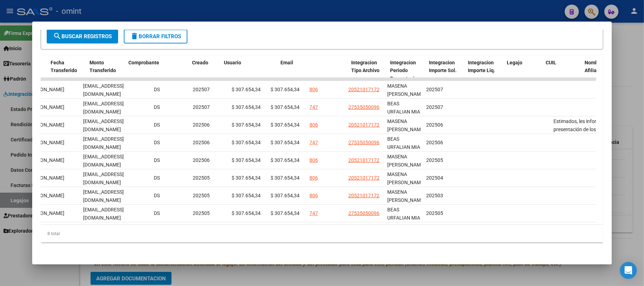
scroll to position [0, 0]
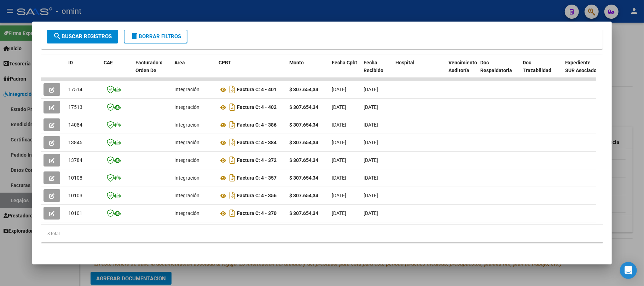
click at [129, 11] on div at bounding box center [322, 143] width 644 height 286
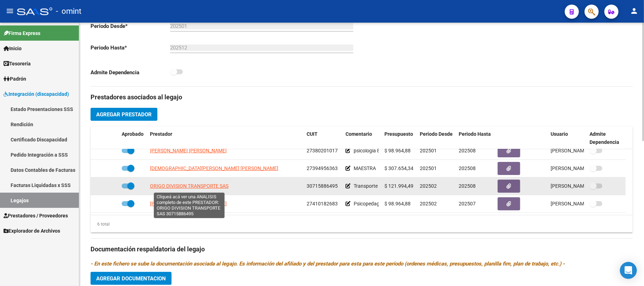
click at [214, 186] on span "ORIGO DIVISION TRANSPORTE SAS" at bounding box center [189, 186] width 79 height 6
type textarea "30715886495"
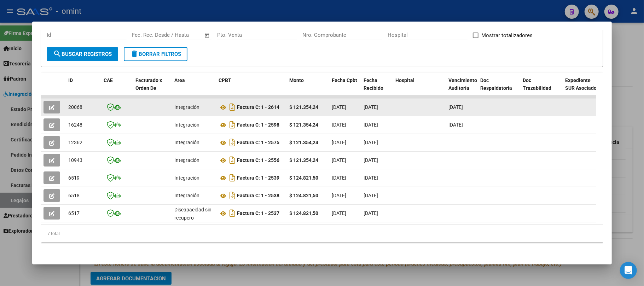
click at [71, 104] on span "20068" at bounding box center [75, 107] width 14 height 6
click at [54, 102] on button "button" at bounding box center [52, 107] width 17 height 13
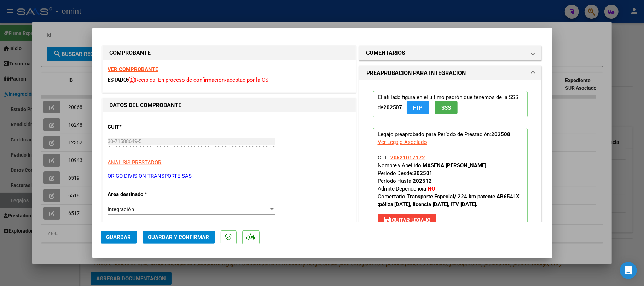
click at [136, 69] on strong "VER COMPROBANTE" at bounding box center [133, 69] width 51 height 6
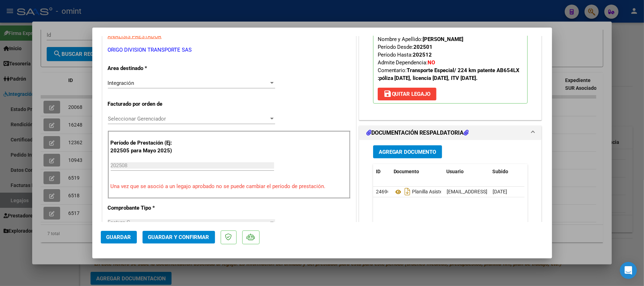
scroll to position [189, 0]
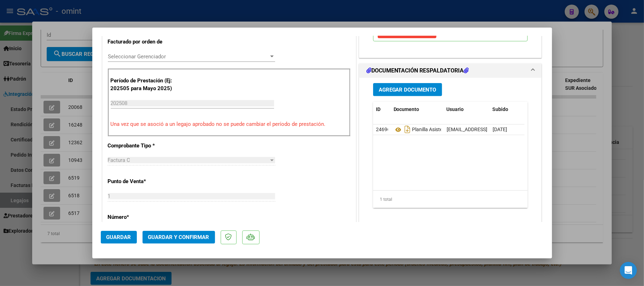
click at [173, 243] on button "Guardar y Confirmar" at bounding box center [179, 237] width 73 height 13
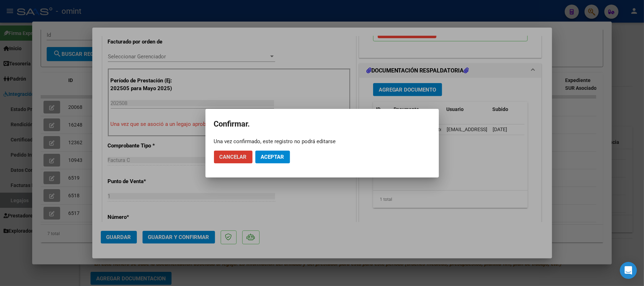
click at [270, 157] on span "Aceptar" at bounding box center [272, 157] width 23 height 6
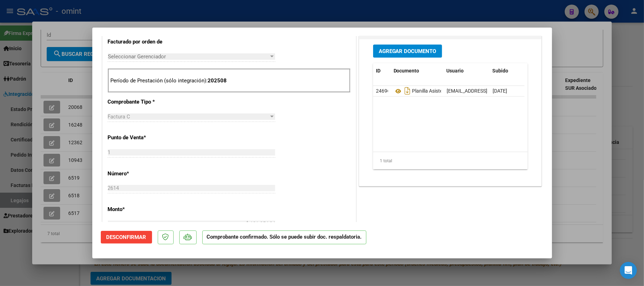
click at [61, 108] on div at bounding box center [322, 143] width 644 height 286
type input "$ 0,00"
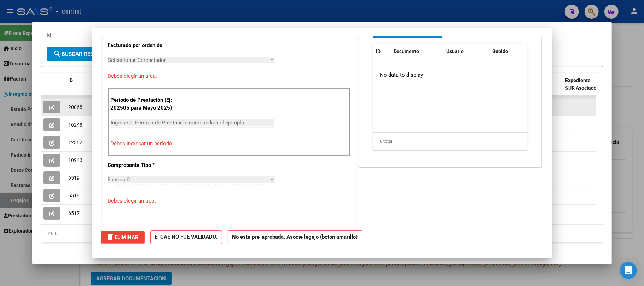
scroll to position [0, 0]
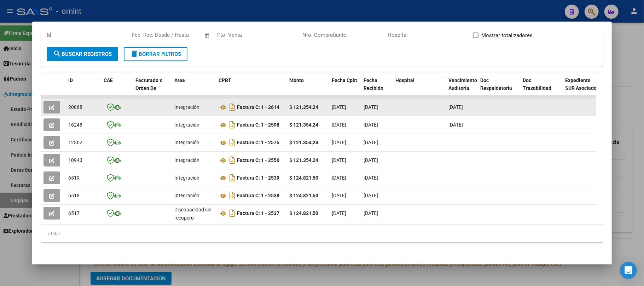
click at [55, 102] on button "button" at bounding box center [52, 107] width 17 height 13
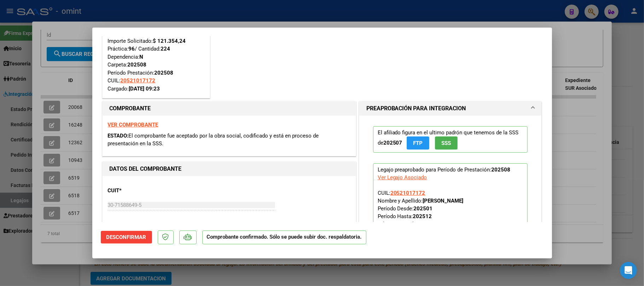
scroll to position [94, 0]
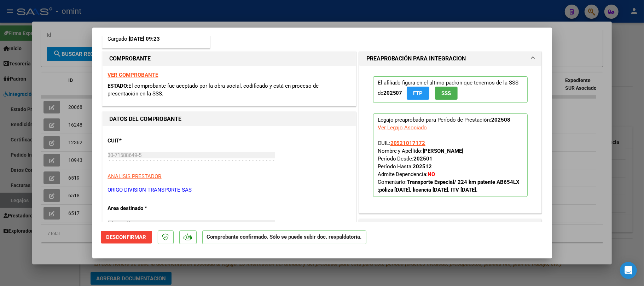
click at [83, 31] on div at bounding box center [322, 143] width 644 height 286
type input "$ 0,00"
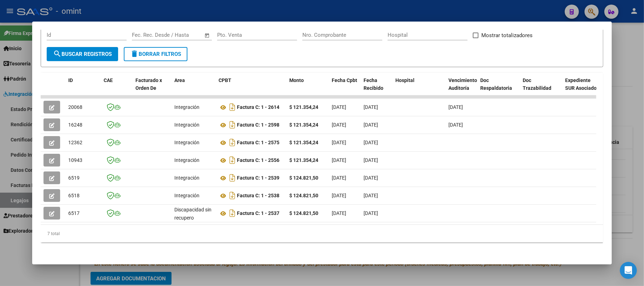
click at [92, 4] on div at bounding box center [322, 143] width 644 height 286
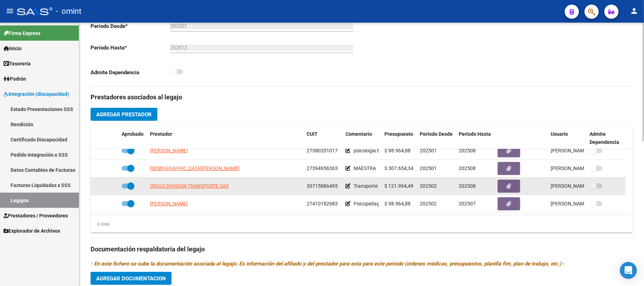
click at [125, 187] on span at bounding box center [128, 186] width 13 height 5
click at [125, 189] on input "checkbox" at bounding box center [125, 189] width 0 height 0
checkbox input "false"
click at [109, 186] on icon at bounding box center [108, 186] width 5 height 5
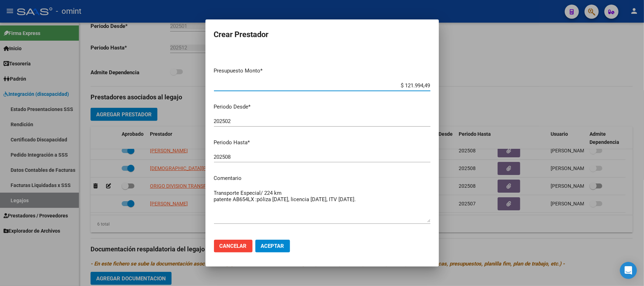
scroll to position [56, 0]
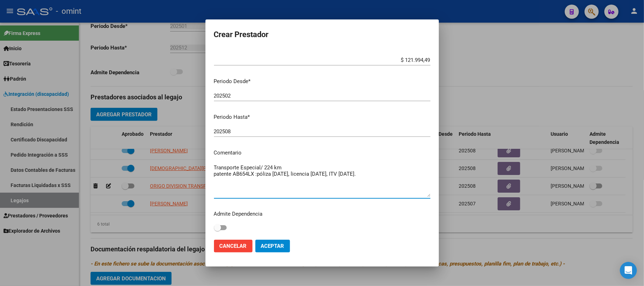
drag, startPoint x: 399, startPoint y: 175, endPoint x: 214, endPoint y: 176, distance: 185.0
click at [214, 176] on textarea "Transporte Especial/ 224 km patente AB654LX :póliza 14/06/2024, licencia 12/07/…" at bounding box center [322, 180] width 217 height 33
type textarea "Transporte Especial/ 224 km"
click at [282, 244] on span "Aceptar" at bounding box center [272, 246] width 23 height 6
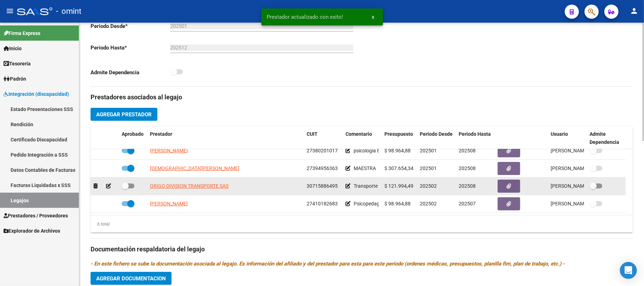
click at [129, 187] on span at bounding box center [128, 186] width 13 height 5
click at [125, 189] on input "checkbox" at bounding box center [125, 189] width 0 height 0
checkbox input "true"
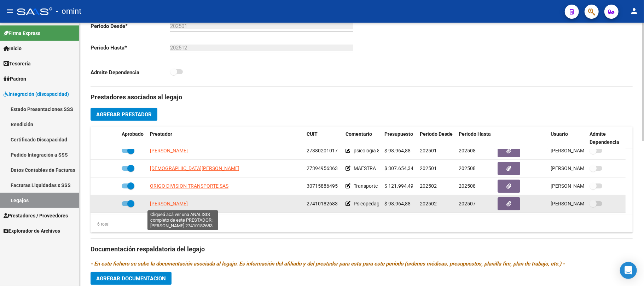
click at [170, 205] on span "QUEVEDO MARIA FLORENCIA" at bounding box center [188, 204] width 77 height 6
type textarea "27410182683"
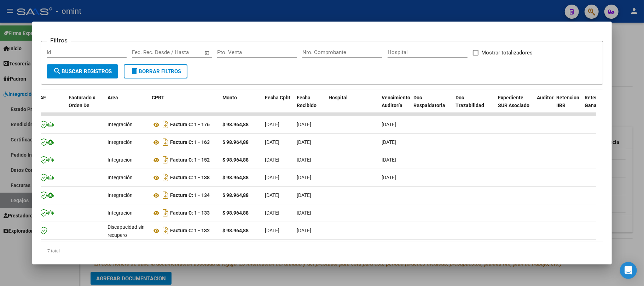
scroll to position [0, 0]
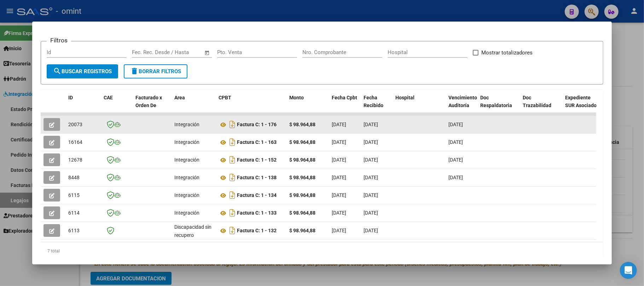
click at [51, 118] on button "button" at bounding box center [52, 124] width 17 height 13
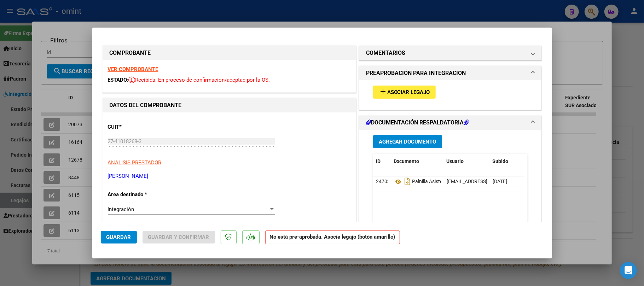
click at [138, 66] on strong "VER COMPROBANTE" at bounding box center [133, 69] width 51 height 6
click at [403, 91] on span "Asociar Legajo" at bounding box center [408, 92] width 43 height 6
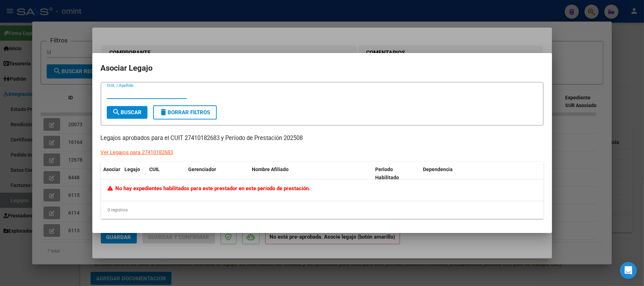
click at [187, 45] on div at bounding box center [322, 143] width 644 height 286
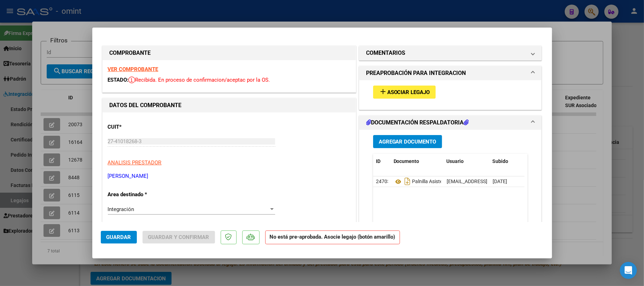
click at [186, 19] on div at bounding box center [322, 143] width 644 height 286
type input "$ 0,00"
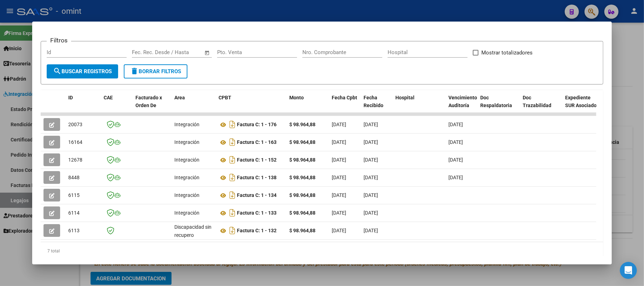
click at [203, 15] on div at bounding box center [322, 143] width 644 height 286
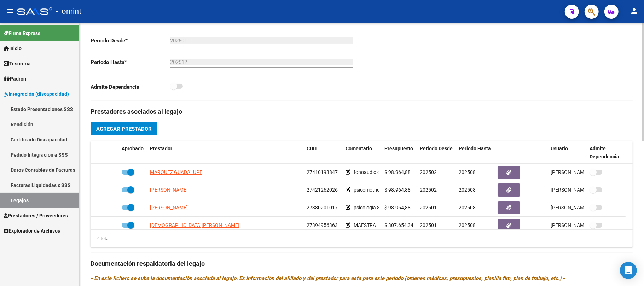
scroll to position [94, 0]
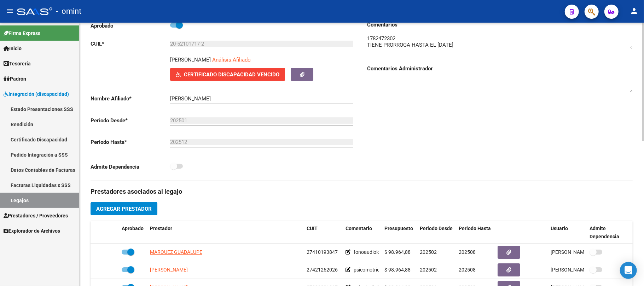
click at [375, 39] on textarea at bounding box center [501, 42] width 266 height 14
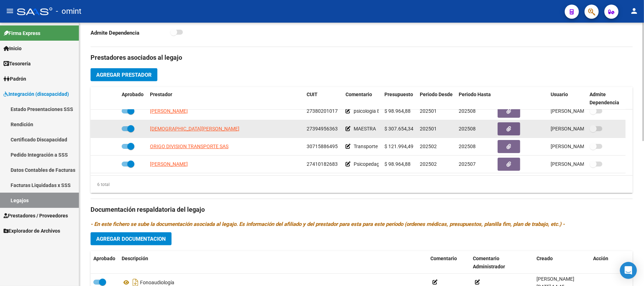
scroll to position [275, 0]
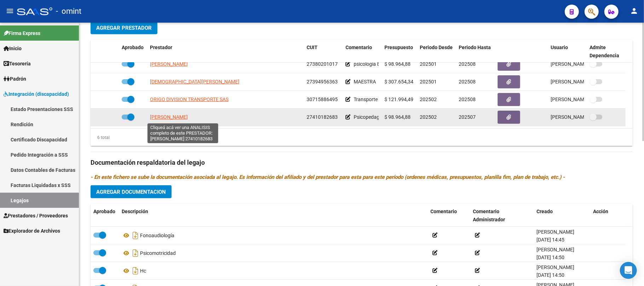
click at [176, 119] on span "QUEVEDO MARIA FLORENCIA" at bounding box center [188, 117] width 77 height 6
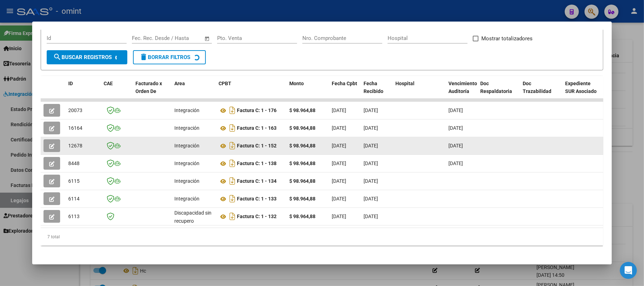
scroll to position [118, 0]
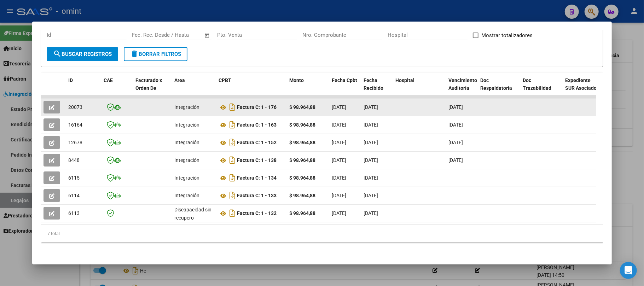
click at [57, 101] on button "button" at bounding box center [52, 107] width 17 height 13
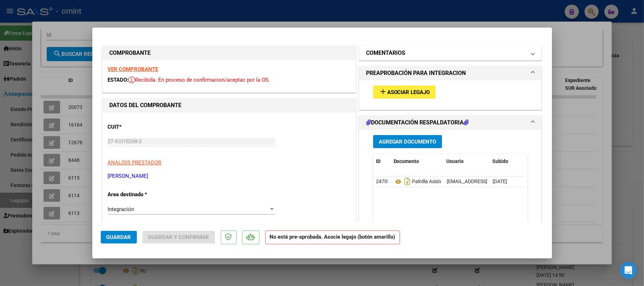
click at [414, 59] on mat-expansion-panel-header "COMENTARIOS" at bounding box center [450, 53] width 183 height 14
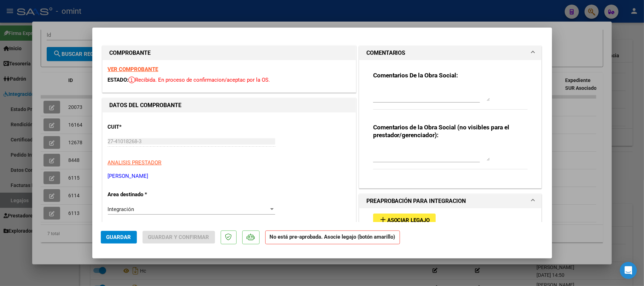
click at [388, 92] on textarea at bounding box center [431, 94] width 117 height 14
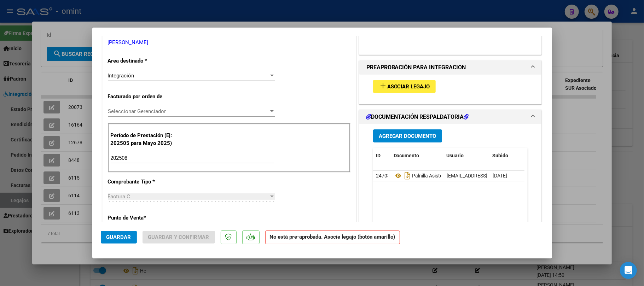
scroll to position [142, 0]
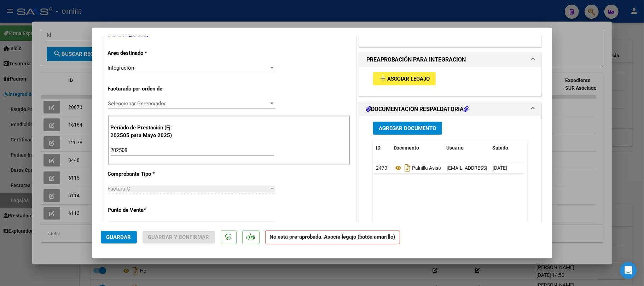
type textarea "Estimada, para poder procesar la factura debera presentar por los cancales corr…"
drag, startPoint x: 115, startPoint y: 238, endPoint x: 256, endPoint y: 226, distance: 141.4
click at [117, 238] on span "Guardar" at bounding box center [118, 237] width 25 height 6
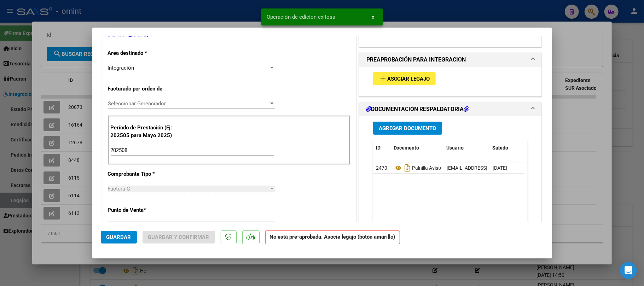
click at [207, 20] on div at bounding box center [322, 143] width 644 height 286
type input "$ 0,00"
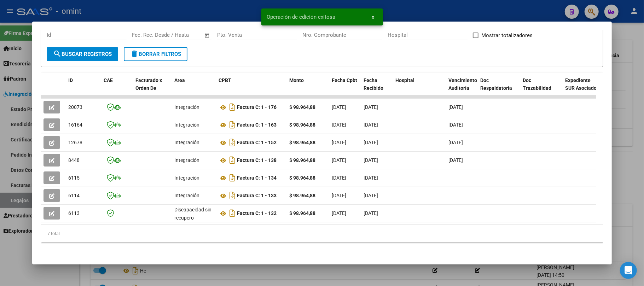
click at [206, 8] on div at bounding box center [322, 143] width 644 height 286
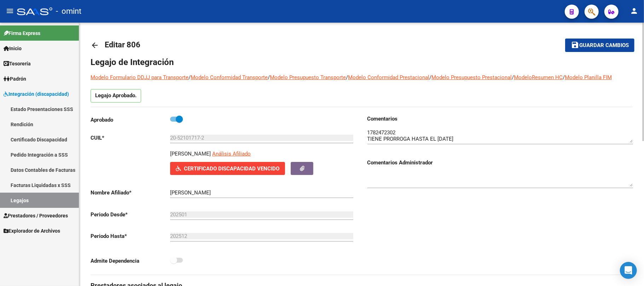
click at [91, 41] on mat-icon "arrow_back" at bounding box center [95, 45] width 8 height 8
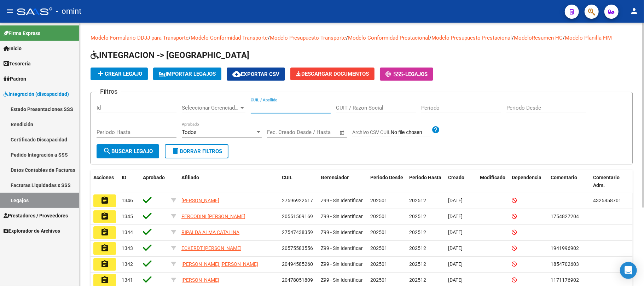
click at [256, 108] on input "CUIL / Apellido" at bounding box center [291, 108] width 80 height 6
paste input "27540290844"
type input "27540290844"
click at [125, 158] on button "search Buscar Legajo" at bounding box center [128, 151] width 63 height 14
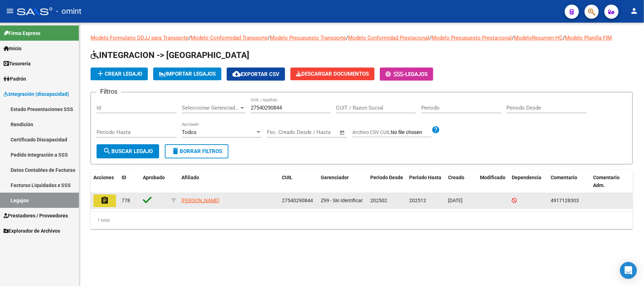
click at [103, 202] on mat-icon "assignment" at bounding box center [104, 200] width 8 height 8
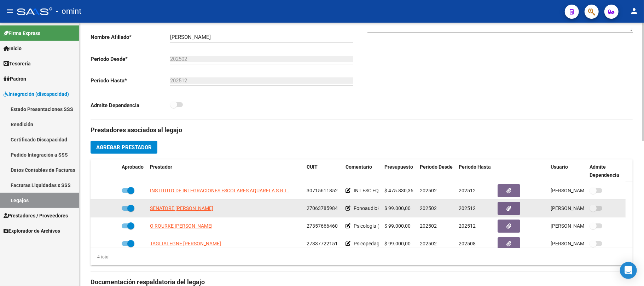
scroll to position [228, 0]
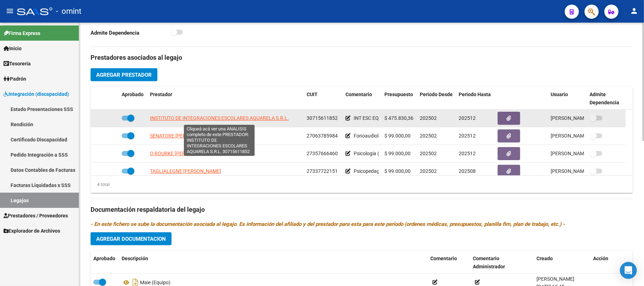
click at [224, 121] on span "INSTITUTO DE INTEGRACIONES ESCOLARES AQUARELA S.R.L." at bounding box center [219, 118] width 139 height 6
type textarea "30715611852"
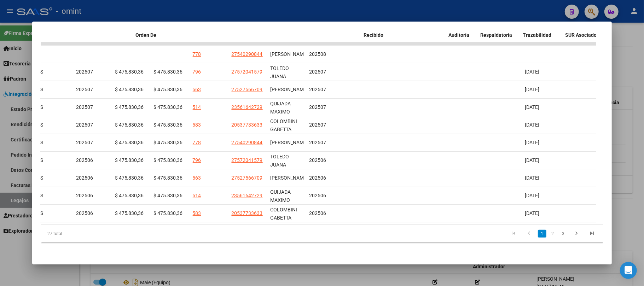
scroll to position [0, 0]
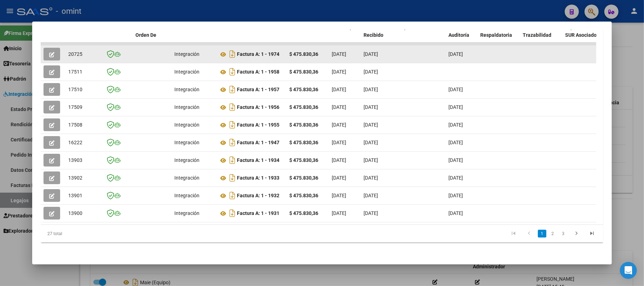
click at [69, 51] on span "20725" at bounding box center [75, 54] width 14 height 6
click at [54, 52] on icon "button" at bounding box center [51, 54] width 5 height 5
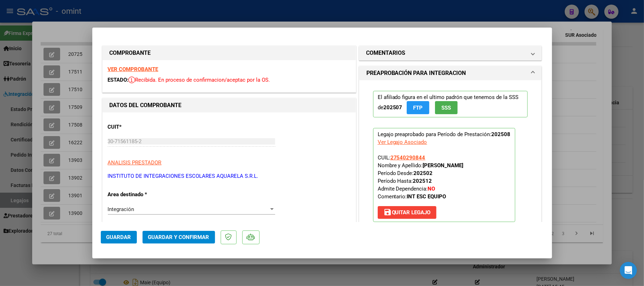
click at [139, 71] on strong "VER COMPROBANTE" at bounding box center [133, 69] width 51 height 6
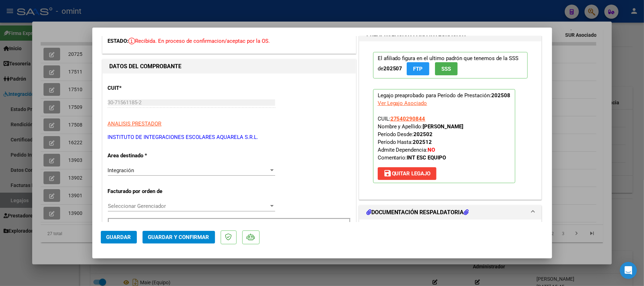
scroll to position [94, 0]
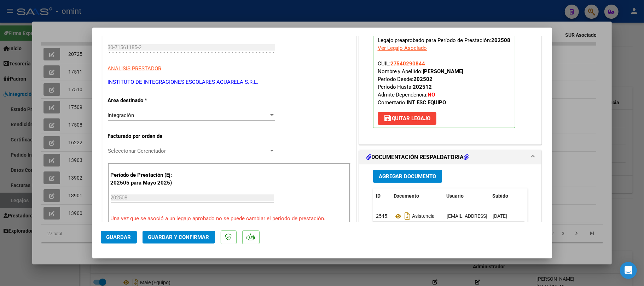
click at [180, 235] on span "Guardar y Confirmar" at bounding box center [178, 237] width 61 height 6
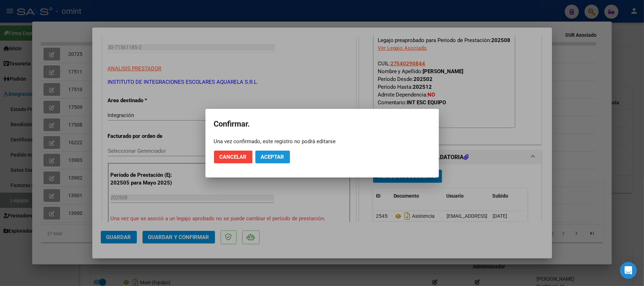
click at [263, 154] on span "Aceptar" at bounding box center [272, 157] width 23 height 6
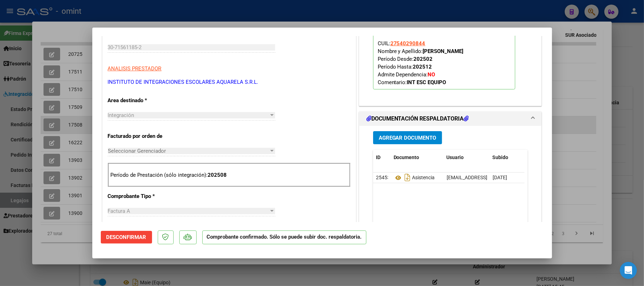
click at [90, 121] on div at bounding box center [322, 143] width 644 height 286
type input "$ 0,00"
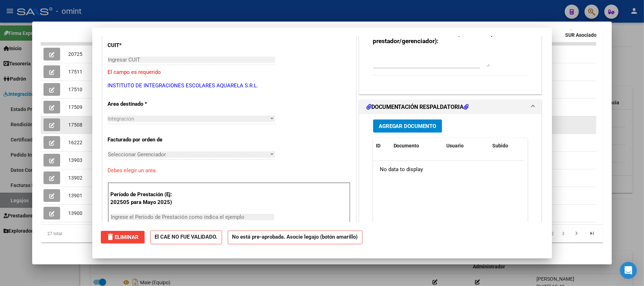
scroll to position [0, 0]
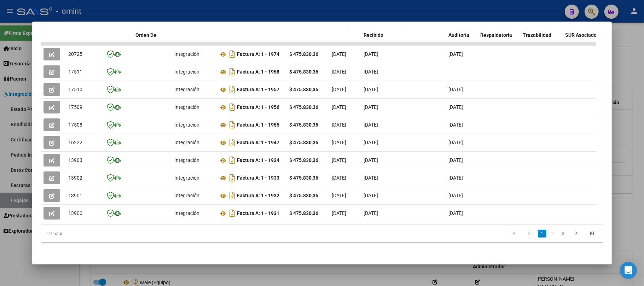
click at [114, 5] on div at bounding box center [322, 143] width 644 height 286
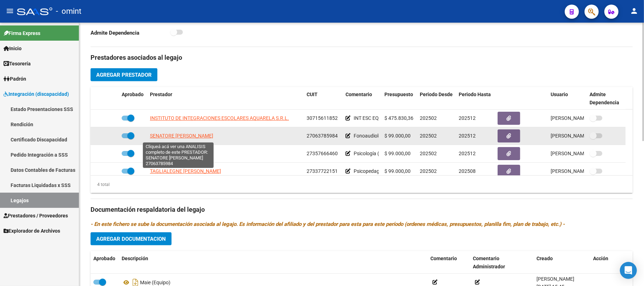
click at [168, 139] on span "SENATORE MARIA ESTER" at bounding box center [169, 136] width 38 height 6
type textarea "27063785984"
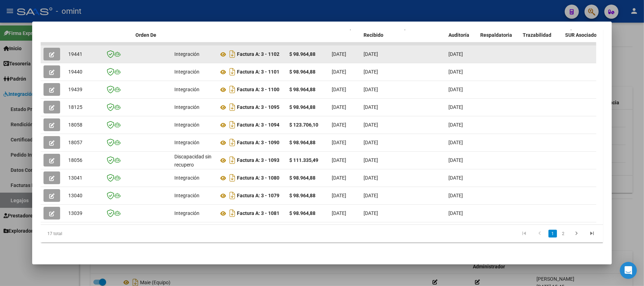
click at [73, 51] on span "19441" at bounding box center [75, 54] width 14 height 6
click at [57, 48] on button "button" at bounding box center [52, 54] width 17 height 13
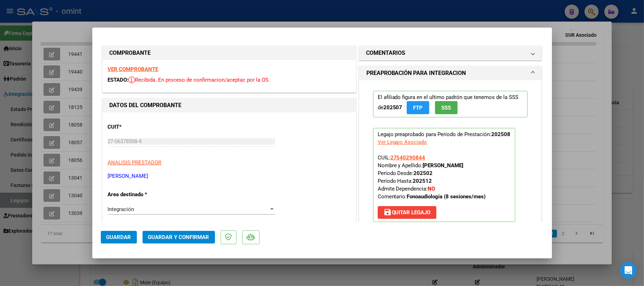
click at [145, 67] on strong "VER COMPROBANTE" at bounding box center [133, 69] width 51 height 6
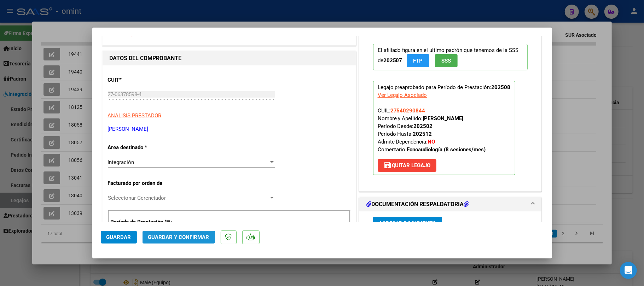
click at [192, 237] on span "Guardar y Confirmar" at bounding box center [178, 237] width 61 height 6
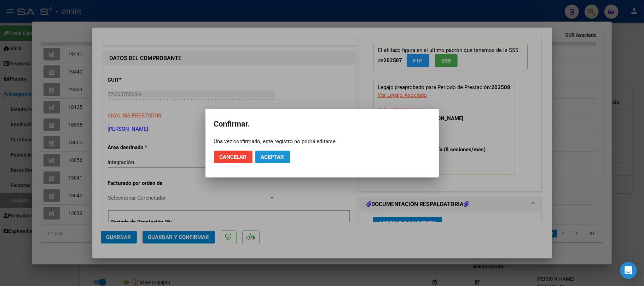
click at [278, 157] on span "Aceptar" at bounding box center [272, 157] width 23 height 6
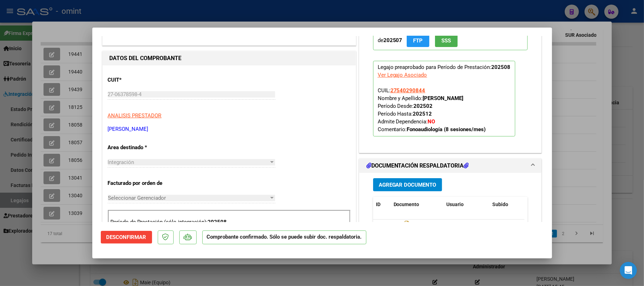
drag, startPoint x: 186, startPoint y: 18, endPoint x: 186, endPoint y: 13, distance: 5.0
click at [186, 17] on div at bounding box center [322, 143] width 644 height 286
type input "$ 0,00"
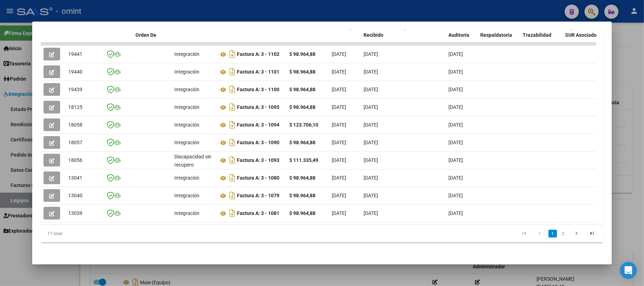
click at [187, 9] on div at bounding box center [322, 143] width 644 height 286
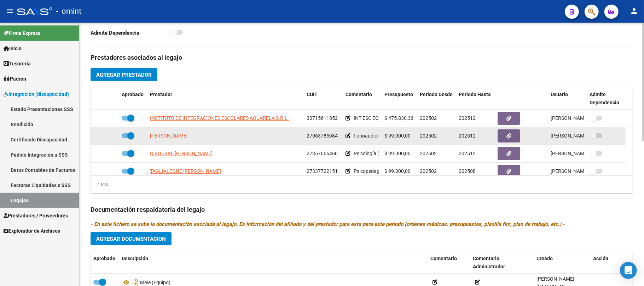
scroll to position [7, 0]
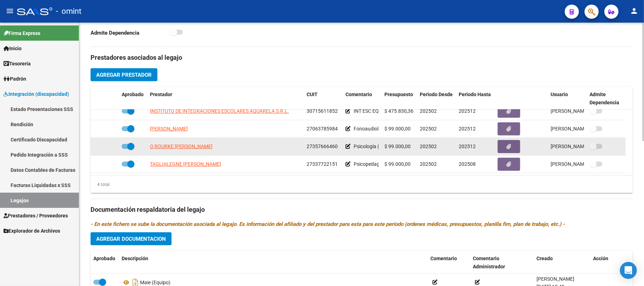
click at [179, 151] on app-link-go-to "O ROURKE MASES STEFANIA" at bounding box center [181, 147] width 63 height 8
click at [189, 149] on span "O ROURKE MASES STEFANIA" at bounding box center [181, 147] width 63 height 6
type textarea "27357666460"
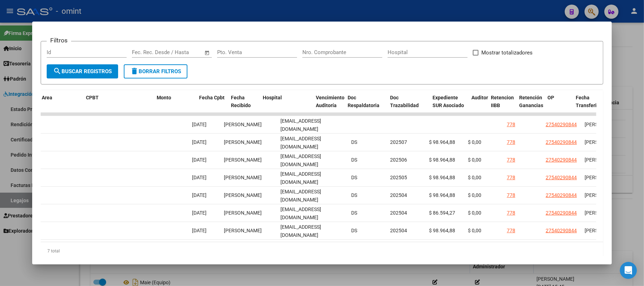
scroll to position [0, 0]
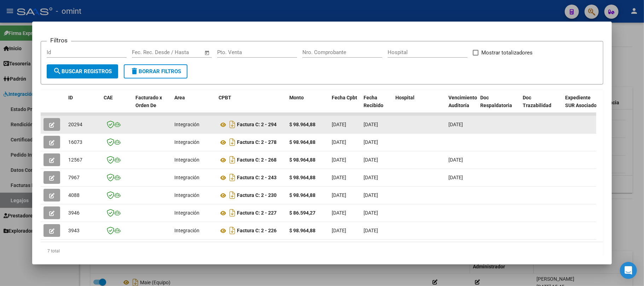
click at [75, 123] on span "20294" at bounding box center [75, 125] width 14 height 6
click at [57, 125] on button "button" at bounding box center [52, 124] width 17 height 13
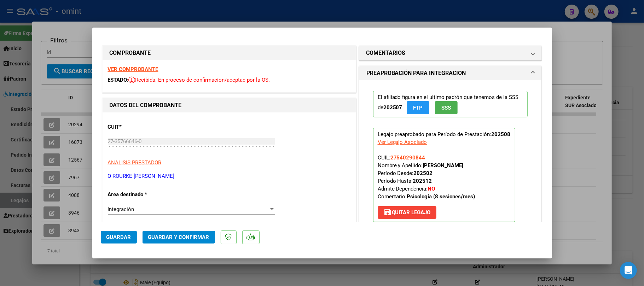
click at [125, 70] on strong "VER COMPROBANTE" at bounding box center [133, 69] width 51 height 6
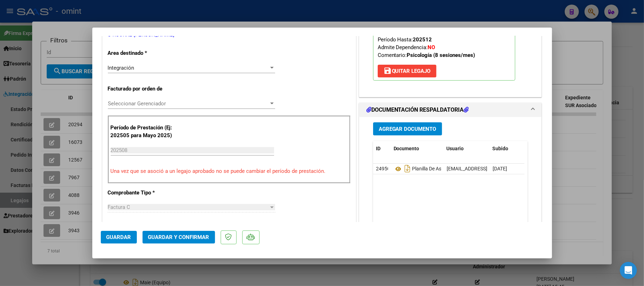
scroll to position [236, 0]
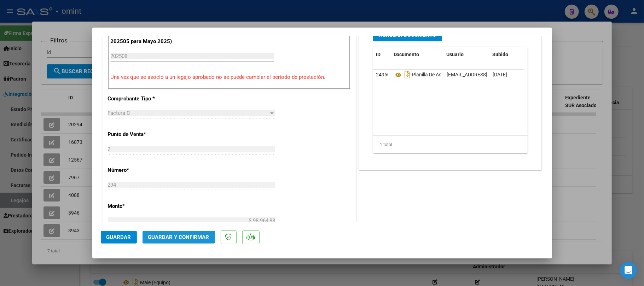
click at [193, 239] on span "Guardar y Confirmar" at bounding box center [178, 237] width 61 height 6
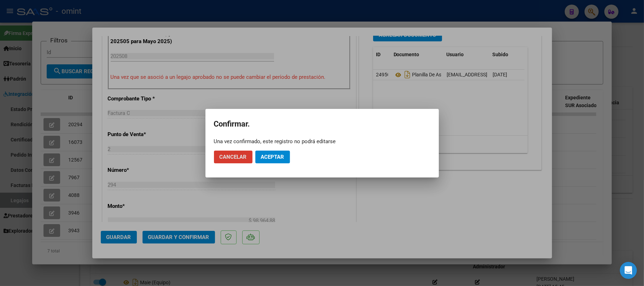
click at [269, 160] on span "Aceptar" at bounding box center [272, 157] width 23 height 6
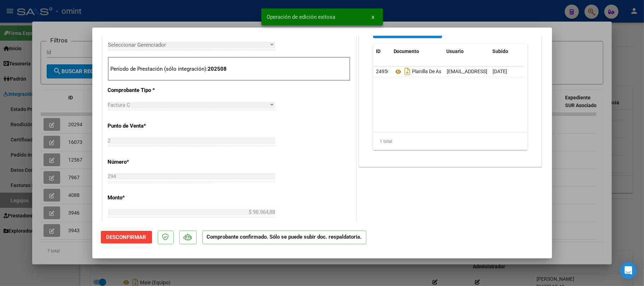
scroll to position [142, 0]
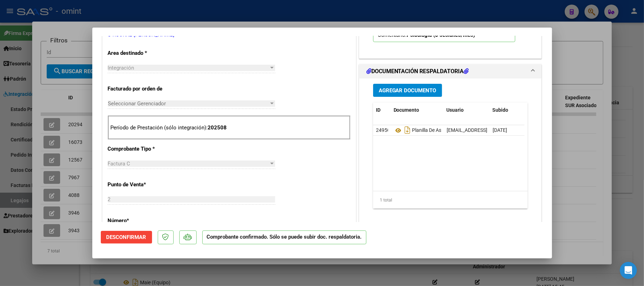
click at [63, 92] on div at bounding box center [322, 143] width 644 height 286
type input "$ 0,00"
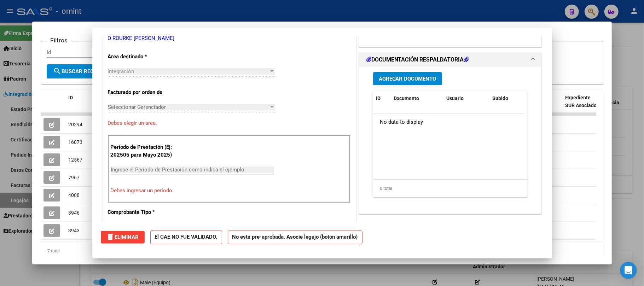
scroll to position [0, 0]
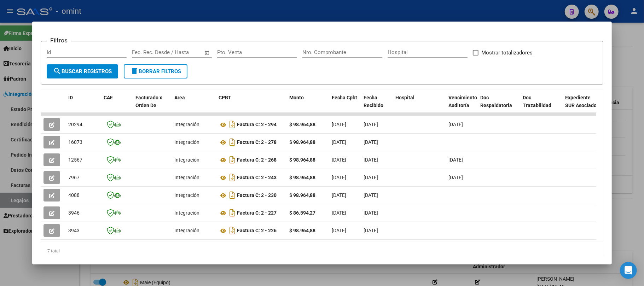
drag, startPoint x: 165, startPoint y: 9, endPoint x: 169, endPoint y: 8, distance: 3.9
click at [166, 9] on div at bounding box center [322, 143] width 644 height 286
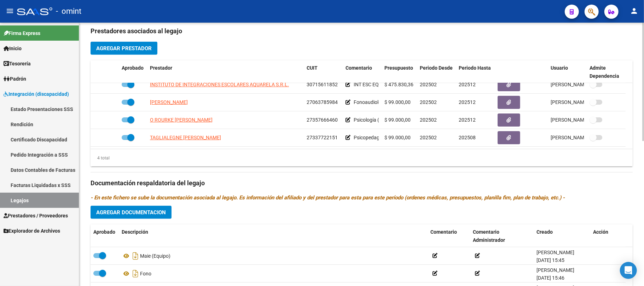
scroll to position [275, 0]
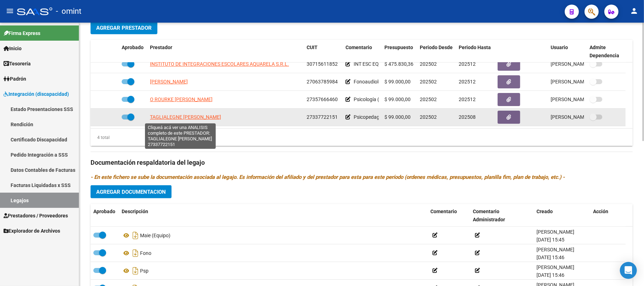
click at [180, 115] on span "TAGLIALEGNE NEBAI RUTH" at bounding box center [185, 117] width 71 height 6
type textarea "27337722151"
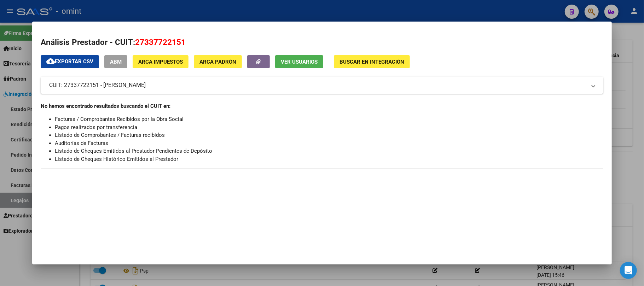
click at [200, 8] on div at bounding box center [322, 143] width 644 height 286
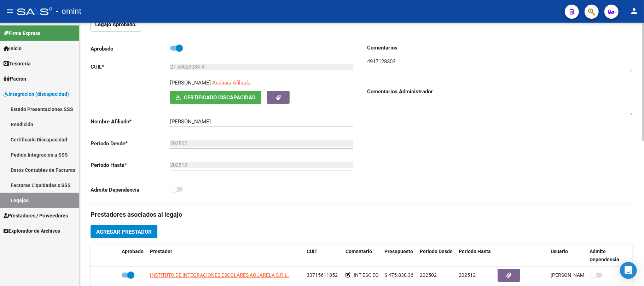
scroll to position [0, 0]
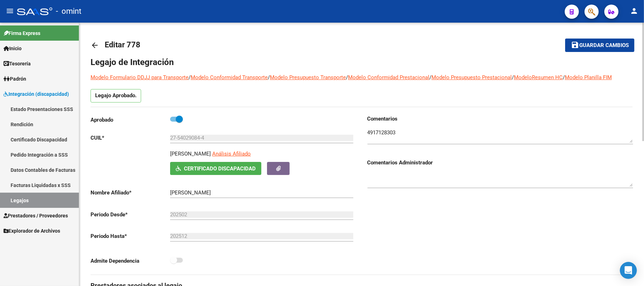
click at [94, 47] on mat-icon "arrow_back" at bounding box center [95, 45] width 8 height 8
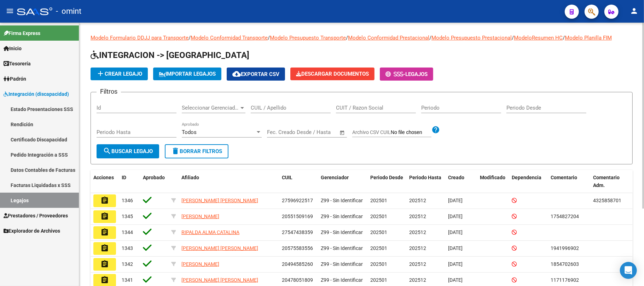
click at [269, 108] on input "CUIL / Apellido" at bounding box center [291, 108] width 80 height 6
paste input "27466572999"
type input "27466572999"
click at [132, 149] on span "search Buscar Legajo" at bounding box center [128, 151] width 50 height 6
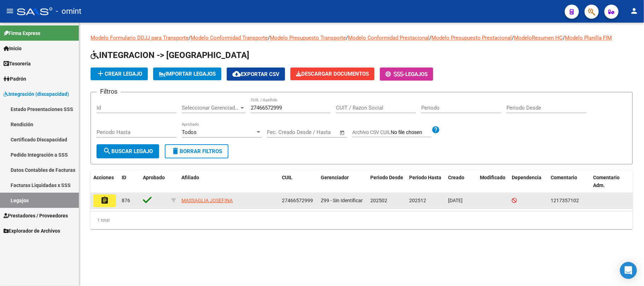
click at [108, 203] on mat-icon "assignment" at bounding box center [104, 200] width 8 height 8
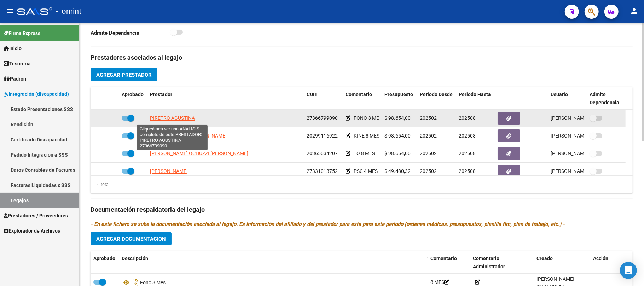
click at [180, 114] on datatable-body-cell "PIRETRO AGUSTINA" at bounding box center [225, 118] width 157 height 17
click at [179, 118] on span "PIRETRO AGUSTINA" at bounding box center [172, 118] width 45 height 6
type textarea "27366799090"
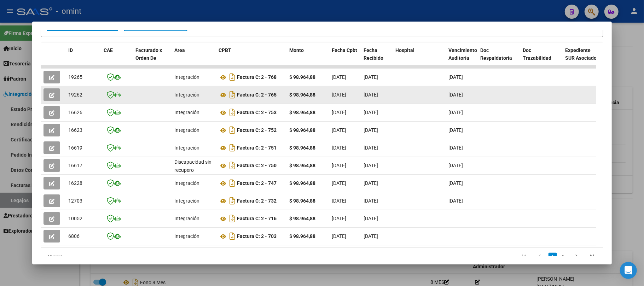
click at [74, 94] on span "19262" at bounding box center [75, 95] width 14 height 6
click at [46, 93] on button "button" at bounding box center [52, 94] width 17 height 13
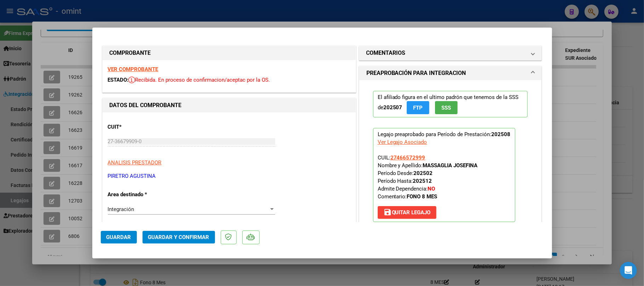
click at [139, 68] on strong "VER COMPROBANTE" at bounding box center [133, 69] width 51 height 6
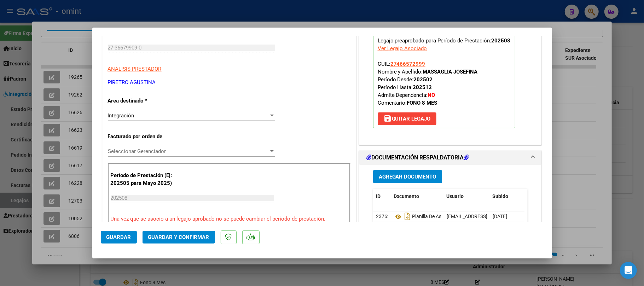
scroll to position [94, 0]
click at [186, 236] on span "Guardar y Confirmar" at bounding box center [178, 237] width 61 height 6
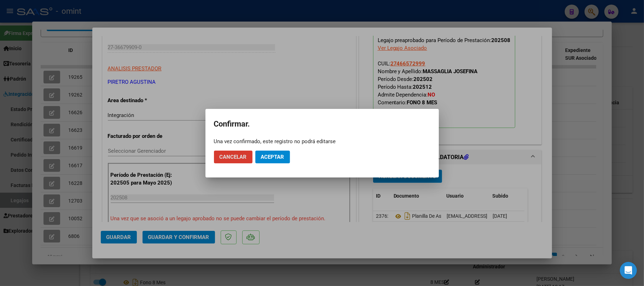
click at [267, 159] on span "Aceptar" at bounding box center [272, 157] width 23 height 6
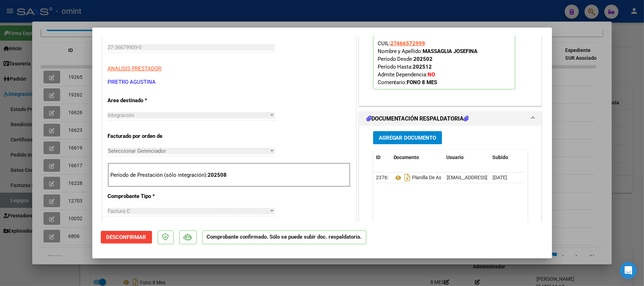
click at [69, 145] on div at bounding box center [322, 143] width 644 height 286
type input "$ 0,00"
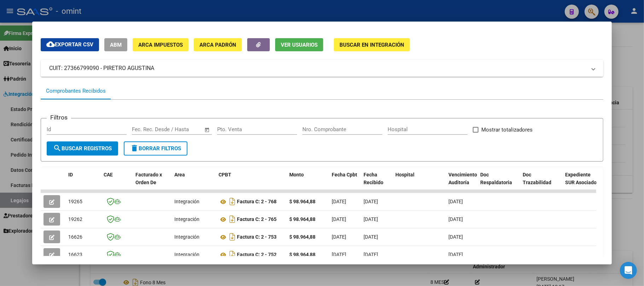
scroll to position [0, 0]
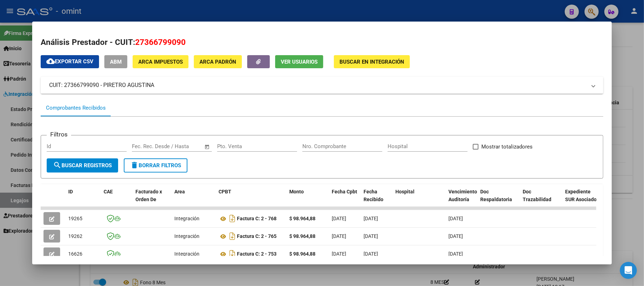
click at [199, 8] on div at bounding box center [322, 143] width 644 height 286
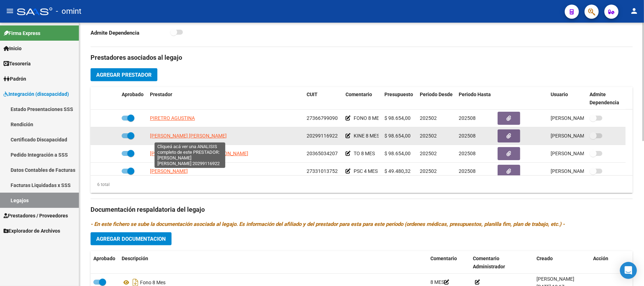
click at [180, 139] on span "GARRO FERNANDEZ PABLO DANIEL" at bounding box center [188, 136] width 77 height 6
type textarea "20299116922"
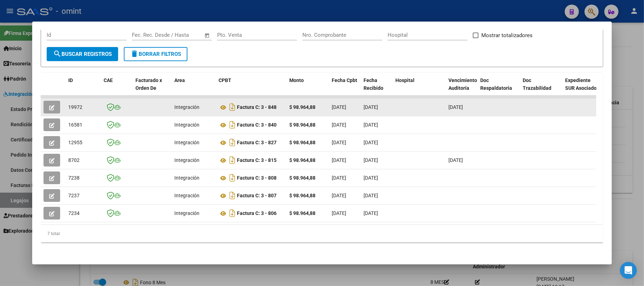
click at [74, 104] on span "19972" at bounding box center [75, 107] width 14 height 6
click at [55, 101] on button "button" at bounding box center [52, 107] width 17 height 13
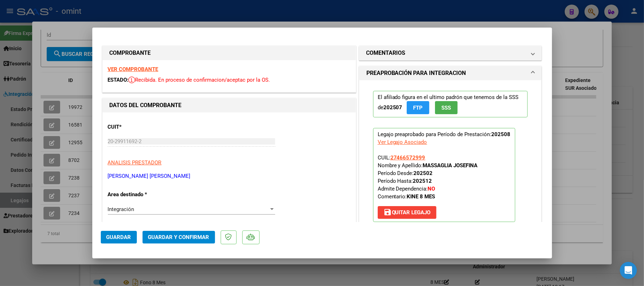
click at [139, 69] on strong "VER COMPROBANTE" at bounding box center [133, 69] width 51 height 6
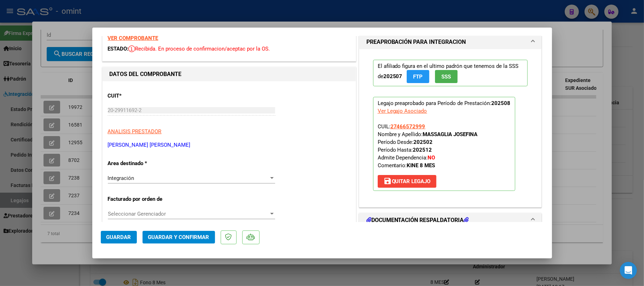
scroll to position [94, 0]
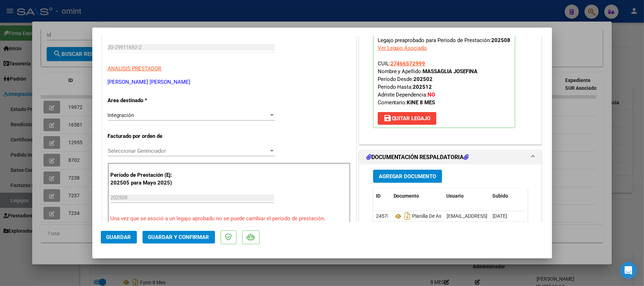
click at [173, 239] on span "Guardar y Confirmar" at bounding box center [178, 237] width 61 height 6
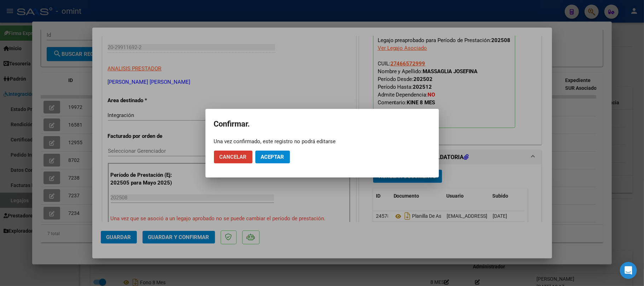
click at [272, 159] on span "Aceptar" at bounding box center [272, 157] width 23 height 6
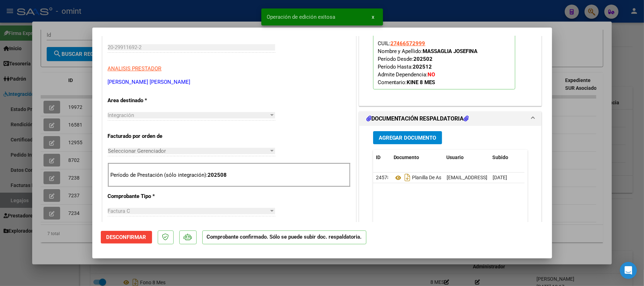
scroll to position [0, 0]
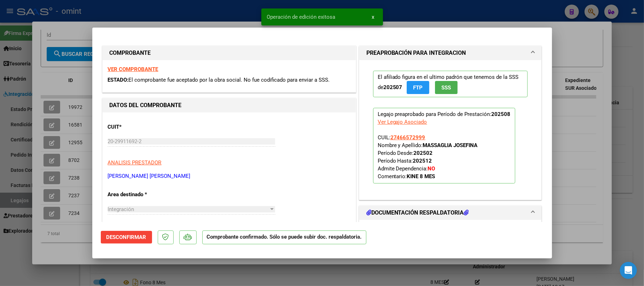
click at [142, 69] on strong "VER COMPROBANTE" at bounding box center [133, 69] width 51 height 6
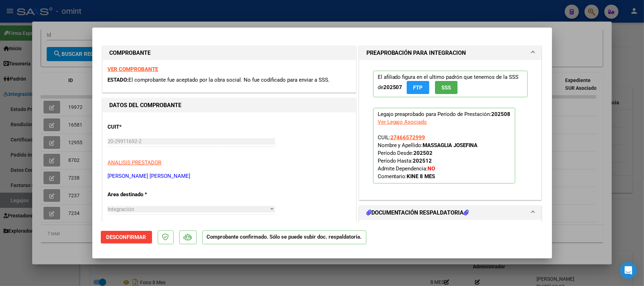
click at [71, 73] on div at bounding box center [322, 143] width 644 height 286
type input "$ 0,00"
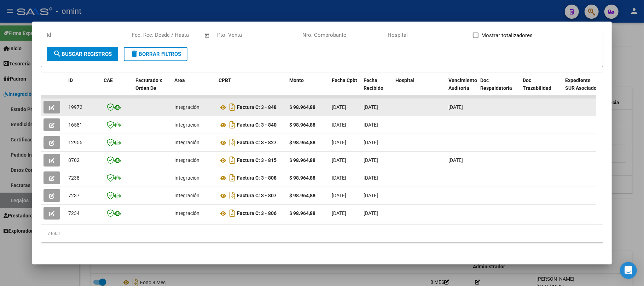
click at [76, 105] on datatable-body-cell "19972" at bounding box center [82, 107] width 35 height 17
click at [75, 104] on span "19972" at bounding box center [75, 107] width 14 height 6
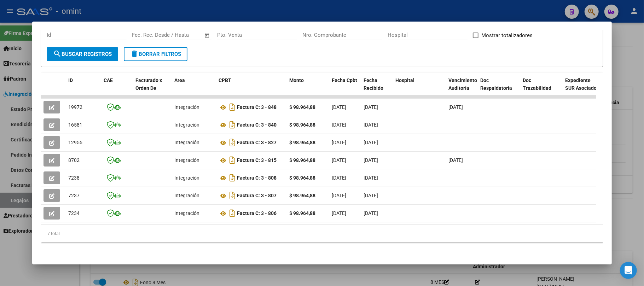
click at [203, 13] on div at bounding box center [322, 143] width 644 height 286
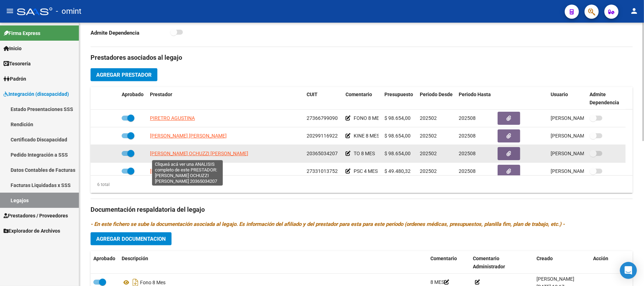
click at [180, 154] on span "MAGNO OCHUZZI JORGE RAFAEL" at bounding box center [199, 154] width 98 height 6
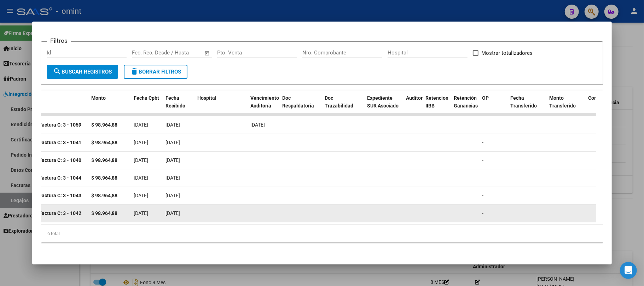
scroll to position [0, 96]
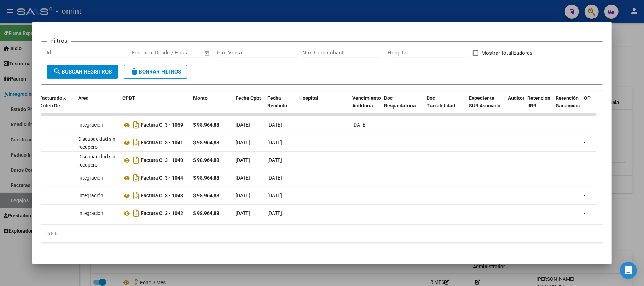
click at [197, 9] on div at bounding box center [322, 143] width 644 height 286
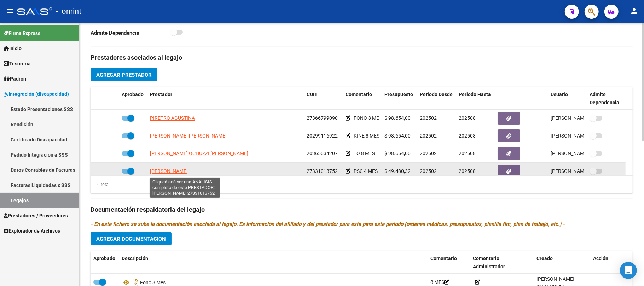
click at [180, 171] on span "LIZZARRO MARIANA MARLENE" at bounding box center [169, 171] width 38 height 6
type textarea "27331013752"
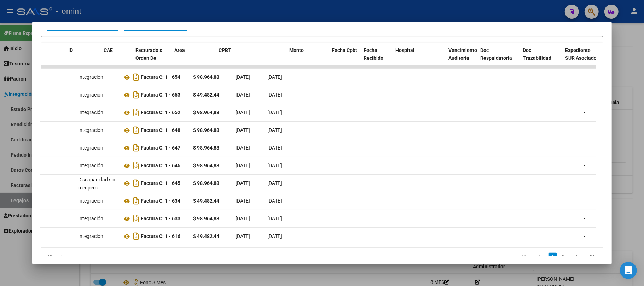
scroll to position [0, 0]
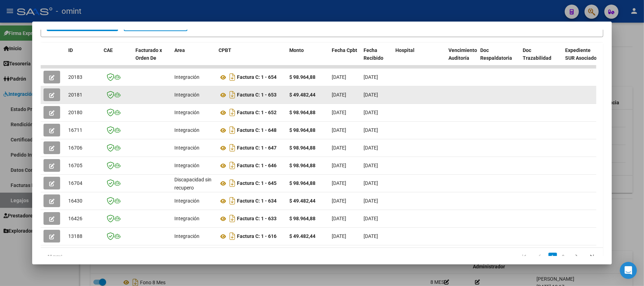
click at [78, 92] on span "20181" at bounding box center [75, 95] width 14 height 6
click at [78, 93] on span "20181" at bounding box center [75, 95] width 14 height 6
click at [57, 91] on button "button" at bounding box center [52, 94] width 17 height 13
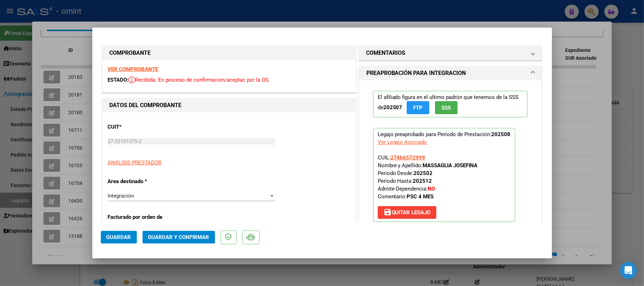
click at [135, 72] on div "VER COMPROBANTE ESTADO: Recibida. En proceso de confirmacion/aceptac por la OS." at bounding box center [229, 76] width 253 height 32
click at [135, 69] on strong "VER COMPROBANTE" at bounding box center [133, 69] width 51 height 6
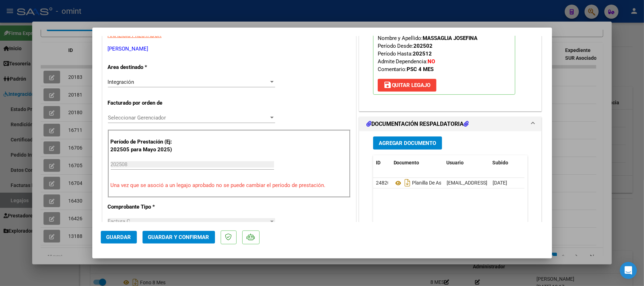
scroll to position [142, 0]
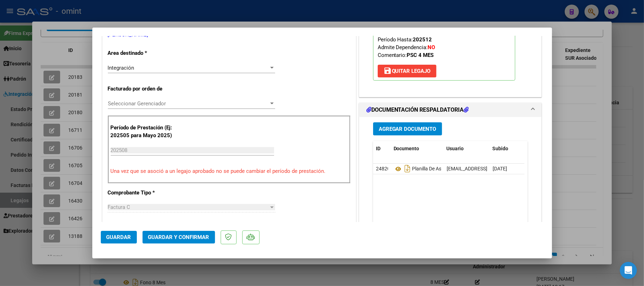
click at [184, 238] on span "Guardar y Confirmar" at bounding box center [178, 237] width 61 height 6
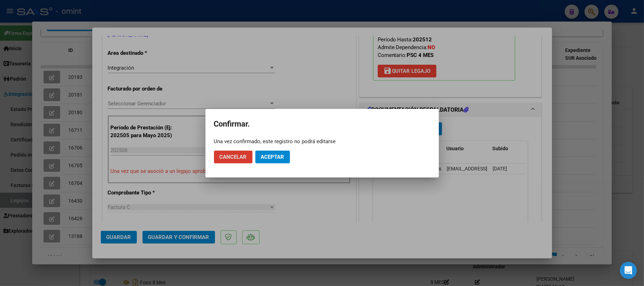
click at [281, 156] on span "Aceptar" at bounding box center [272, 157] width 23 height 6
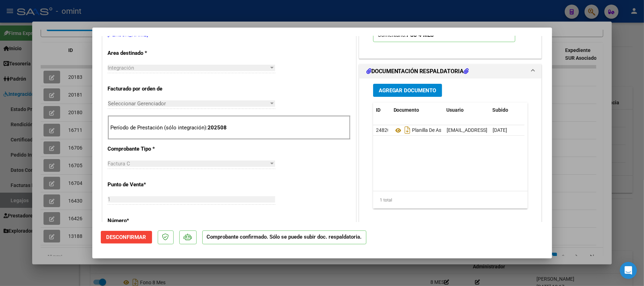
click at [73, 56] on div at bounding box center [322, 143] width 644 height 286
type input "$ 0,00"
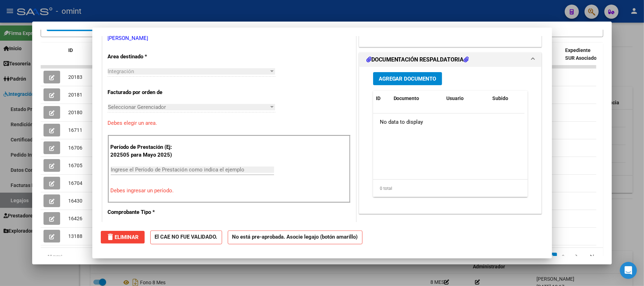
scroll to position [0, 0]
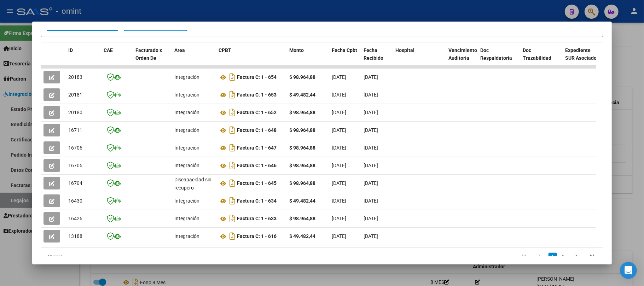
click at [191, 10] on div at bounding box center [322, 143] width 644 height 286
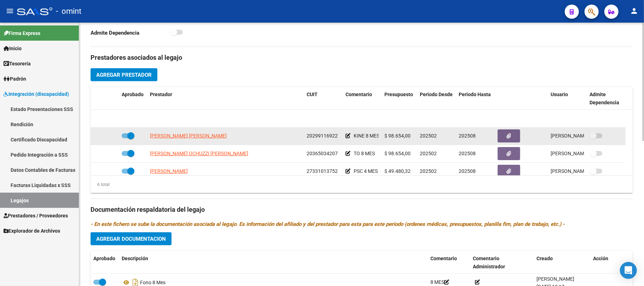
scroll to position [42, 0]
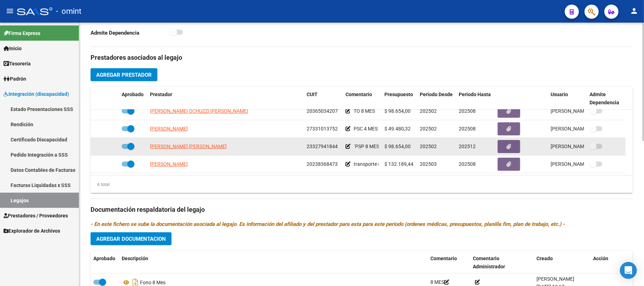
click at [170, 149] on span "BUERA FLAVIA INES" at bounding box center [188, 147] width 77 height 6
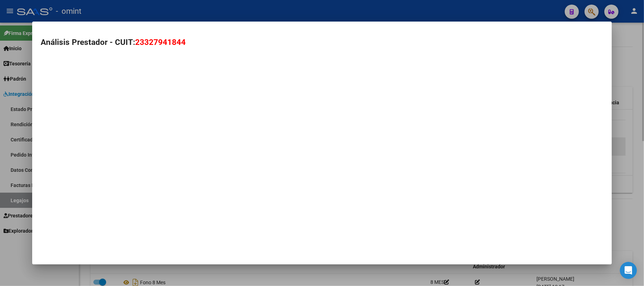
type textarea "23327941844"
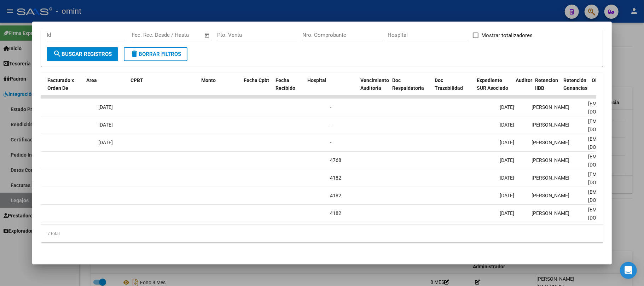
scroll to position [0, 0]
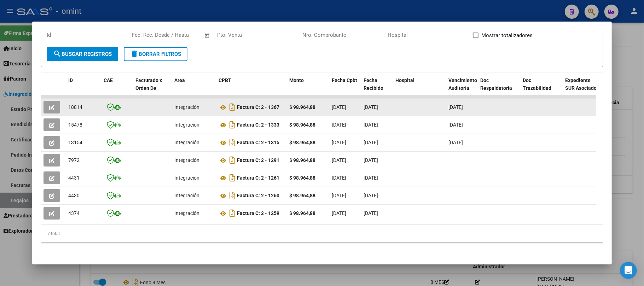
click at [76, 104] on span "18814" at bounding box center [75, 107] width 14 height 6
click at [48, 101] on button "button" at bounding box center [52, 107] width 17 height 13
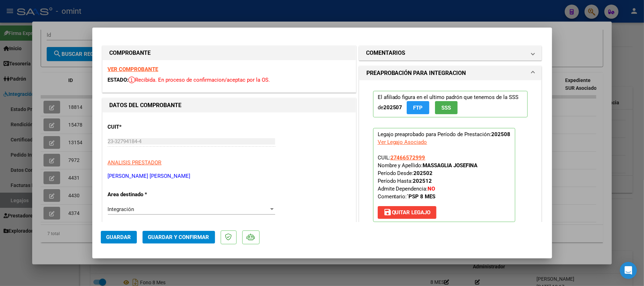
click at [139, 69] on strong "VER COMPROBANTE" at bounding box center [133, 69] width 51 height 6
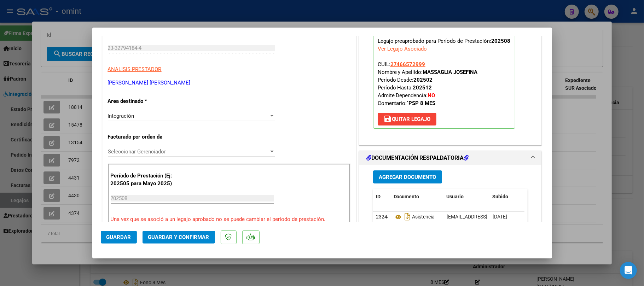
scroll to position [94, 0]
click at [193, 239] on span "Guardar y Confirmar" at bounding box center [178, 237] width 61 height 6
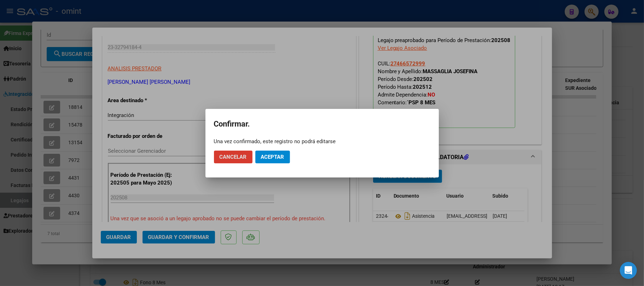
click at [268, 155] on span "Aceptar" at bounding box center [272, 157] width 23 height 6
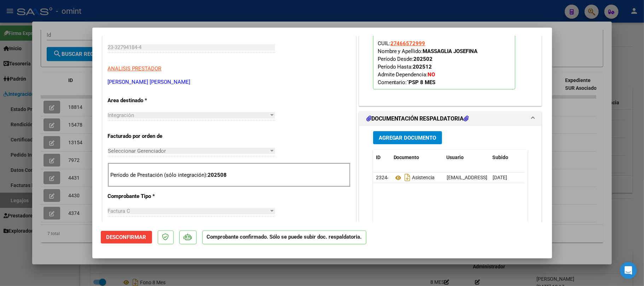
click at [77, 129] on div at bounding box center [322, 143] width 644 height 286
type input "$ 0,00"
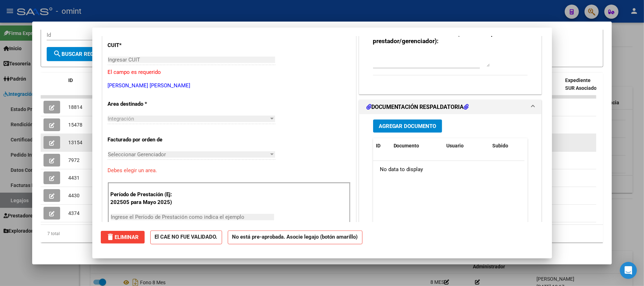
scroll to position [0, 0]
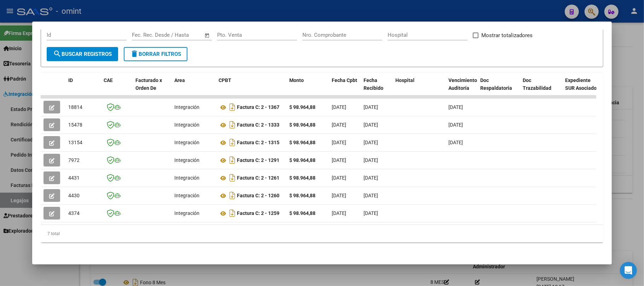
click at [123, 4] on div at bounding box center [322, 143] width 644 height 286
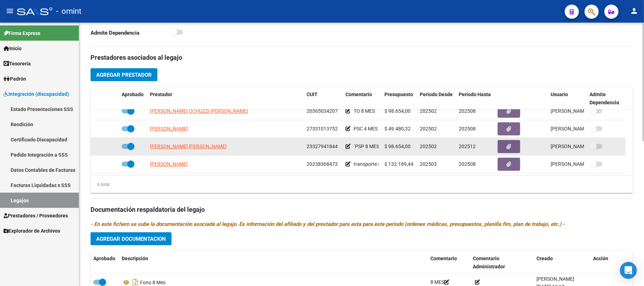
scroll to position [275, 0]
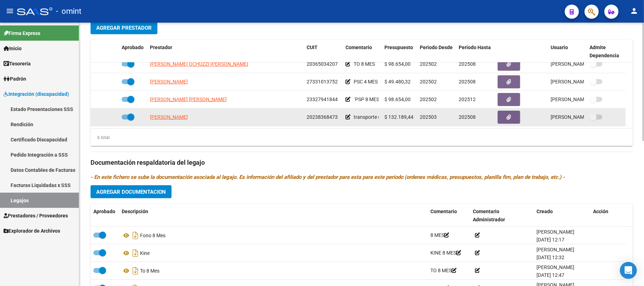
click at [160, 117] on span "GILI DARIO GABRIEL" at bounding box center [169, 117] width 38 height 6
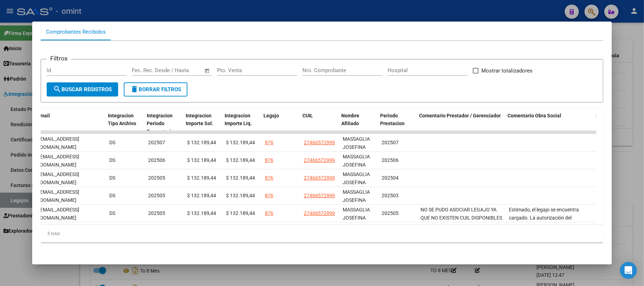
scroll to position [0, 0]
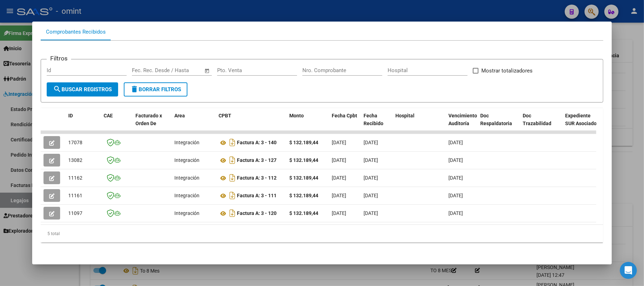
click at [131, 13] on div at bounding box center [322, 143] width 644 height 286
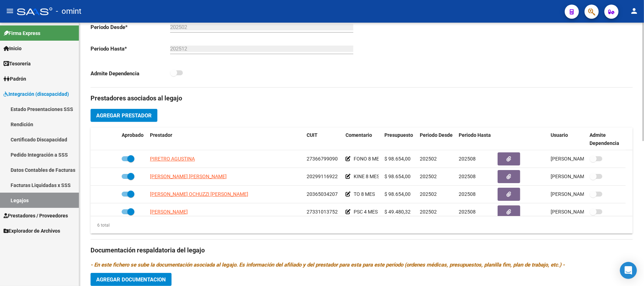
scroll to position [181, 0]
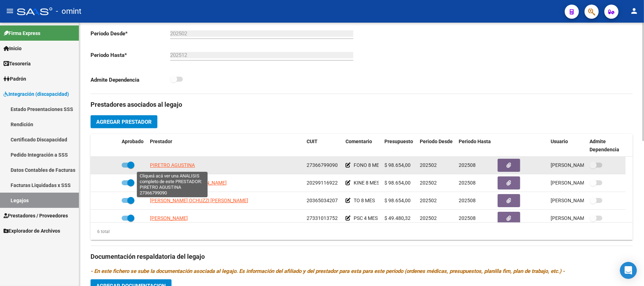
click at [167, 163] on span "PIRETRO AGUSTINA" at bounding box center [172, 165] width 45 height 6
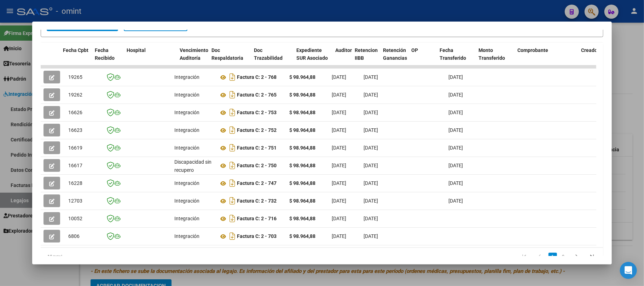
scroll to position [0, 849]
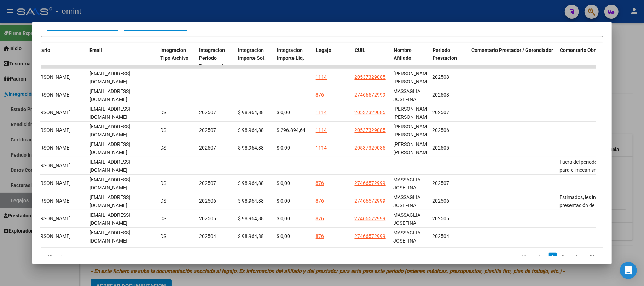
click at [255, 14] on div at bounding box center [322, 143] width 644 height 286
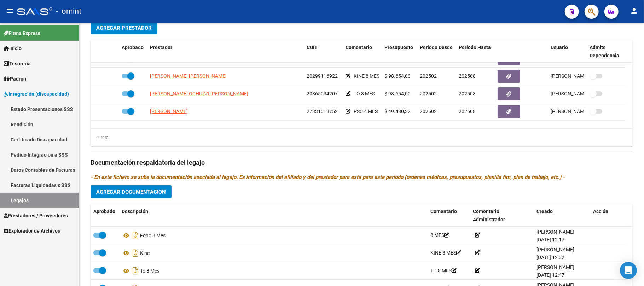
scroll to position [0, 0]
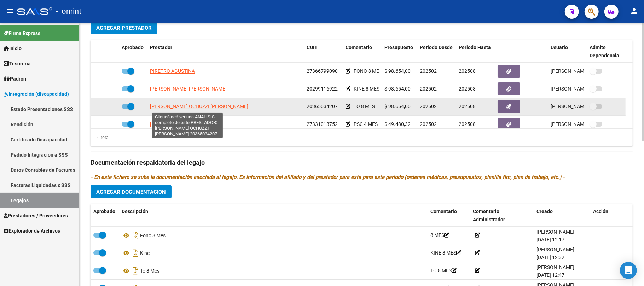
click at [170, 108] on span "MAGNO OCHUZZI JORGE RAFAEL" at bounding box center [199, 107] width 98 height 6
type textarea "20365034207"
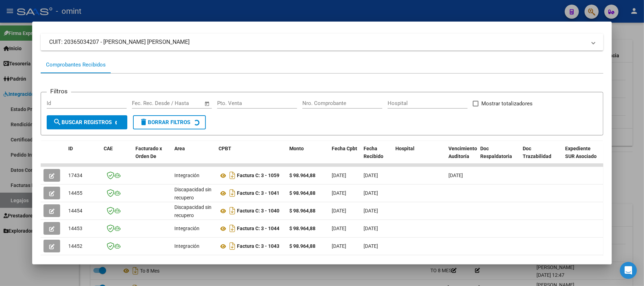
scroll to position [101, 0]
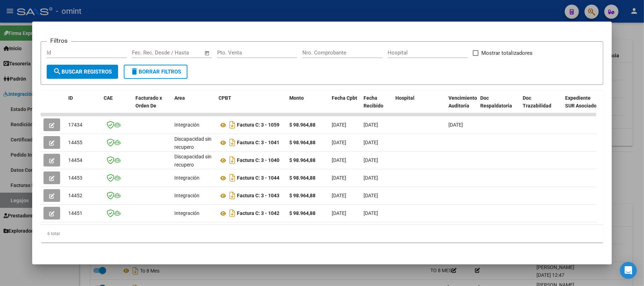
click at [265, 10] on div at bounding box center [322, 143] width 644 height 286
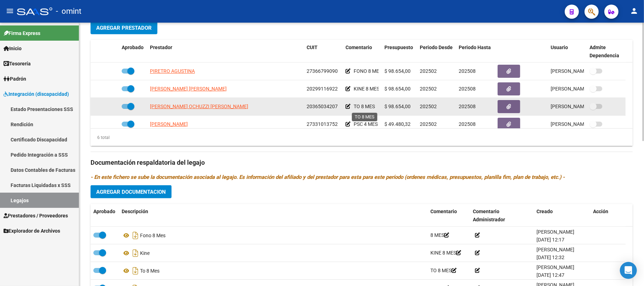
drag, startPoint x: 355, startPoint y: 106, endPoint x: 376, endPoint y: 108, distance: 20.5
click at [376, 108] on div "TO 8 MES" at bounding box center [362, 107] width 33 height 8
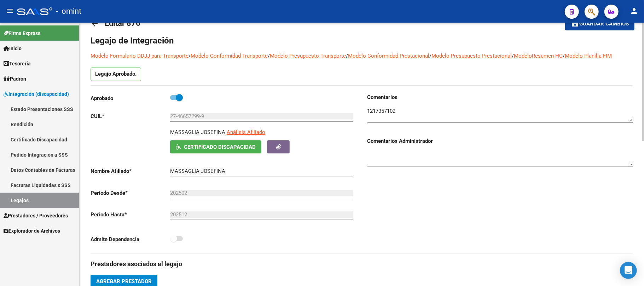
scroll to position [0, 0]
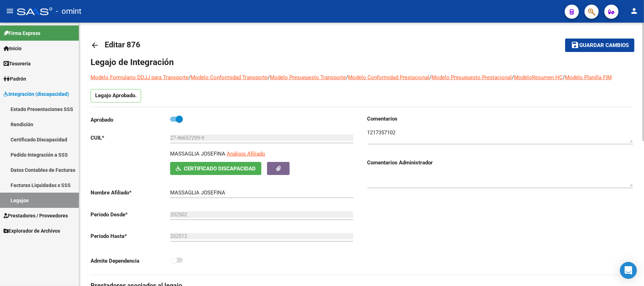
click at [91, 41] on mat-icon "arrow_back" at bounding box center [95, 45] width 8 height 8
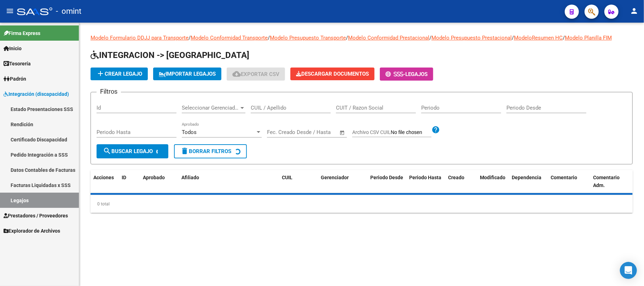
click at [262, 105] on input "CUIL / Apellido" at bounding box center [291, 108] width 80 height 6
paste input "20491844869"
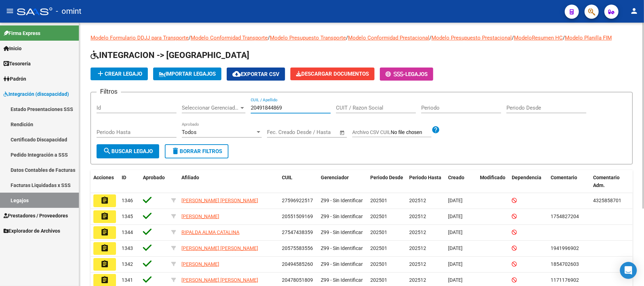
type input "20491844869"
click at [132, 150] on span "search Buscar Legajo" at bounding box center [128, 151] width 50 height 6
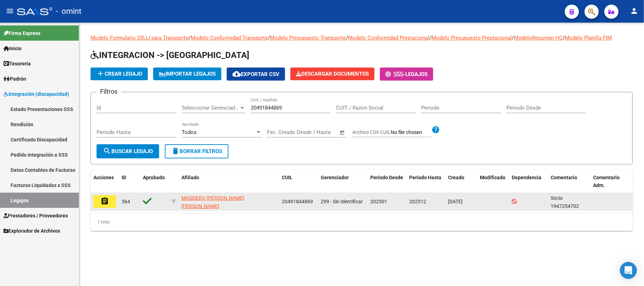
click at [114, 201] on button "assignment" at bounding box center [104, 201] width 23 height 13
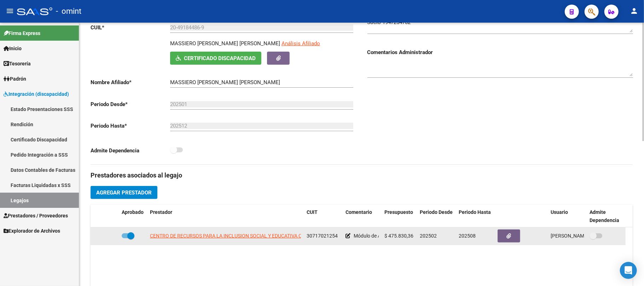
scroll to position [189, 0]
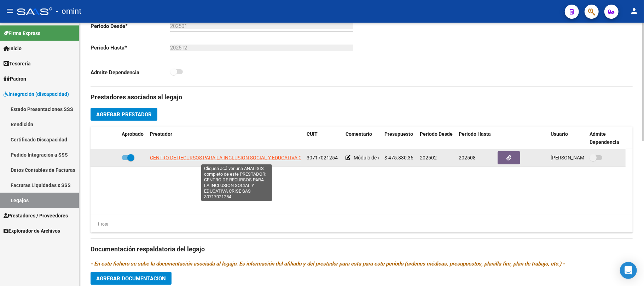
click at [160, 160] on span "CENTRO DE RECURSOS PARA LA INCLUSION SOCIAL Y EDUCATIVA CRISE SAS" at bounding box center [236, 158] width 172 height 6
type textarea "30717021254"
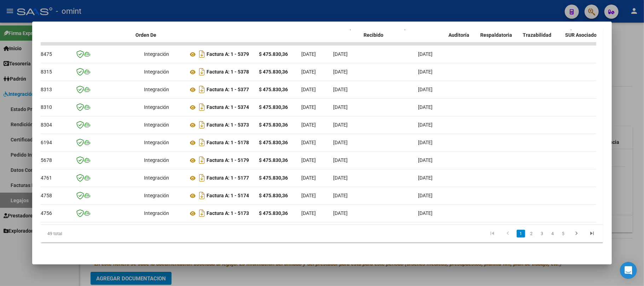
scroll to position [0, 0]
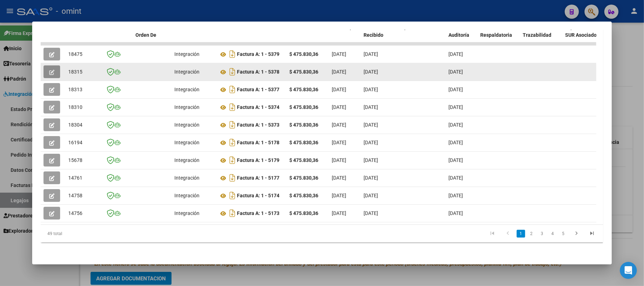
click at [52, 65] on button "button" at bounding box center [52, 71] width 17 height 13
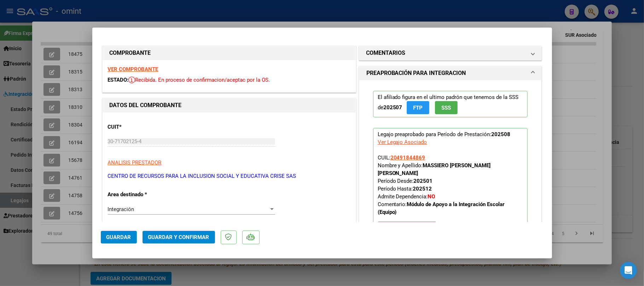
click at [139, 68] on strong "VER COMPROBANTE" at bounding box center [133, 69] width 51 height 6
click at [191, 239] on span "Guardar y Confirmar" at bounding box center [178, 237] width 61 height 6
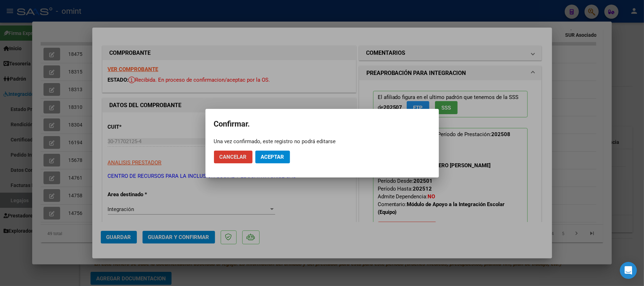
click at [270, 159] on span "Aceptar" at bounding box center [272, 157] width 23 height 6
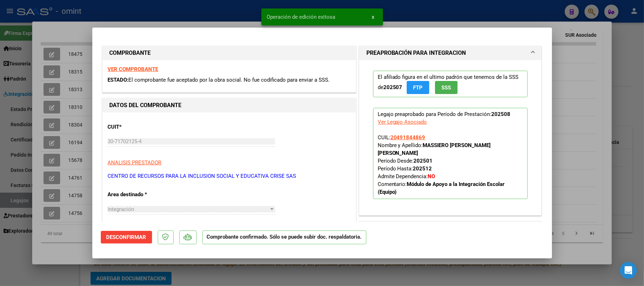
click at [81, 67] on div at bounding box center [322, 143] width 644 height 286
type input "$ 0,00"
click at [81, 69] on span "18315" at bounding box center [75, 72] width 14 height 6
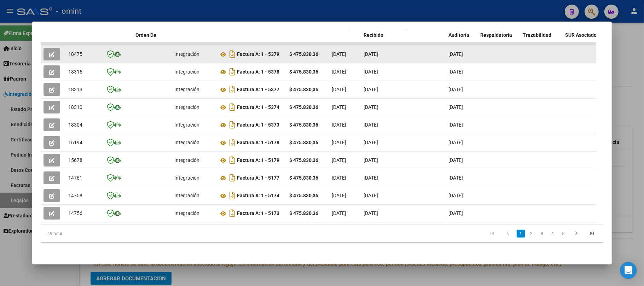
click at [72, 51] on span "18475" at bounding box center [75, 54] width 14 height 6
click at [56, 48] on button "button" at bounding box center [52, 54] width 17 height 13
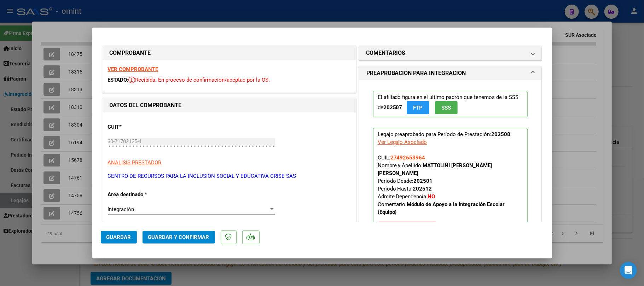
click at [148, 69] on strong "VER COMPROBANTE" at bounding box center [133, 69] width 51 height 6
click at [196, 247] on mat-dialog-actions "Guardar Guardar y Confirmar" at bounding box center [322, 236] width 443 height 28
click at [195, 238] on span "Guardar y Confirmar" at bounding box center [178, 237] width 61 height 6
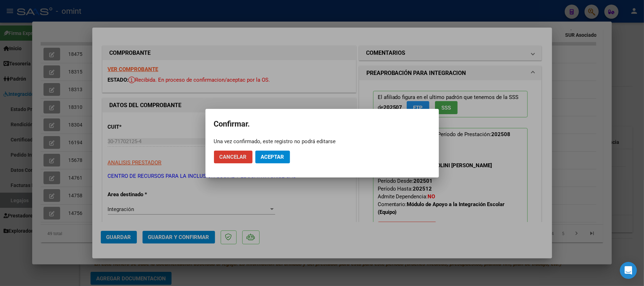
click at [271, 156] on span "Aceptar" at bounding box center [272, 157] width 23 height 6
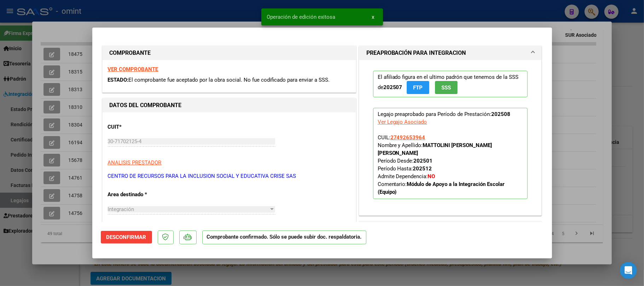
click at [80, 48] on div at bounding box center [322, 143] width 644 height 286
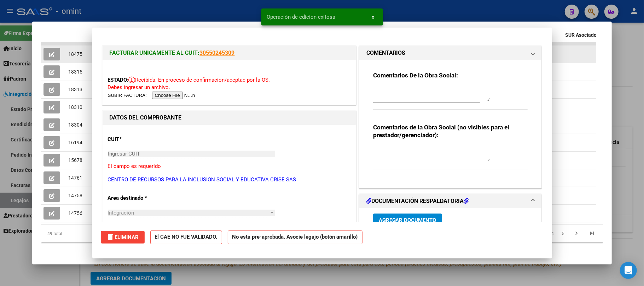
click at [75, 51] on span "18475" at bounding box center [75, 54] width 14 height 6
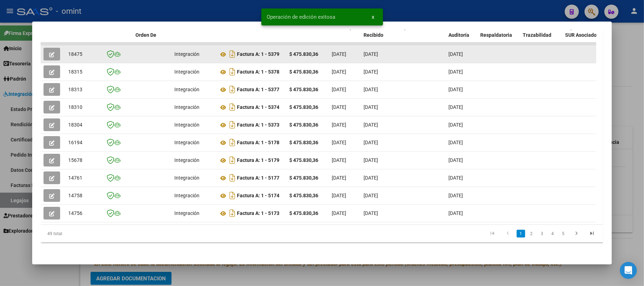
click at [75, 51] on span "18475" at bounding box center [75, 54] width 14 height 6
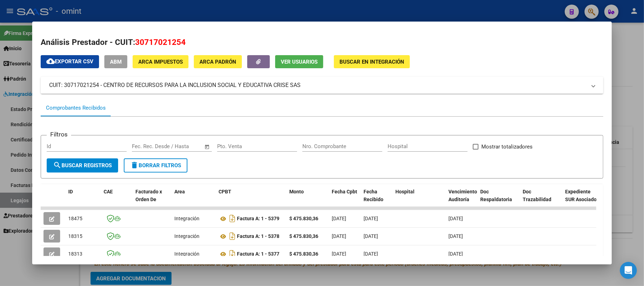
click at [86, 14] on div at bounding box center [322, 143] width 644 height 286
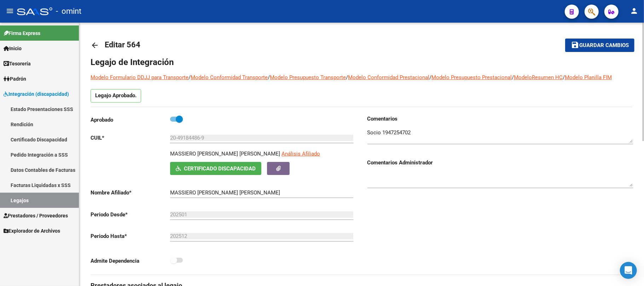
click at [94, 44] on mat-icon "arrow_back" at bounding box center [95, 45] width 8 height 8
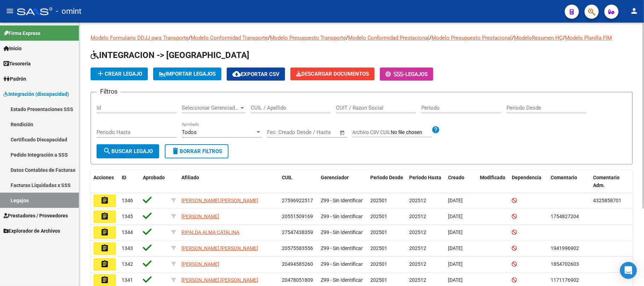
click at [266, 114] on div "CUIL / Apellido" at bounding box center [291, 109] width 80 height 22
click at [267, 109] on input "CUIL / Apellido" at bounding box center [291, 108] width 80 height 6
paste input "18475"
drag, startPoint x: 137, startPoint y: 142, endPoint x: 139, endPoint y: 149, distance: 7.4
click at [137, 143] on div "Periodo Hasta" at bounding box center [137, 133] width 80 height 22
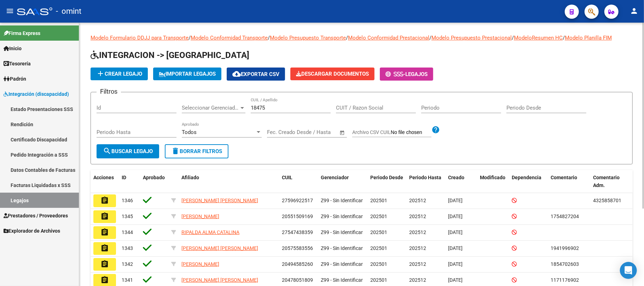
click at [140, 151] on span "search Buscar Legajo" at bounding box center [128, 151] width 50 height 6
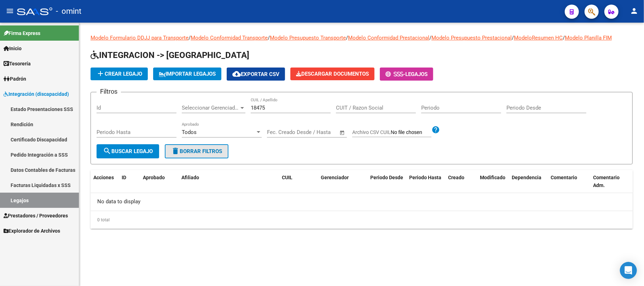
click at [183, 149] on span "delete Borrar Filtros" at bounding box center [196, 151] width 51 height 6
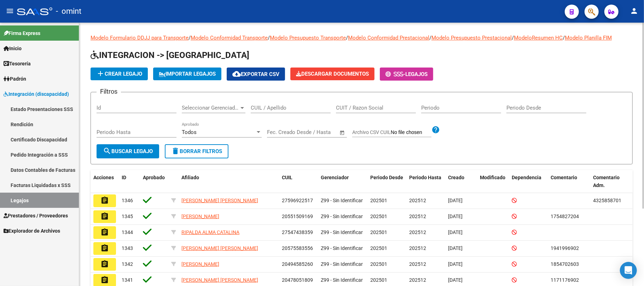
drag, startPoint x: 284, startPoint y: 114, endPoint x: 281, endPoint y: 108, distance: 6.6
click at [284, 113] on div "CUIL / Apellido" at bounding box center [291, 109] width 80 height 22
click at [274, 108] on input "CUIL / Apellido" at bounding box center [291, 108] width 80 height 6
paste input "27492653964"
click at [121, 149] on span "search Buscar Legajo" at bounding box center [128, 151] width 50 height 6
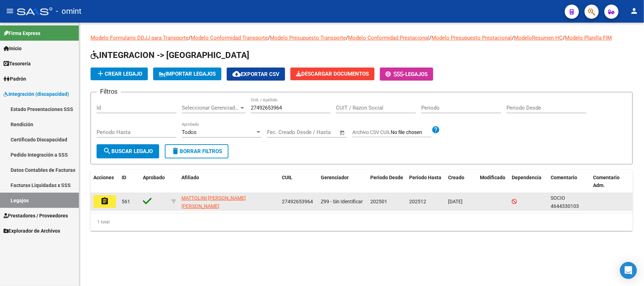
click at [110, 204] on button "assignment" at bounding box center [104, 201] width 23 height 13
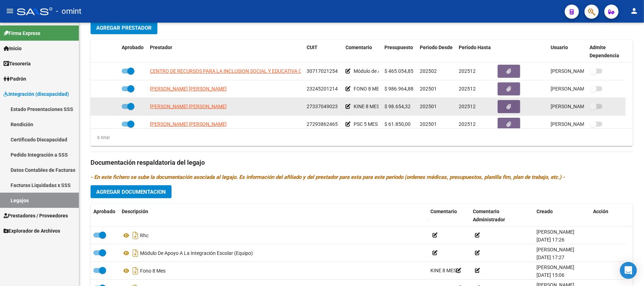
scroll to position [228, 0]
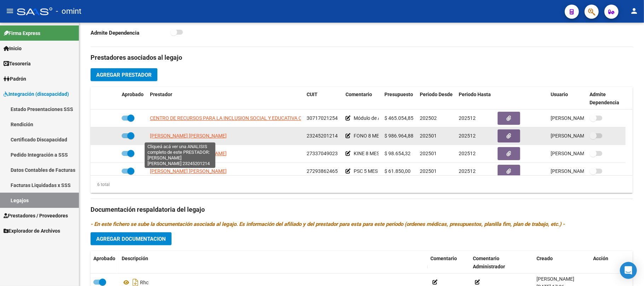
click at [170, 137] on span "[PERSON_NAME] [PERSON_NAME]" at bounding box center [188, 136] width 77 height 6
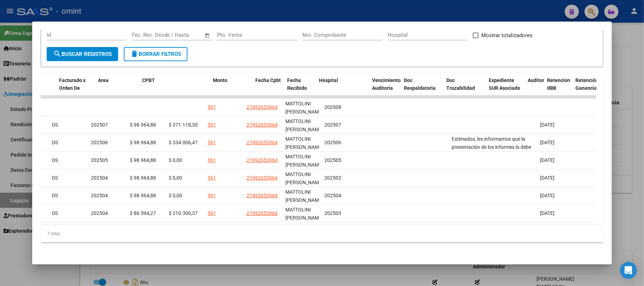
scroll to position [0, 0]
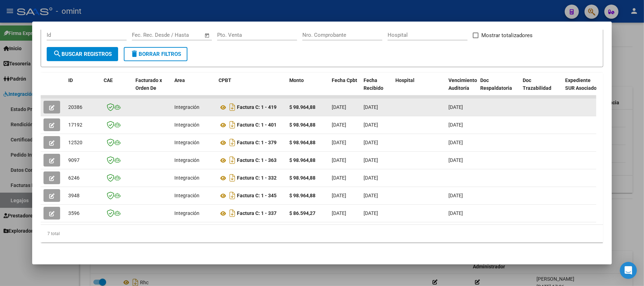
click at [72, 104] on span "20386" at bounding box center [75, 107] width 14 height 6
click at [56, 101] on button "button" at bounding box center [52, 107] width 17 height 13
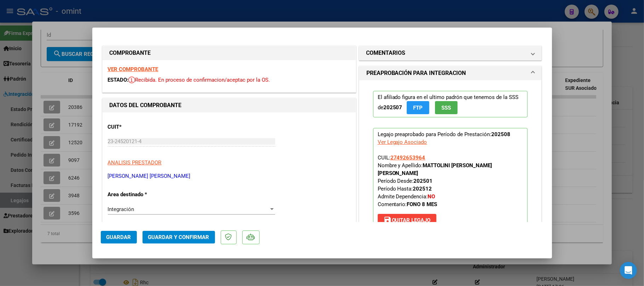
click at [125, 70] on strong "VER COMPROBANTE" at bounding box center [133, 69] width 51 height 6
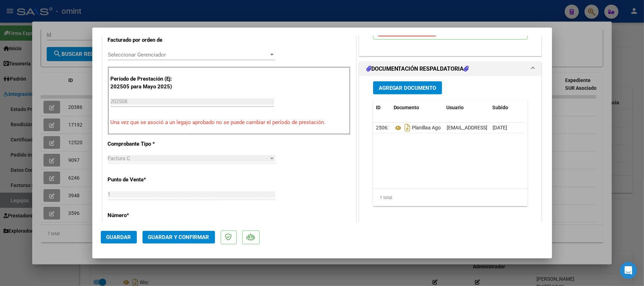
scroll to position [283, 0]
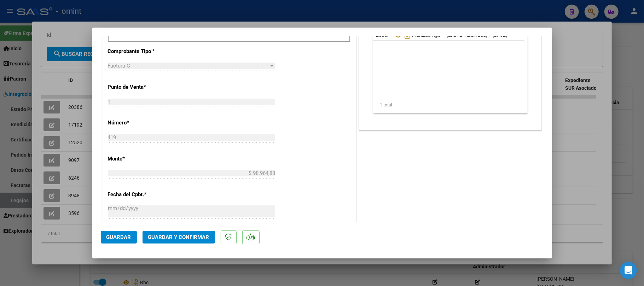
click at [183, 241] on span "Guardar y Confirmar" at bounding box center [178, 237] width 61 height 6
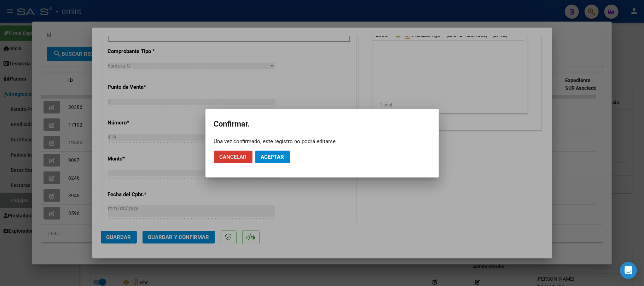
click at [276, 152] on button "Aceptar" at bounding box center [272, 157] width 35 height 13
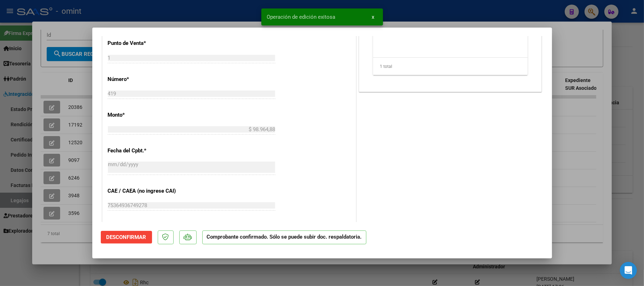
click at [175, 26] on div at bounding box center [322, 143] width 644 height 286
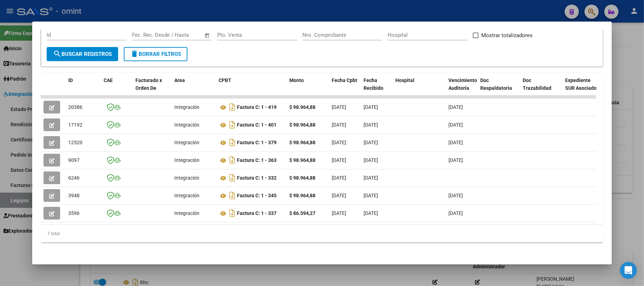
click at [208, 9] on div at bounding box center [322, 143] width 644 height 286
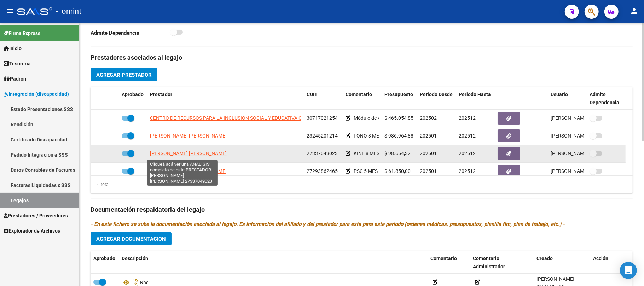
click at [183, 156] on span "[PERSON_NAME] [PERSON_NAME]" at bounding box center [188, 154] width 77 height 6
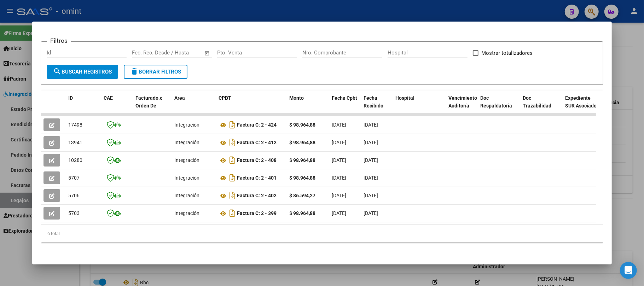
click at [144, 10] on div at bounding box center [322, 143] width 644 height 286
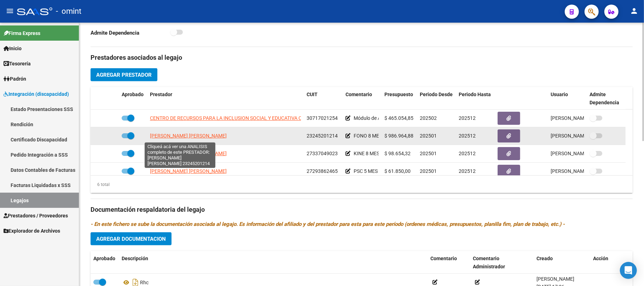
click at [169, 138] on span "[PERSON_NAME] [PERSON_NAME]" at bounding box center [188, 136] width 77 height 6
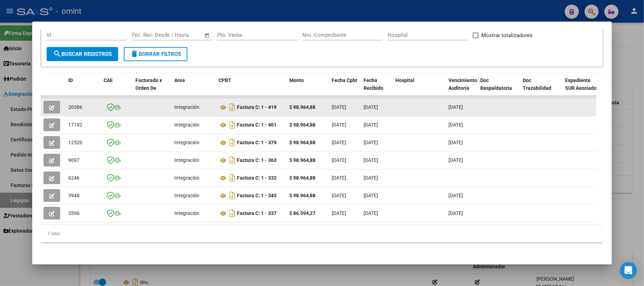
click at [51, 105] on icon "button" at bounding box center [51, 107] width 5 height 5
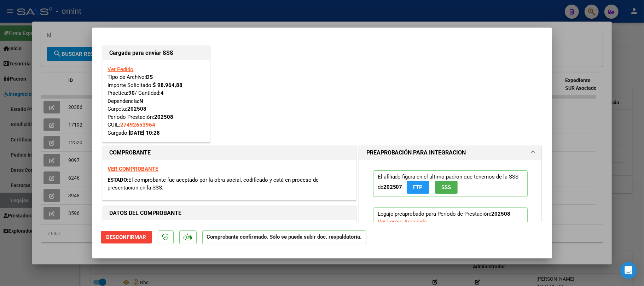
click at [187, 16] on div at bounding box center [322, 143] width 644 height 286
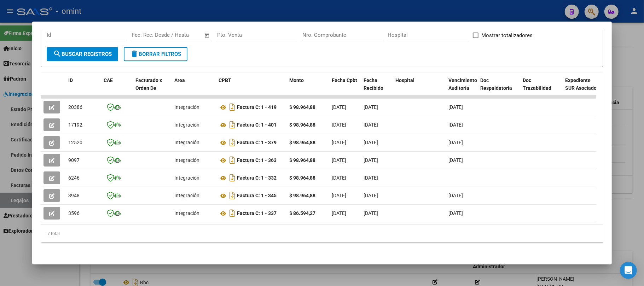
click at [187, 8] on div at bounding box center [322, 143] width 644 height 286
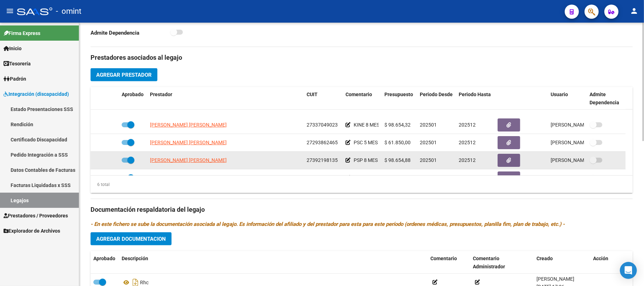
scroll to position [42, 0]
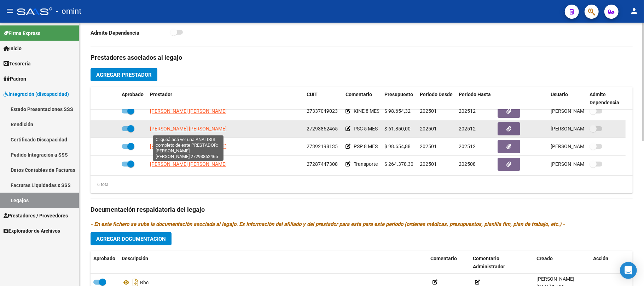
click at [173, 129] on span "[PERSON_NAME] [PERSON_NAME]" at bounding box center [188, 129] width 77 height 6
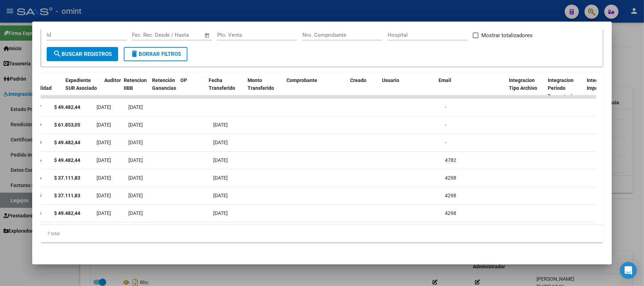
scroll to position [0, 0]
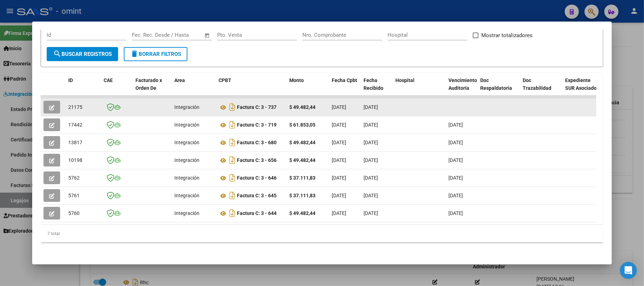
click at [70, 103] on div "21175" at bounding box center [83, 107] width 30 height 8
click at [71, 104] on span "21175" at bounding box center [75, 107] width 14 height 6
click at [46, 101] on button "button" at bounding box center [52, 107] width 17 height 13
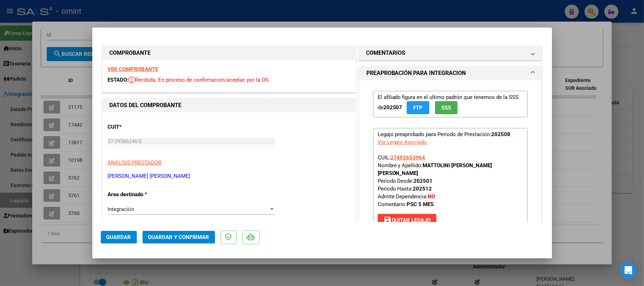
click at [132, 68] on strong "VER COMPROBANTE" at bounding box center [133, 69] width 51 height 6
click at [203, 236] on span "Guardar y Confirmar" at bounding box center [178, 237] width 61 height 6
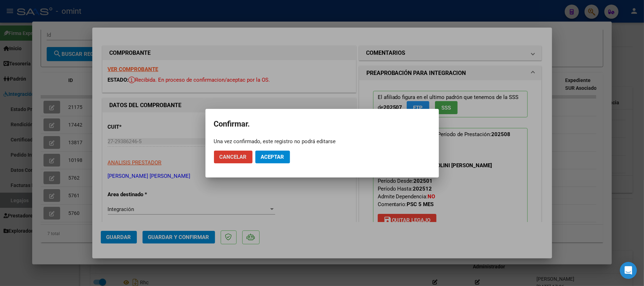
click at [275, 145] on mat-dialog-actions "Cancelar Aceptar" at bounding box center [322, 157] width 217 height 24
click at [275, 162] on button "Aceptar" at bounding box center [272, 157] width 35 height 13
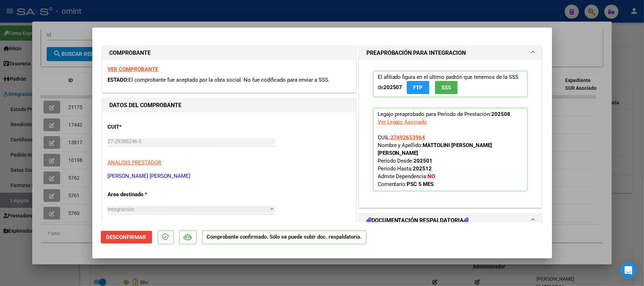
click at [57, 119] on div at bounding box center [322, 143] width 644 height 286
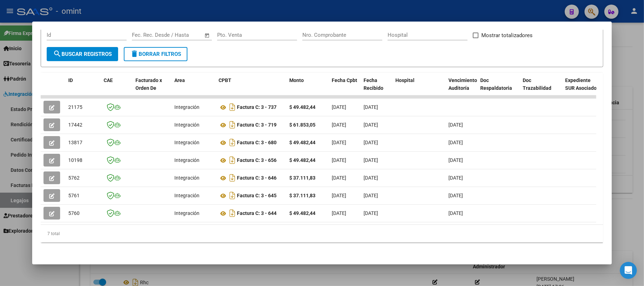
click at [122, 3] on div at bounding box center [322, 143] width 644 height 286
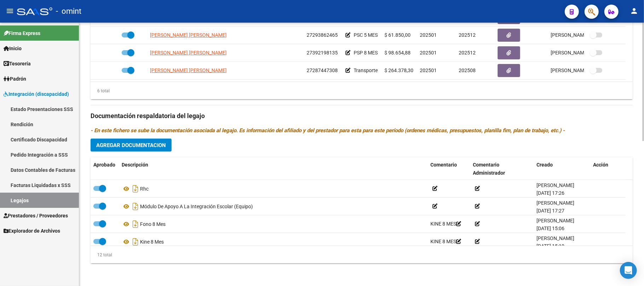
scroll to position [275, 0]
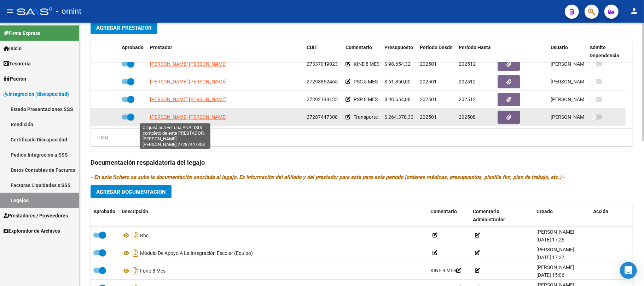
click at [174, 120] on span "[PERSON_NAME] [PERSON_NAME]" at bounding box center [188, 117] width 77 height 6
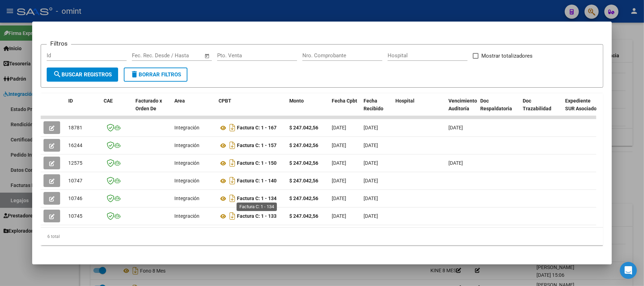
scroll to position [94, 0]
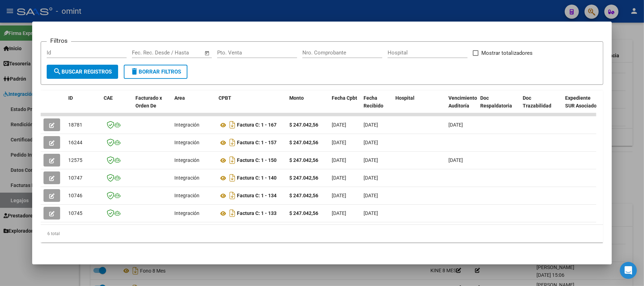
drag, startPoint x: 221, startPoint y: 228, endPoint x: 245, endPoint y: 225, distance: 23.9
click at [267, 225] on datatable-body "18781 Integración Factura C: 1 - 167 $ 247.042,56 01/09/2025 01/09/2025 11/09/2…" at bounding box center [319, 169] width 556 height 112
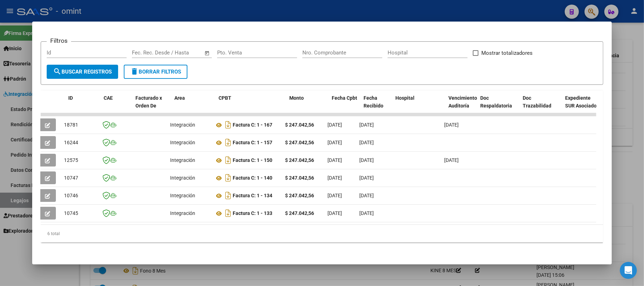
scroll to position [0, 0]
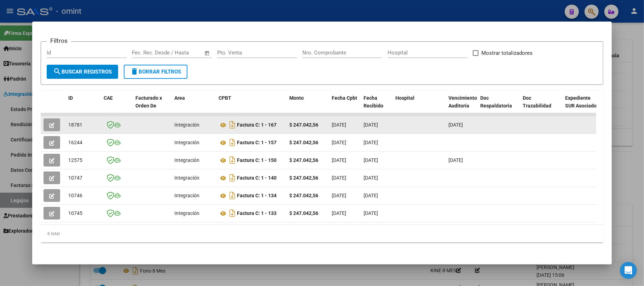
click at [50, 125] on icon "button" at bounding box center [51, 125] width 5 height 5
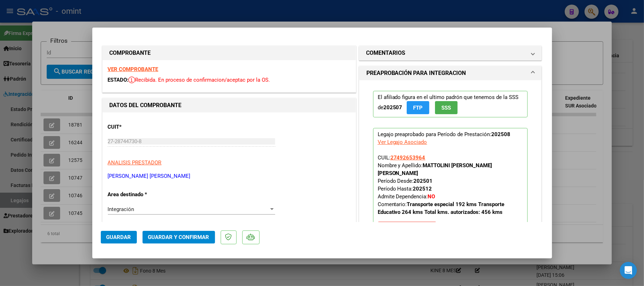
click at [135, 71] on strong "VER COMPROBANTE" at bounding box center [133, 69] width 51 height 6
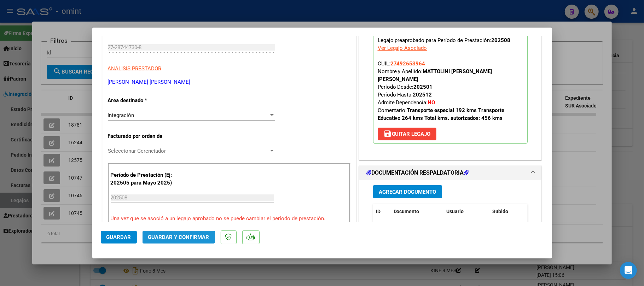
click at [179, 239] on span "Guardar y Confirmar" at bounding box center [178, 237] width 61 height 6
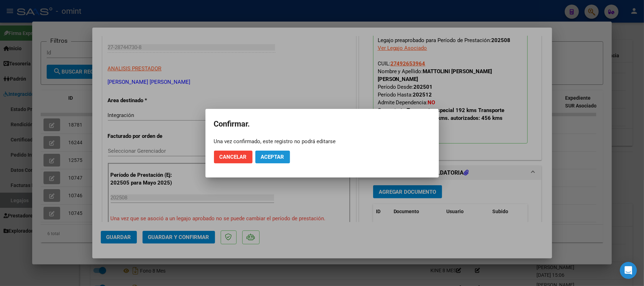
click at [265, 155] on span "Aceptar" at bounding box center [272, 157] width 23 height 6
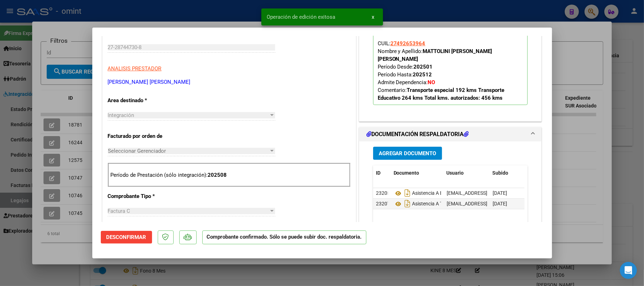
click at [74, 124] on div at bounding box center [322, 143] width 644 height 286
type input "$ 0,00"
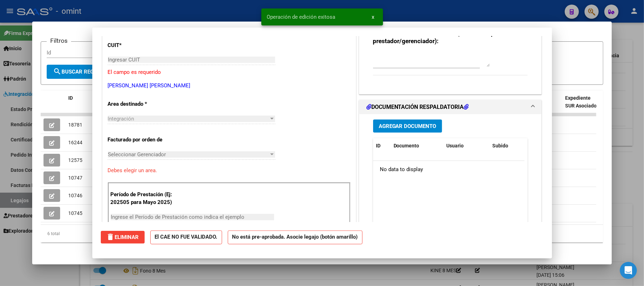
scroll to position [0, 0]
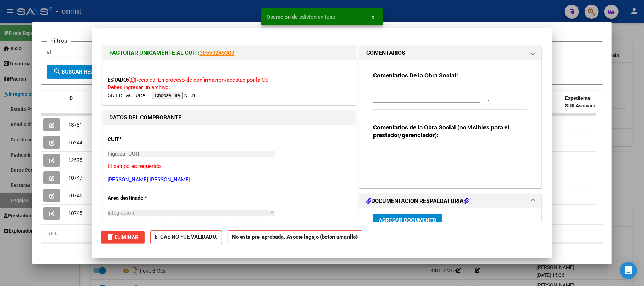
click at [74, 124] on span "18781" at bounding box center [75, 125] width 14 height 6
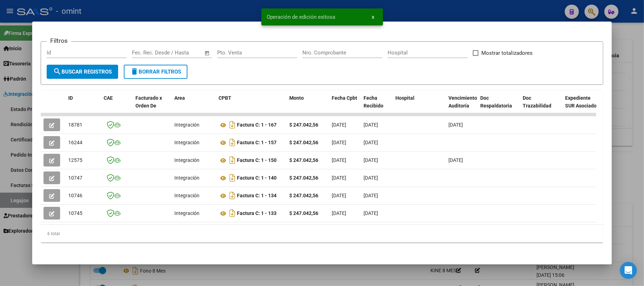
click at [74, 124] on span "18781" at bounding box center [75, 125] width 14 height 6
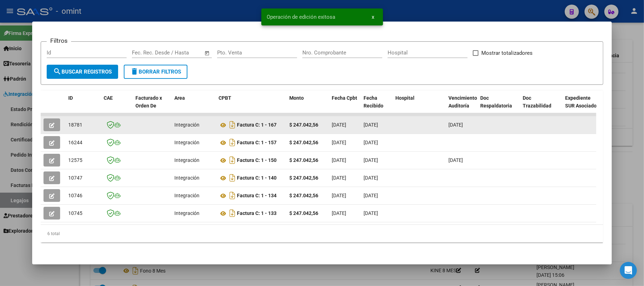
copy span "18781"
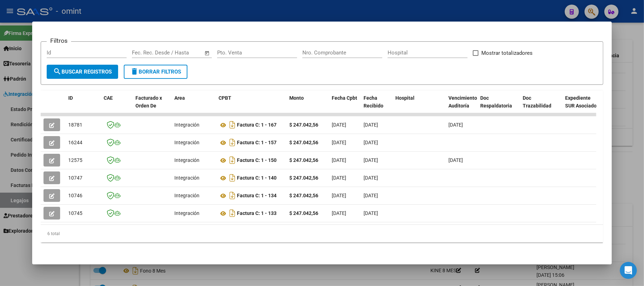
click at [192, 13] on div at bounding box center [322, 143] width 644 height 286
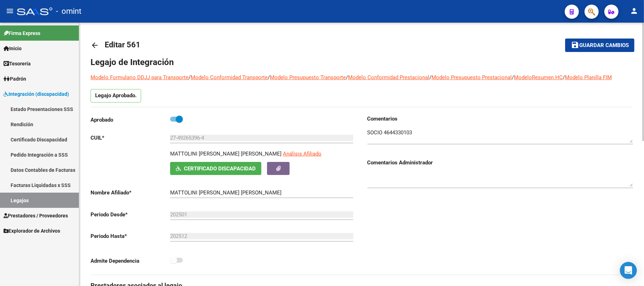
click at [96, 43] on mat-icon "arrow_back" at bounding box center [95, 45] width 8 height 8
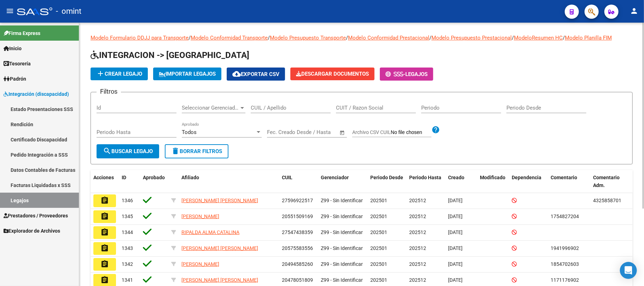
drag, startPoint x: 275, startPoint y: 106, endPoint x: 260, endPoint y: 112, distance: 16.0
click at [277, 106] on input "CUIL / Apellido" at bounding box center [291, 108] width 80 height 6
paste input "20544968824"
type input "20544968824"
click at [136, 152] on span "search Buscar Legajo" at bounding box center [128, 151] width 50 height 6
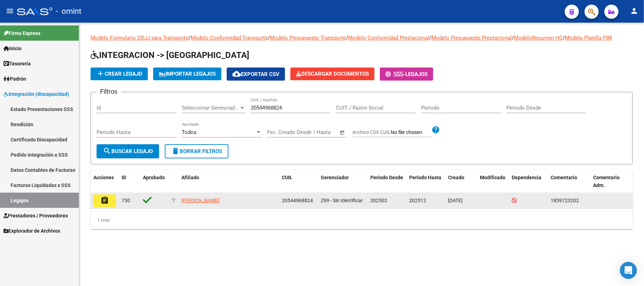
click at [105, 201] on mat-icon "assignment" at bounding box center [104, 200] width 8 height 8
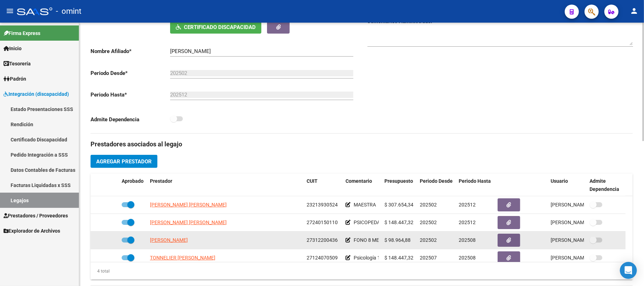
scroll to position [236, 0]
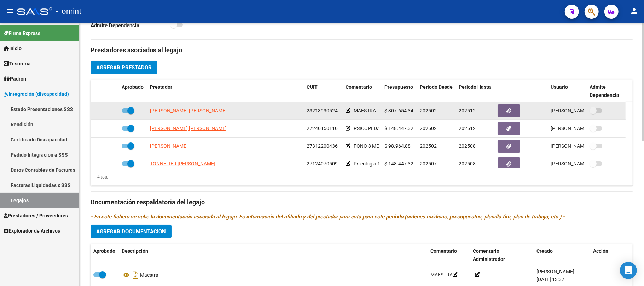
click at [177, 115] on app-link-go-to "[PERSON_NAME] [PERSON_NAME]" at bounding box center [188, 111] width 77 height 8
click at [177, 110] on span "[PERSON_NAME] [PERSON_NAME]" at bounding box center [188, 111] width 77 height 6
type textarea "23213930524"
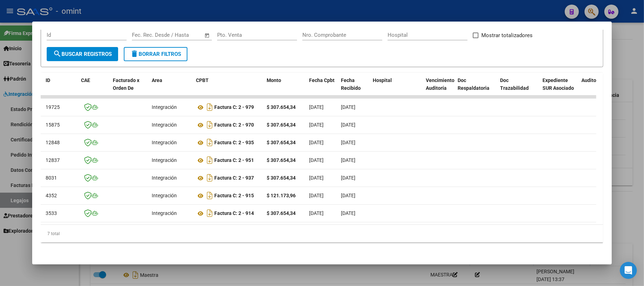
scroll to position [0, 0]
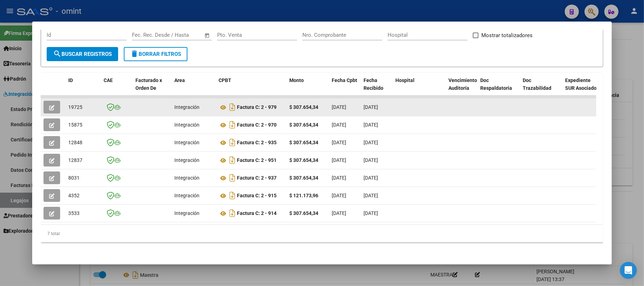
click at [51, 105] on icon "button" at bounding box center [51, 107] width 5 height 5
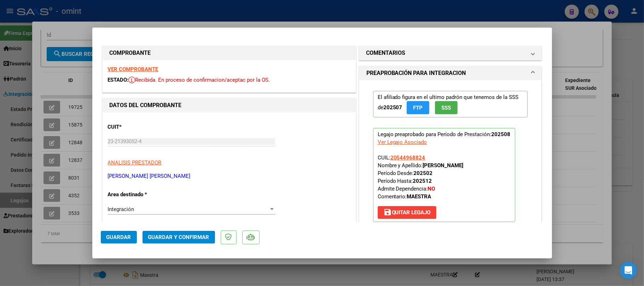
click at [139, 67] on strong "VER COMPROBANTE" at bounding box center [133, 69] width 51 height 6
click at [190, 239] on span "Guardar y Confirmar" at bounding box center [178, 237] width 61 height 6
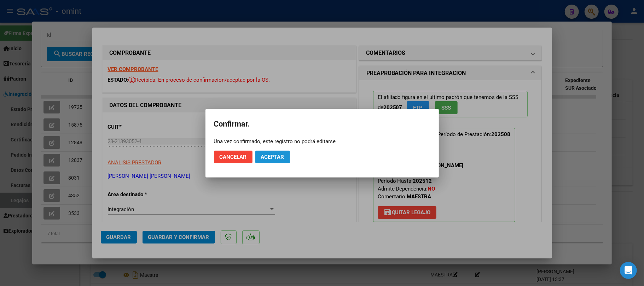
drag, startPoint x: 277, startPoint y: 155, endPoint x: 275, endPoint y: 158, distance: 3.8
click at [277, 156] on span "Aceptar" at bounding box center [272, 157] width 23 height 6
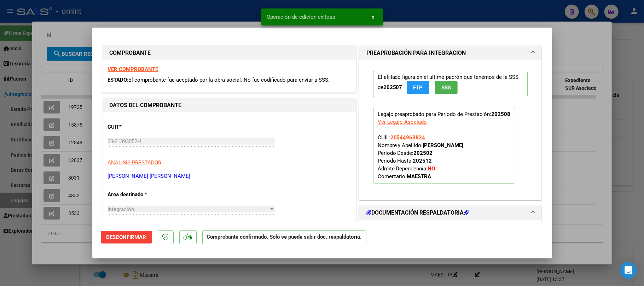
click at [67, 100] on div at bounding box center [322, 143] width 644 height 286
type input "$ 0,00"
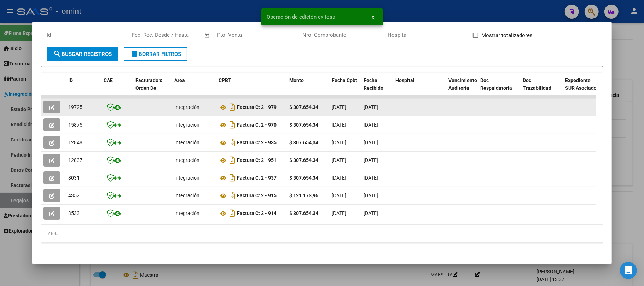
click at [74, 104] on span "19725" at bounding box center [75, 107] width 14 height 6
copy span "19725"
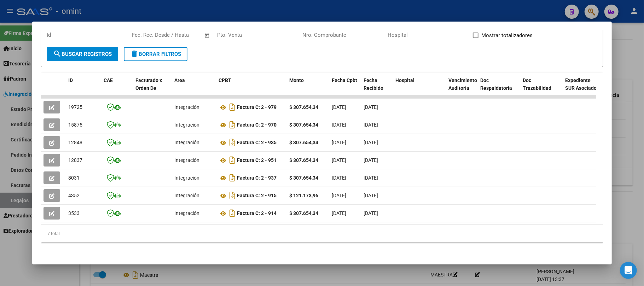
click at [158, 3] on div at bounding box center [322, 143] width 644 height 286
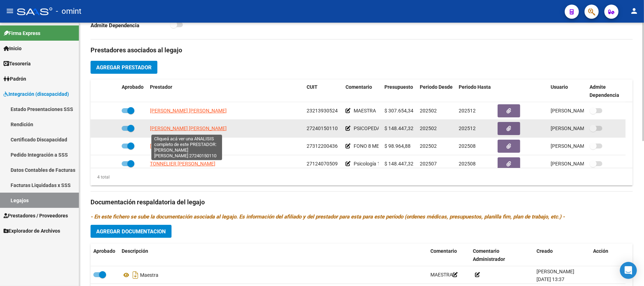
click at [185, 131] on span "[PERSON_NAME] [PERSON_NAME]" at bounding box center [188, 129] width 77 height 6
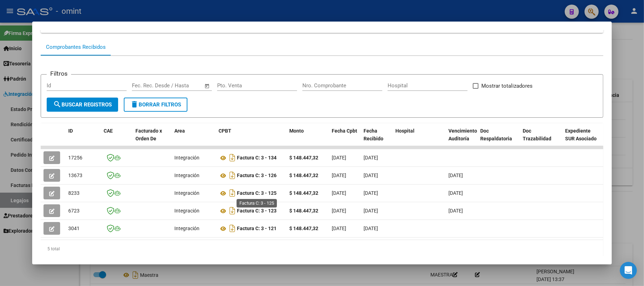
scroll to position [83, 0]
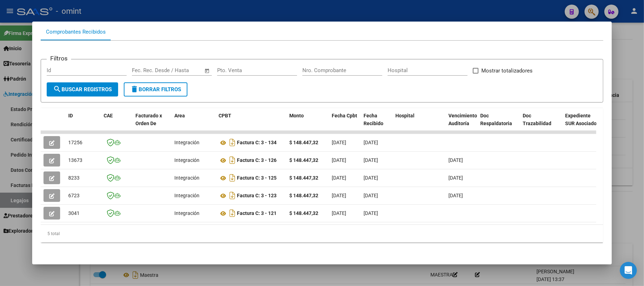
drag, startPoint x: 198, startPoint y: 224, endPoint x: 397, endPoint y: 224, distance: 198.1
click at [398, 224] on datatable-body "17256 Integración Factura C: 3 - 134 $ 148.447,32 [DATE] [DATE] - [DATE] [PERSO…" at bounding box center [319, 178] width 556 height 94
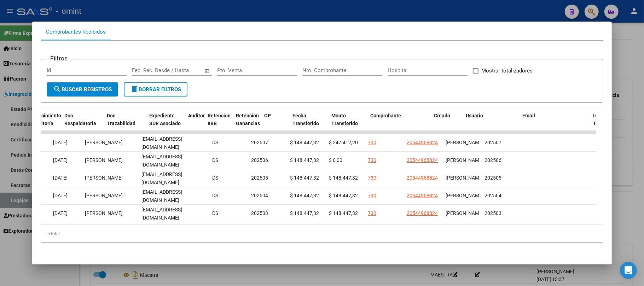
scroll to position [0, 0]
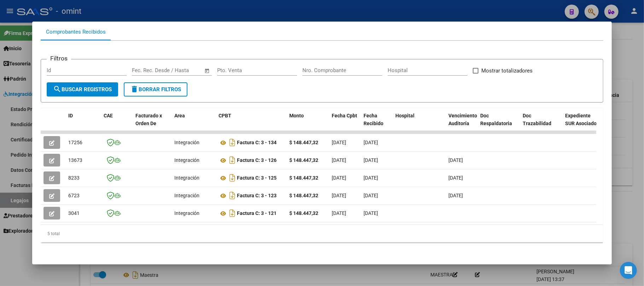
click at [134, 9] on div at bounding box center [322, 143] width 644 height 286
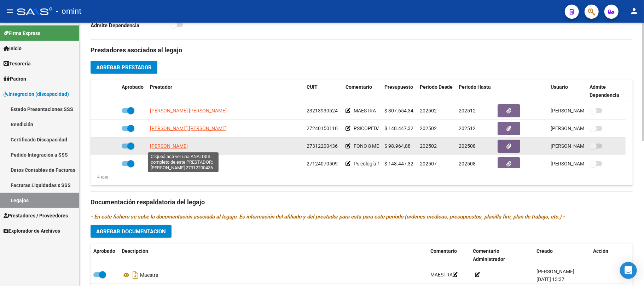
click at [188, 149] on span "[PERSON_NAME]" at bounding box center [169, 146] width 38 height 6
type textarea "27312200436"
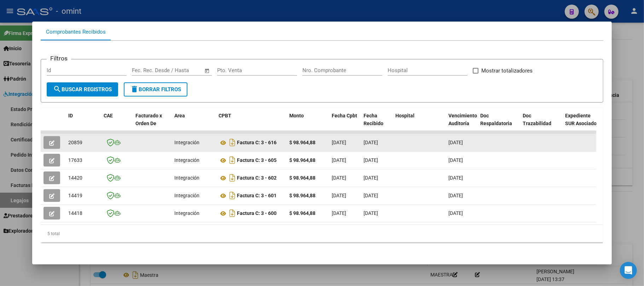
click at [76, 140] on span "20859" at bounding box center [75, 143] width 14 height 6
copy span "20859"
click at [50, 140] on icon "button" at bounding box center [51, 142] width 5 height 5
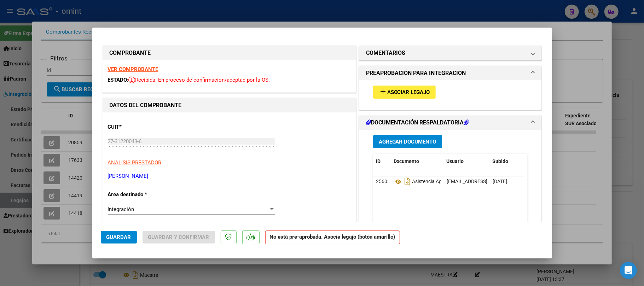
click at [141, 71] on strong "VER COMPROBANTE" at bounding box center [133, 69] width 51 height 6
click at [390, 92] on span "Asociar Legajo" at bounding box center [408, 92] width 43 height 6
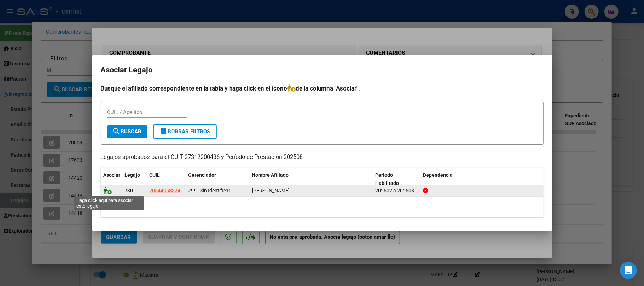
click at [108, 190] on icon at bounding box center [108, 191] width 8 height 8
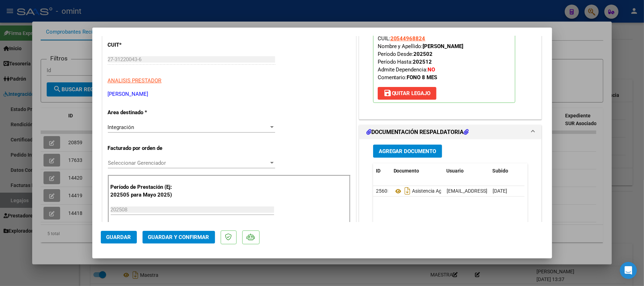
scroll to position [142, 0]
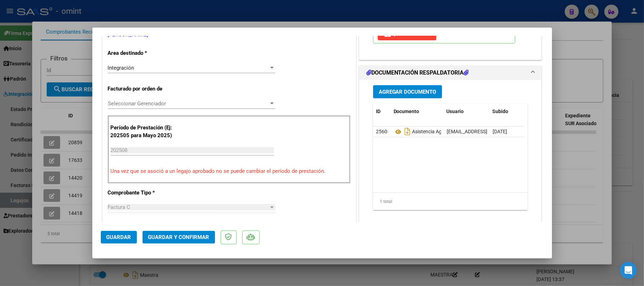
click at [132, 149] on input "202508" at bounding box center [192, 150] width 163 height 6
click at [140, 149] on input "202508" at bounding box center [192, 150] width 163 height 6
click at [306, 83] on div "CUIT * 27-31220043-6 Ingresar CUIT ANALISIS PRESTADOR [PERSON_NAME] [PERSON_NAM…" at bounding box center [229, 273] width 253 height 605
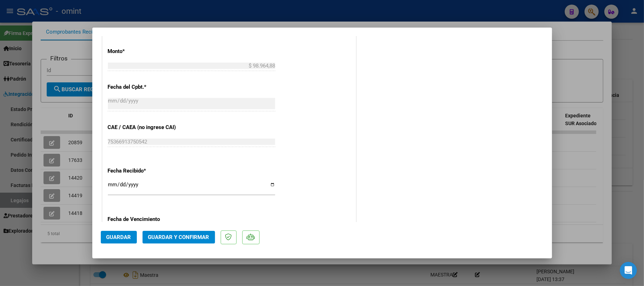
scroll to position [472, 0]
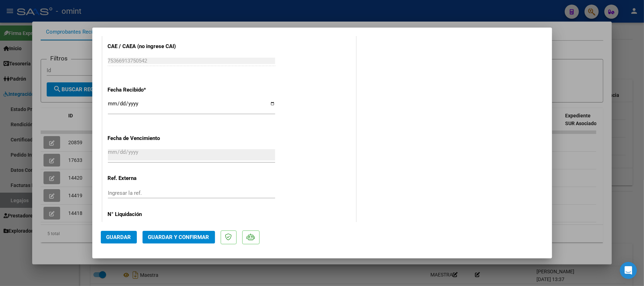
click at [189, 234] on span "Guardar y Confirmar" at bounding box center [178, 237] width 61 height 6
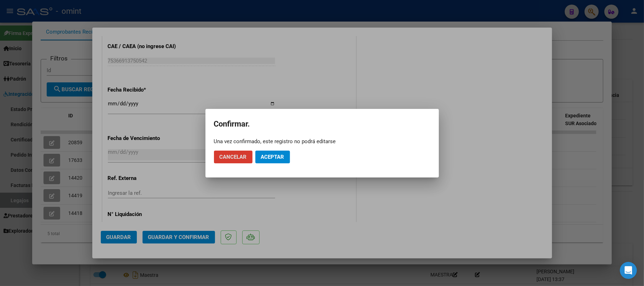
click at [287, 150] on mat-dialog-actions "Cancelar Aceptar" at bounding box center [322, 157] width 217 height 24
click at [279, 156] on span "Aceptar" at bounding box center [272, 157] width 23 height 6
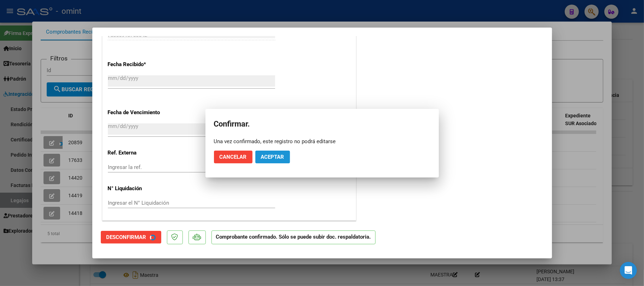
scroll to position [428, 0]
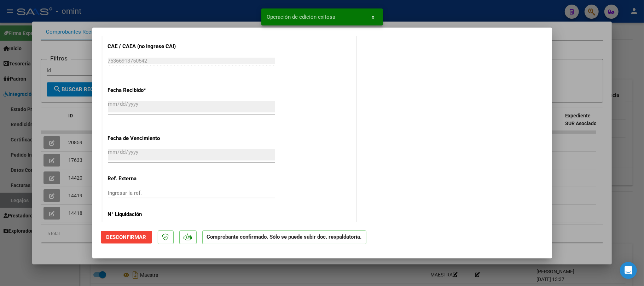
click at [34, 46] on div at bounding box center [322, 143] width 644 height 286
type input "$ 0,00"
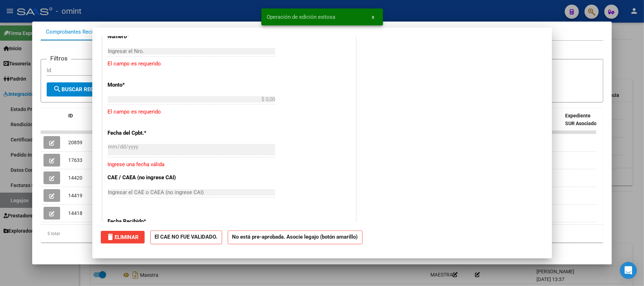
scroll to position [0, 0]
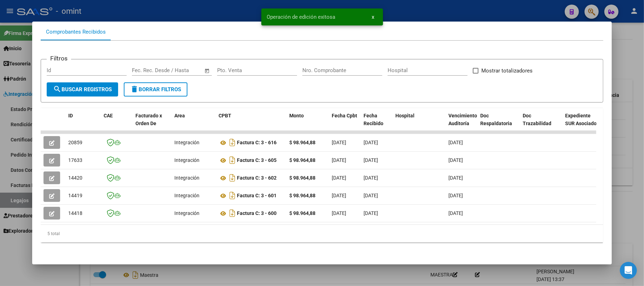
click at [118, 8] on div at bounding box center [322, 143] width 644 height 286
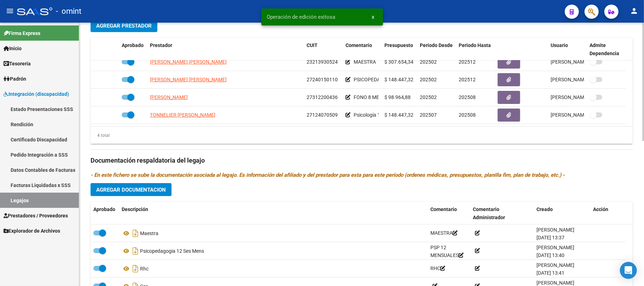
scroll to position [323, 0]
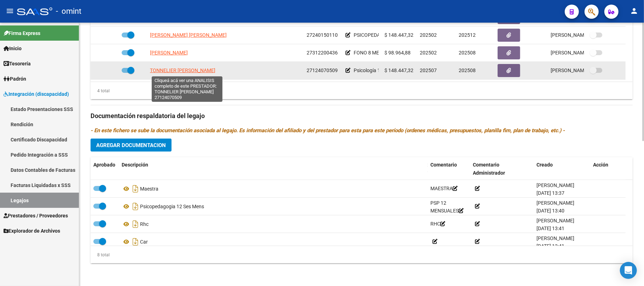
click at [181, 73] on span "TONNELIER [PERSON_NAME]" at bounding box center [182, 71] width 65 height 6
type textarea "27124070509"
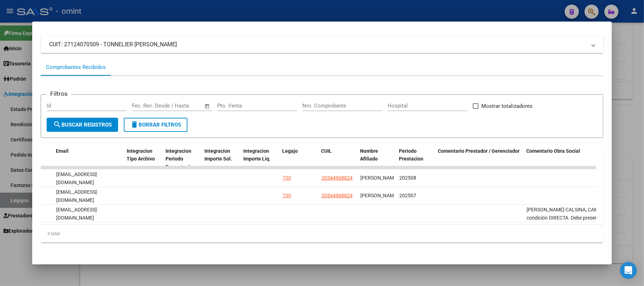
scroll to position [0, 0]
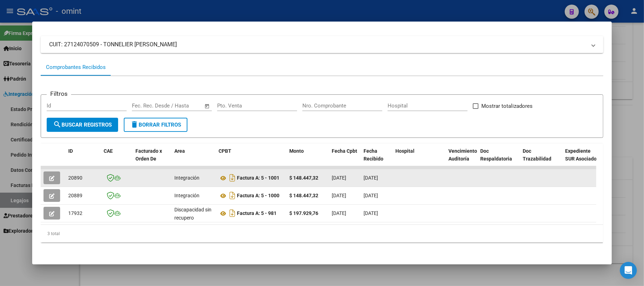
click at [71, 175] on span "20890" at bounding box center [75, 178] width 14 height 6
copy span "20890"
click at [50, 175] on span "button" at bounding box center [51, 178] width 5 height 6
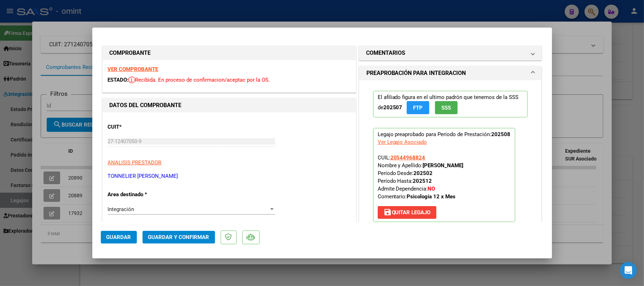
click at [137, 71] on strong "VER COMPROBANTE" at bounding box center [133, 69] width 51 height 6
click at [187, 238] on span "Guardar y Confirmar" at bounding box center [178, 237] width 61 height 6
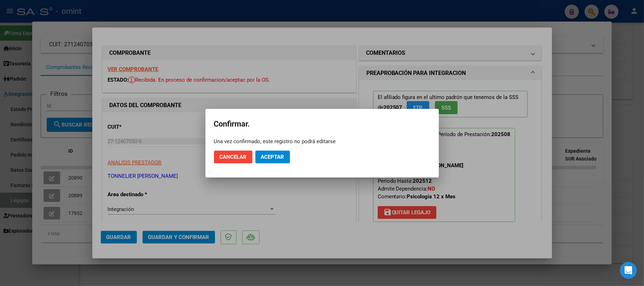
click at [287, 148] on mat-dialog-actions "Cancelar Aceptar" at bounding box center [322, 157] width 217 height 24
click at [281, 156] on span "Aceptar" at bounding box center [272, 157] width 23 height 6
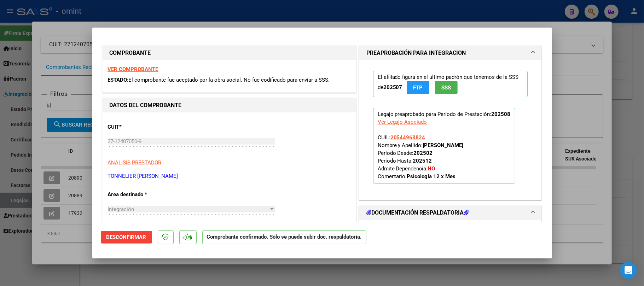
click at [211, 21] on div at bounding box center [322, 143] width 644 height 286
type input "$ 0,00"
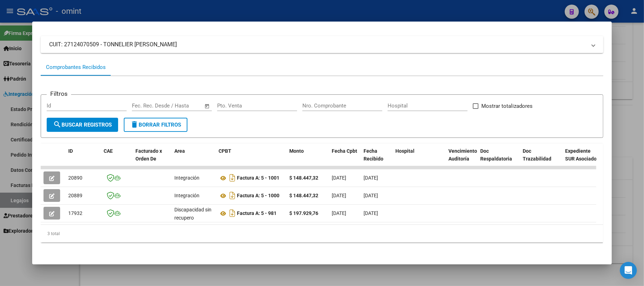
click at [193, 9] on div at bounding box center [322, 143] width 644 height 286
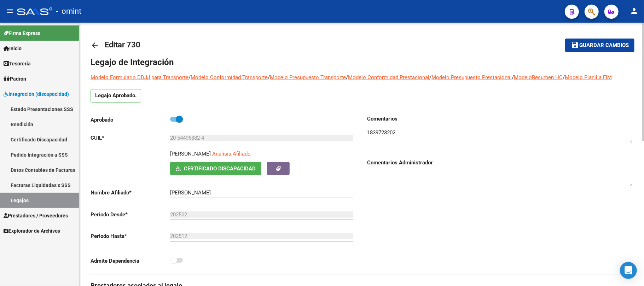
click at [96, 45] on mat-icon "arrow_back" at bounding box center [95, 45] width 8 height 8
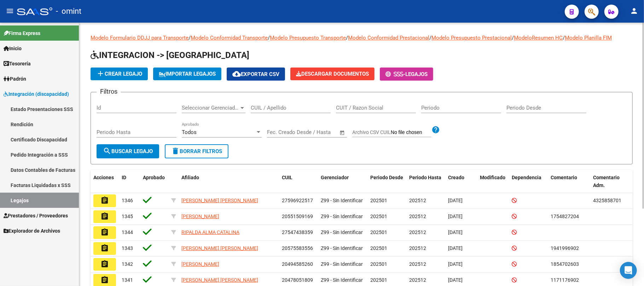
click at [260, 106] on input "CUIL / Apellido" at bounding box center [291, 108] width 80 height 6
paste input "20529065885"
type input "20529065885"
click at [139, 150] on span "search Buscar Legajo" at bounding box center [128, 151] width 50 height 6
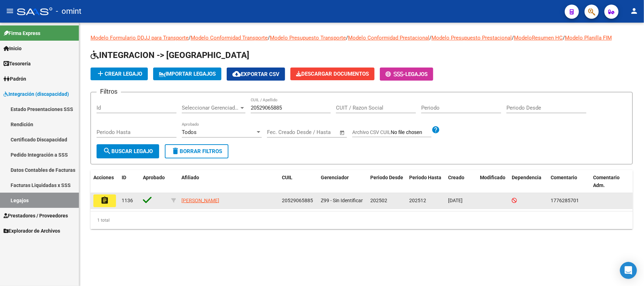
click at [102, 202] on mat-icon "assignment" at bounding box center [104, 200] width 8 height 8
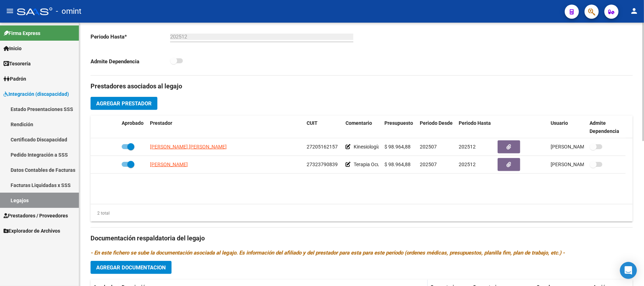
scroll to position [283, 0]
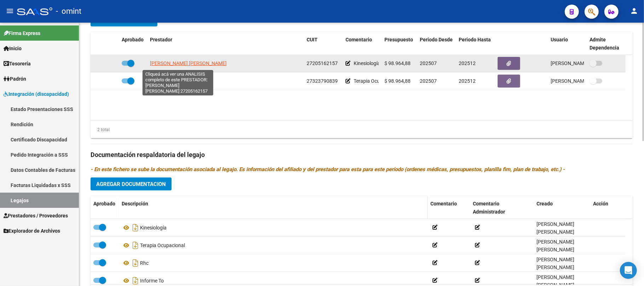
click at [178, 65] on span "[PERSON_NAME] [PERSON_NAME]" at bounding box center [188, 63] width 77 height 6
type textarea "27205162157"
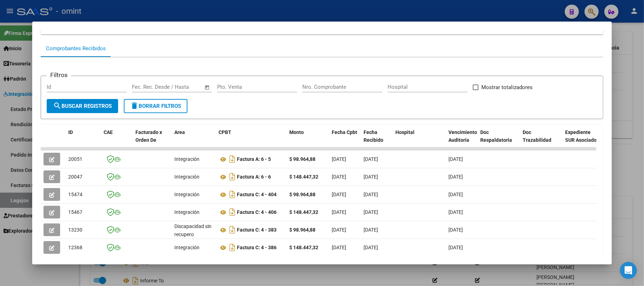
scroll to position [118, 0]
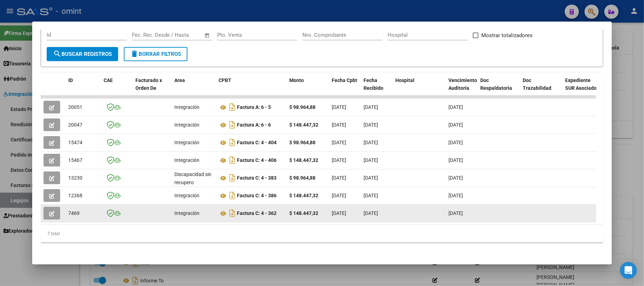
drag, startPoint x: 203, startPoint y: 215, endPoint x: 246, endPoint y: 215, distance: 43.2
click at [246, 218] on datatable-selection "20051 Integración Factura A: 6 - 5 $ 98.964,88 [DATE] [DATE] [DATE] - [DATE] [P…" at bounding box center [319, 221] width 556 height 6
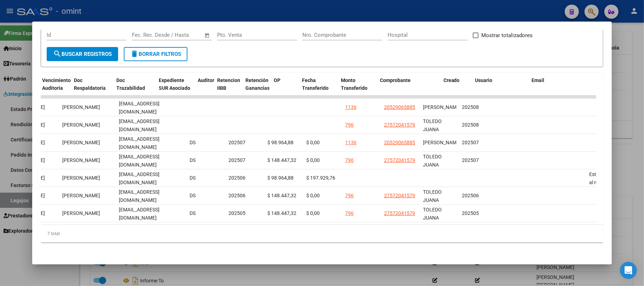
scroll to position [0, 0]
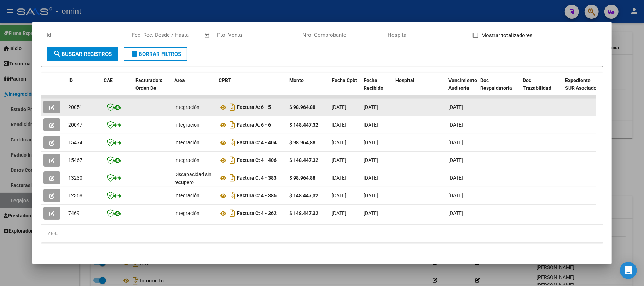
click at [50, 101] on button "button" at bounding box center [52, 107] width 17 height 13
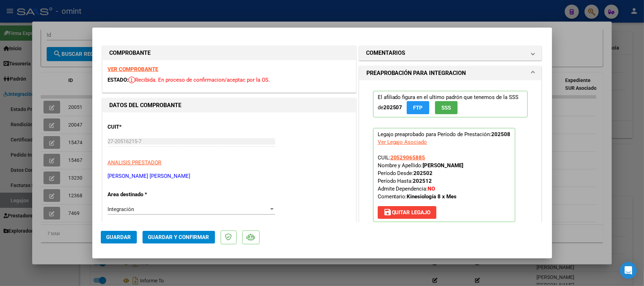
click at [139, 69] on strong "VER COMPROBANTE" at bounding box center [133, 69] width 51 height 6
click at [189, 236] on span "Guardar y Confirmar" at bounding box center [178, 237] width 61 height 6
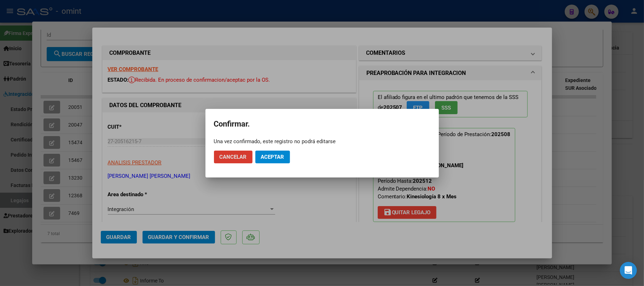
click at [275, 157] on span "Aceptar" at bounding box center [272, 157] width 23 height 6
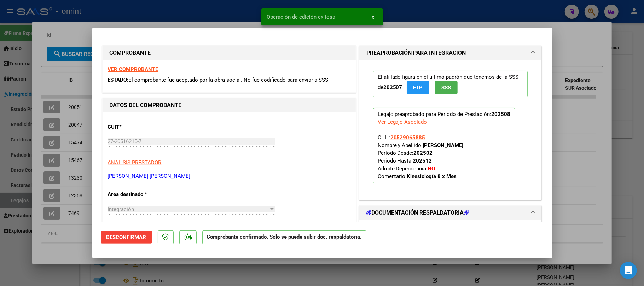
click at [70, 97] on div at bounding box center [322, 143] width 644 height 286
type input "$ 0,00"
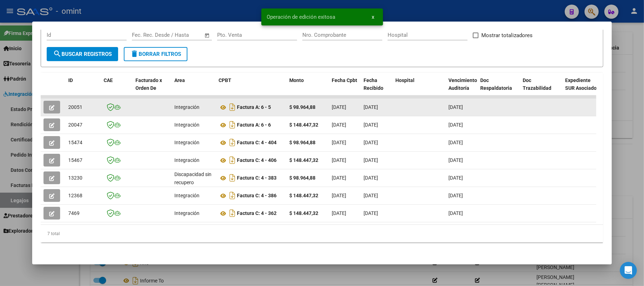
click at [74, 104] on span "20051" at bounding box center [75, 107] width 14 height 6
copy span "20051"
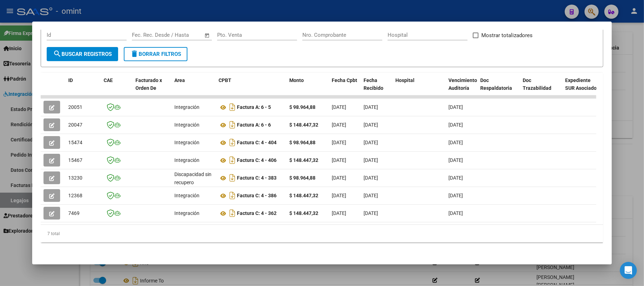
click at [131, 11] on div at bounding box center [322, 143] width 644 height 286
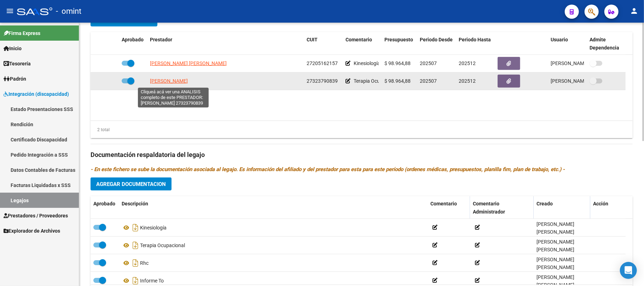
click at [169, 80] on span "[PERSON_NAME]" at bounding box center [169, 81] width 38 height 6
type textarea "27323790839"
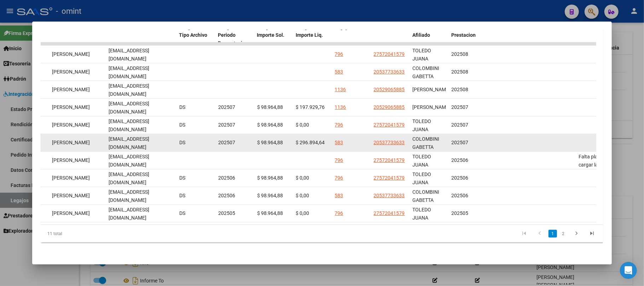
scroll to position [77, 0]
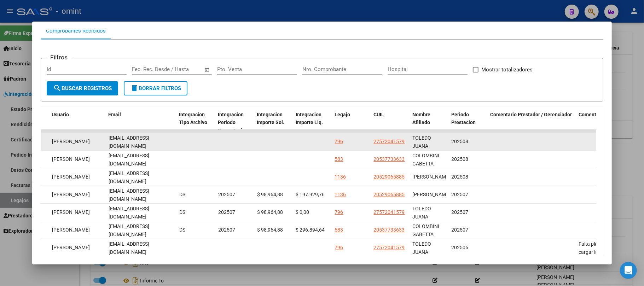
click at [301, 146] on datatable-body-cell at bounding box center [312, 141] width 39 height 17
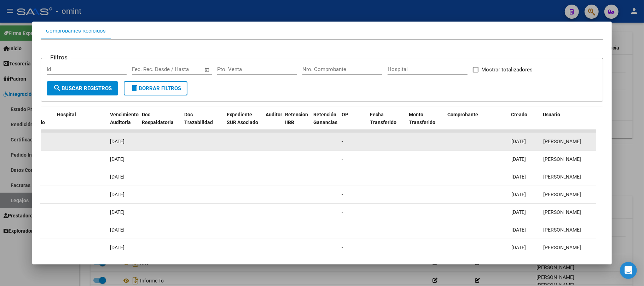
scroll to position [0, 0]
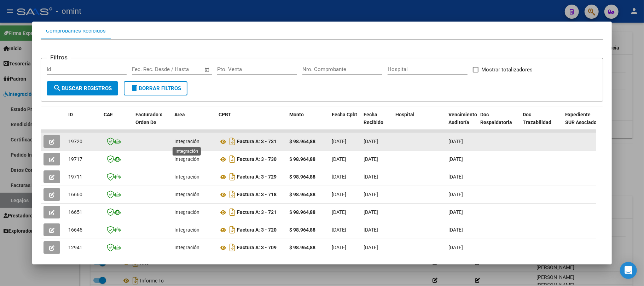
drag, startPoint x: 302, startPoint y: 143, endPoint x: 185, endPoint y: 143, distance: 116.7
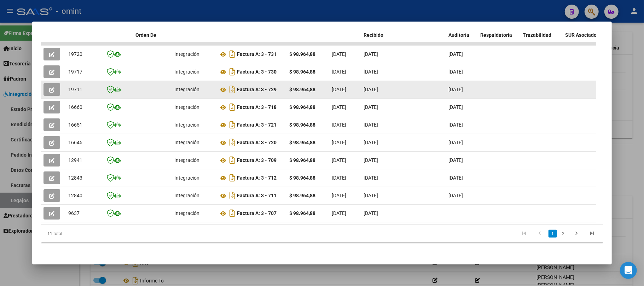
click at [47, 83] on button "button" at bounding box center [52, 89] width 17 height 13
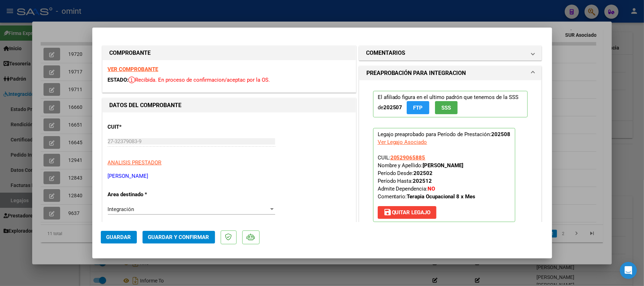
click at [146, 69] on strong "VER COMPROBANTE" at bounding box center [133, 69] width 51 height 6
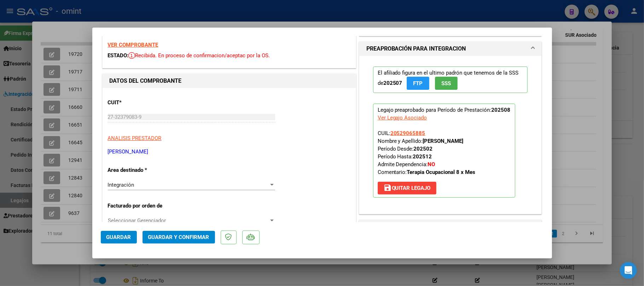
scroll to position [94, 0]
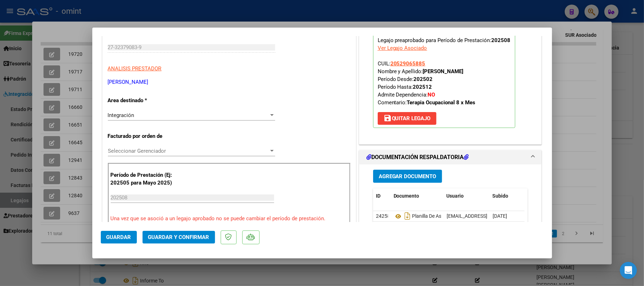
click at [180, 240] on span "Guardar y Confirmar" at bounding box center [178, 237] width 61 height 6
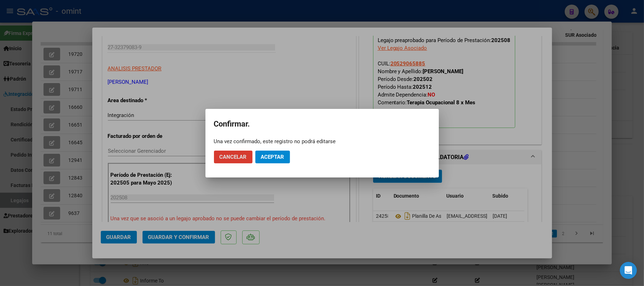
click at [270, 154] on span "Aceptar" at bounding box center [272, 157] width 23 height 6
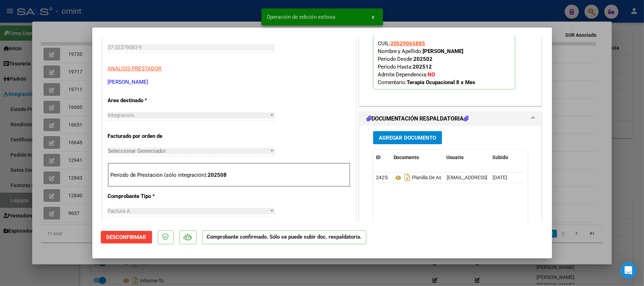
click at [156, 12] on div at bounding box center [322, 143] width 644 height 286
type input "$ 0,00"
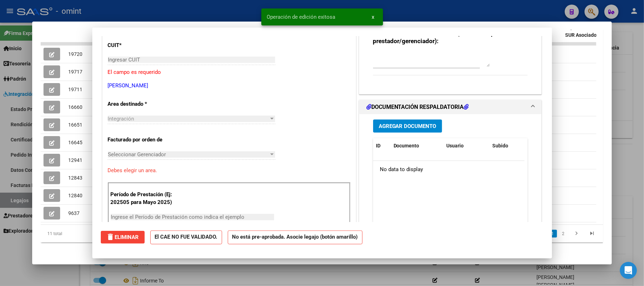
scroll to position [0, 0]
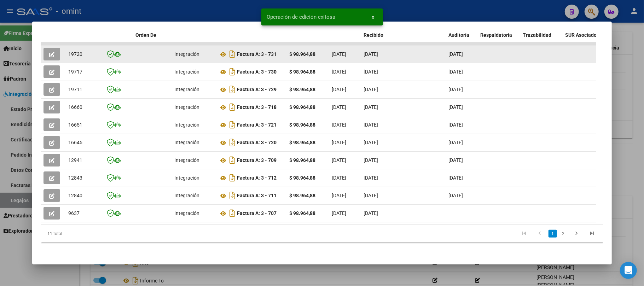
click at [66, 48] on datatable-body-cell "19720" at bounding box center [82, 54] width 35 height 17
click at [70, 51] on span "19720" at bounding box center [75, 54] width 14 height 6
copy span "19720"
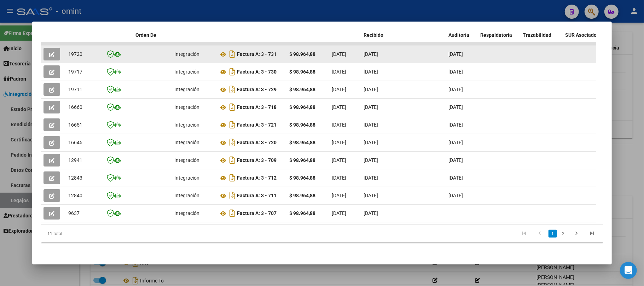
click at [51, 52] on icon "button" at bounding box center [51, 54] width 5 height 5
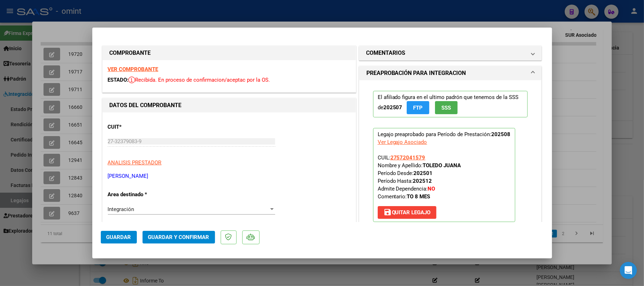
click at [112, 9] on div at bounding box center [322, 143] width 644 height 286
type input "$ 0,00"
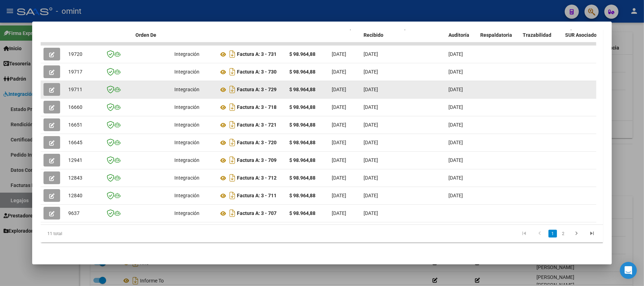
click at [59, 83] on button "button" at bounding box center [52, 89] width 17 height 13
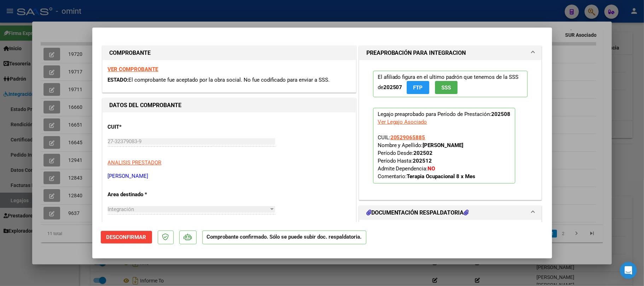
click at [134, 16] on div at bounding box center [322, 143] width 644 height 286
type input "$ 0,00"
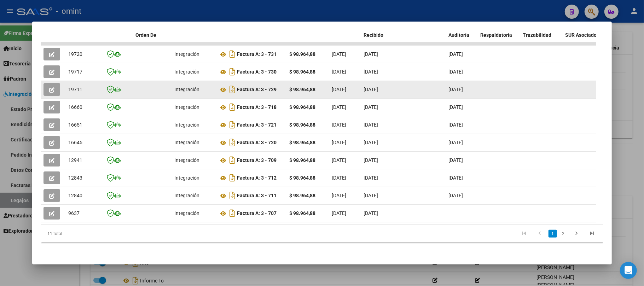
click at [76, 87] on span "19711" at bounding box center [75, 90] width 14 height 6
copy span "19711"
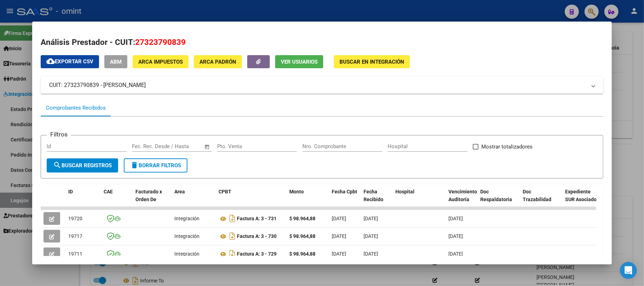
click at [125, 6] on div at bounding box center [322, 143] width 644 height 286
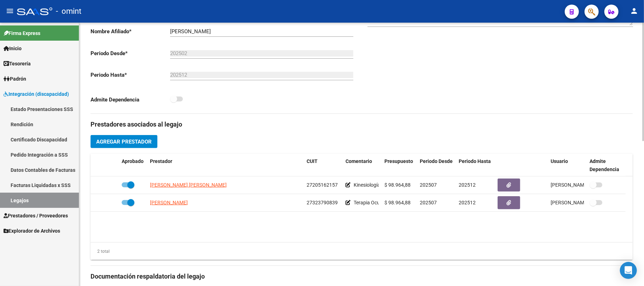
scroll to position [236, 0]
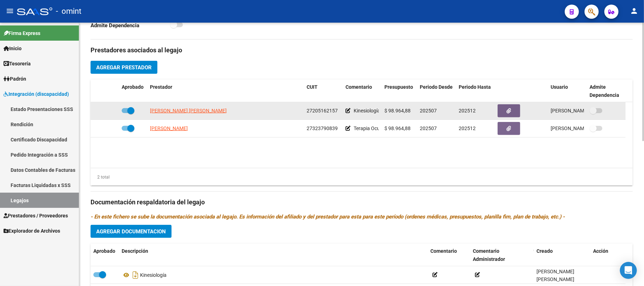
click at [190, 115] on app-link-go-to "[PERSON_NAME] [PERSON_NAME]" at bounding box center [188, 111] width 77 height 8
click at [189, 113] on span "[PERSON_NAME] [PERSON_NAME]" at bounding box center [188, 111] width 77 height 6
type textarea "27205162157"
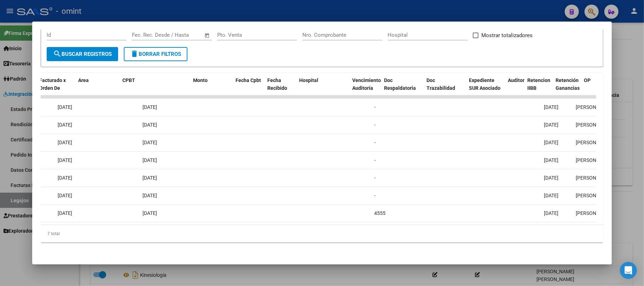
scroll to position [0, 0]
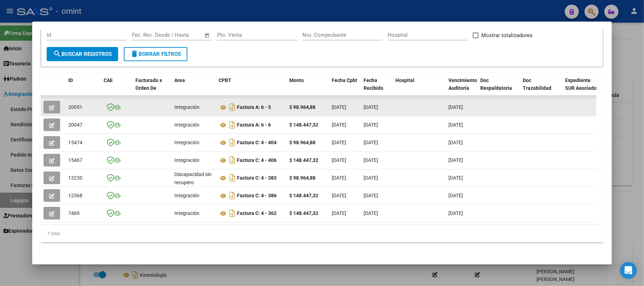
click at [52, 105] on icon "button" at bounding box center [51, 107] width 5 height 5
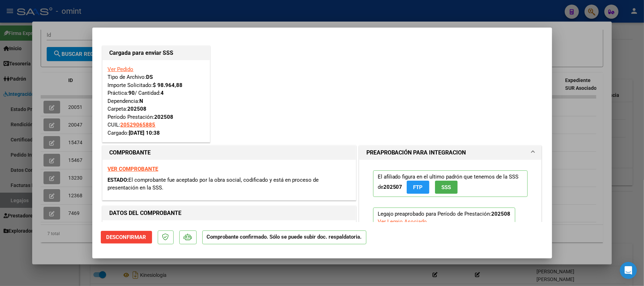
click at [179, 6] on div at bounding box center [322, 143] width 644 height 286
type input "$ 0,00"
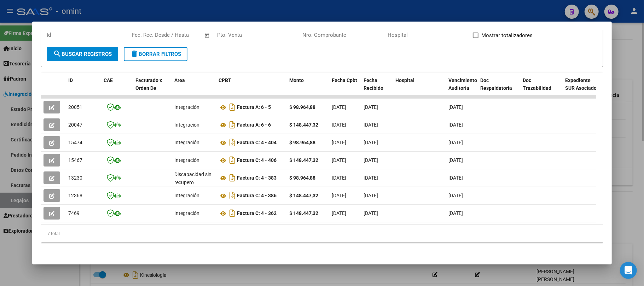
drag, startPoint x: 176, startPoint y: 6, endPoint x: 180, endPoint y: 42, distance: 37.0
click at [175, 6] on div at bounding box center [322, 143] width 644 height 286
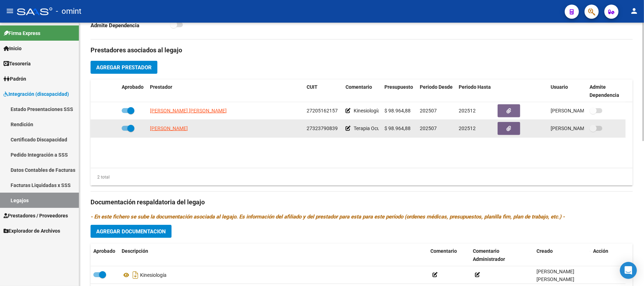
click at [164, 133] on app-link-go-to "[PERSON_NAME]" at bounding box center [169, 129] width 38 height 8
click at [167, 127] on span "[PERSON_NAME]" at bounding box center [169, 129] width 38 height 6
type textarea "27323790839"
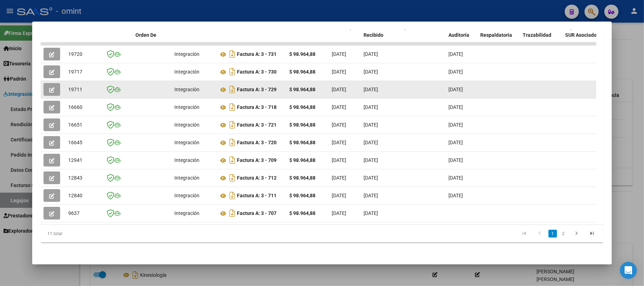
click at [73, 87] on span "19711" at bounding box center [75, 90] width 14 height 6
copy span "19711"
click at [54, 83] on button "button" at bounding box center [52, 89] width 17 height 13
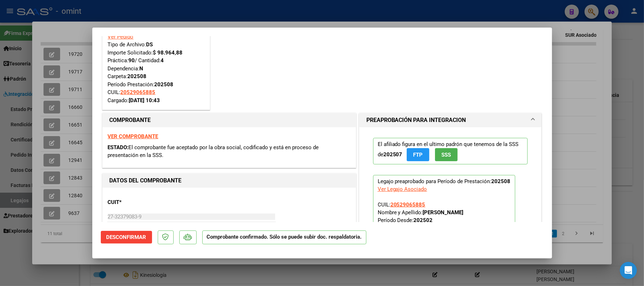
scroll to position [47, 0]
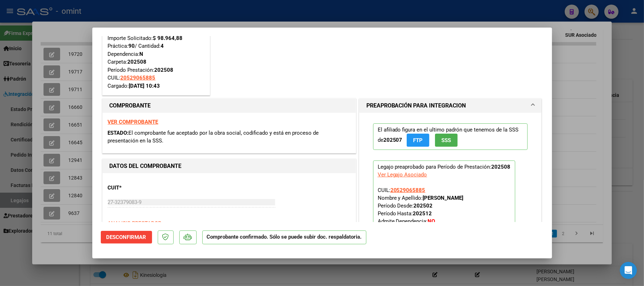
click at [194, 7] on div at bounding box center [322, 143] width 644 height 286
type input "$ 0,00"
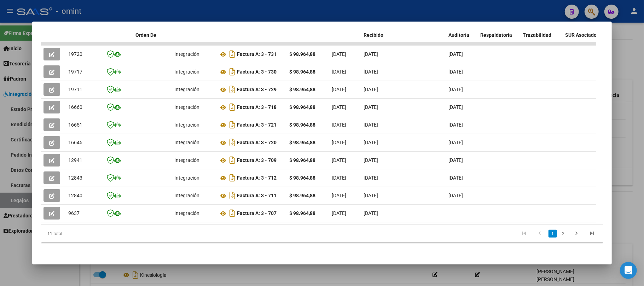
click at [194, 7] on div at bounding box center [322, 143] width 644 height 286
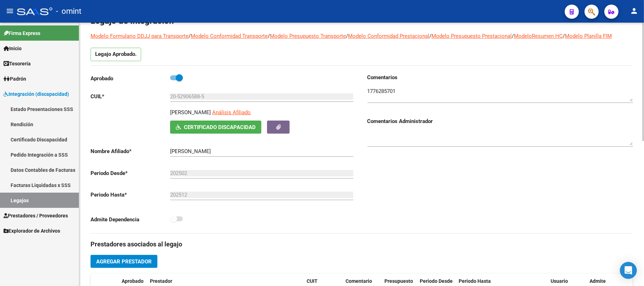
scroll to position [0, 0]
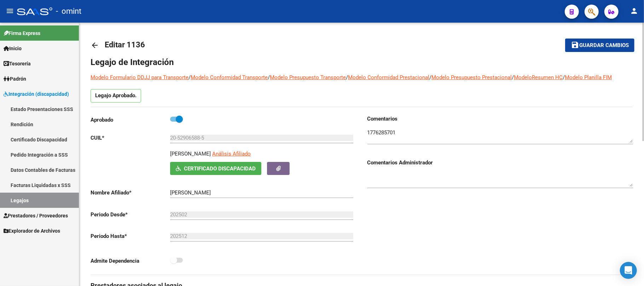
click at [94, 45] on mat-icon "arrow_back" at bounding box center [95, 45] width 8 height 8
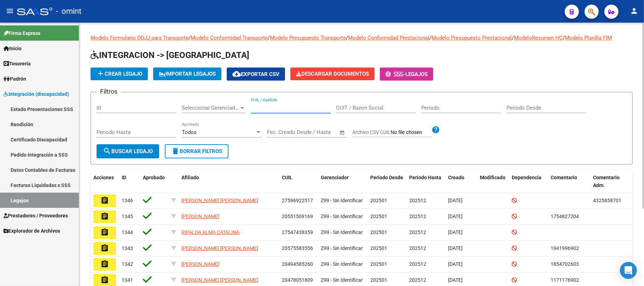
drag, startPoint x: 261, startPoint y: 105, endPoint x: 262, endPoint y: 112, distance: 6.5
click at [262, 105] on input "CUIL / Apellido" at bounding box center [291, 108] width 80 height 6
click at [271, 108] on input "CUIL / Apellido" at bounding box center [291, 108] width 80 height 6
paste input "27581008312"
type input "27581008312"
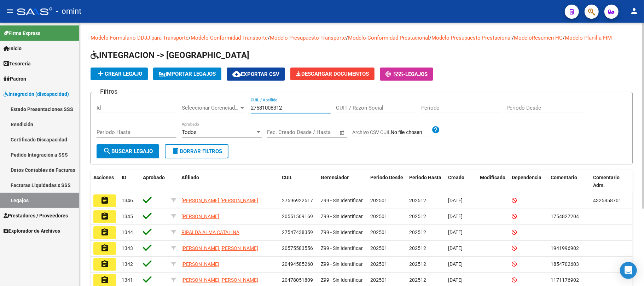
click at [137, 148] on span "search Buscar Legajo" at bounding box center [128, 151] width 50 height 6
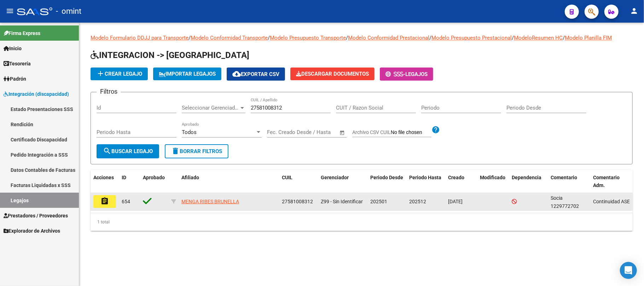
click at [108, 203] on mat-icon "assignment" at bounding box center [104, 201] width 8 height 8
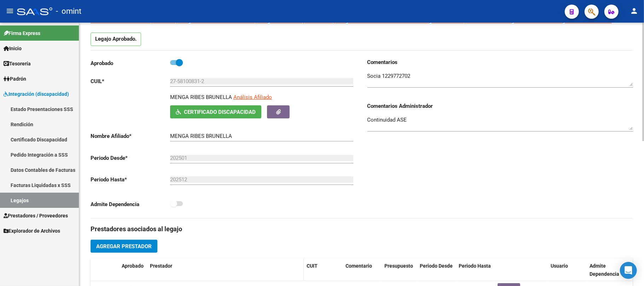
scroll to position [142, 0]
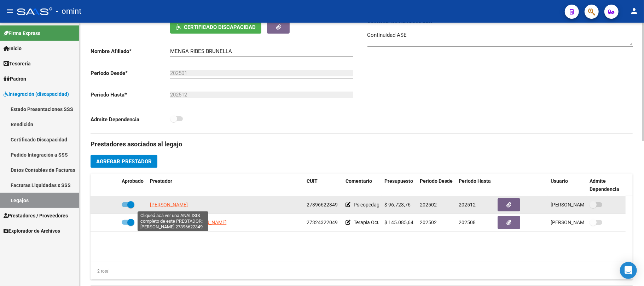
click at [171, 204] on span "[PERSON_NAME]" at bounding box center [169, 205] width 38 height 6
type textarea "27396622349"
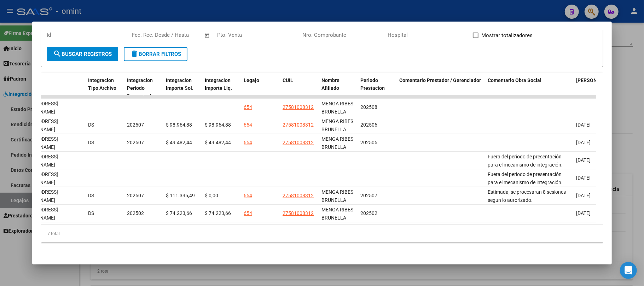
scroll to position [0, 916]
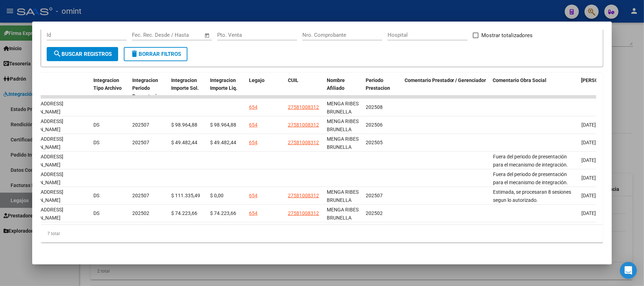
drag, startPoint x: 408, startPoint y: 99, endPoint x: 26, endPoint y: 96, distance: 381.7
click at [26, 96] on div "Análisis Prestador - CUIT: 27396622349 cloud_download Exportar CSV ABM ARCA Imp…" at bounding box center [322, 143] width 644 height 286
drag, startPoint x: 91, startPoint y: 101, endPoint x: 0, endPoint y: 103, distance: 91.3
click at [0, 103] on div "Análisis Prestador - CUIT: 27396622349 cloud_download Exportar CSV ABM ARCA Imp…" at bounding box center [322, 143] width 644 height 286
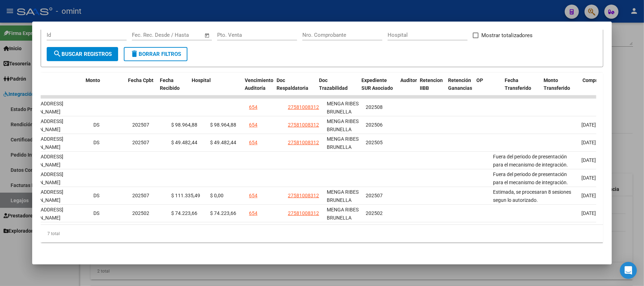
scroll to position [0, 0]
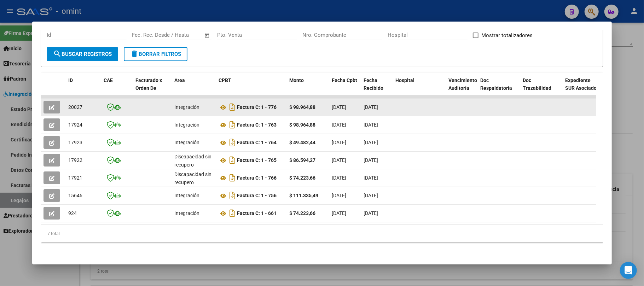
click at [74, 104] on span "20027" at bounding box center [75, 107] width 14 height 6
copy span "20027"
click at [52, 105] on icon "button" at bounding box center [51, 107] width 5 height 5
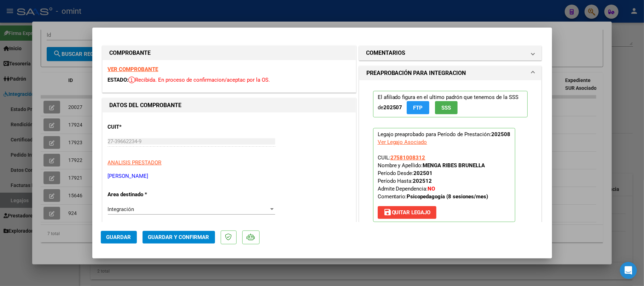
click at [140, 68] on strong "VER COMPROBANTE" at bounding box center [133, 69] width 51 height 6
click at [136, 67] on strong "VER COMPROBANTE" at bounding box center [133, 69] width 51 height 6
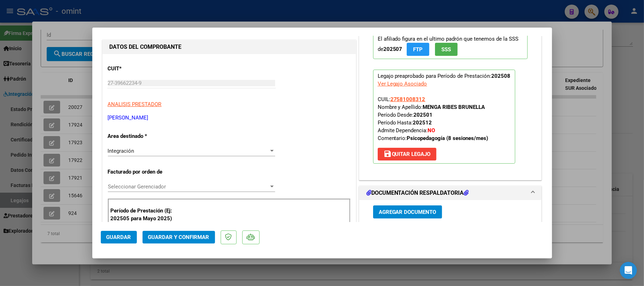
scroll to position [94, 0]
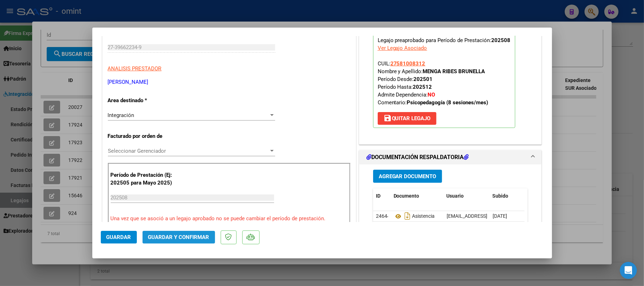
click at [185, 240] on span "Guardar y Confirmar" at bounding box center [178, 237] width 61 height 6
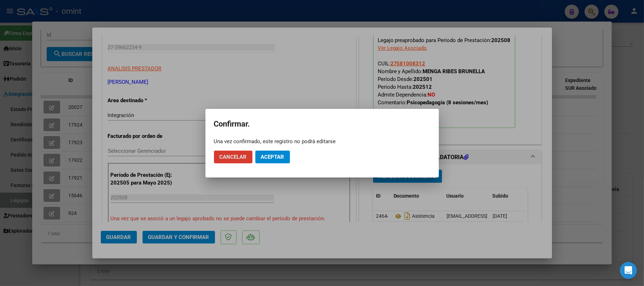
click at [270, 148] on mat-dialog-actions "Cancelar Aceptar" at bounding box center [322, 157] width 217 height 24
drag, startPoint x: 270, startPoint y: 148, endPoint x: 270, endPoint y: 156, distance: 8.2
click at [270, 152] on mat-dialog-actions "Cancelar Aceptar" at bounding box center [322, 157] width 217 height 24
click at [270, 157] on span "Aceptar" at bounding box center [272, 157] width 23 height 6
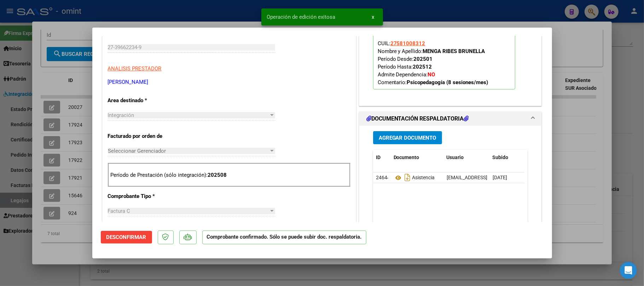
click at [73, 98] on div at bounding box center [322, 143] width 644 height 286
type input "$ 0,00"
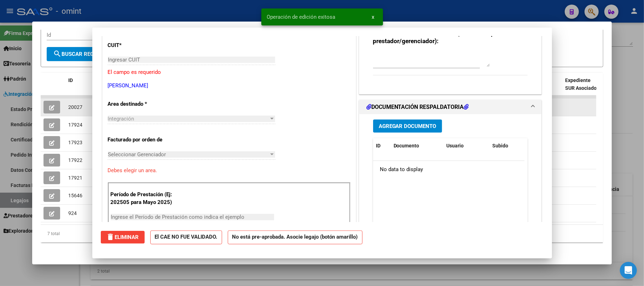
scroll to position [0, 0]
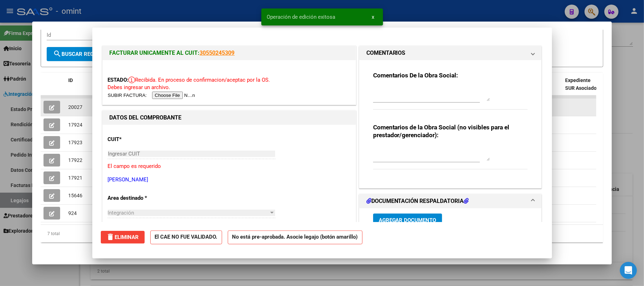
click at [75, 104] on span "20027" at bounding box center [75, 107] width 14 height 6
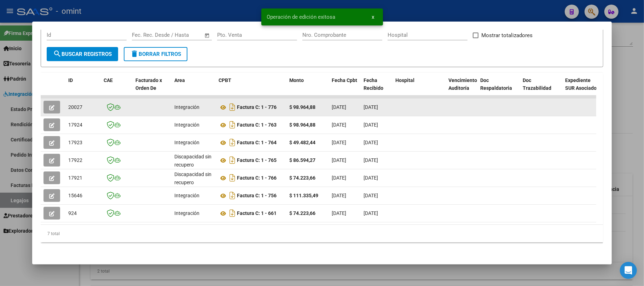
click at [75, 104] on span "20027" at bounding box center [75, 107] width 14 height 6
copy span "20027"
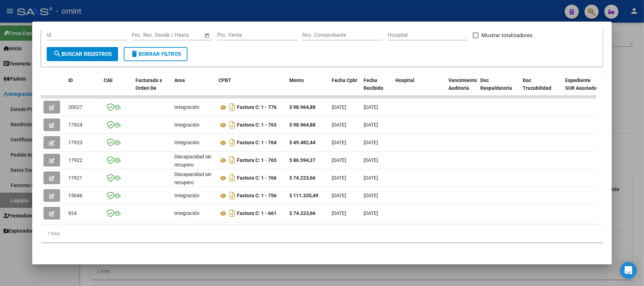
click at [230, 8] on div at bounding box center [322, 143] width 644 height 286
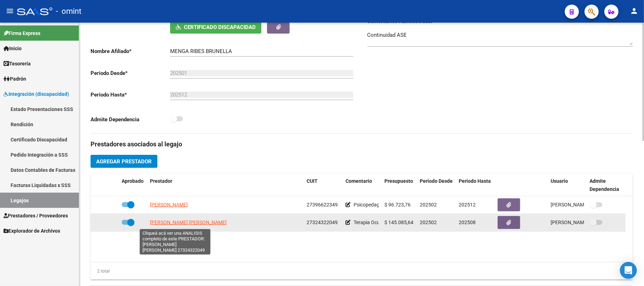
click at [164, 225] on span "[PERSON_NAME] [PERSON_NAME]" at bounding box center [188, 223] width 77 height 6
type textarea "27324322049"
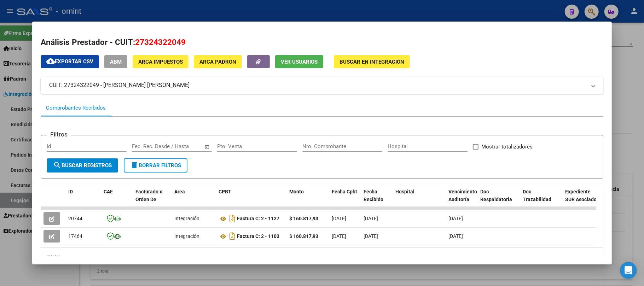
click at [125, 14] on div at bounding box center [322, 143] width 644 height 286
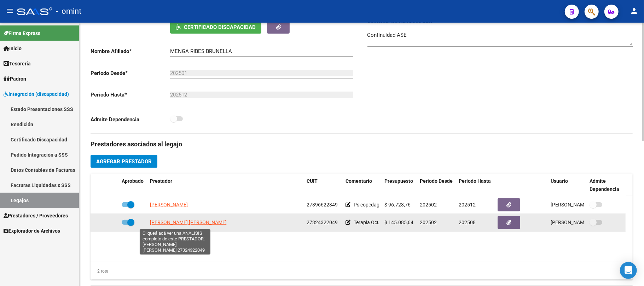
click at [169, 224] on span "[PERSON_NAME] [PERSON_NAME]" at bounding box center [188, 223] width 77 height 6
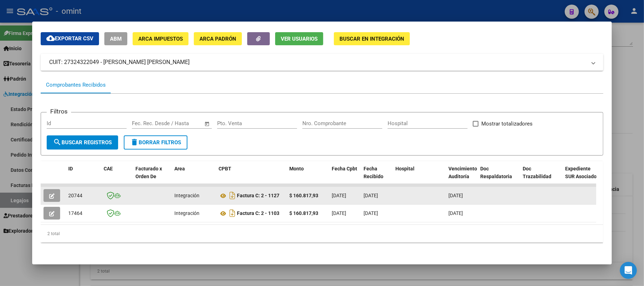
click at [50, 194] on icon "button" at bounding box center [51, 196] width 5 height 5
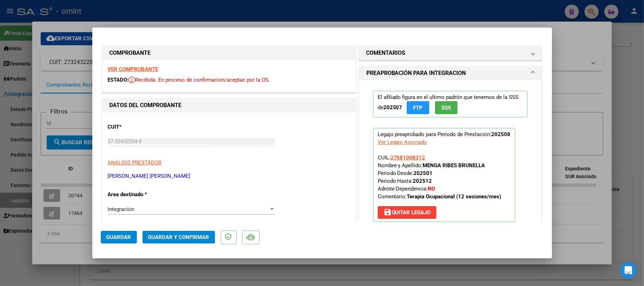
click at [135, 70] on strong "VER COMPROBANTE" at bounding box center [133, 69] width 51 height 6
click at [180, 238] on span "Guardar y Confirmar" at bounding box center [178, 237] width 61 height 6
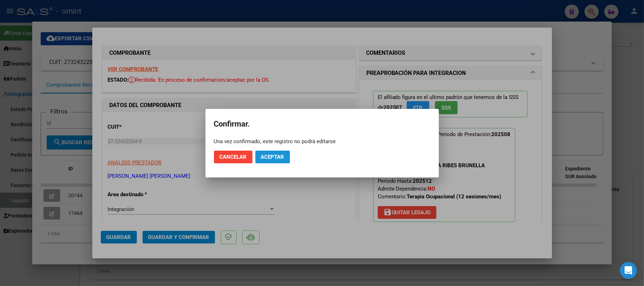
click at [273, 156] on span "Aceptar" at bounding box center [272, 157] width 23 height 6
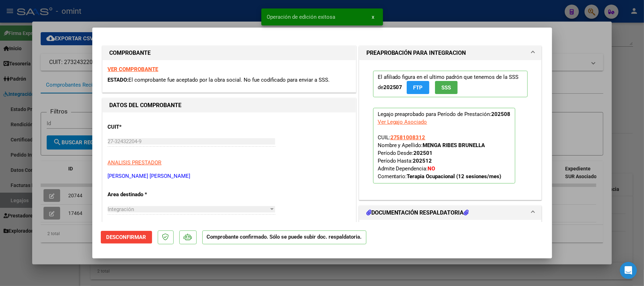
click at [74, 189] on div at bounding box center [322, 143] width 644 height 286
type input "$ 0,00"
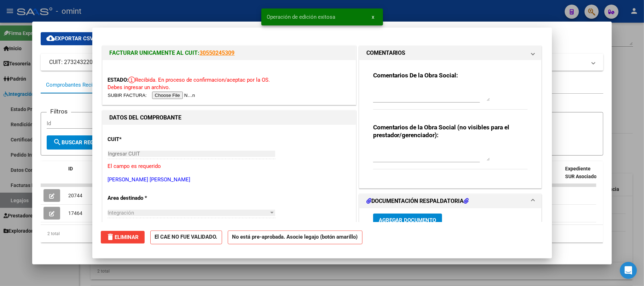
click at [74, 193] on span "20744" at bounding box center [75, 196] width 14 height 6
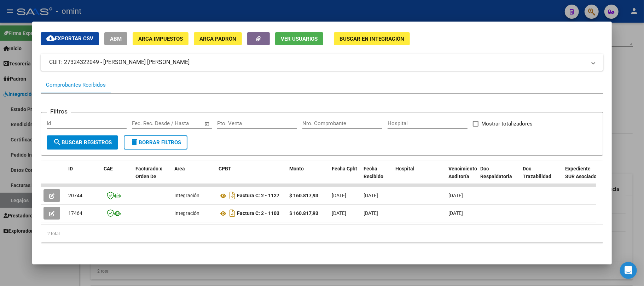
click at [154, 8] on div at bounding box center [322, 143] width 644 height 286
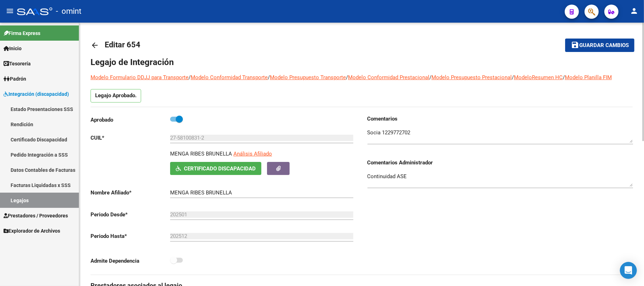
click at [95, 43] on mat-icon "arrow_back" at bounding box center [95, 45] width 8 height 8
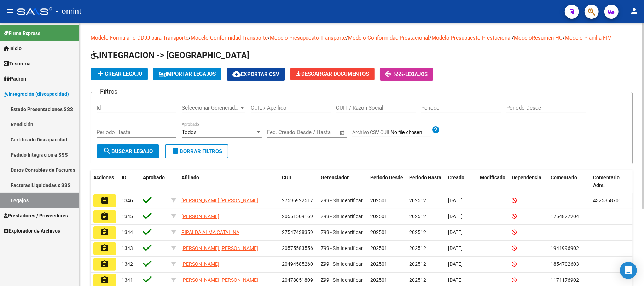
click at [282, 103] on div "CUIL / Apellido" at bounding box center [291, 105] width 80 height 15
paste input "20426426197"
type input "20426426197"
click at [133, 151] on span "search Buscar Legajo" at bounding box center [128, 151] width 50 height 6
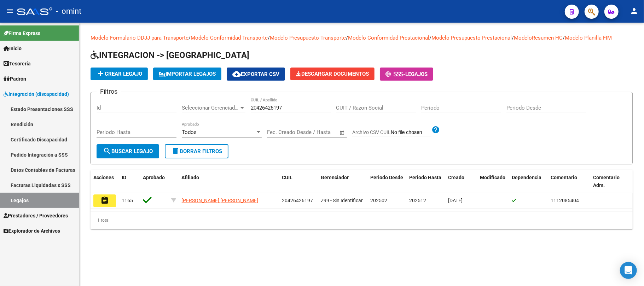
click at [110, 199] on button "assignment" at bounding box center [104, 201] width 23 height 13
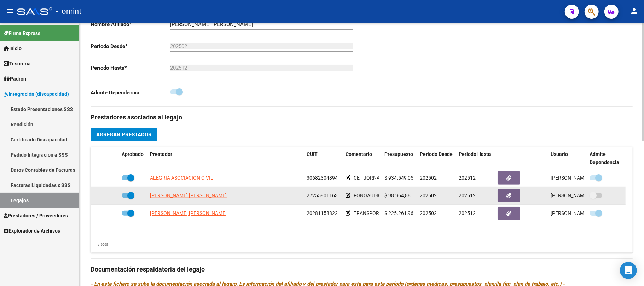
scroll to position [189, 0]
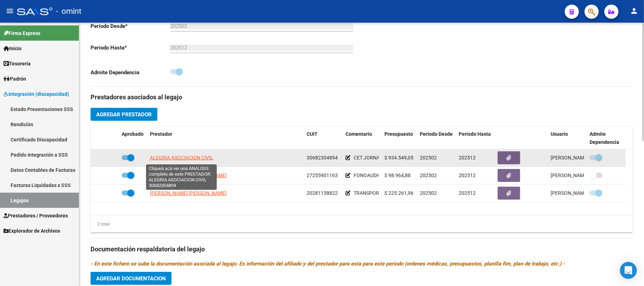
click at [187, 160] on span "ALEGRIA ASOCIACION CIVIL" at bounding box center [181, 158] width 63 height 6
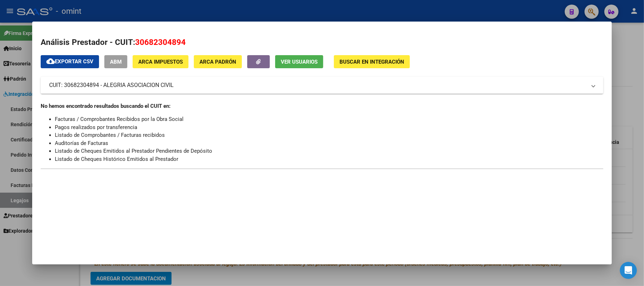
click at [227, 16] on div at bounding box center [322, 143] width 644 height 286
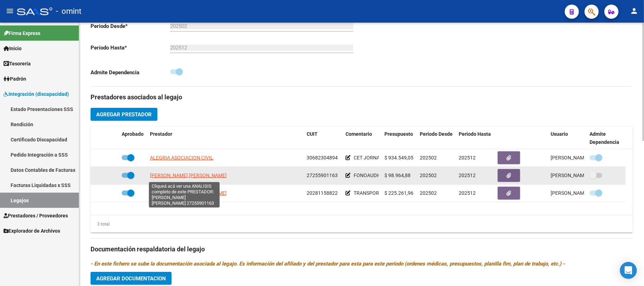
click at [187, 174] on span "[PERSON_NAME] [PERSON_NAME]" at bounding box center [188, 176] width 77 height 6
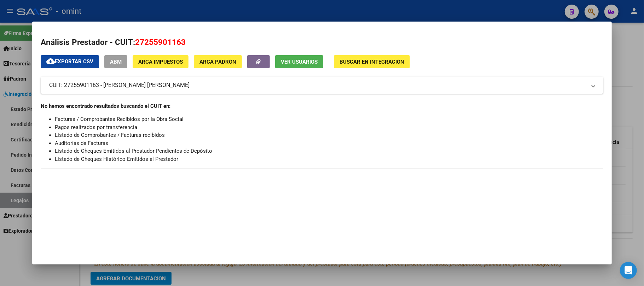
click at [224, 9] on div at bounding box center [322, 143] width 644 height 286
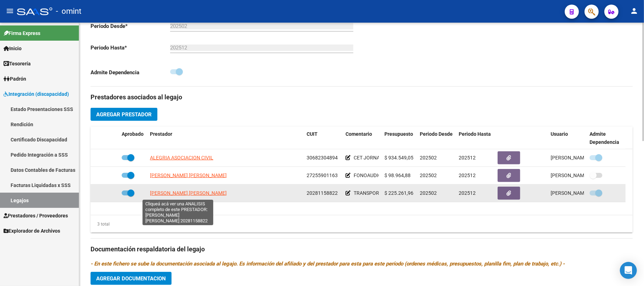
click at [180, 193] on span "[PERSON_NAME] [PERSON_NAME]" at bounding box center [188, 193] width 77 height 6
type textarea "20281158822"
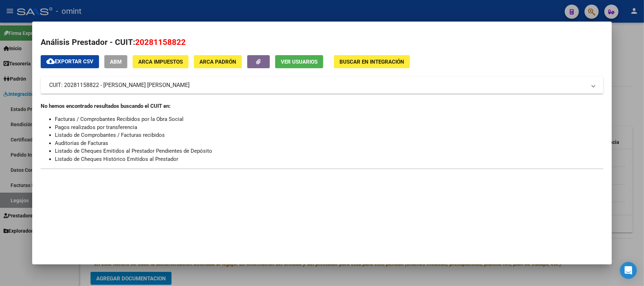
click at [202, 11] on div at bounding box center [322, 143] width 644 height 286
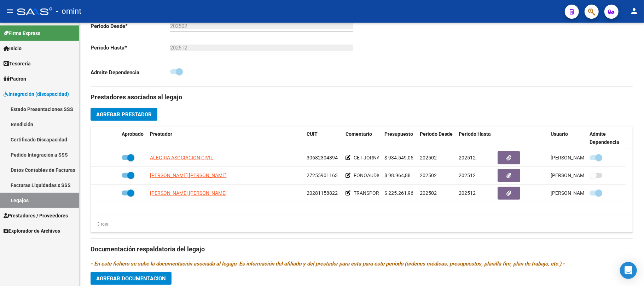
click at [202, 11] on div "- omint" at bounding box center [288, 12] width 542 height 16
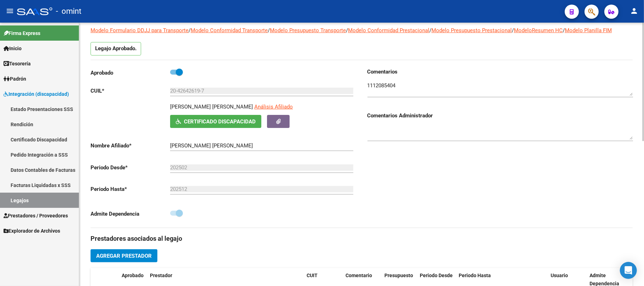
scroll to position [0, 0]
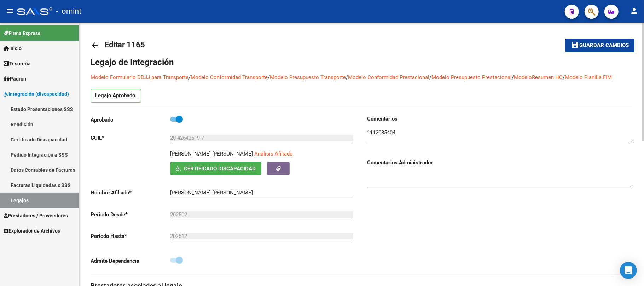
click at [92, 43] on mat-icon "arrow_back" at bounding box center [95, 45] width 8 height 8
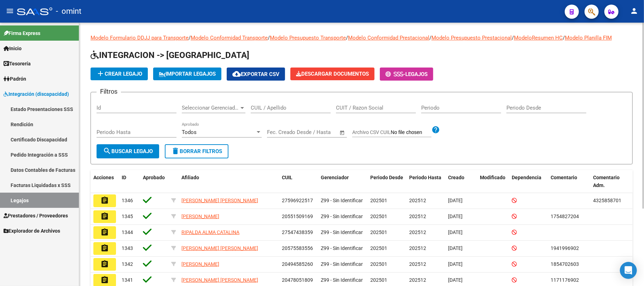
click at [262, 108] on input "CUIL / Apellido" at bounding box center [291, 108] width 80 height 6
paste input "27562434475"
type input "27562434475"
drag, startPoint x: 139, startPoint y: 149, endPoint x: 168, endPoint y: 151, distance: 29.8
click at [139, 149] on span "search Buscar Legajo" at bounding box center [128, 151] width 50 height 6
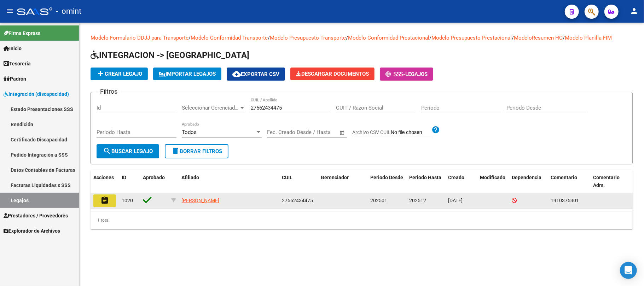
click at [106, 197] on mat-icon "assignment" at bounding box center [104, 200] width 8 height 8
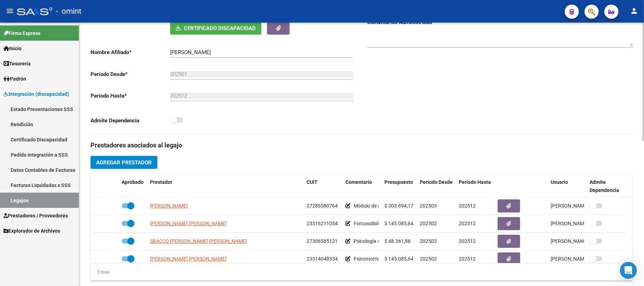
scroll to position [142, 0]
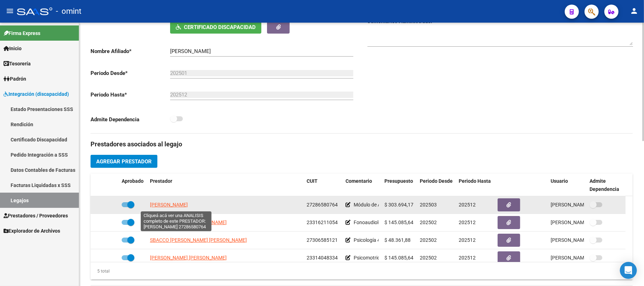
click at [178, 203] on span "[PERSON_NAME]" at bounding box center [169, 205] width 38 height 6
type textarea "27286580764"
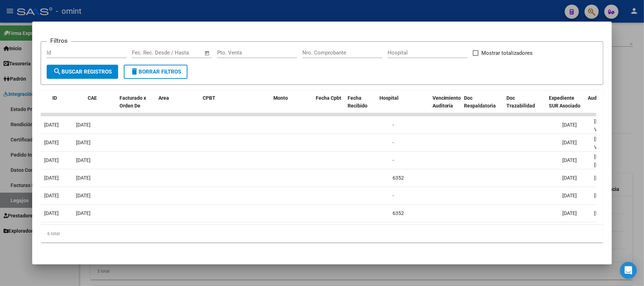
scroll to position [0, 0]
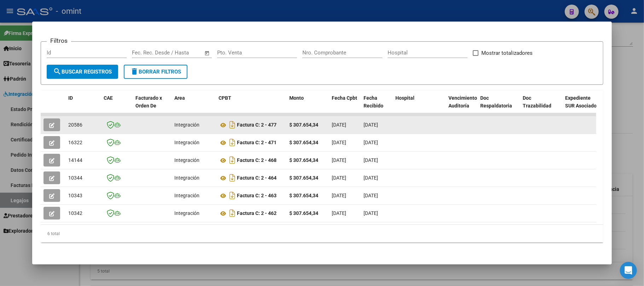
click at [74, 122] on span "20586" at bounding box center [75, 125] width 14 height 6
click at [53, 123] on icon "button" at bounding box center [51, 125] width 5 height 5
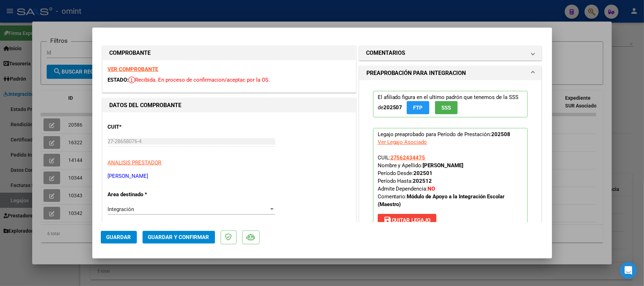
click at [132, 70] on strong "VER COMPROBANTE" at bounding box center [133, 69] width 51 height 6
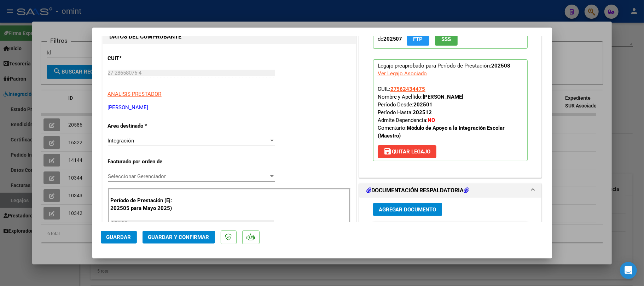
scroll to position [142, 0]
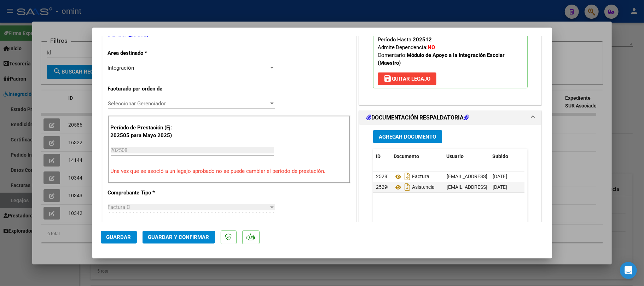
click at [189, 235] on span "Guardar y Confirmar" at bounding box center [178, 237] width 61 height 6
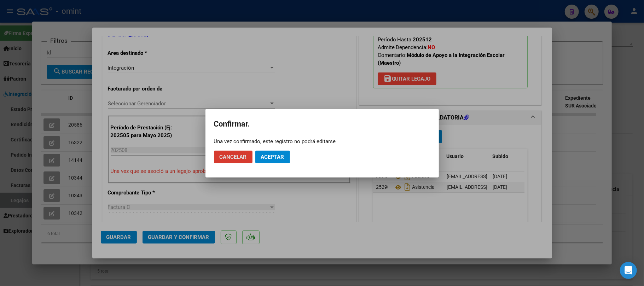
click at [278, 158] on span "Aceptar" at bounding box center [272, 157] width 23 height 6
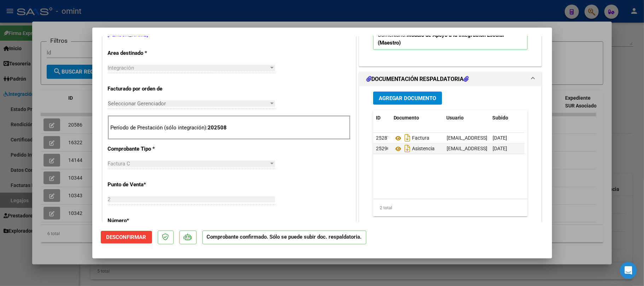
click at [79, 142] on div at bounding box center [322, 143] width 644 height 286
type input "$ 0,00"
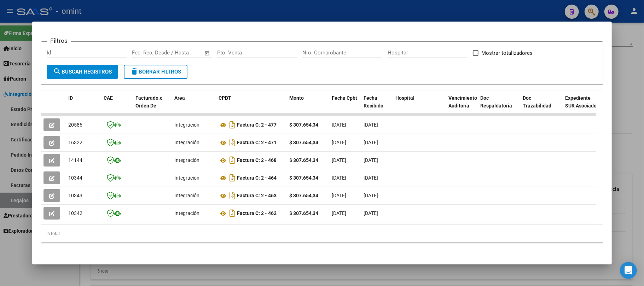
click at [118, 9] on div at bounding box center [322, 143] width 644 height 286
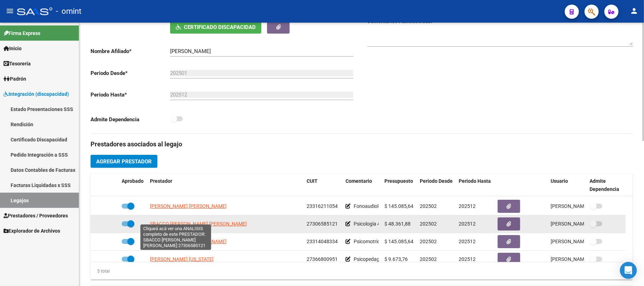
scroll to position [24, 0]
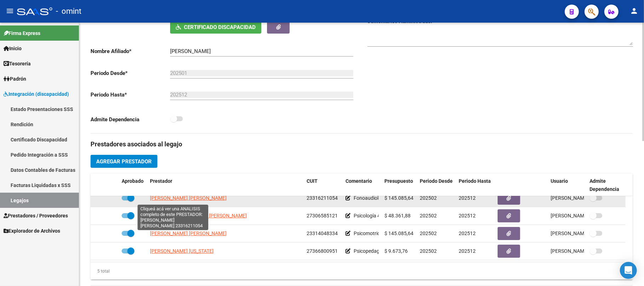
click at [167, 200] on span "[PERSON_NAME] [PERSON_NAME]" at bounding box center [188, 198] width 77 height 6
type textarea "23316211054"
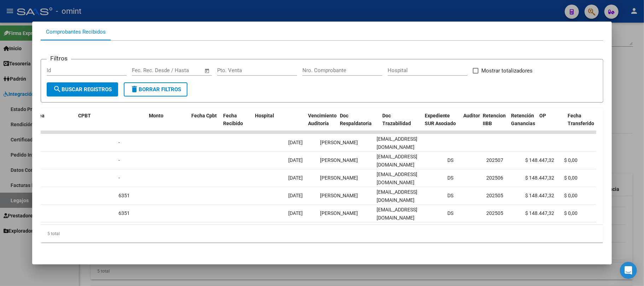
scroll to position [0, 0]
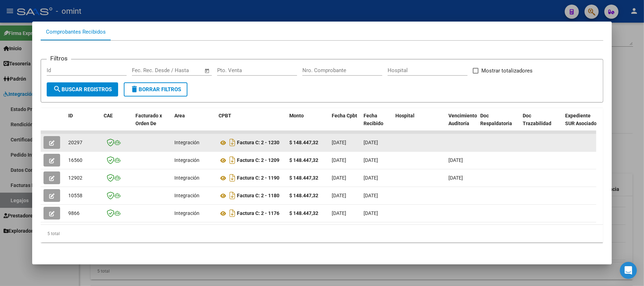
click at [79, 140] on span "20297" at bounding box center [75, 143] width 14 height 6
click at [51, 140] on icon "button" at bounding box center [51, 142] width 5 height 5
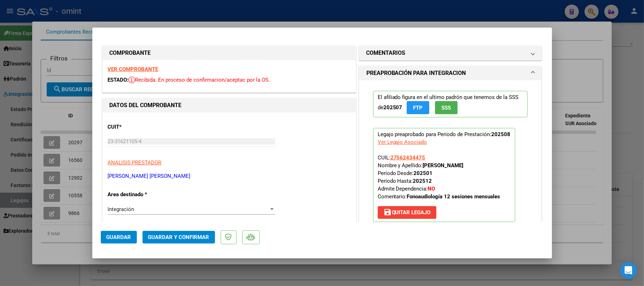
click at [137, 71] on strong "VER COMPROBANTE" at bounding box center [133, 69] width 51 height 6
click at [190, 231] on mat-dialog-actions "Guardar Guardar y Confirmar" at bounding box center [322, 236] width 443 height 28
click at [191, 235] on span "Guardar y Confirmar" at bounding box center [178, 237] width 61 height 6
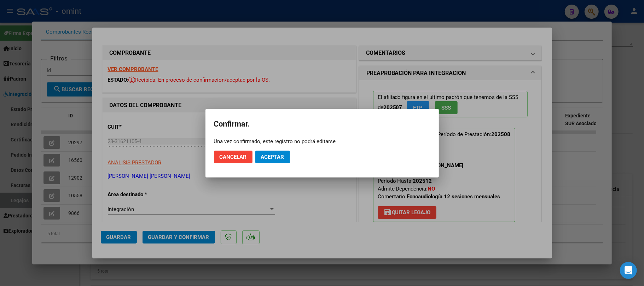
click at [282, 150] on mat-dialog-actions "Cancelar Aceptar" at bounding box center [322, 157] width 217 height 24
click at [278, 156] on span "Aceptar" at bounding box center [272, 157] width 23 height 6
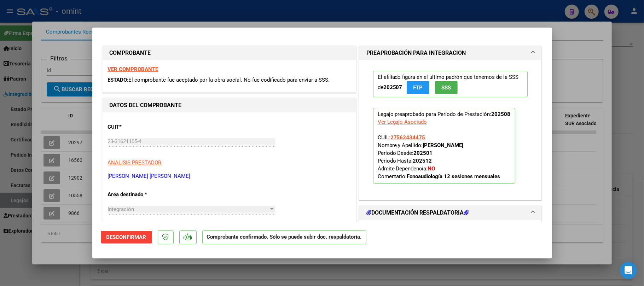
click at [40, 140] on div at bounding box center [322, 143] width 644 height 286
type input "$ 0,00"
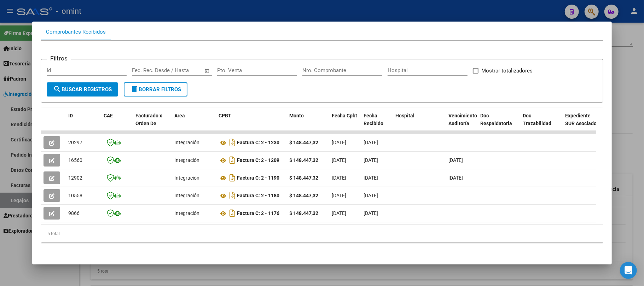
click at [94, 1] on div at bounding box center [322, 143] width 644 height 286
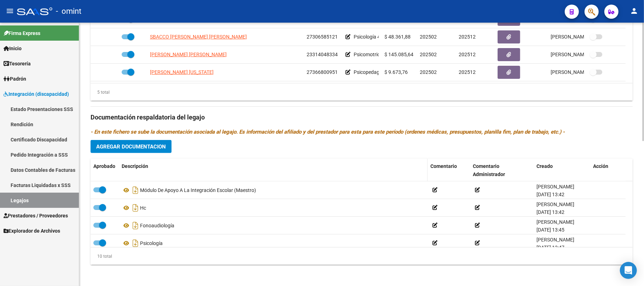
scroll to position [323, 0]
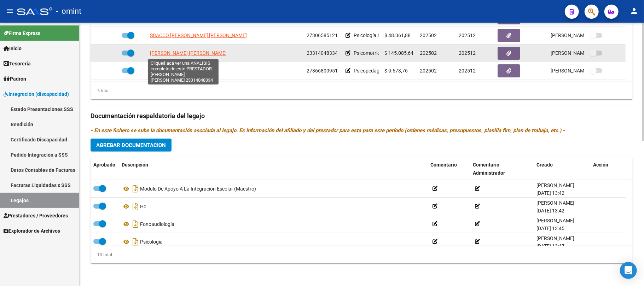
click at [167, 54] on span "[PERSON_NAME] [PERSON_NAME]" at bounding box center [188, 53] width 77 height 6
type textarea "23314048334"
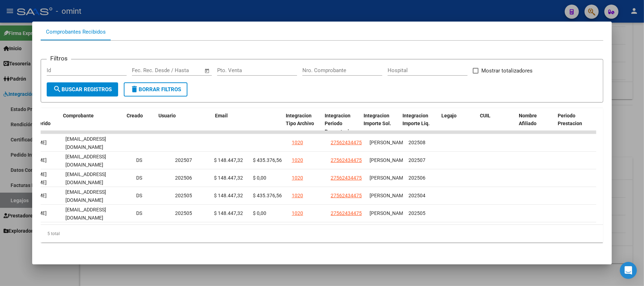
scroll to position [0, 0]
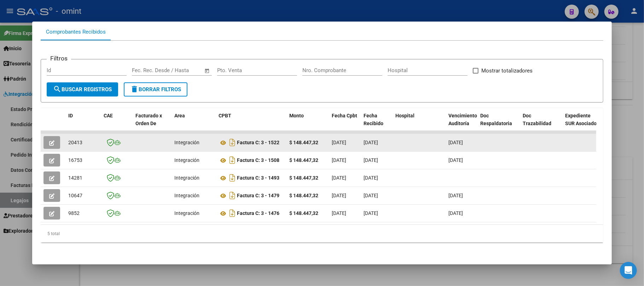
click at [74, 140] on span "20413" at bounding box center [75, 143] width 14 height 6
click at [51, 140] on icon "button" at bounding box center [51, 142] width 5 height 5
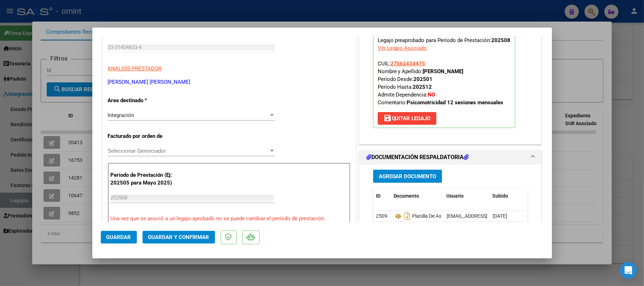
scroll to position [189, 0]
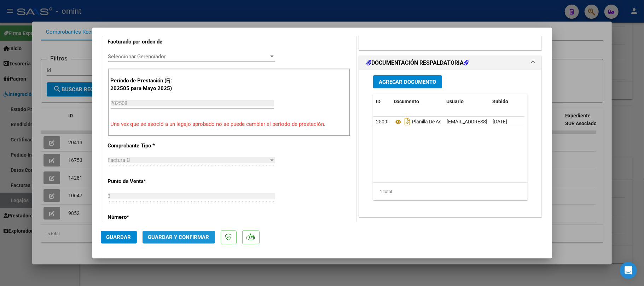
click at [192, 235] on button "Guardar y Confirmar" at bounding box center [179, 237] width 73 height 13
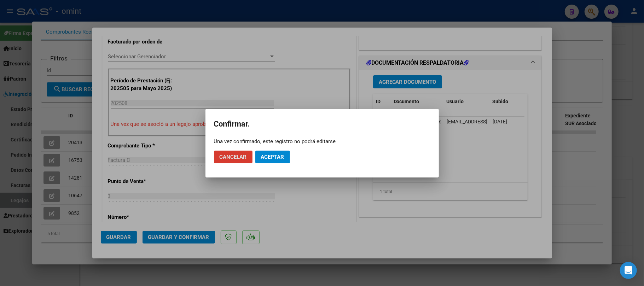
click at [276, 156] on span "Aceptar" at bounding box center [272, 157] width 23 height 6
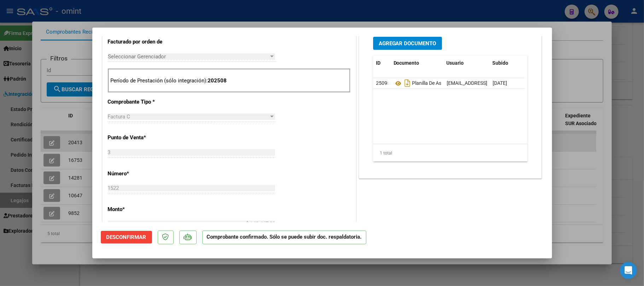
click at [76, 133] on div at bounding box center [322, 143] width 644 height 286
type input "$ 0,00"
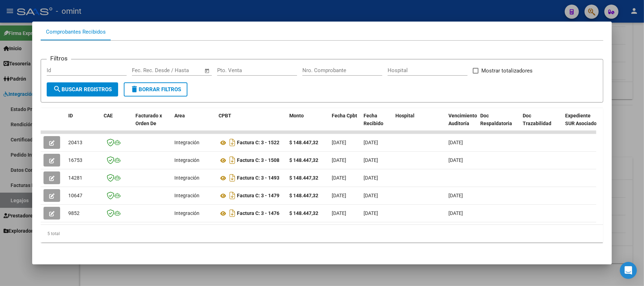
click at [110, 13] on div at bounding box center [322, 143] width 644 height 286
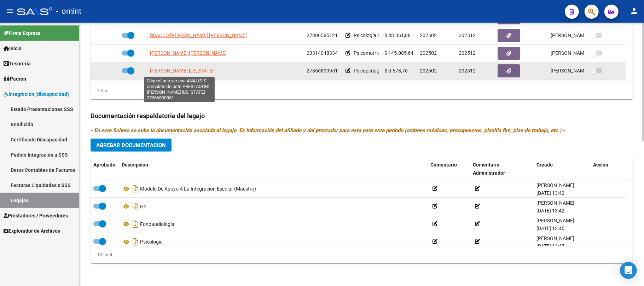
click at [171, 70] on span "[PERSON_NAME] [US_STATE]" at bounding box center [182, 71] width 64 height 6
type textarea "27366800951"
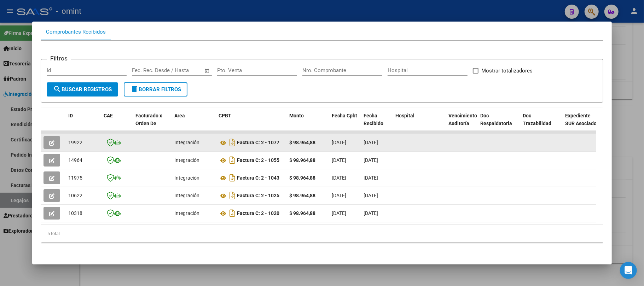
click at [81, 140] on span "19922" at bounding box center [75, 143] width 14 height 6
click at [44, 136] on button "button" at bounding box center [52, 142] width 17 height 13
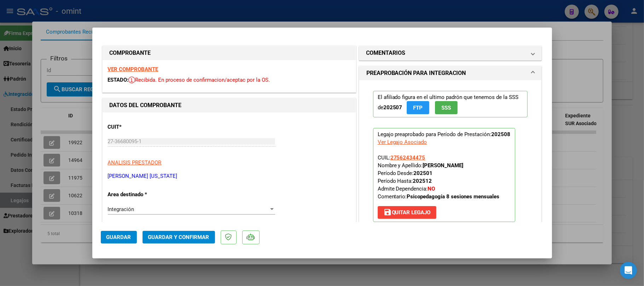
click at [146, 69] on strong "VER COMPROBANTE" at bounding box center [133, 69] width 51 height 6
click at [184, 241] on button "Guardar y Confirmar" at bounding box center [179, 237] width 73 height 13
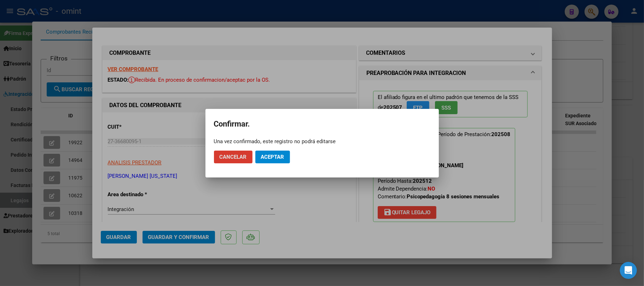
click at [274, 155] on span "Aceptar" at bounding box center [272, 157] width 23 height 6
